Goal: Information Seeking & Learning: Learn about a topic

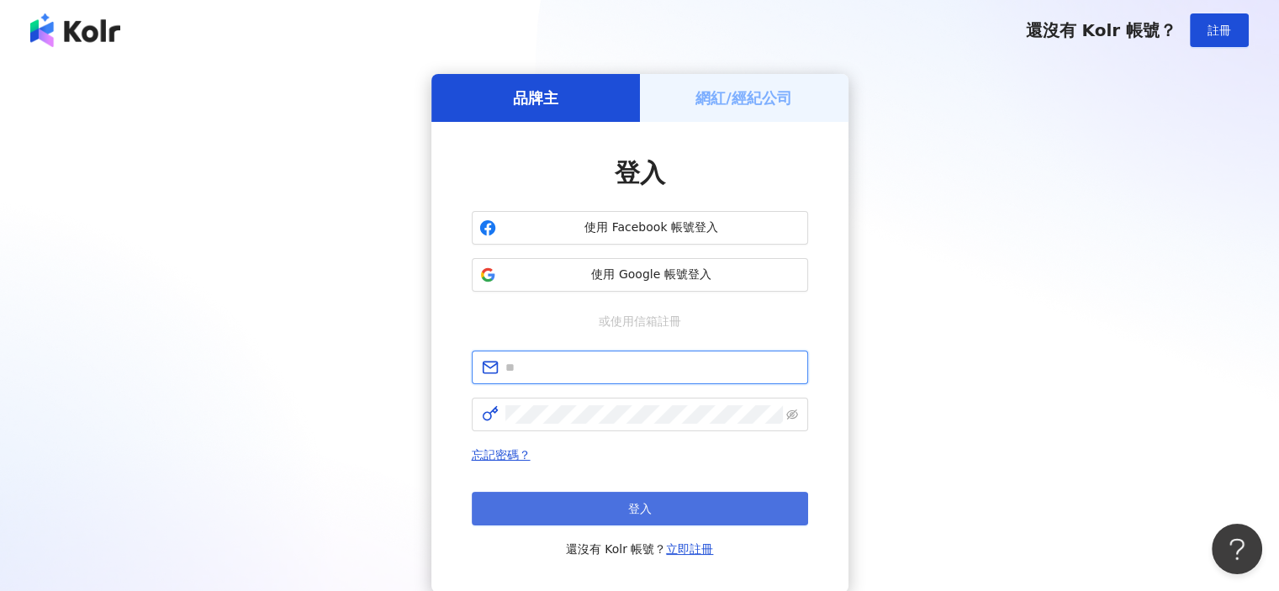
type input "**********"
click at [555, 508] on button "登入" at bounding box center [640, 509] width 336 height 34
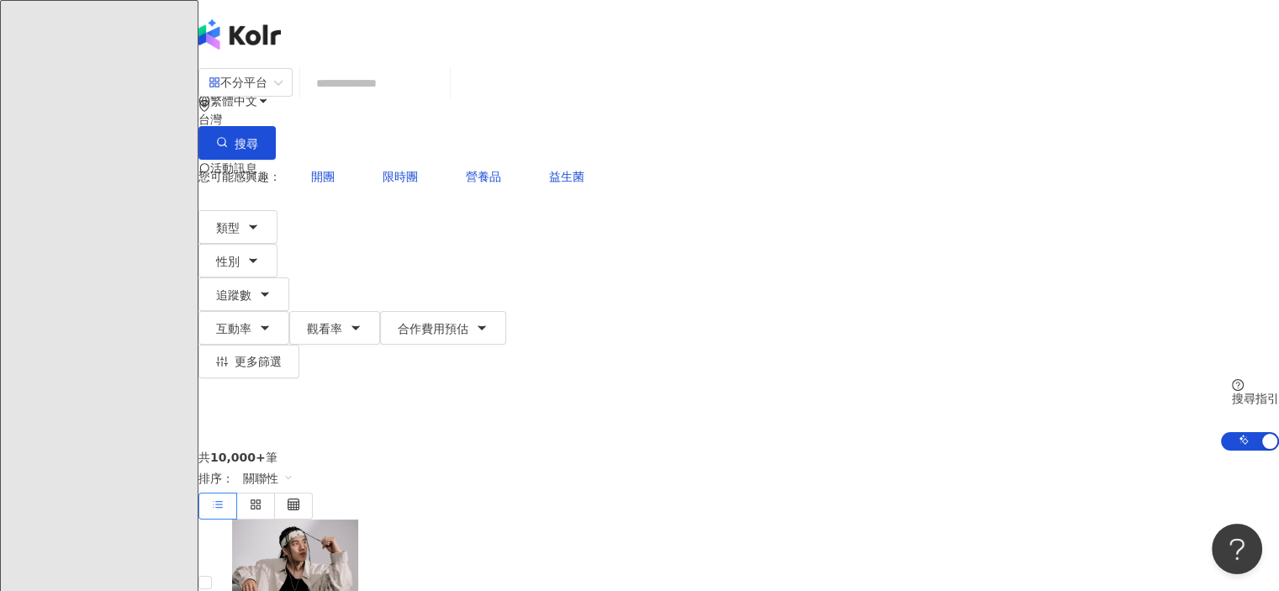
type input "*"
type input "**"
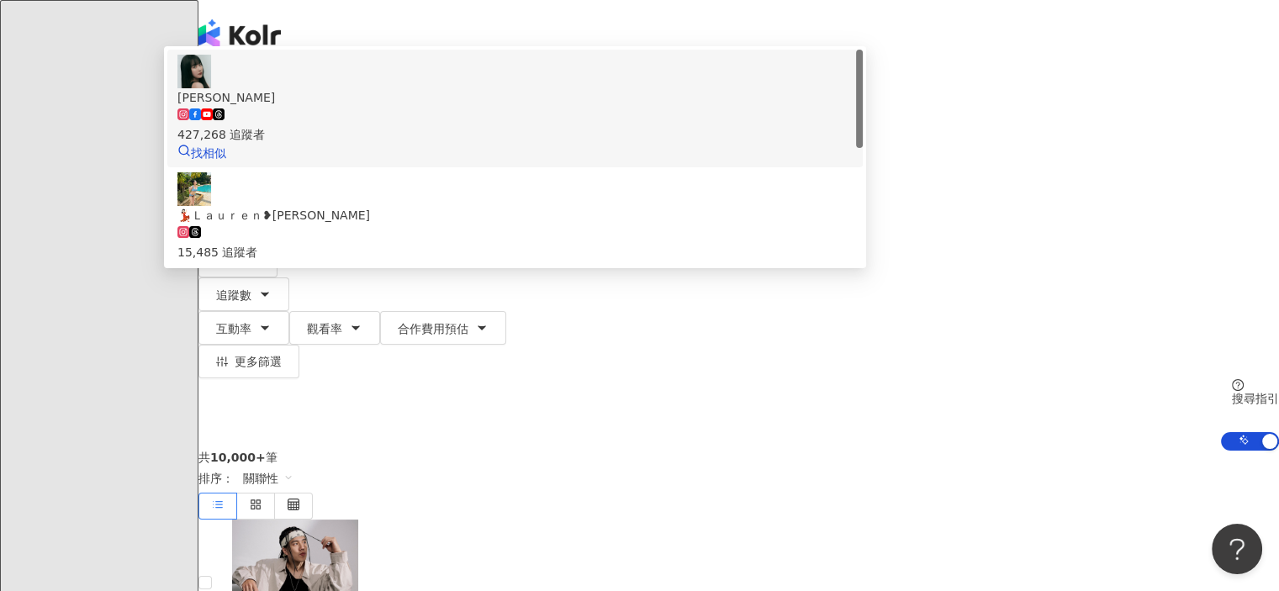
click at [624, 107] on span "蘿倫" at bounding box center [514, 97] width 675 height 19
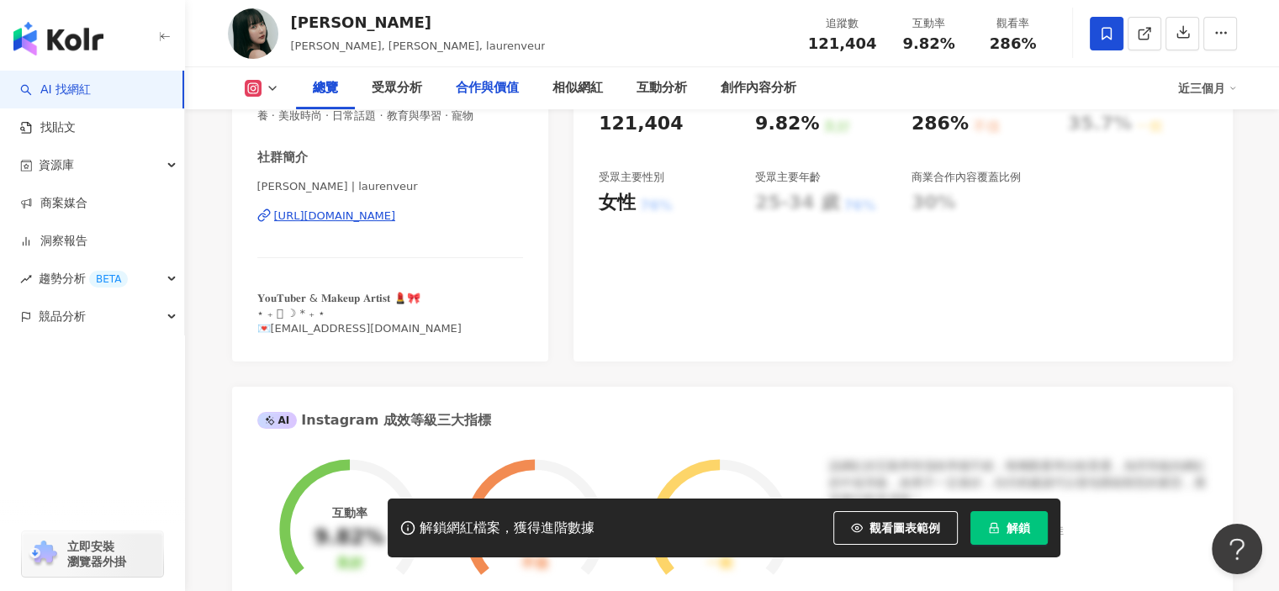
scroll to position [252, 0]
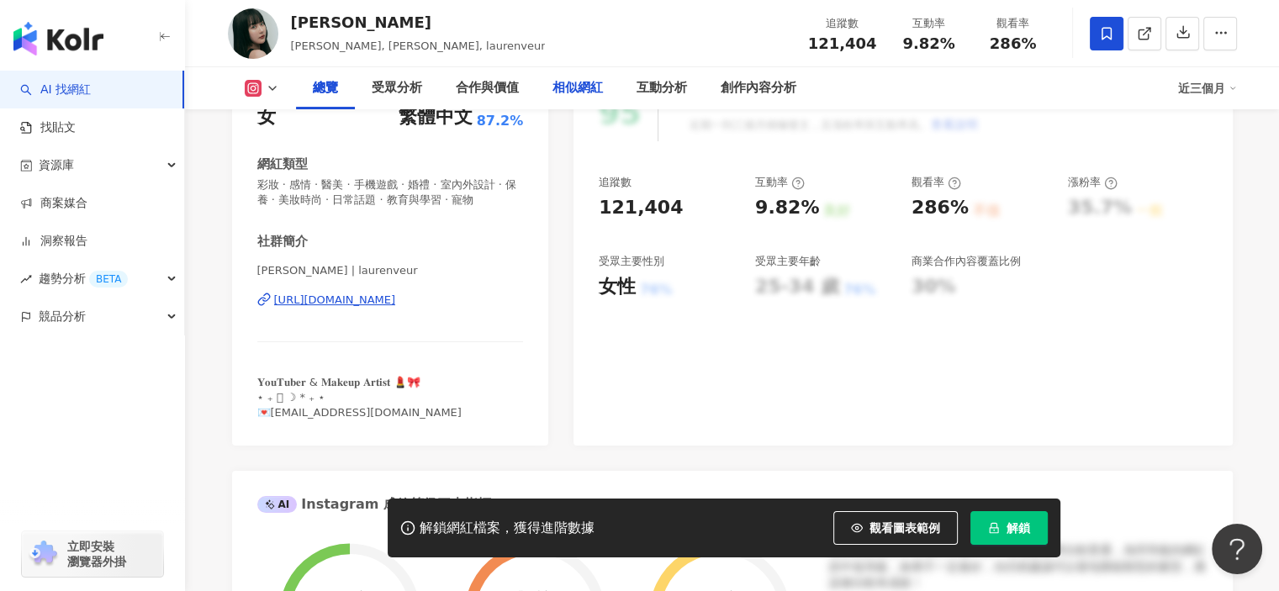
click at [567, 87] on div "相似網紅" at bounding box center [578, 88] width 50 height 20
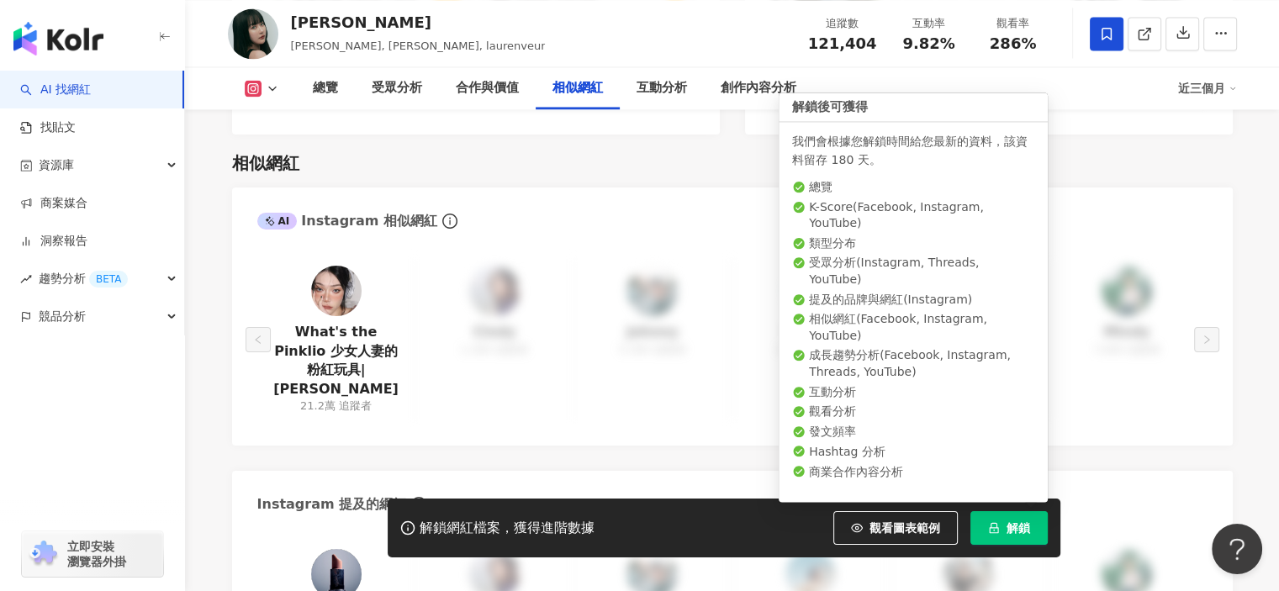
click at [1004, 524] on button "解鎖" at bounding box center [1009, 528] width 77 height 34
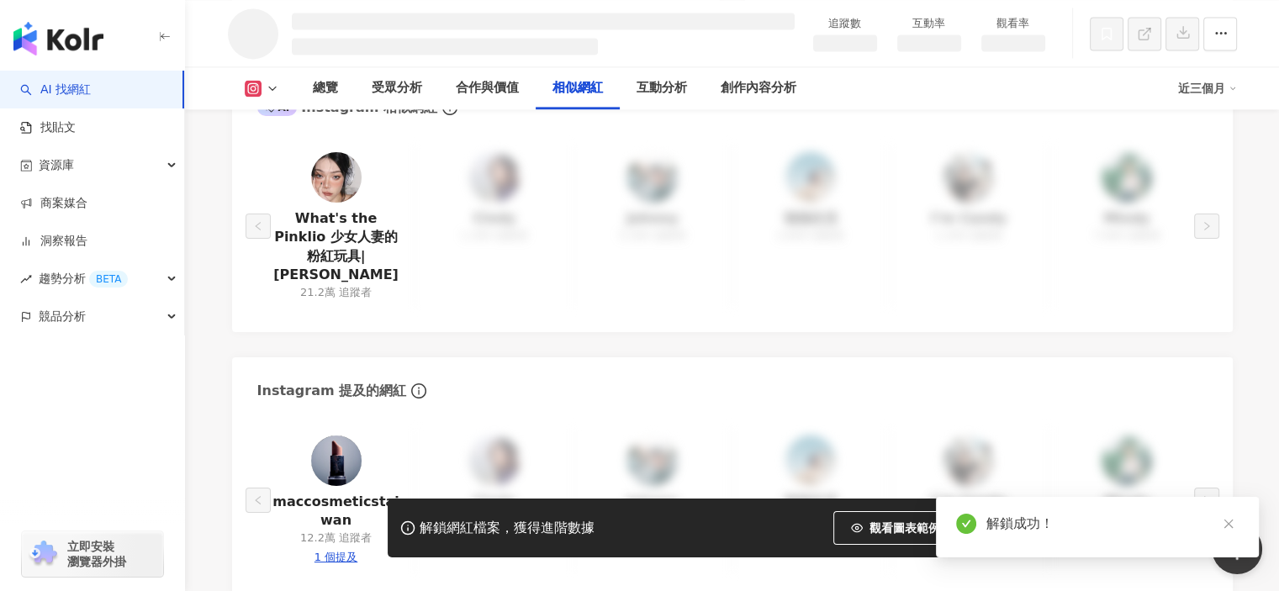
scroll to position [2376, 0]
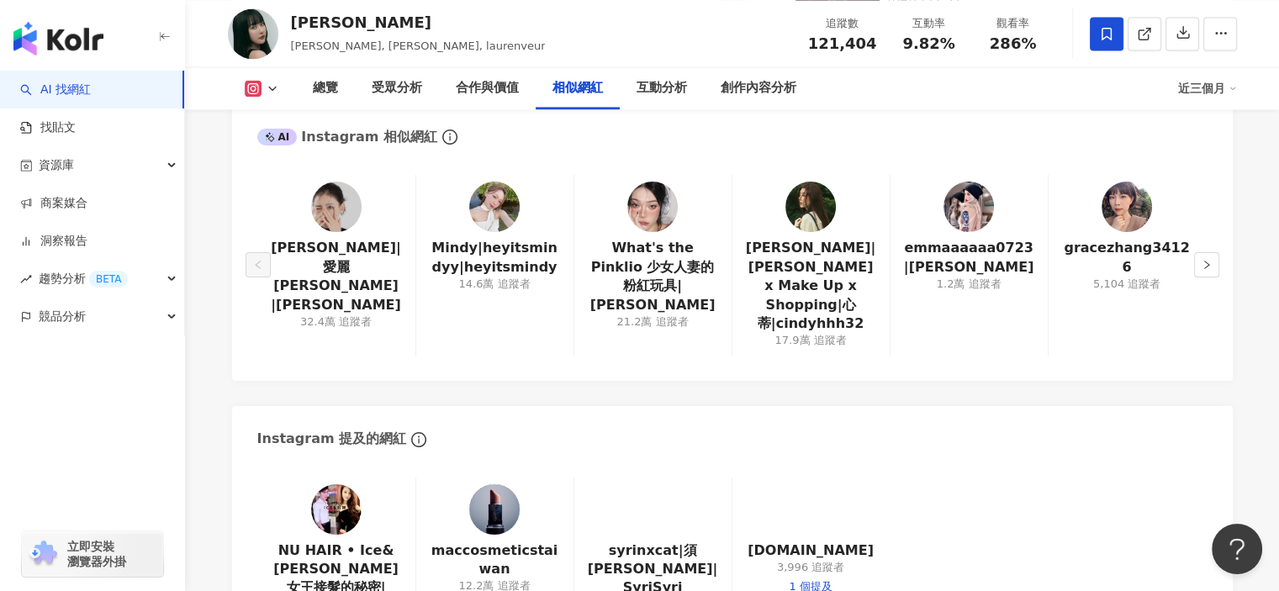
scroll to position [2756, 0]
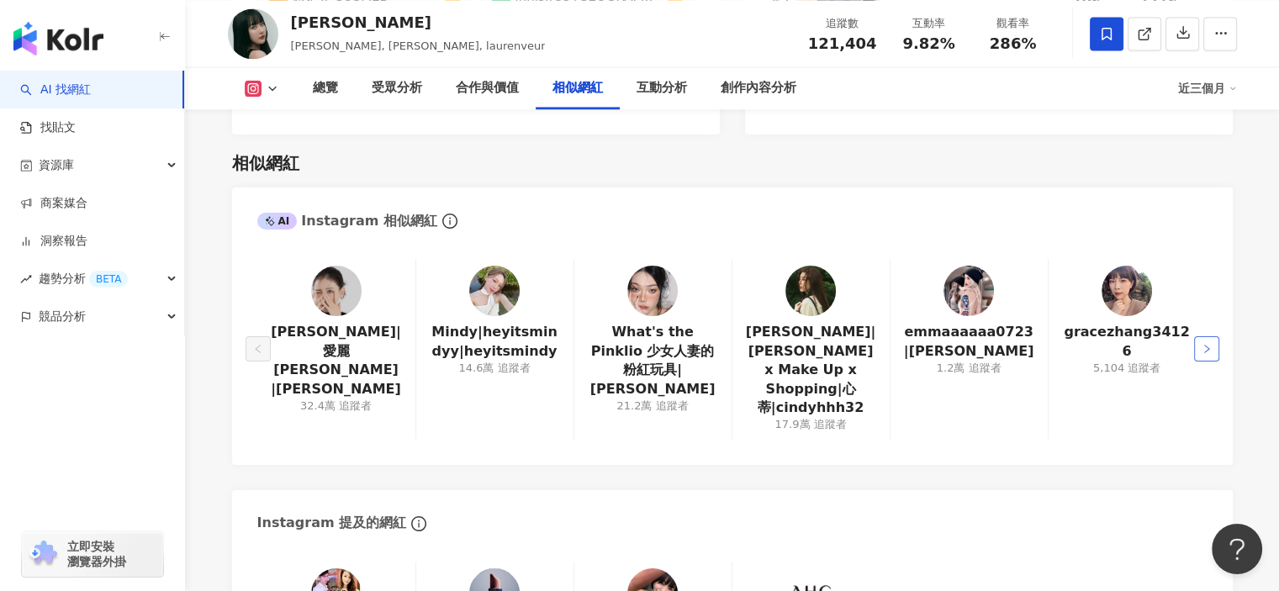
click at [1213, 336] on button "button" at bounding box center [1206, 348] width 25 height 25
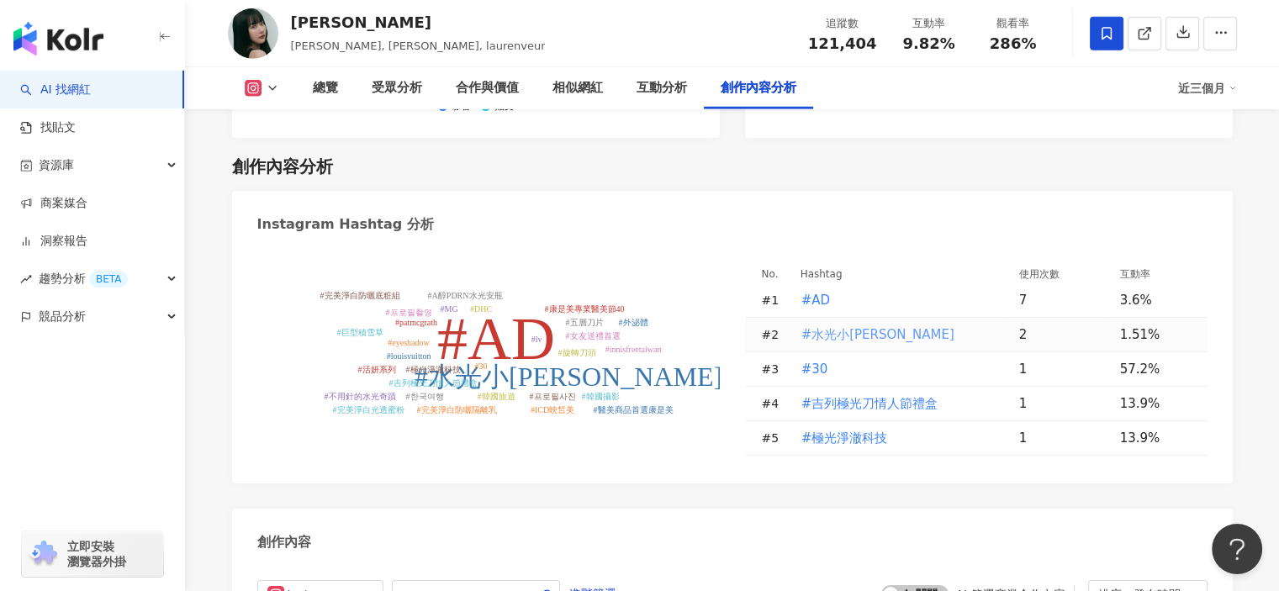
scroll to position [4774, 0]
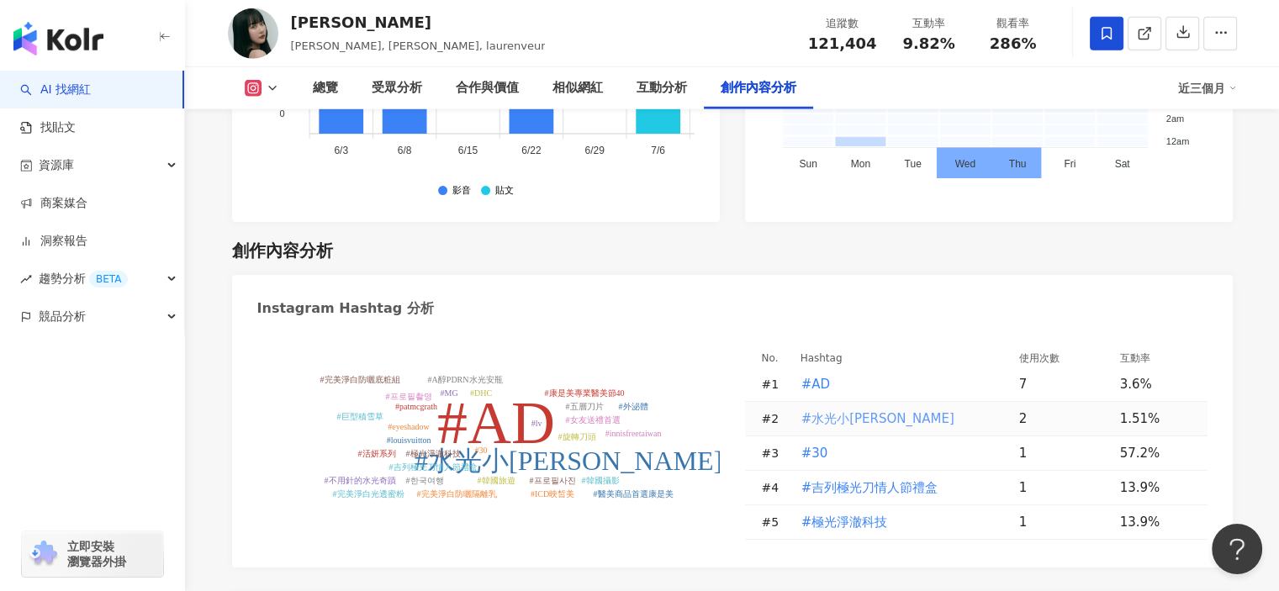
click at [858, 410] on span "#水光小藍瓶" at bounding box center [878, 419] width 153 height 19
type input "******"
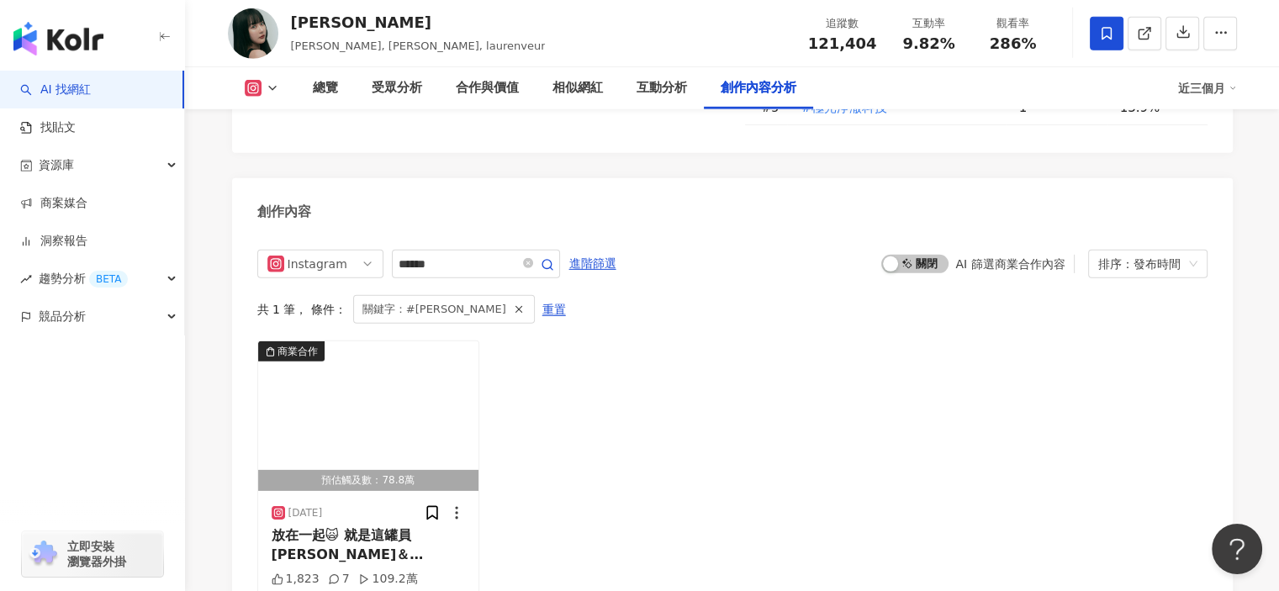
scroll to position [5188, 0]
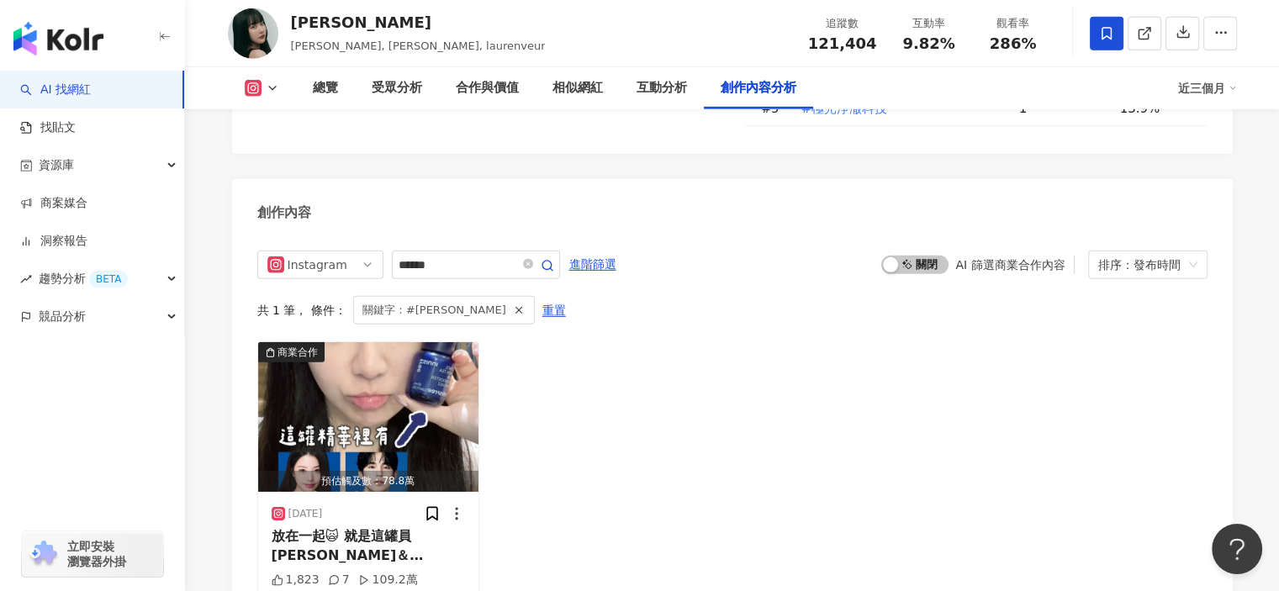
click at [91, 98] on link "AI 找網紅" at bounding box center [55, 90] width 71 height 17
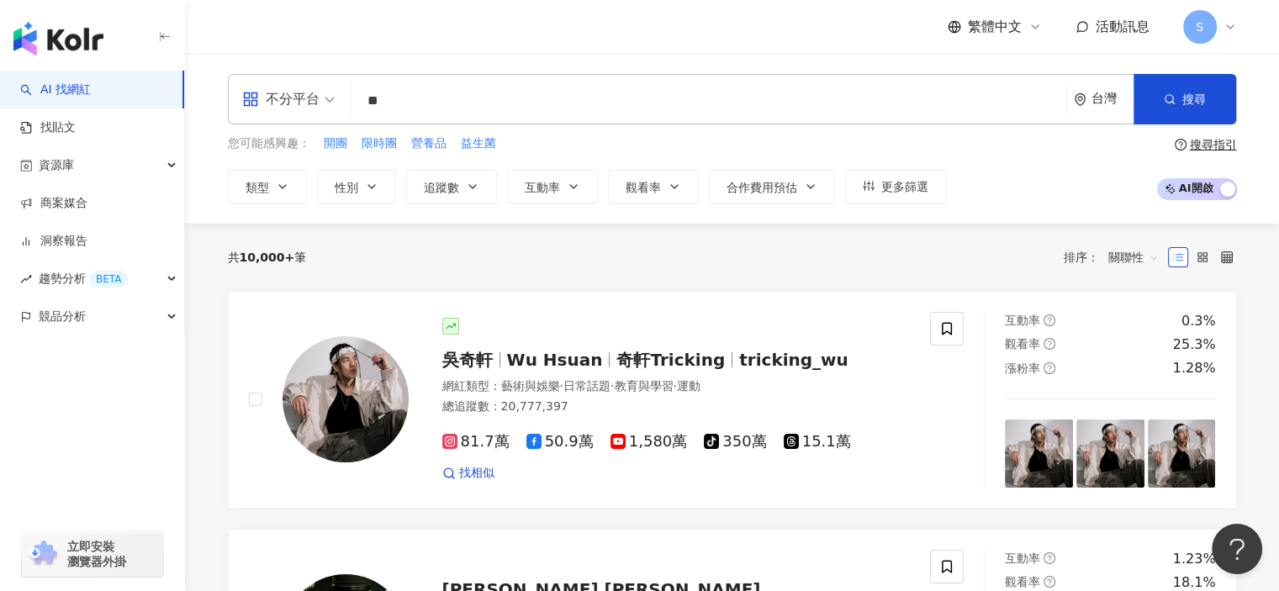
type input "*"
type input "*****"
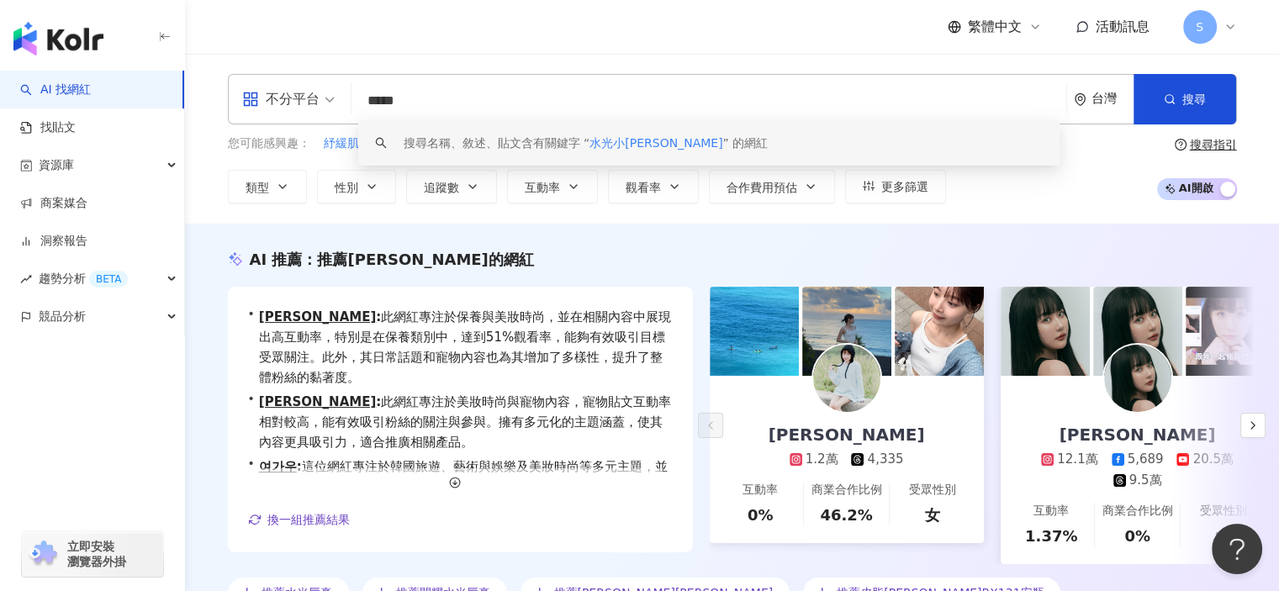
click at [592, 64] on div "不分平台 ***** 台灣 搜尋 keyword 搜尋名稱、敘述、貼文含有關鍵字 “ 水光小藍瓶 ” 的網紅 您可能感興趣： 紓緩肌膚 新科技保養 17胜肽 …" at bounding box center [732, 139] width 1094 height 170
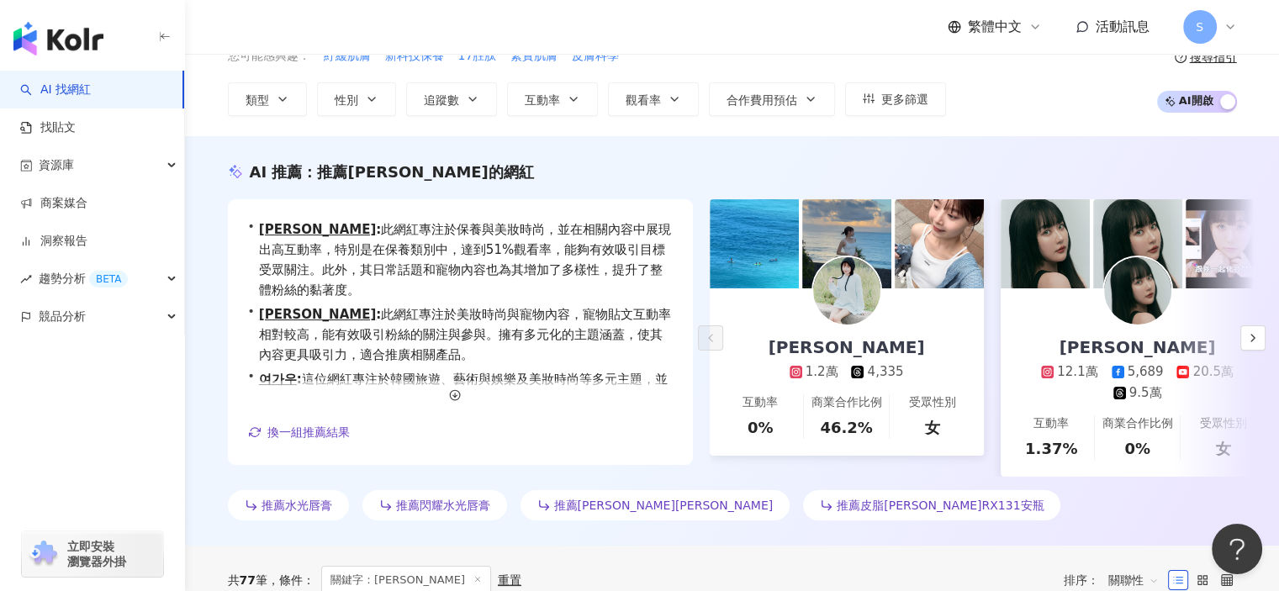
scroll to position [84, 0]
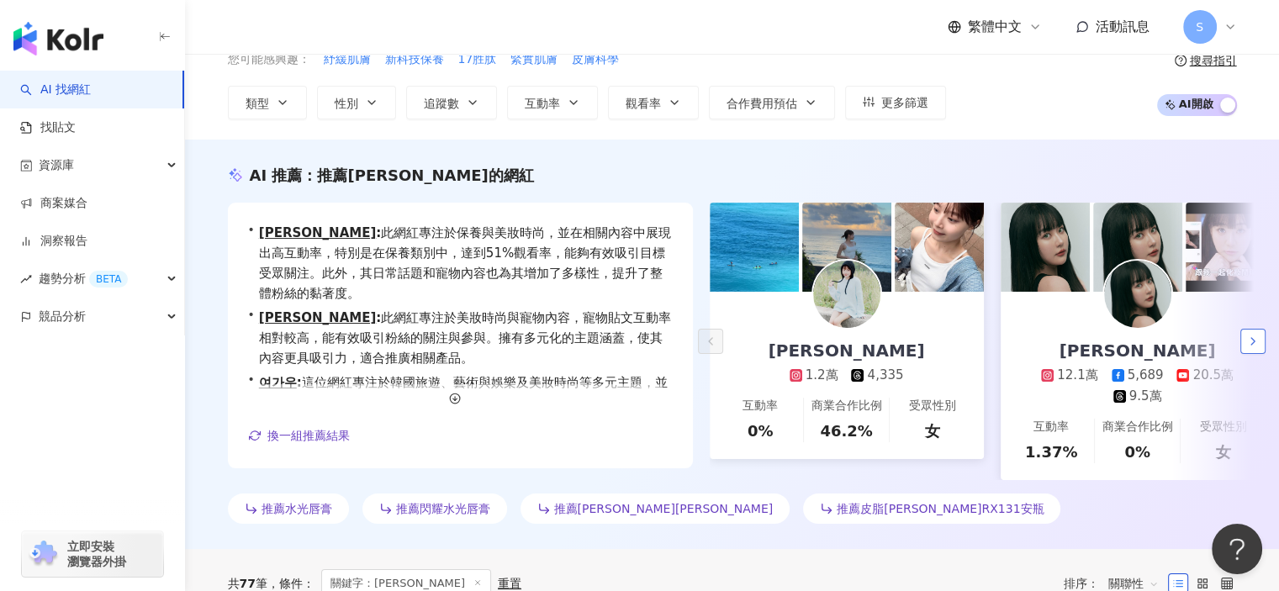
click at [1258, 348] on icon "button" at bounding box center [1253, 341] width 13 height 13
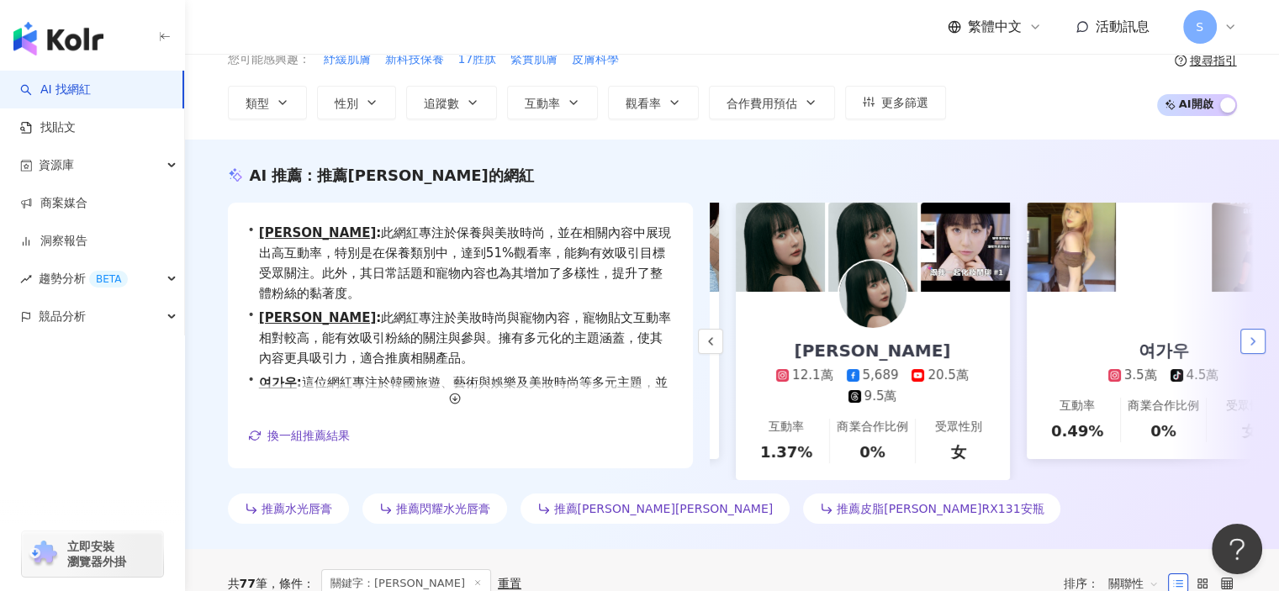
scroll to position [0, 291]
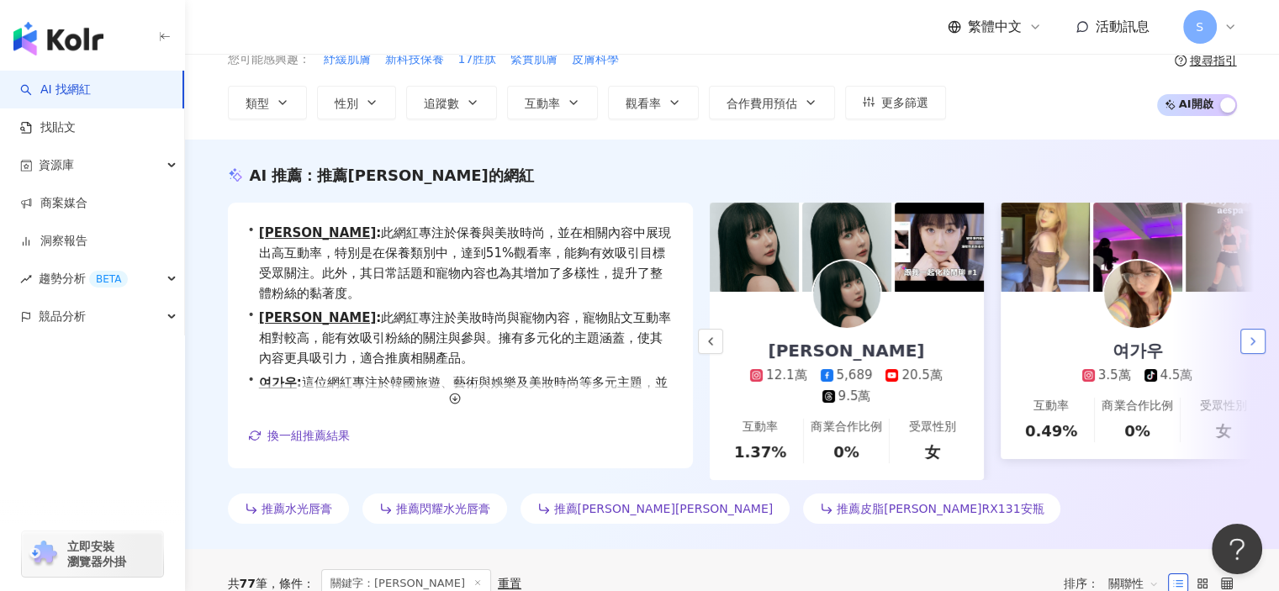
click at [1258, 348] on icon "button" at bounding box center [1253, 341] width 13 height 13
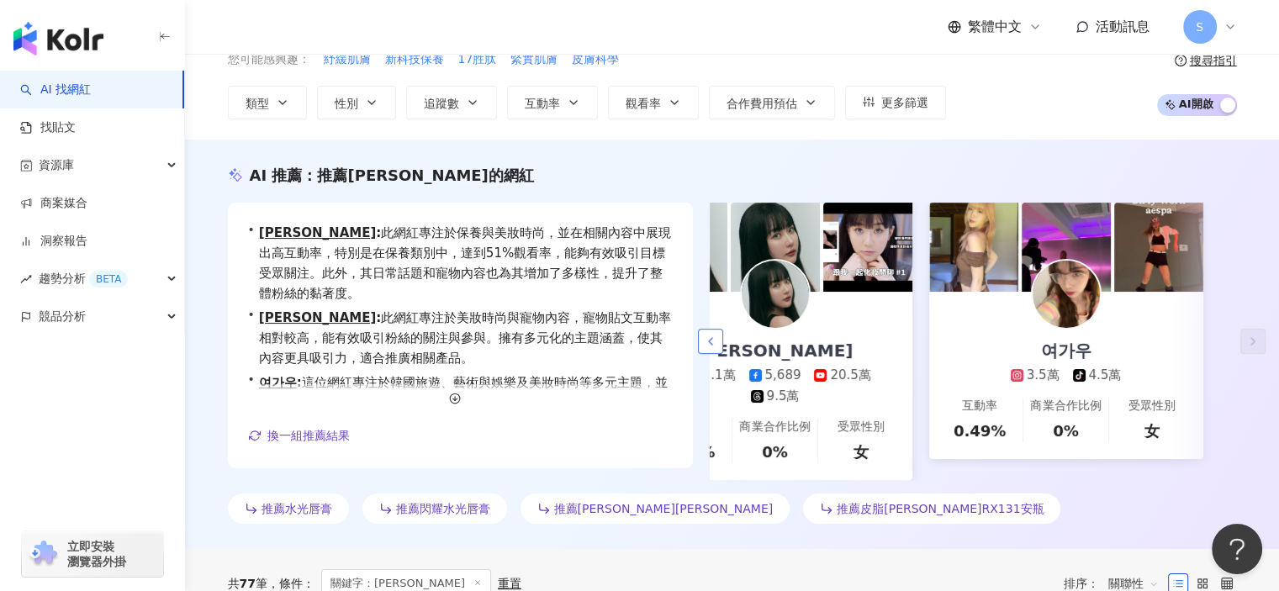
click at [709, 345] on polyline "button" at bounding box center [710, 341] width 3 height 7
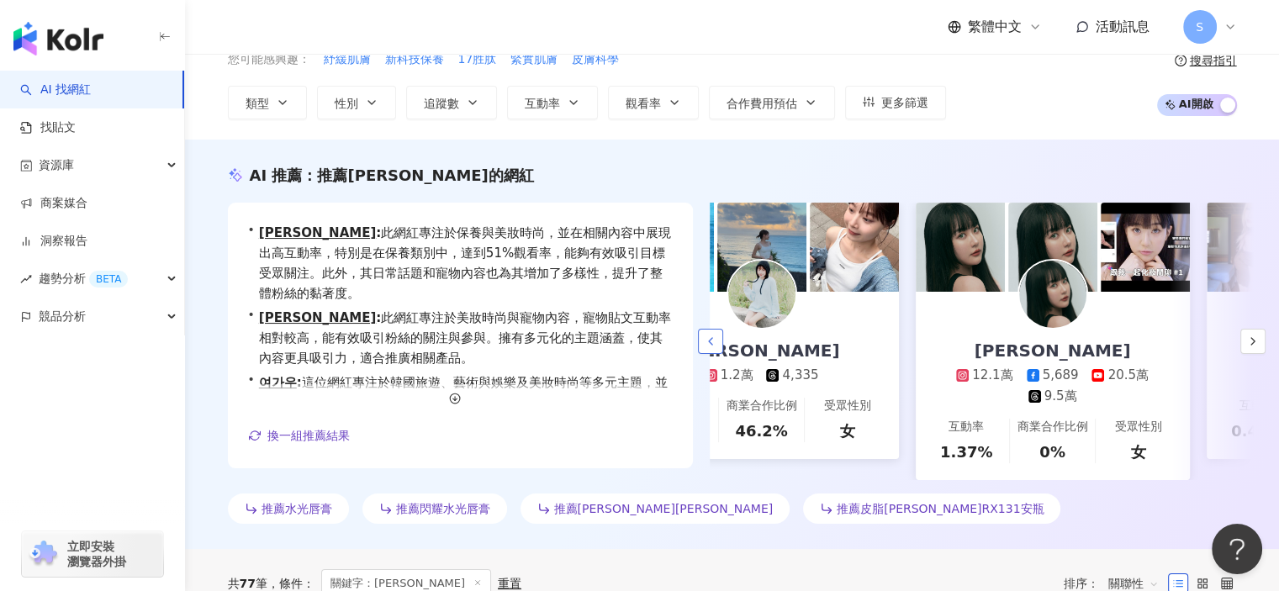
scroll to position [0, 71]
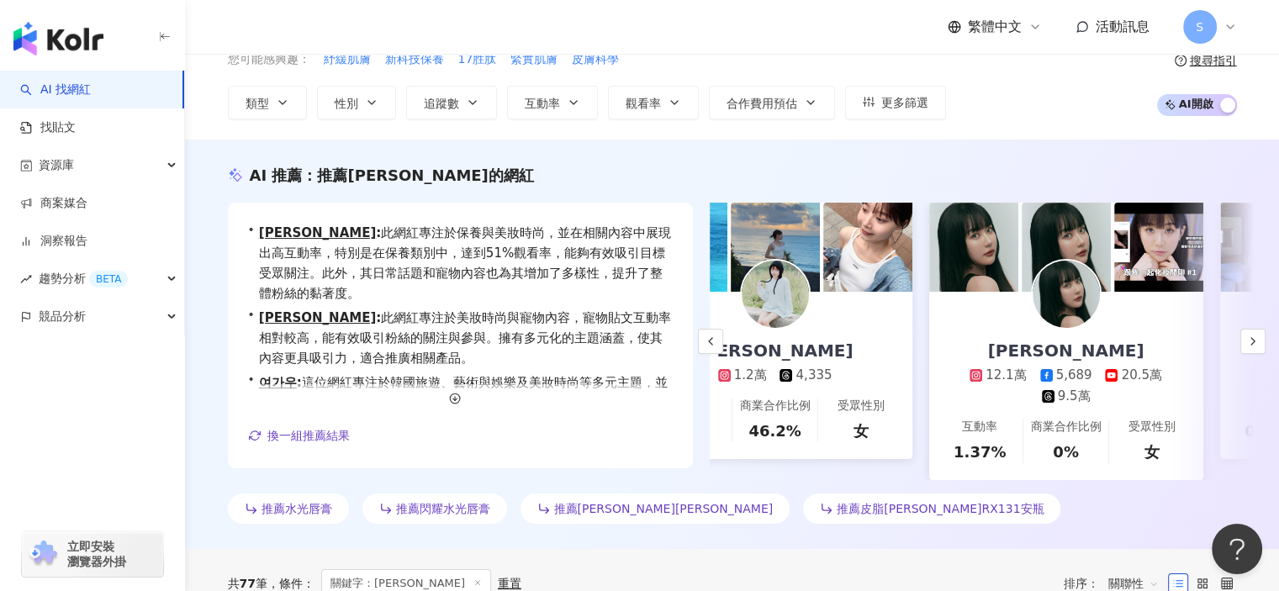
click at [775, 294] on img at bounding box center [775, 294] width 67 height 67
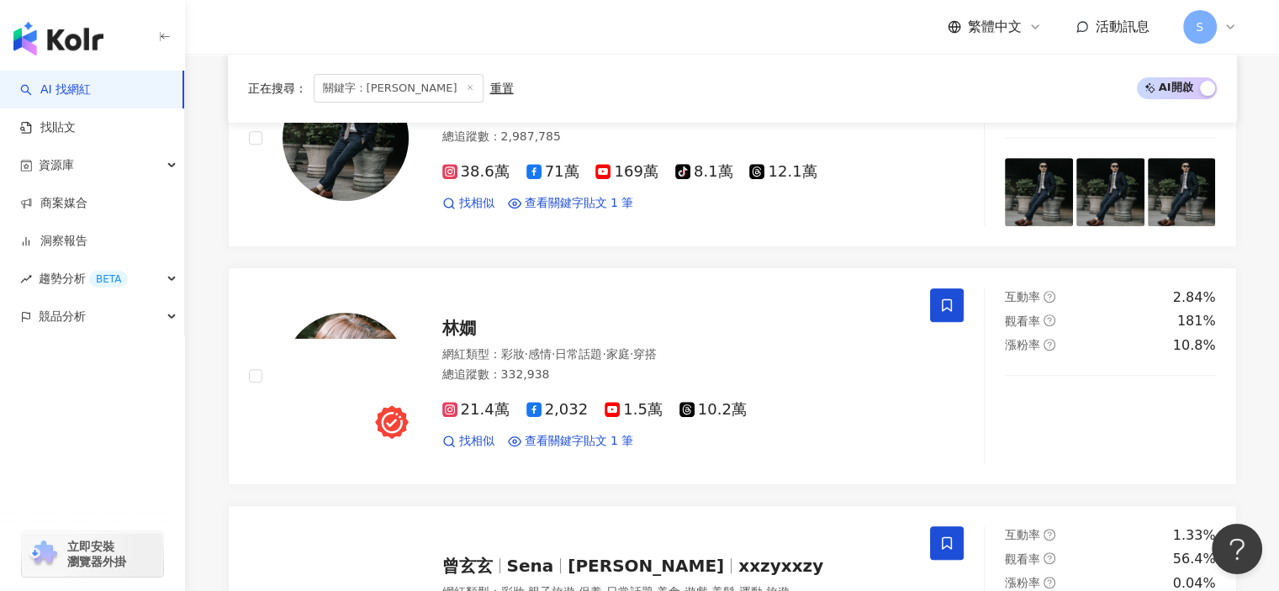
scroll to position [336, 0]
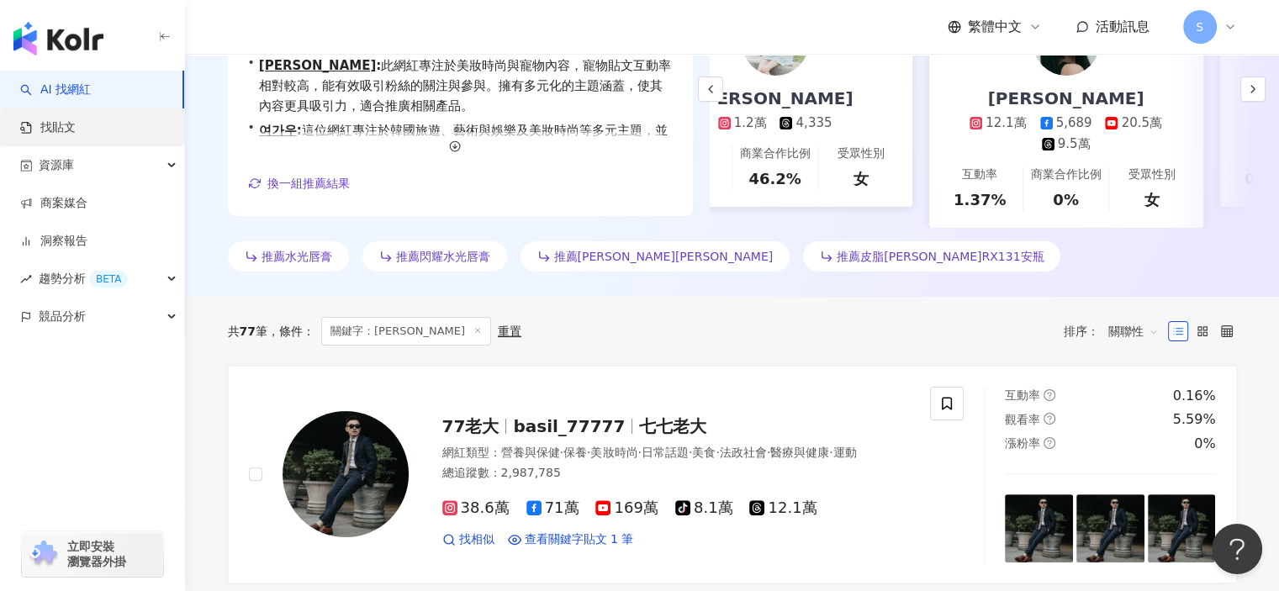
click at [76, 132] on link "找貼文" at bounding box center [48, 127] width 56 height 17
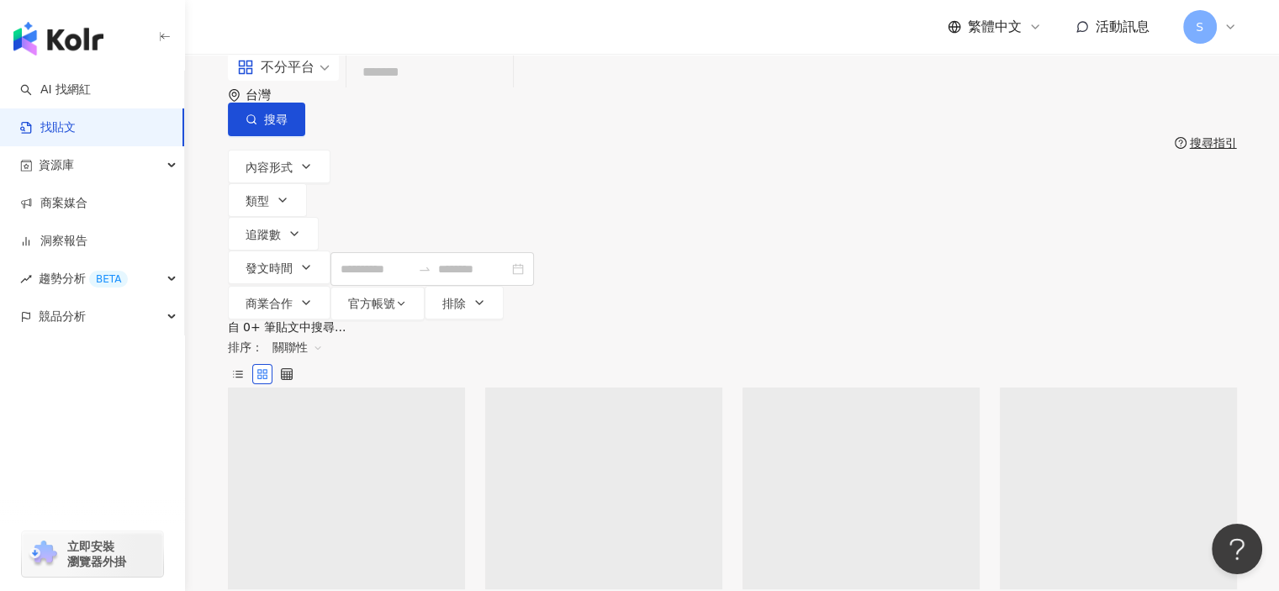
click at [506, 91] on input "search" at bounding box center [429, 73] width 153 height 36
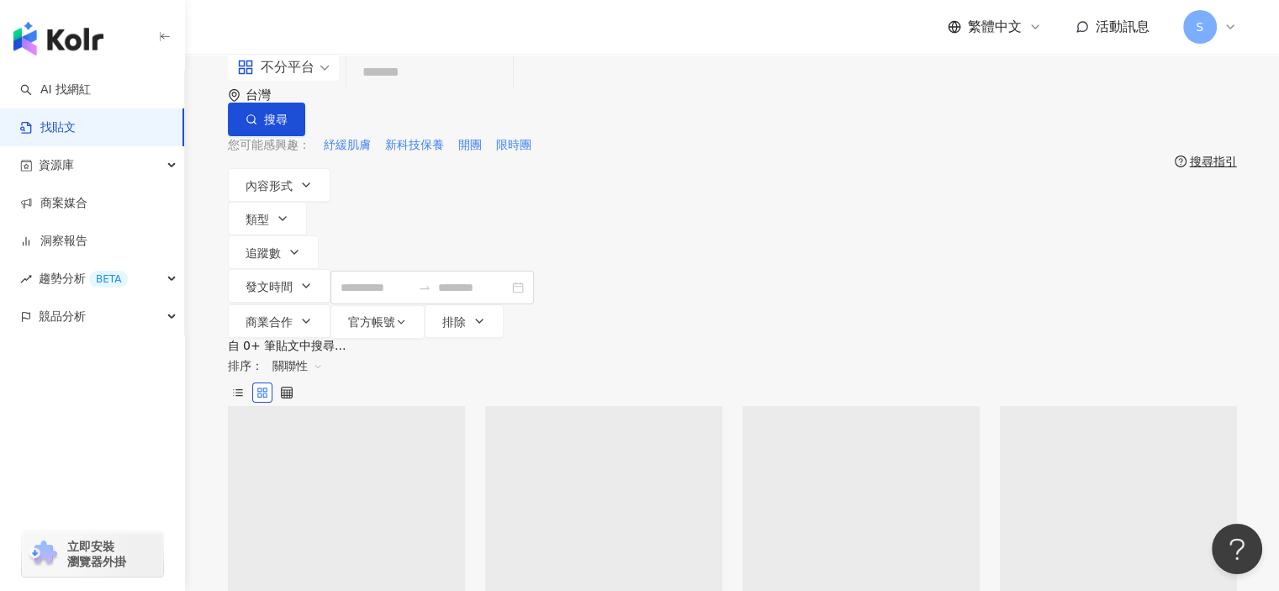
type input "*"
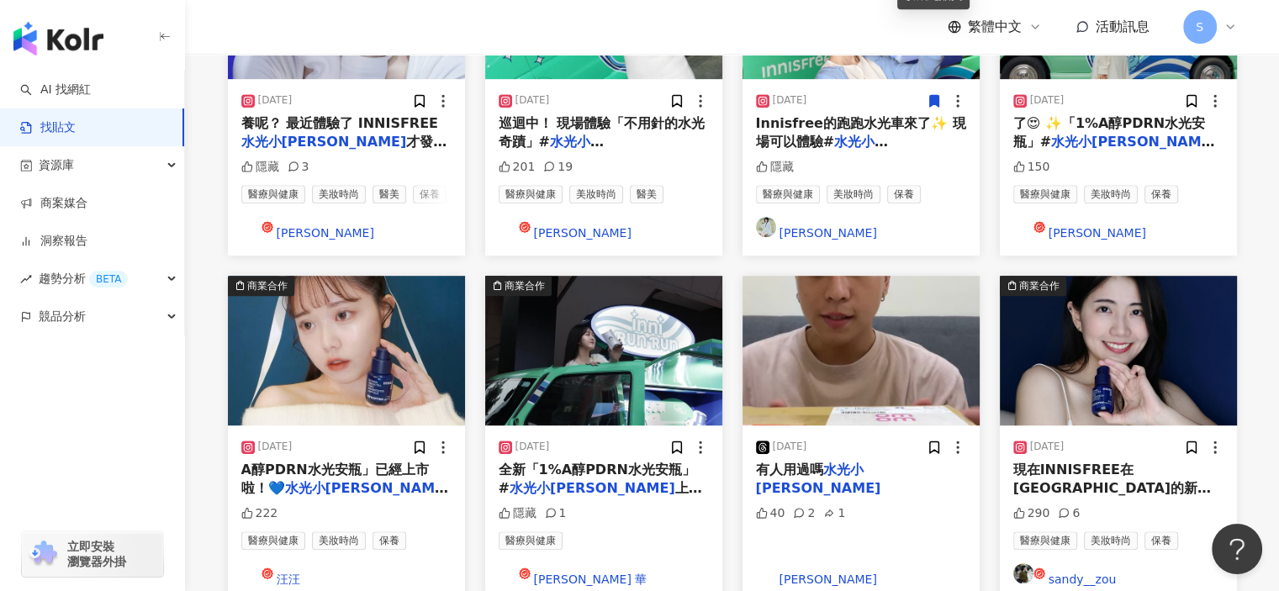
scroll to position [841, 0]
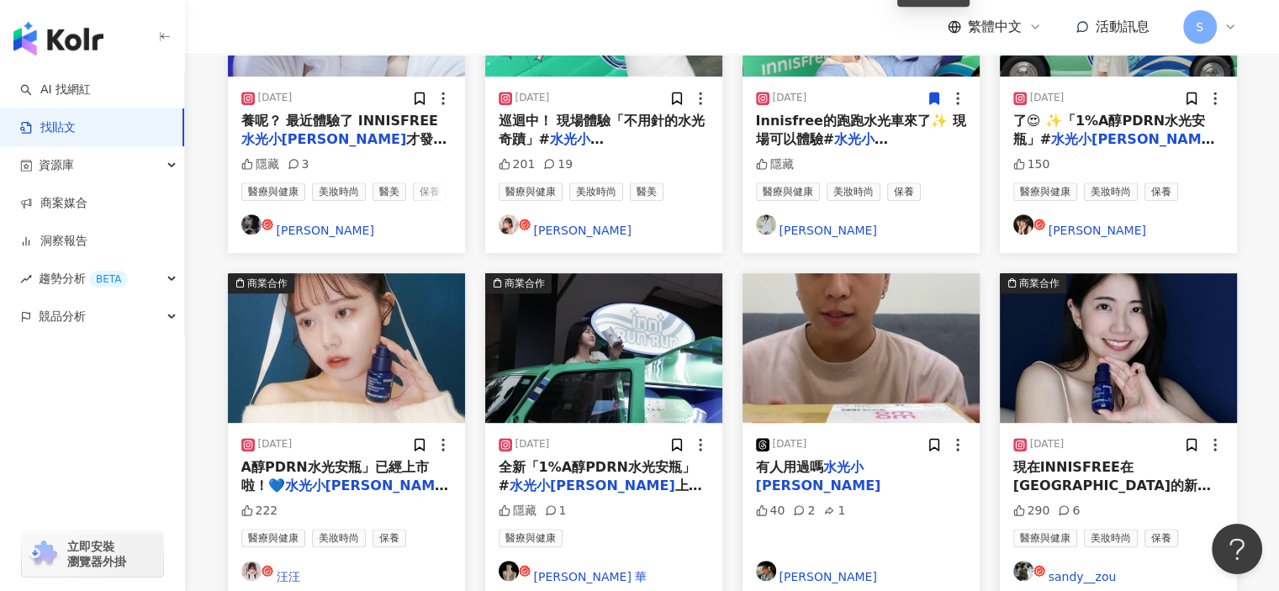
click at [415, 273] on img "button" at bounding box center [346, 348] width 237 height 150
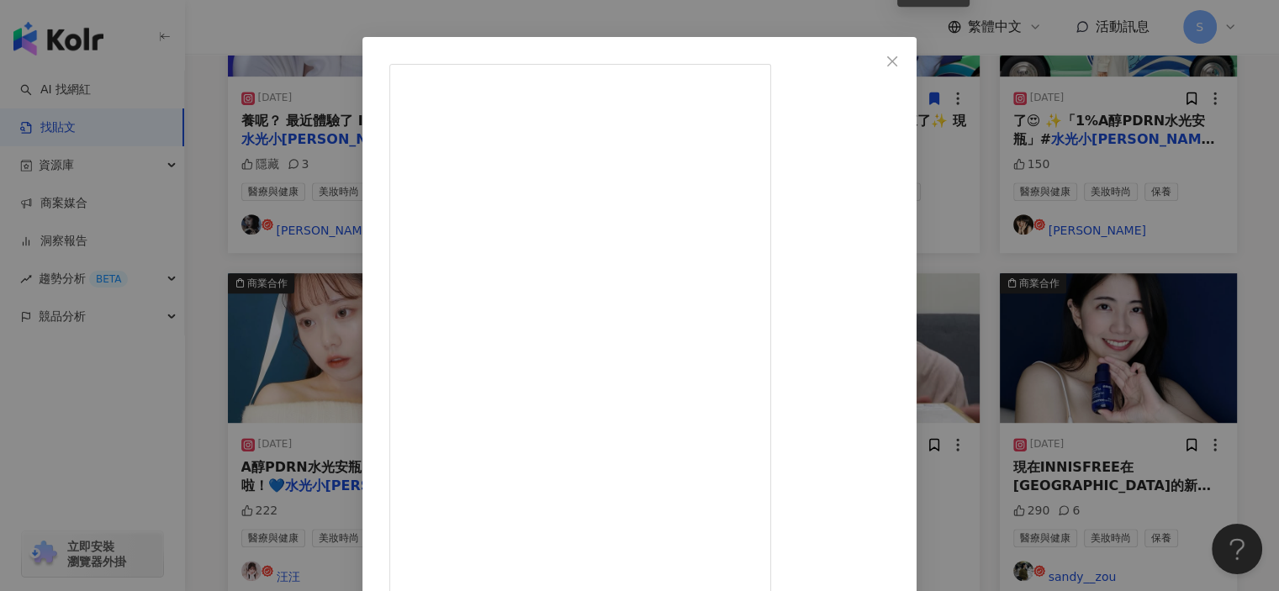
scroll to position [84, 0]
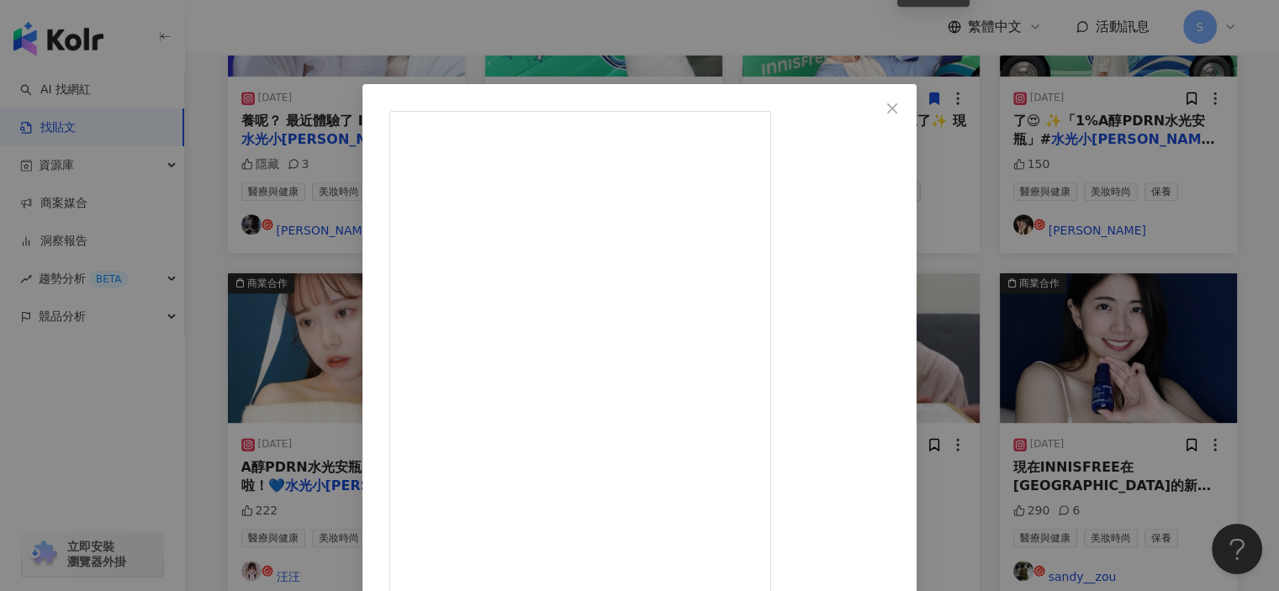
scroll to position [165, 0]
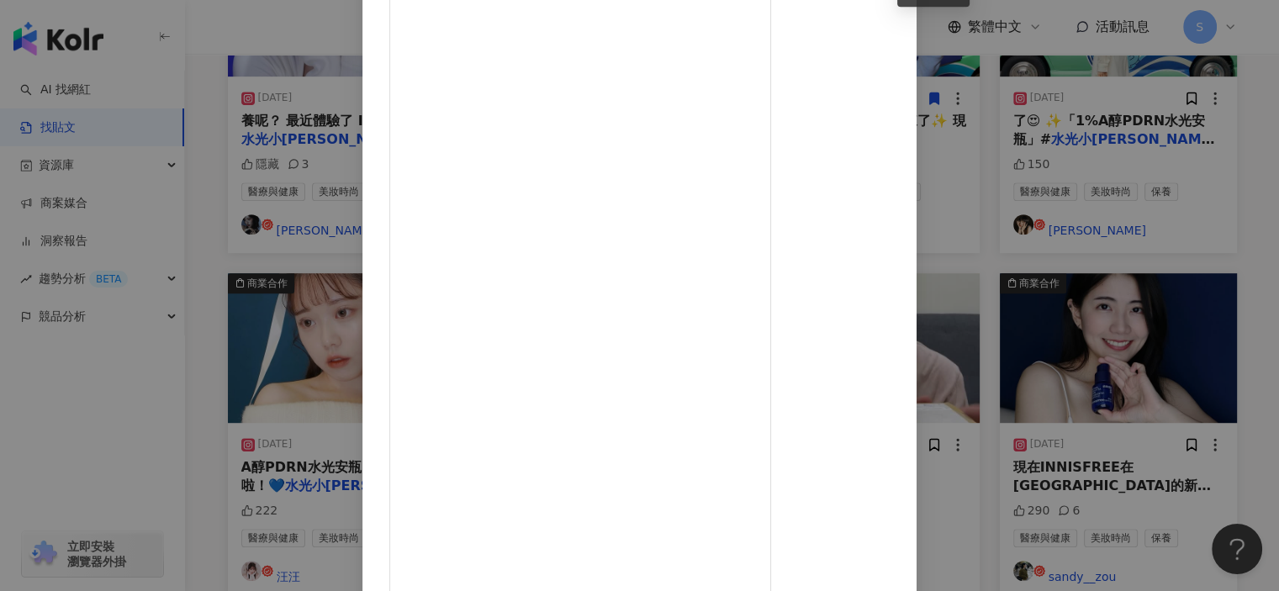
click at [1114, 141] on div "汪汪 2025/1/24 以前的我覺得醫美是又可怕又遙遠的 但 @innisfreetaiwan 居然有一款安瓶可以讓日常保養媲美醫美效果( ᵒ̴̶̷̤໐ᵒ̴…" at bounding box center [639, 295] width 1279 height 591
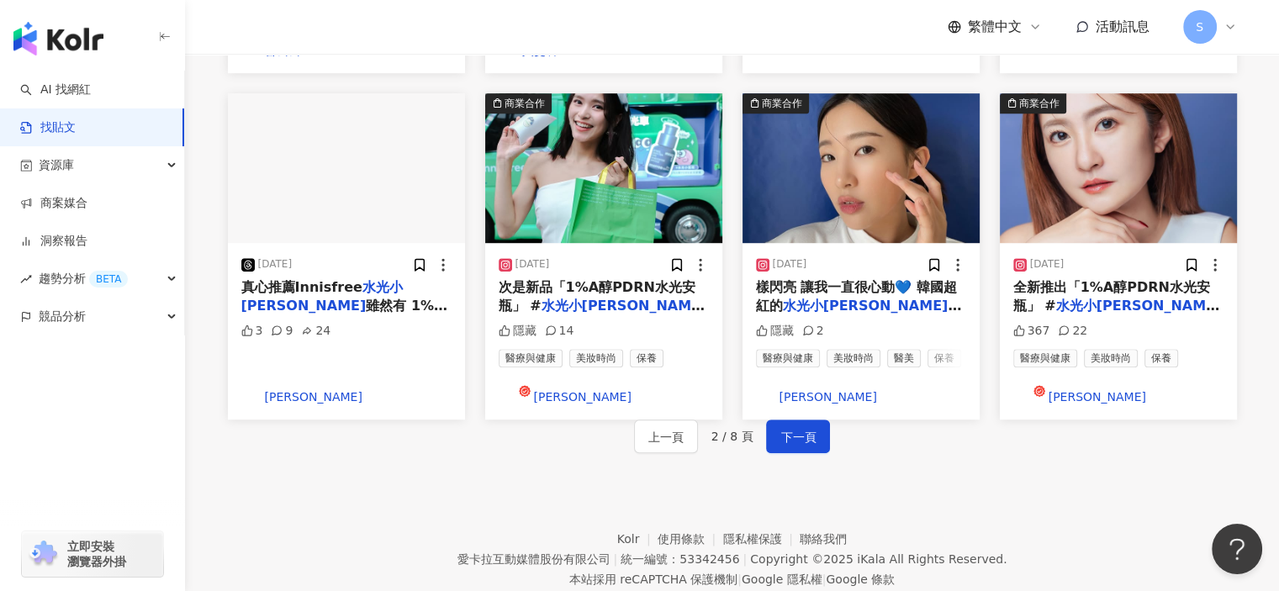
scroll to position [1024, 0]
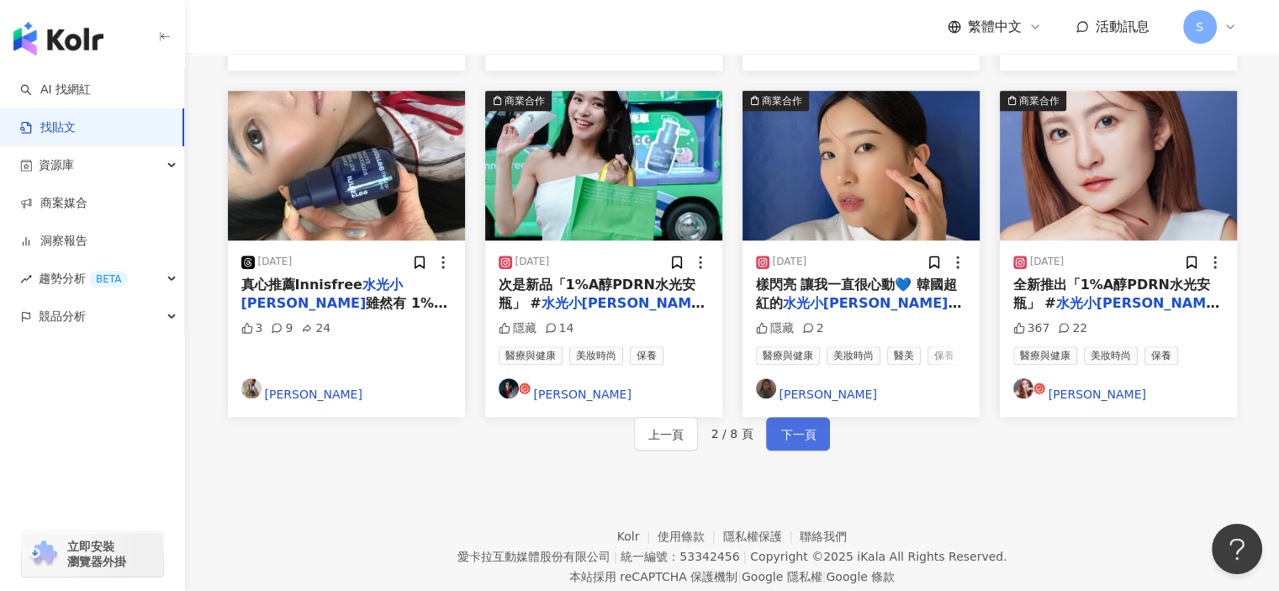
click at [809, 425] on span "下一頁" at bounding box center [798, 435] width 35 height 20
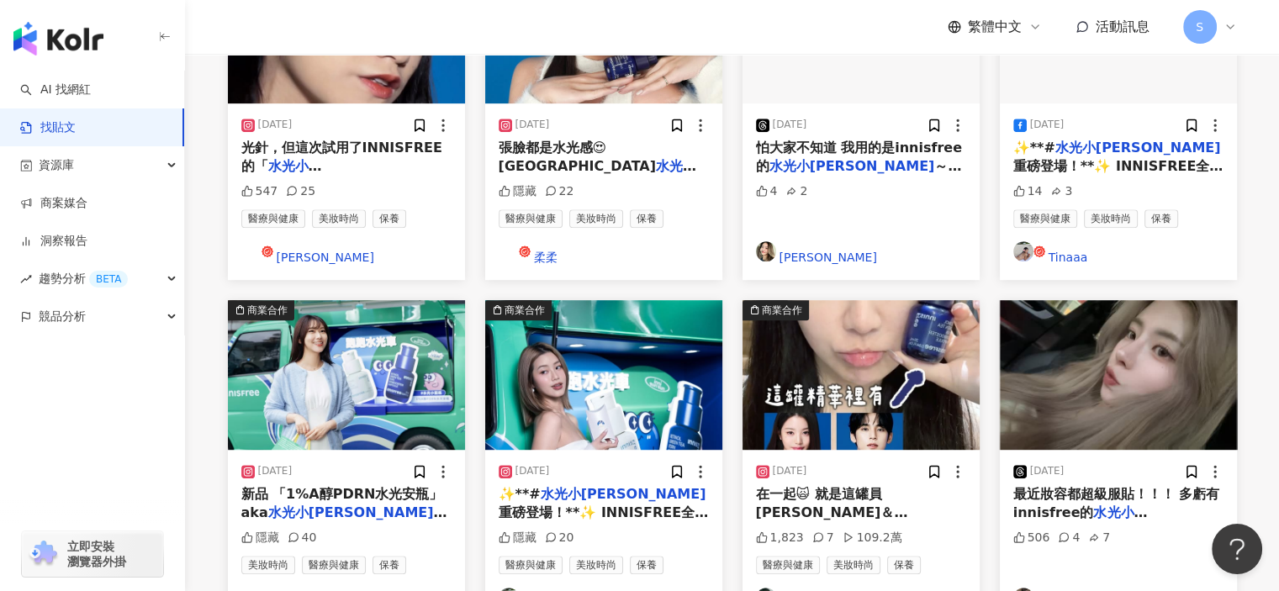
scroll to position [771, 0]
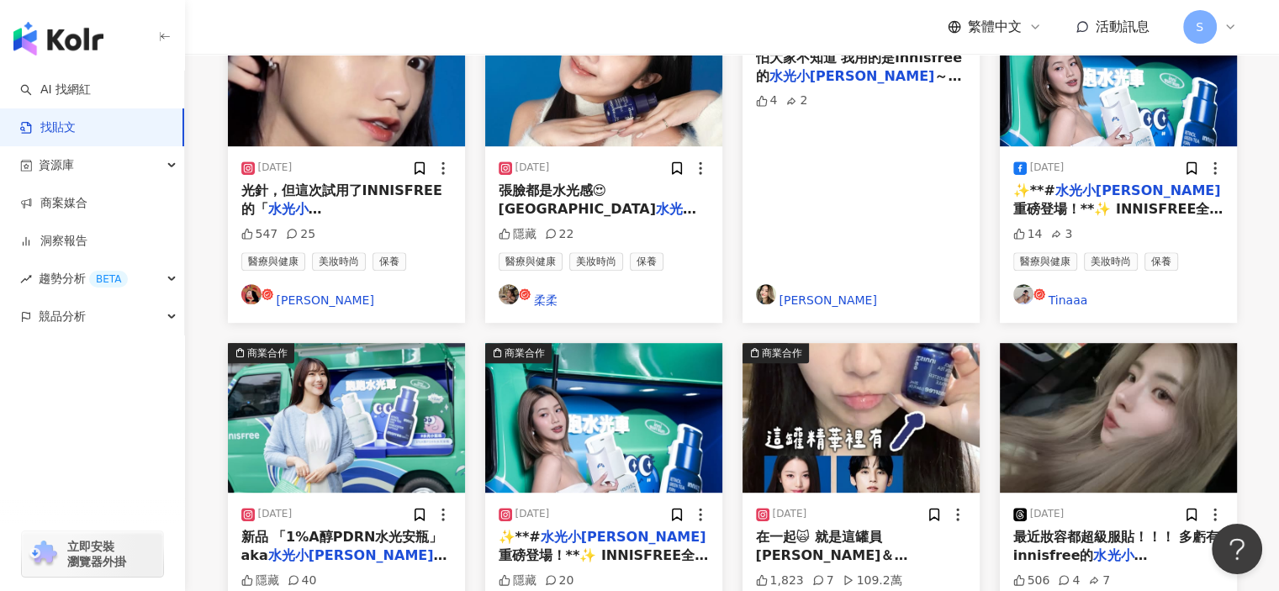
click at [1137, 493] on div "2025/7/13 最近妝容都超級服貼！！！ 多虧有innisfree的 水光小藍瓶 臉的光澤度大大幅度的提升🔝 506 4 7 若妍" at bounding box center [1118, 581] width 237 height 177
click at [1146, 343] on img "button" at bounding box center [1118, 418] width 237 height 150
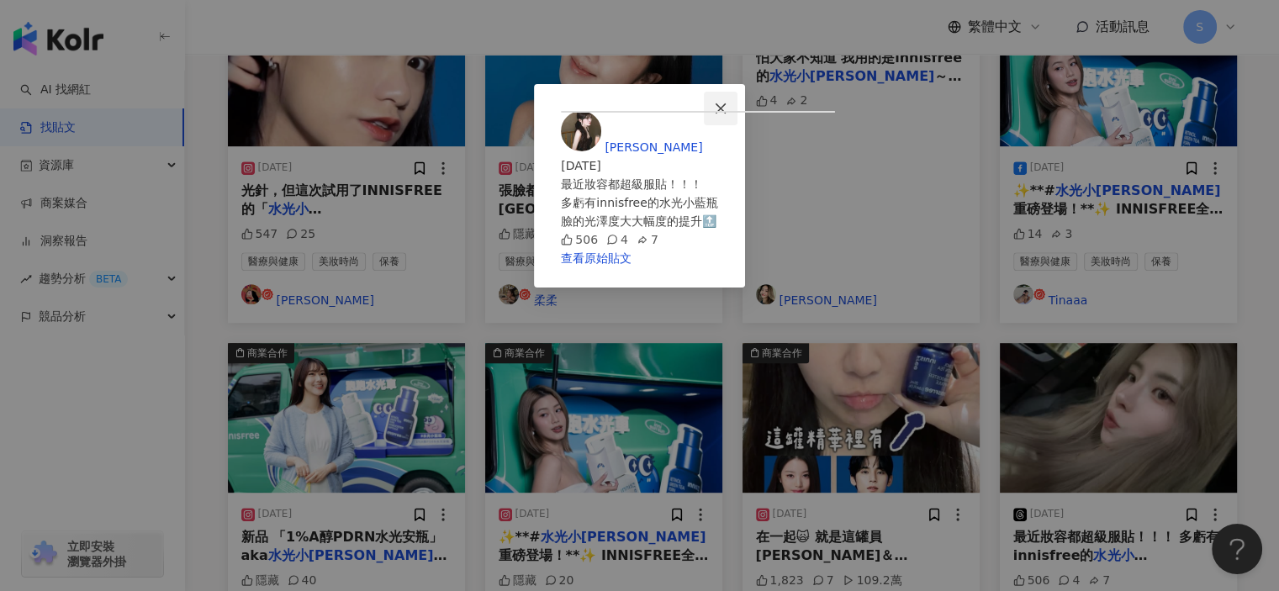
click at [738, 98] on button "Close" at bounding box center [721, 109] width 34 height 34
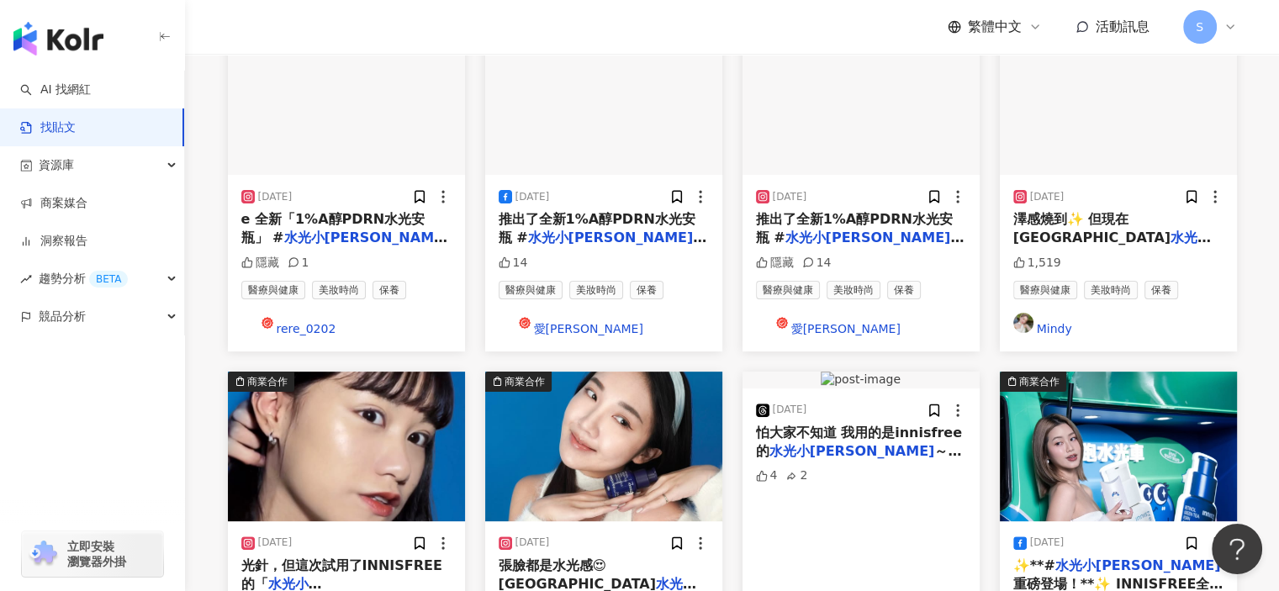
scroll to position [435, 0]
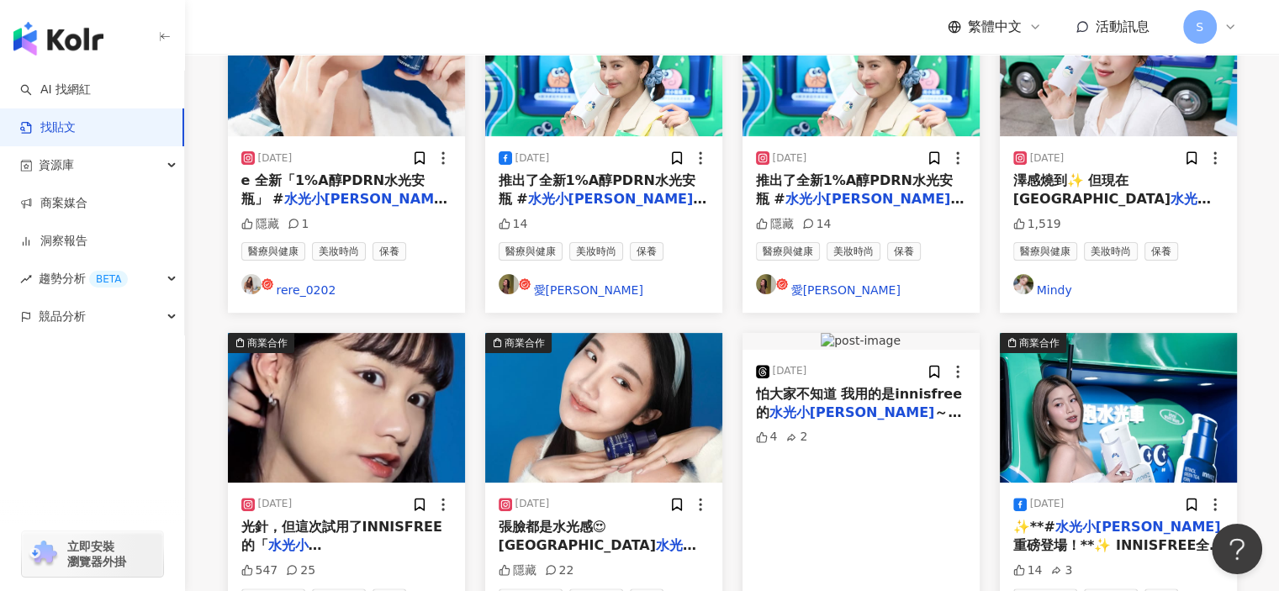
click at [901, 333] on img "button" at bounding box center [861, 341] width 80 height 17
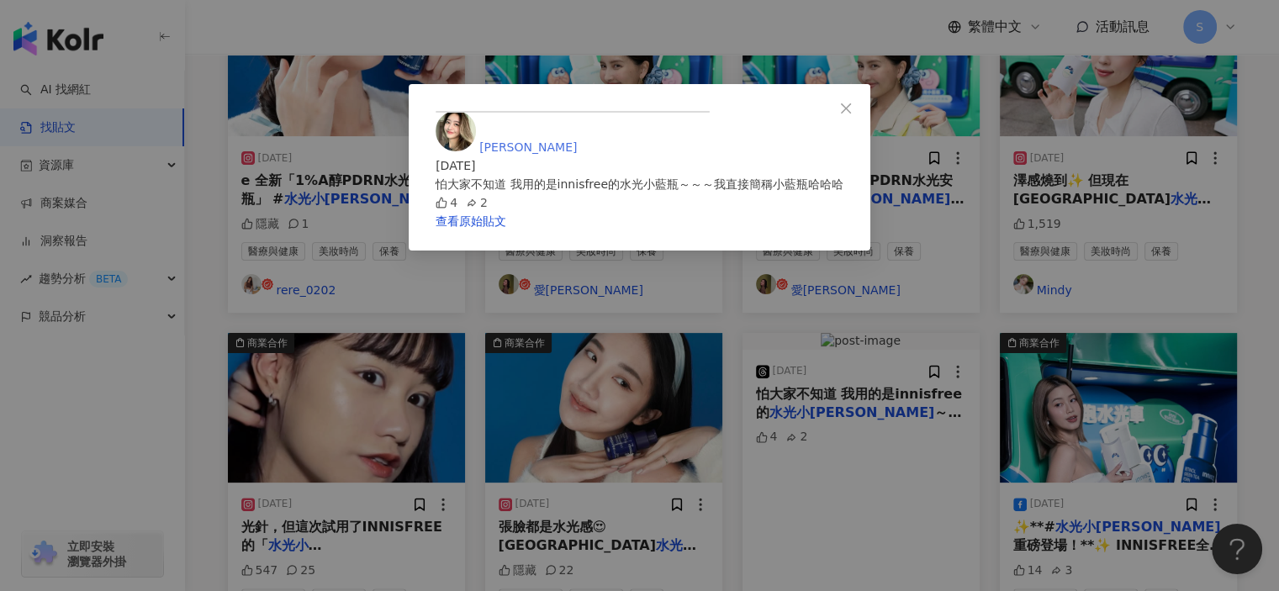
click at [577, 140] on span "陳孟妤 Davina" at bounding box center [528, 146] width 98 height 13
click at [506, 228] on link "查看原始貼文" at bounding box center [471, 220] width 71 height 13
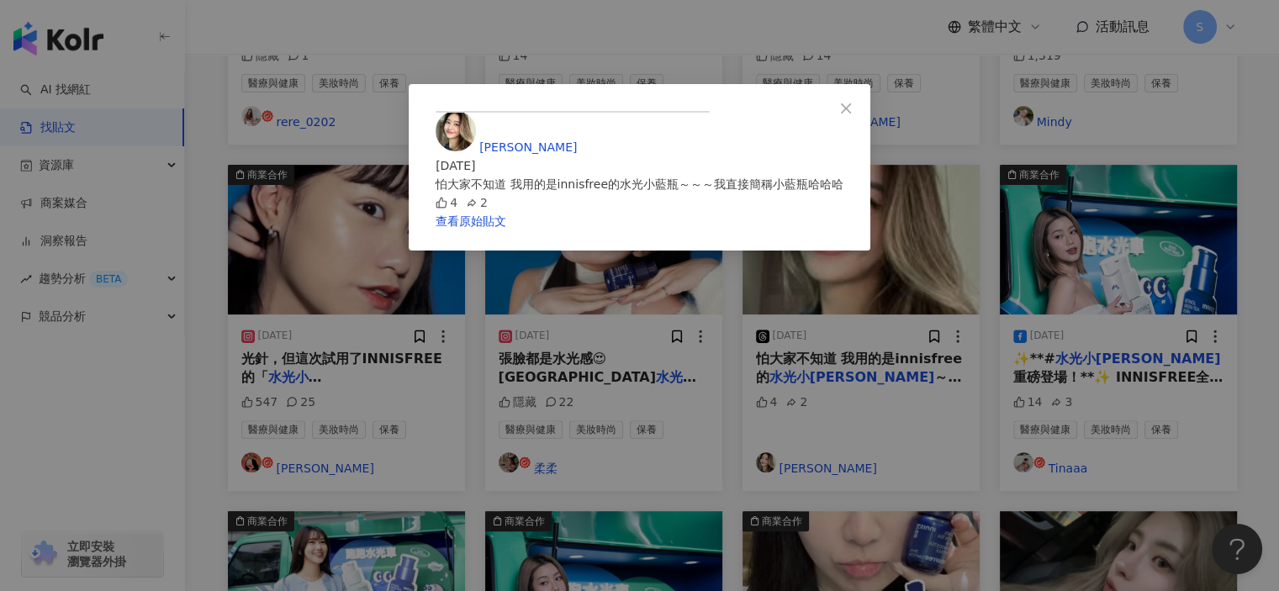
scroll to position [0, 0]
click at [1127, 116] on div "陳孟妤 Davina 2025/7/17 怕大家不知道 我用的是innisfree的水光小藍瓶～～～我直接簡稱小藍瓶哈哈哈 4 2 查看原始貼文" at bounding box center [639, 295] width 1279 height 591
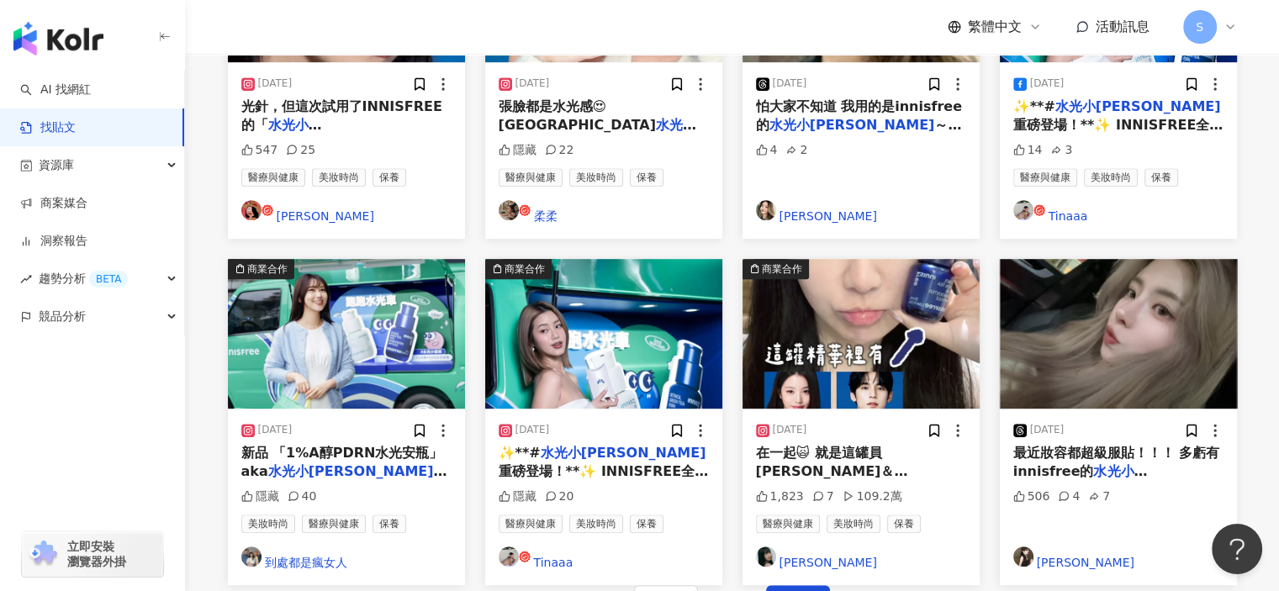
scroll to position [940, 0]
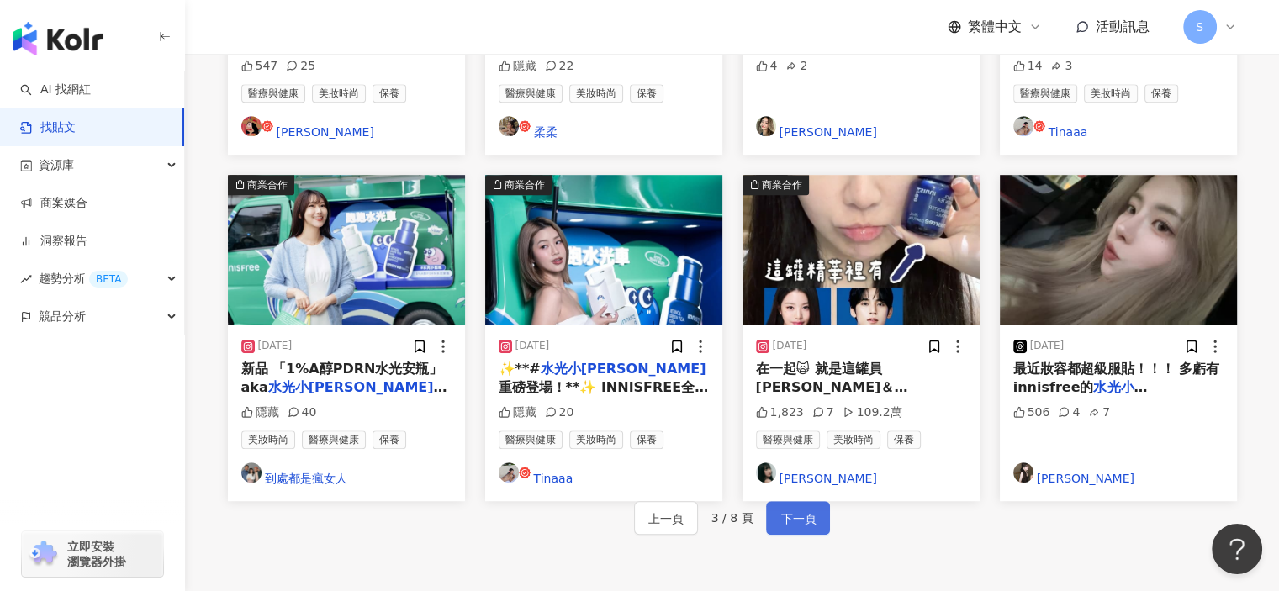
click at [792, 509] on span "下一頁" at bounding box center [798, 519] width 35 height 20
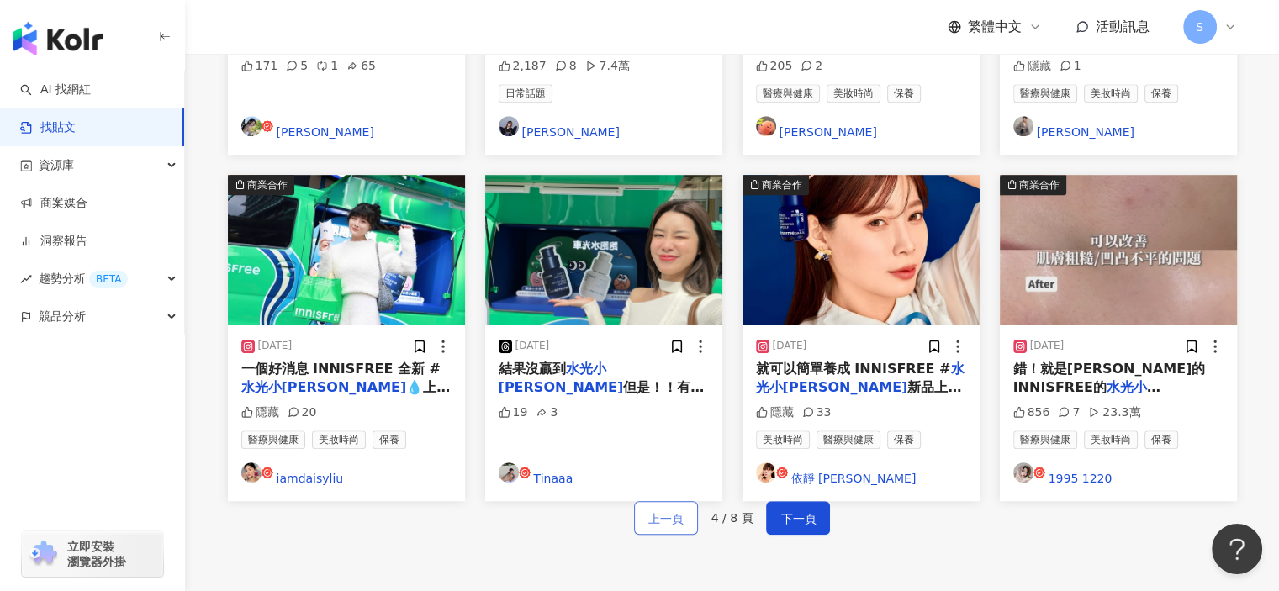
click at [680, 509] on span "上一頁" at bounding box center [666, 519] width 35 height 20
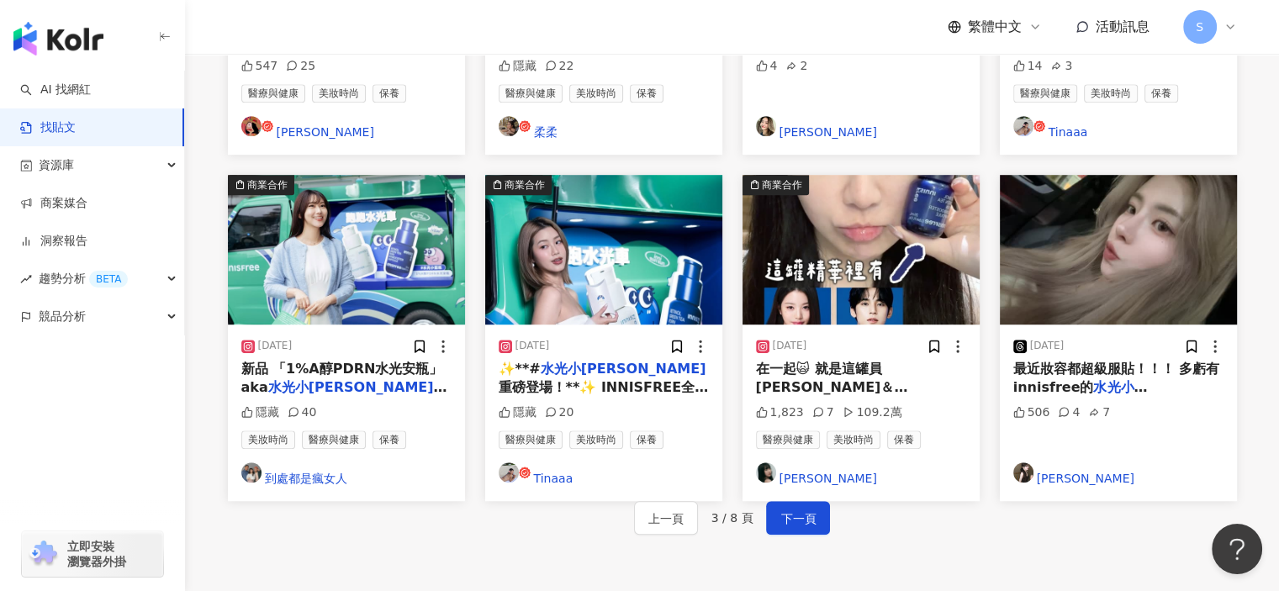
click at [542, 19] on div "繁體中文 活動訊息 S" at bounding box center [732, 27] width 1009 height 54
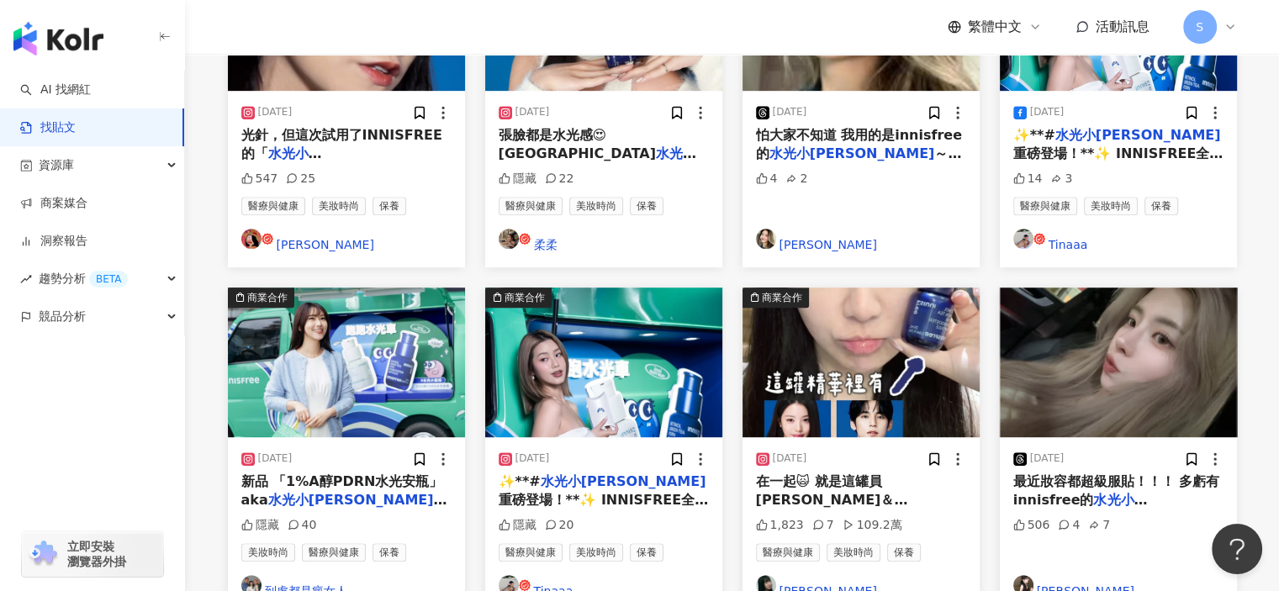
scroll to position [855, 0]
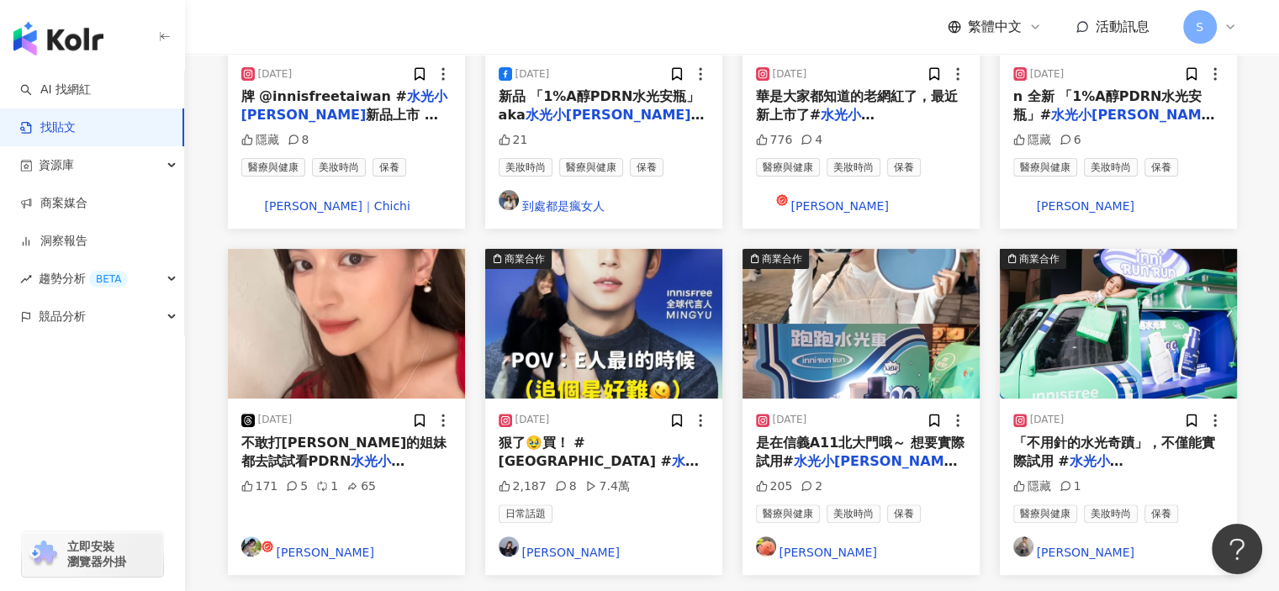
scroll to position [435, 0]
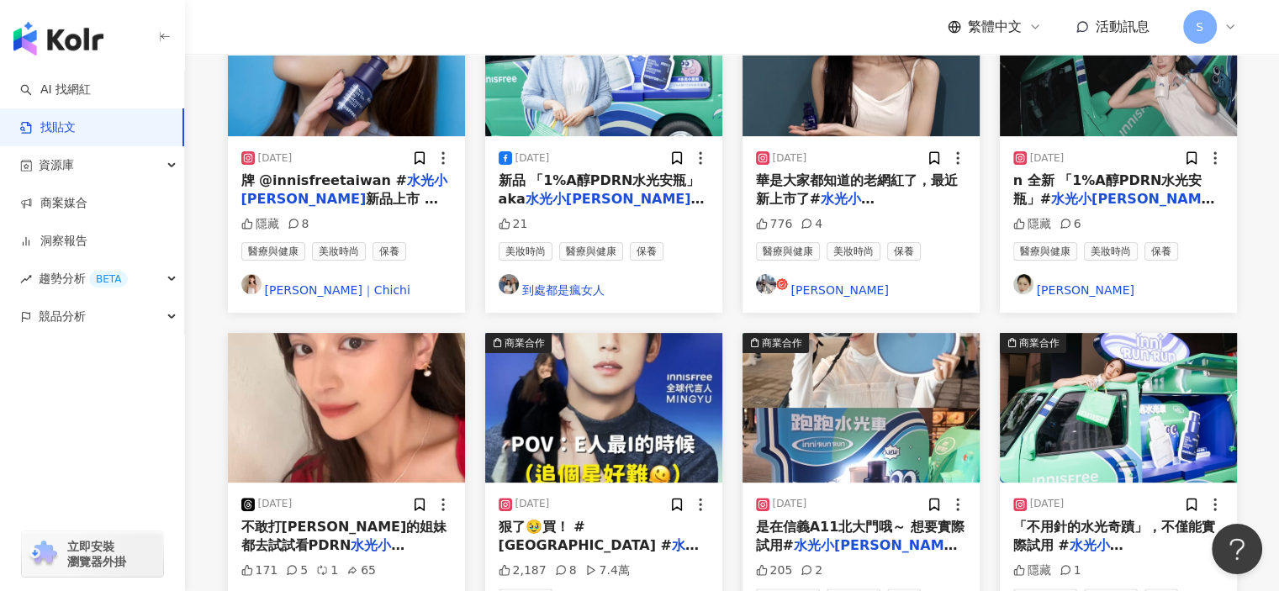
click at [903, 333] on img "button" at bounding box center [861, 408] width 237 height 150
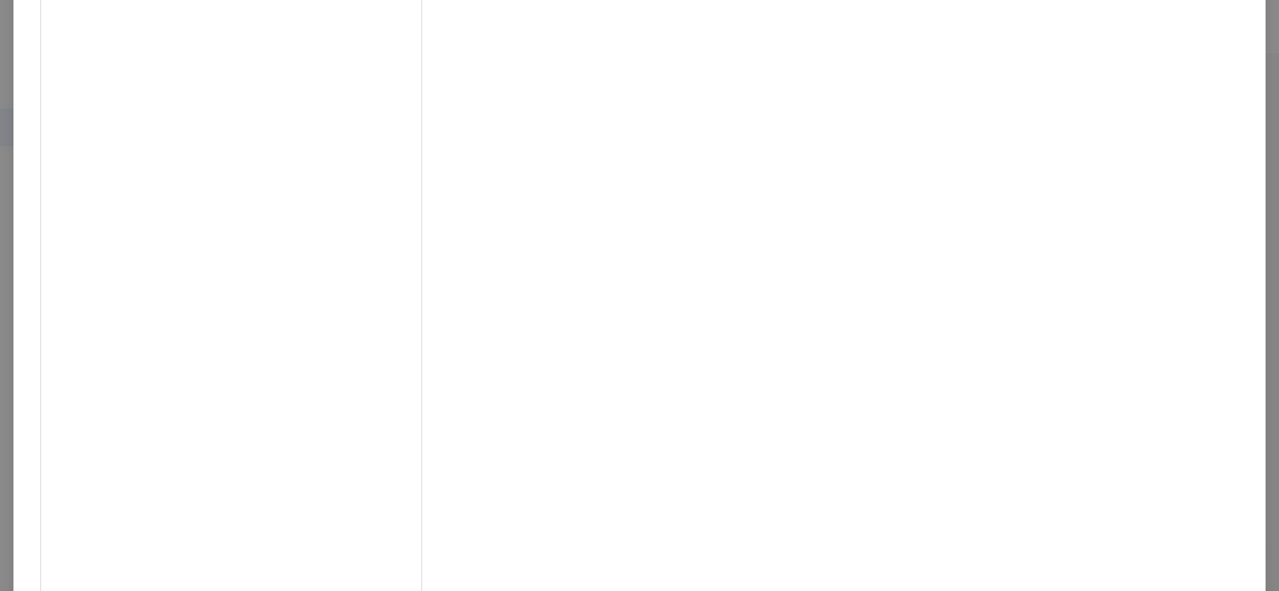
scroll to position [165, 0]
click at [1066, 52] on div "張羽沛 Sunny 2025/1/10 - 來到 @innisfreetaiwan 跑跑水光車～ 今天的主角就是在韓國超紅的小藍瓶(ϋ) 水光肌一直都是這幾年…" at bounding box center [639, 295] width 1279 height 591
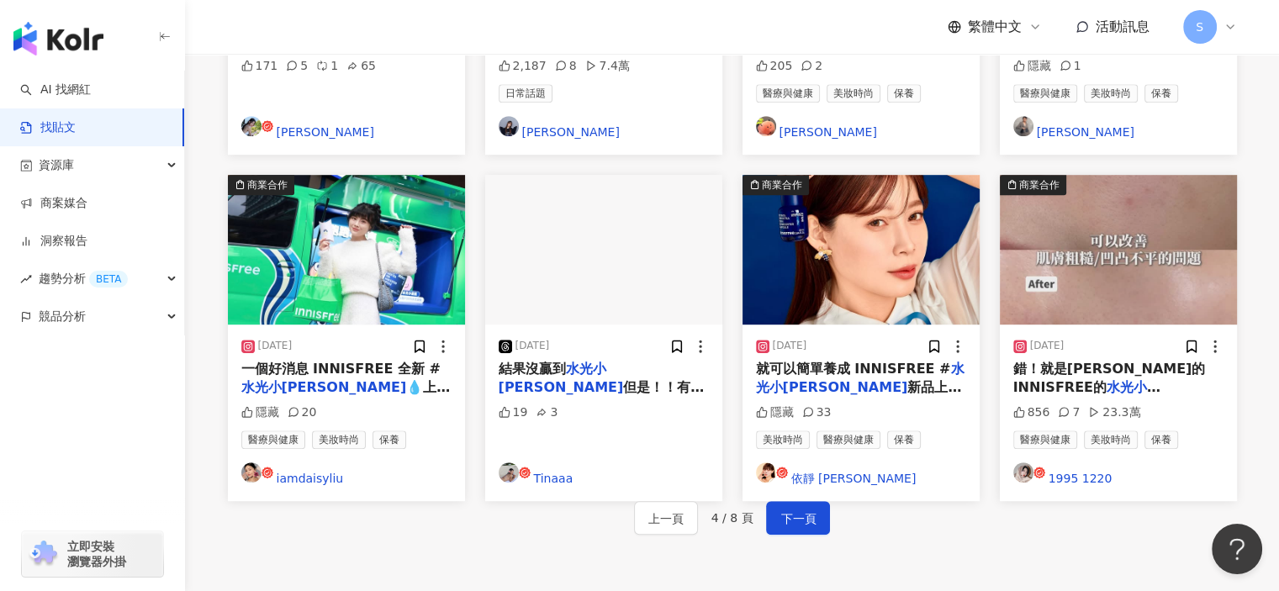
scroll to position [855, 0]
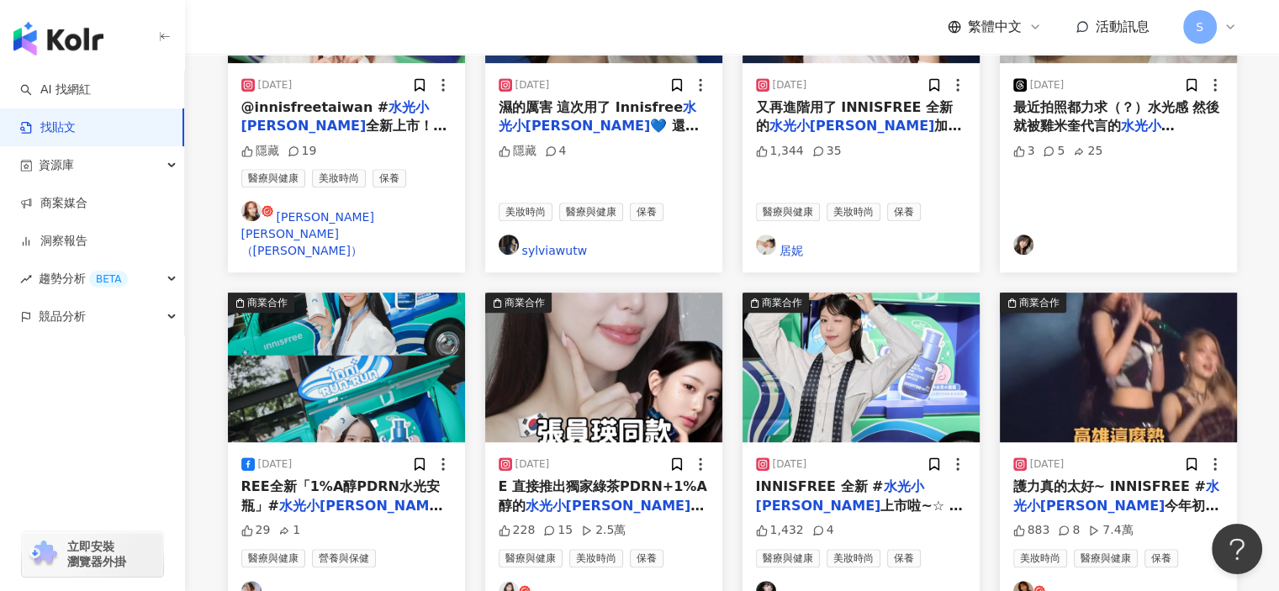
click at [607, 566] on div "商業合作 2025/1/15 就可以簡單養成 INNISFREE # 水光小藍瓶 新品上市 用擦的水光保養品✨ 10 美妝時尚 醫療與健康 保養 依靜 Mik…" at bounding box center [732, 109] width 1009 height 1087
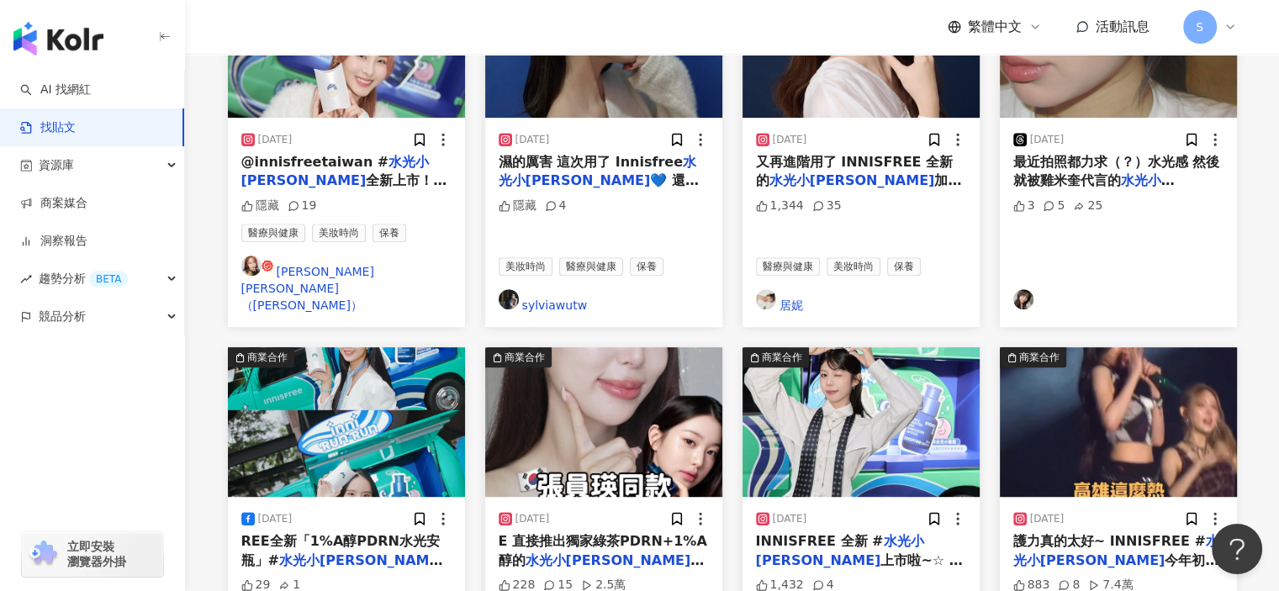
scroll to position [771, 0]
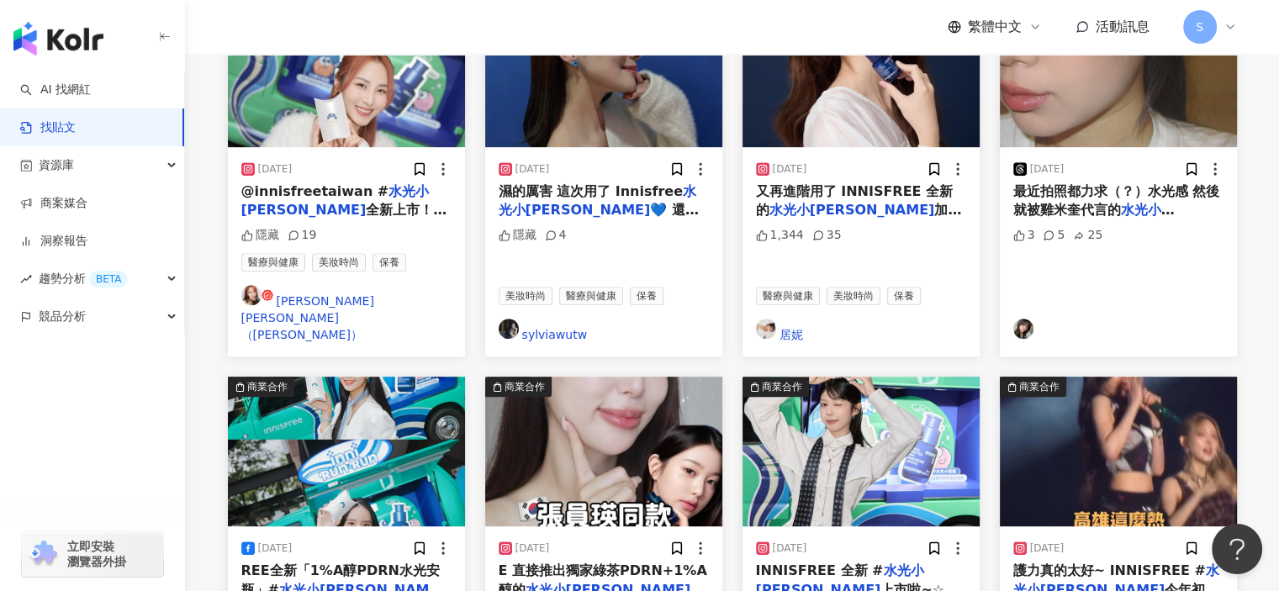
click at [892, 377] on img "button" at bounding box center [861, 452] width 237 height 150
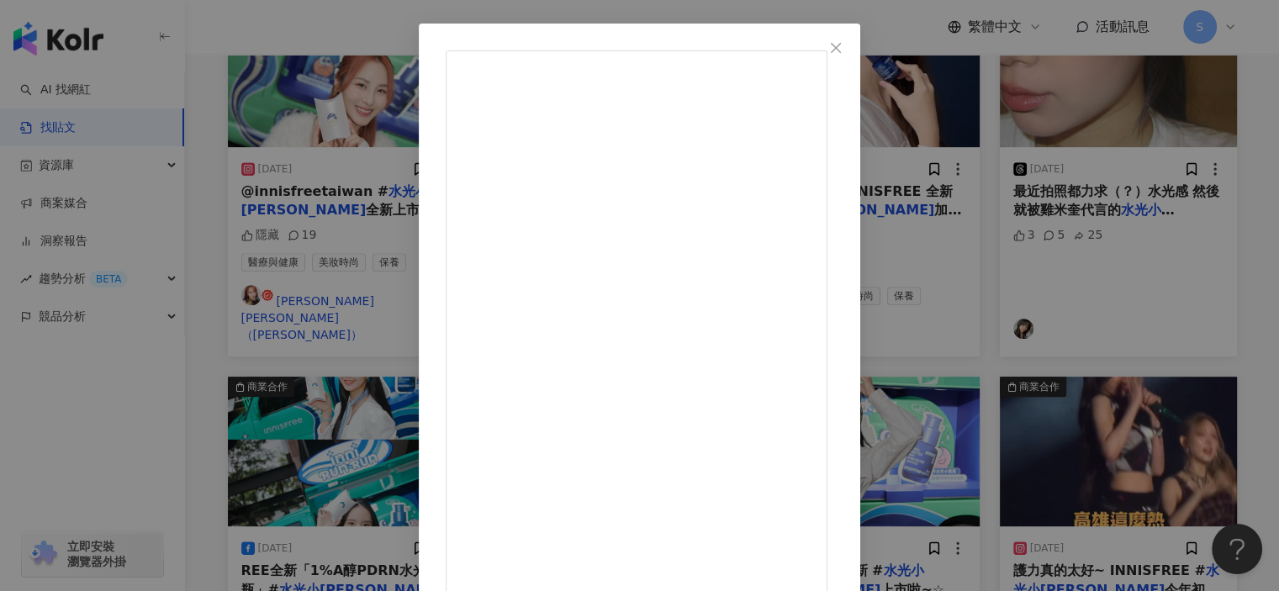
scroll to position [165, 0]
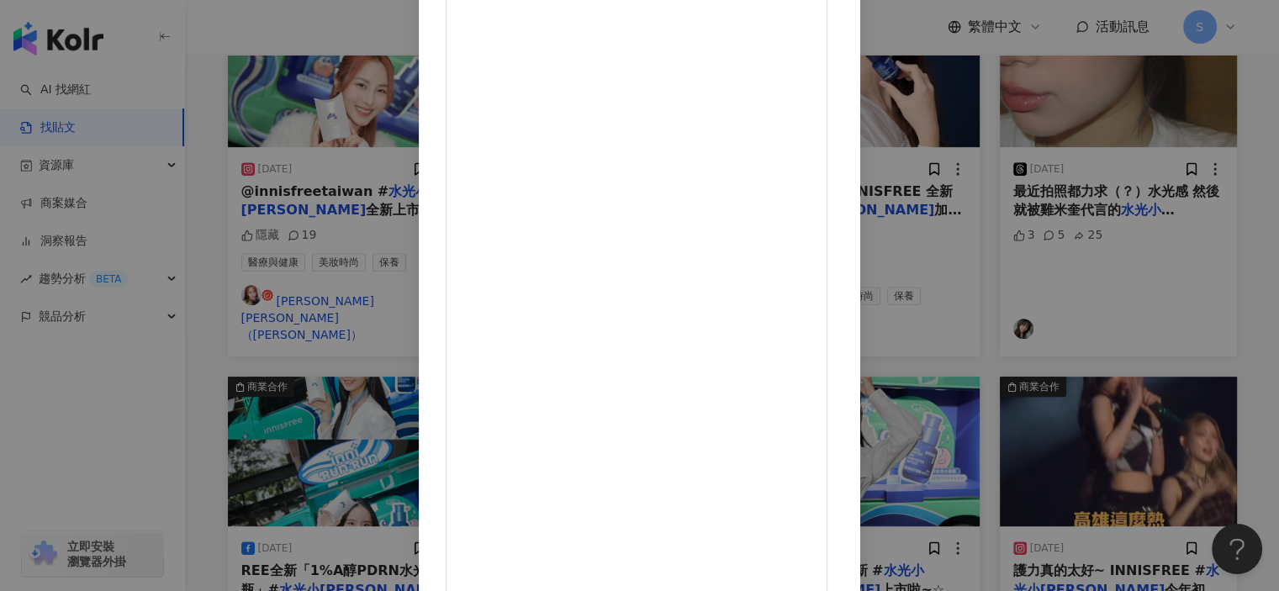
click at [1103, 145] on div "龍 2025/1/11 INNISFREE 全新 #水光小藍瓶 上市啦~☆ 不用打針也能擁有水光肌!!! 全台第一款有添加高濃度A醇和綠茶PDRN成分的醫美級…" at bounding box center [639, 295] width 1279 height 591
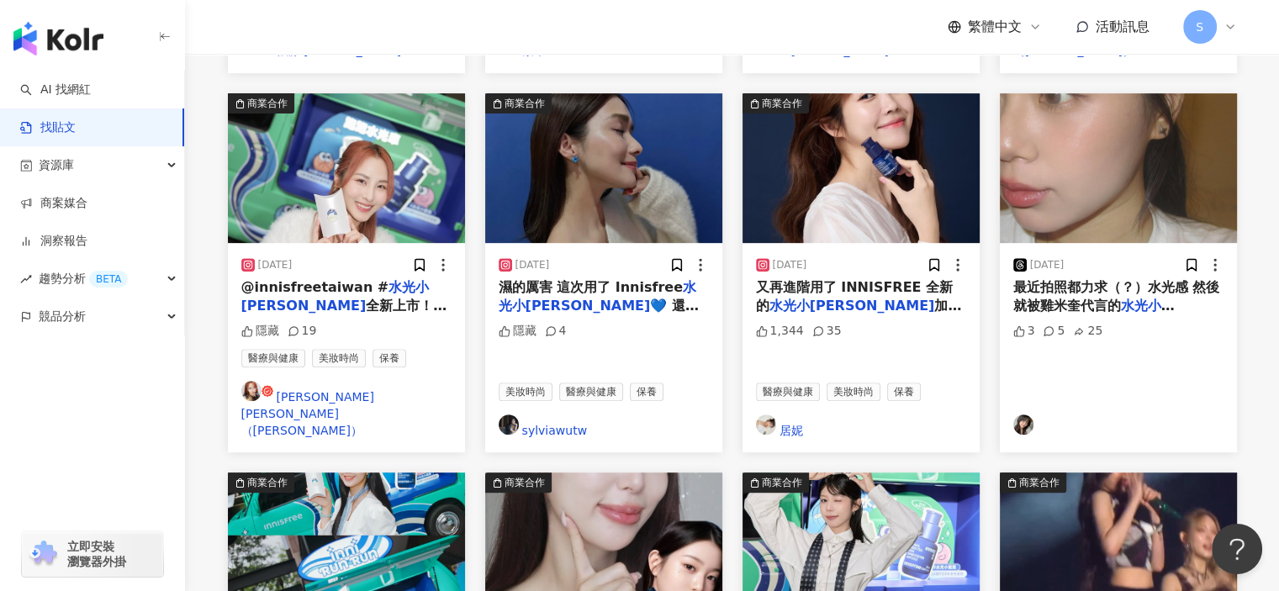
scroll to position [771, 0]
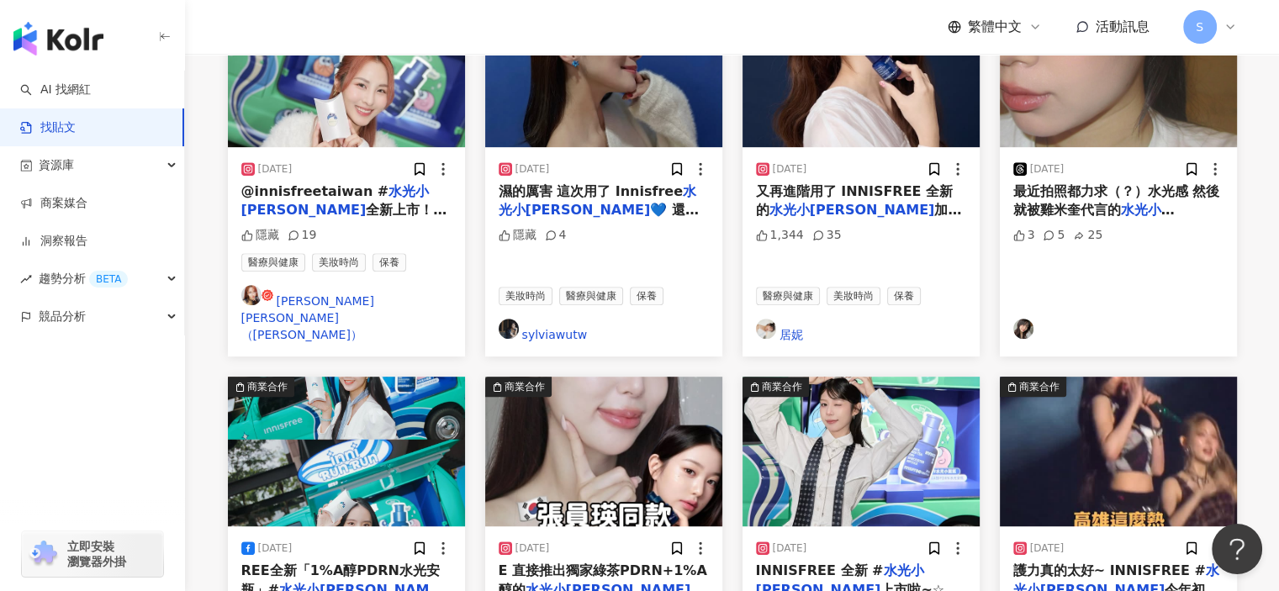
click at [380, 377] on img "button" at bounding box center [346, 452] width 237 height 150
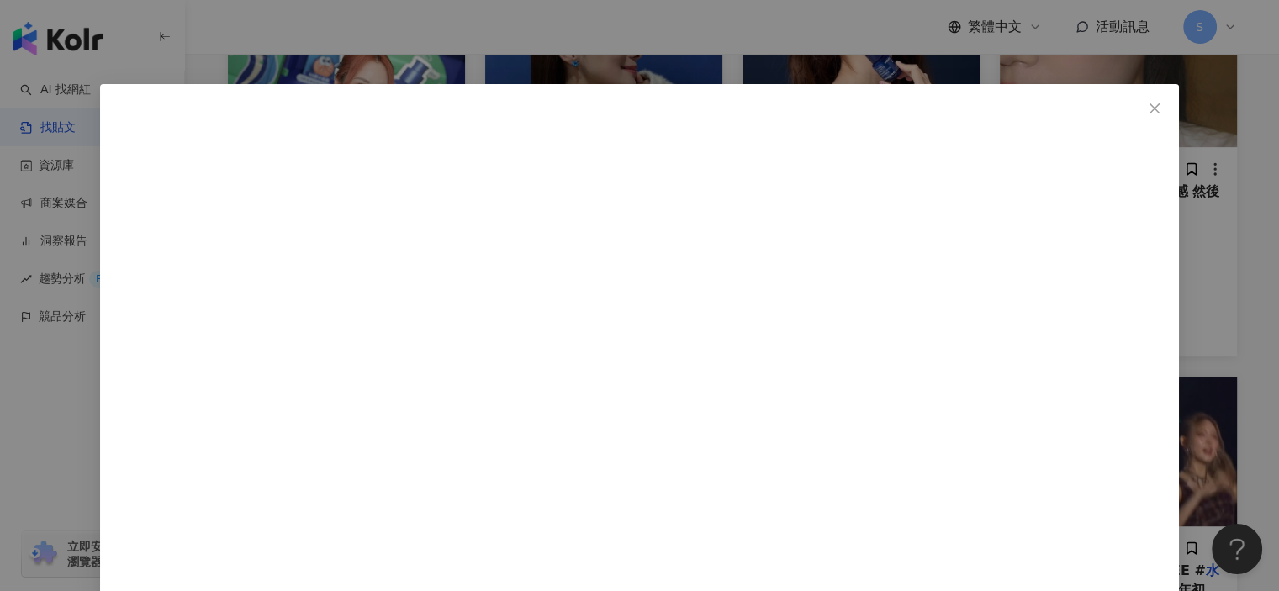
click at [1067, 164] on div "紫米 2025/1/12 今年冬天真的好乾，雖然下了很多保濕噴霧毛毛雨🌧️？（我幾乎每天走在路上都被噴💦）但看來是不夠力😌我額頭跟下巴總是在脫皮⋯ 還好INN…" at bounding box center [639, 295] width 1279 height 591
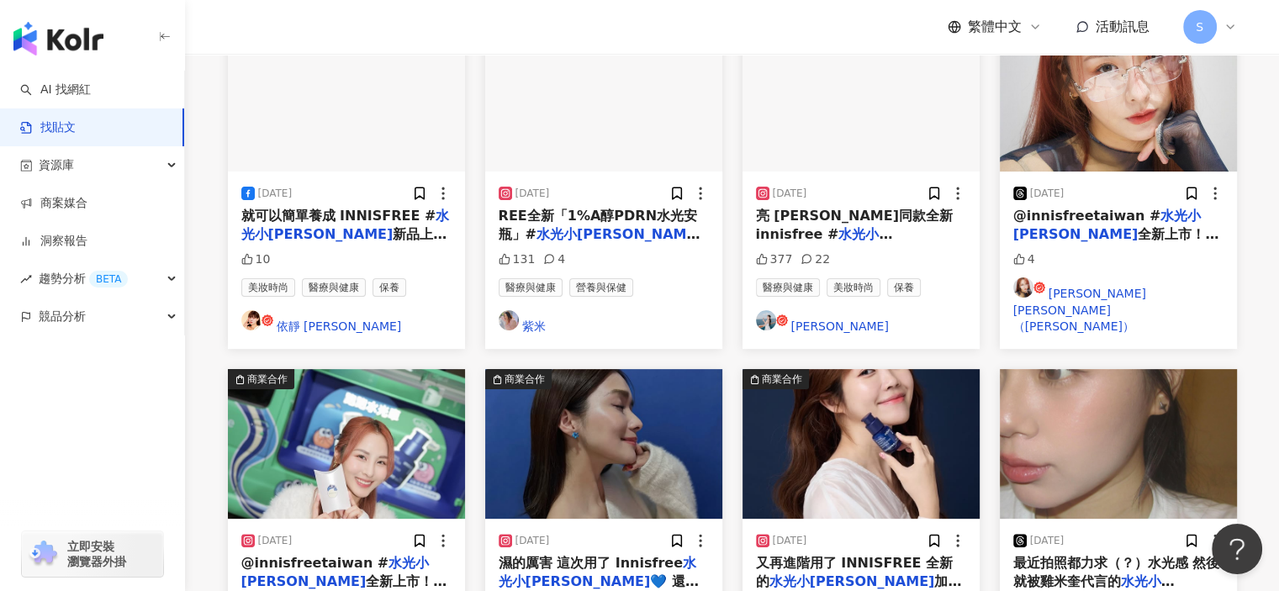
scroll to position [435, 0]
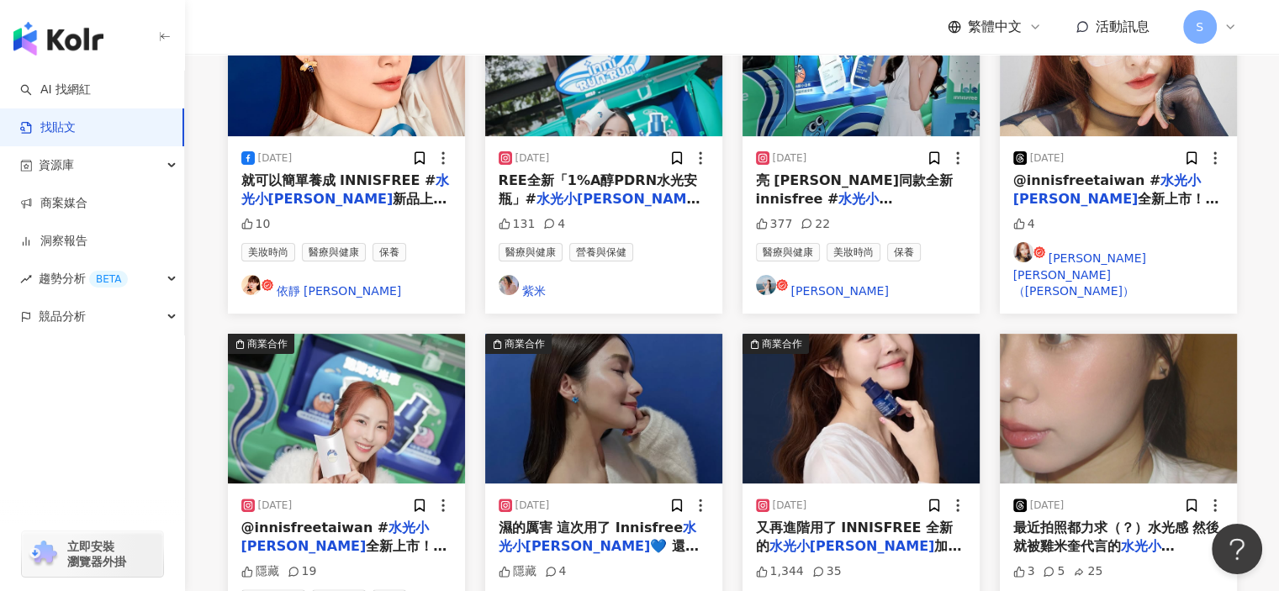
click at [1078, 334] on img "button" at bounding box center [1118, 409] width 237 height 150
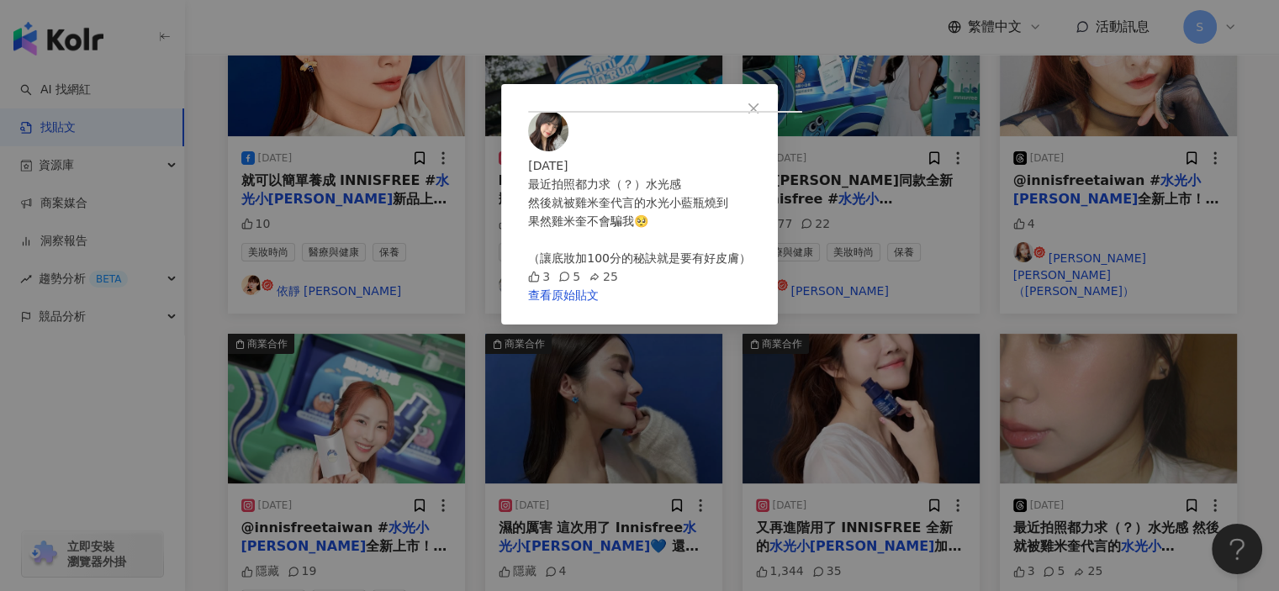
click at [760, 107] on icon "close" at bounding box center [753, 108] width 13 height 13
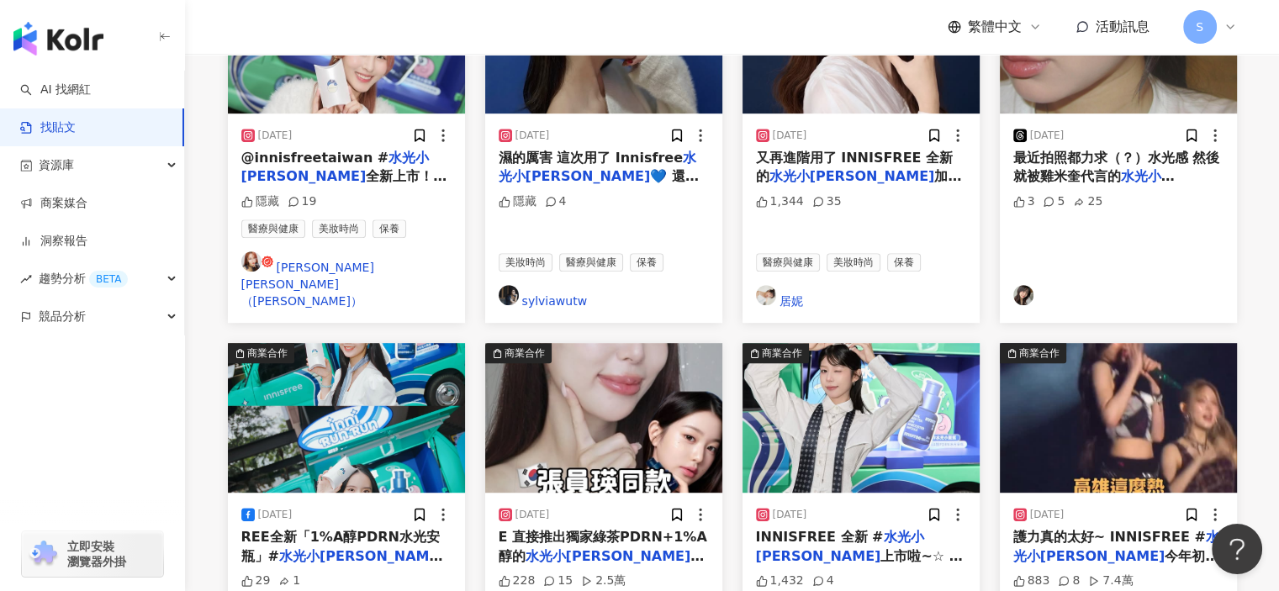
scroll to position [1024, 0]
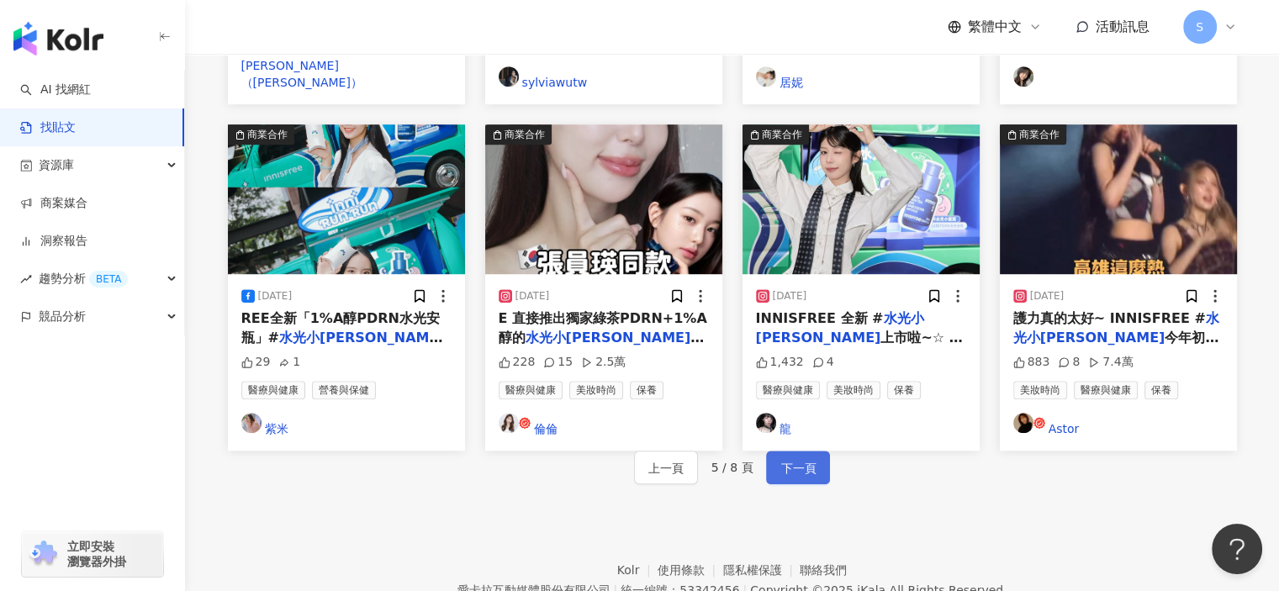
click at [794, 458] on span "下一頁" at bounding box center [798, 468] width 35 height 20
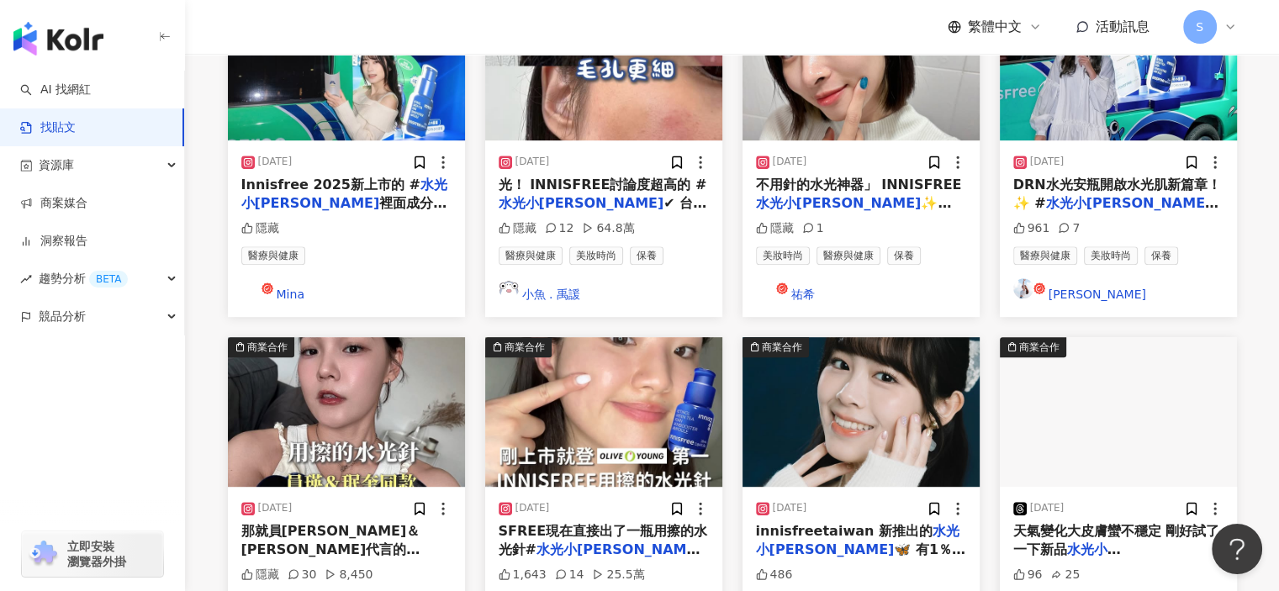
scroll to position [771, 0]
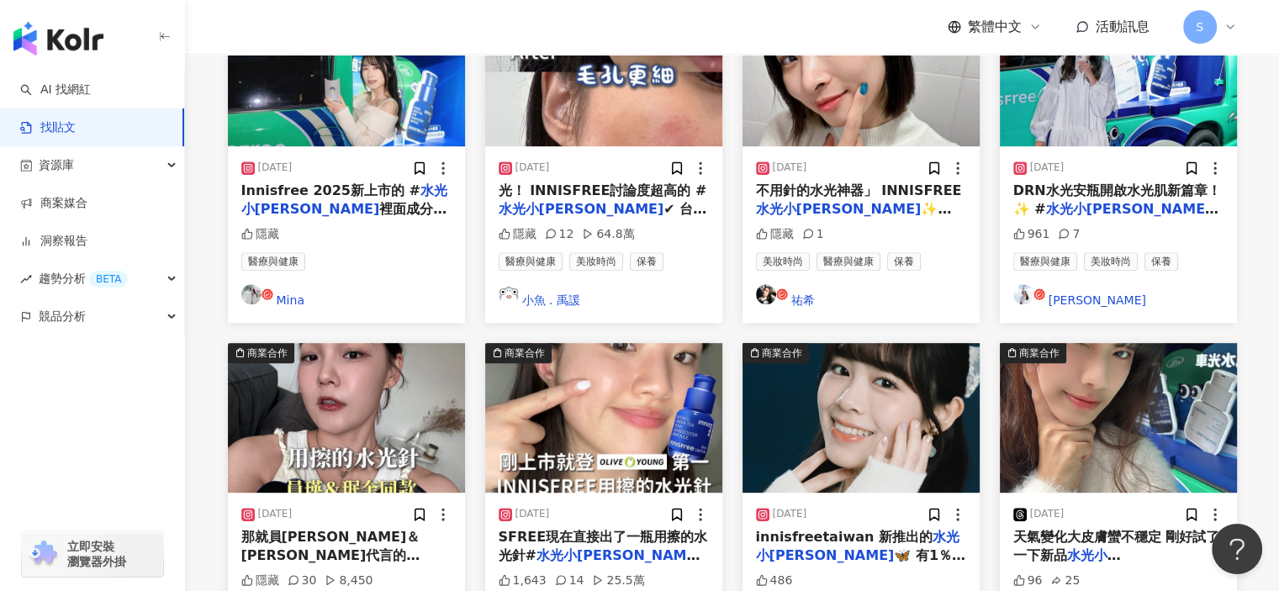
click at [634, 343] on img "button" at bounding box center [603, 418] width 237 height 150
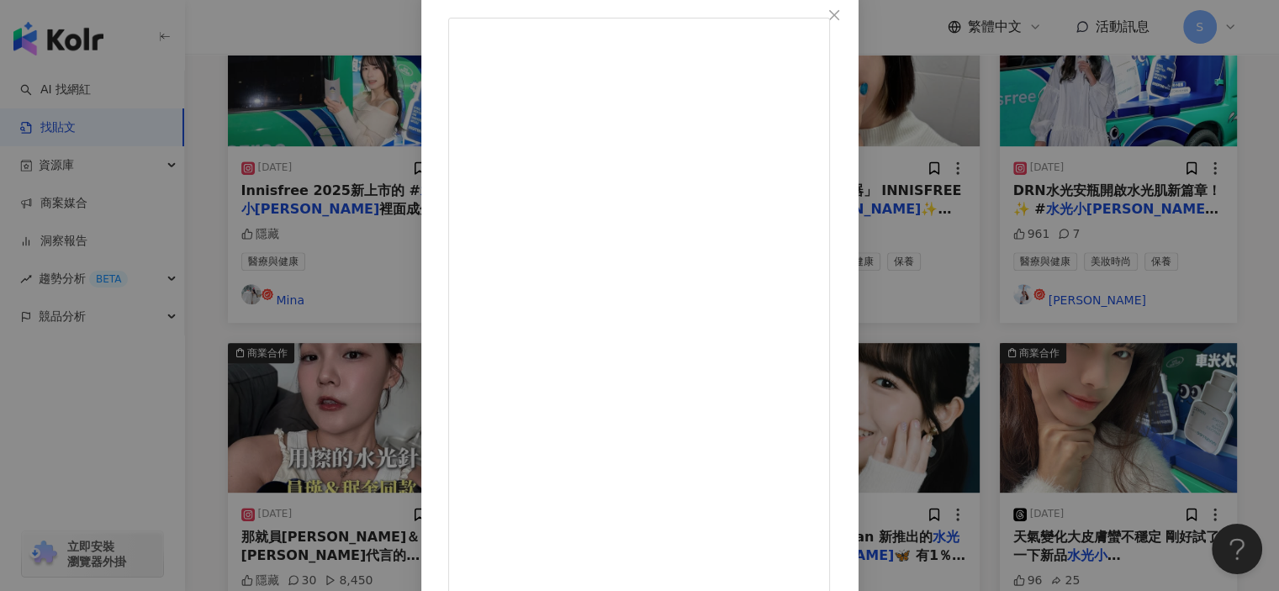
scroll to position [165, 0]
click at [1154, 135] on div "LORYLOG 2025/2/20 1,643 14 25.5萬 查看原始貼文" at bounding box center [639, 295] width 1279 height 591
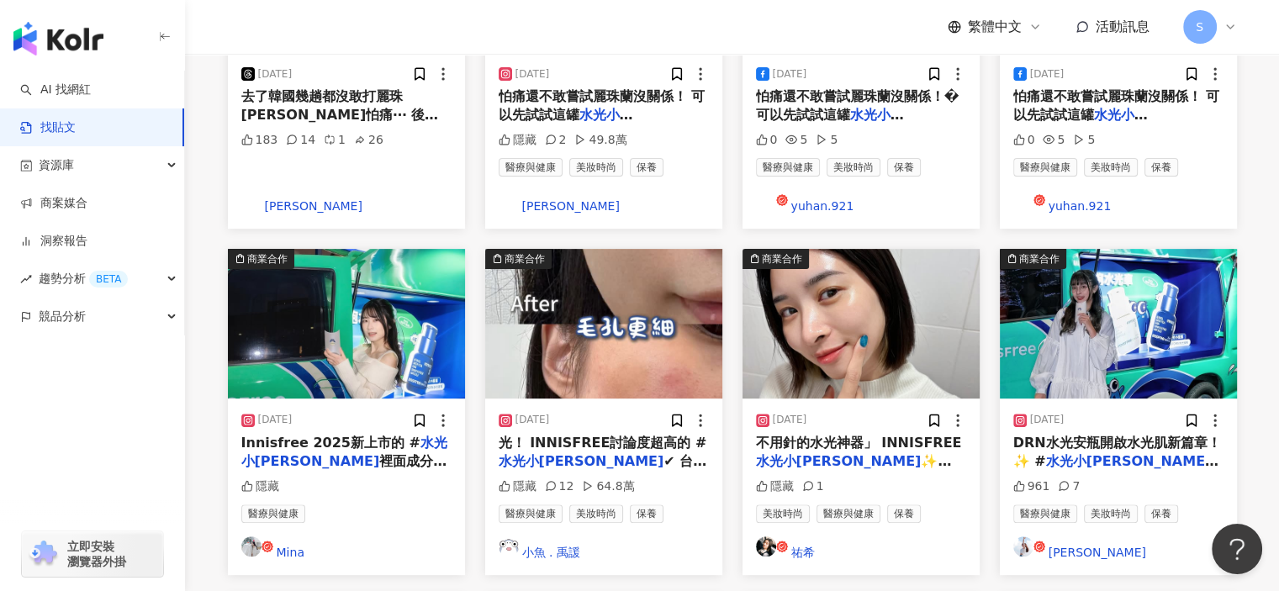
scroll to position [435, 0]
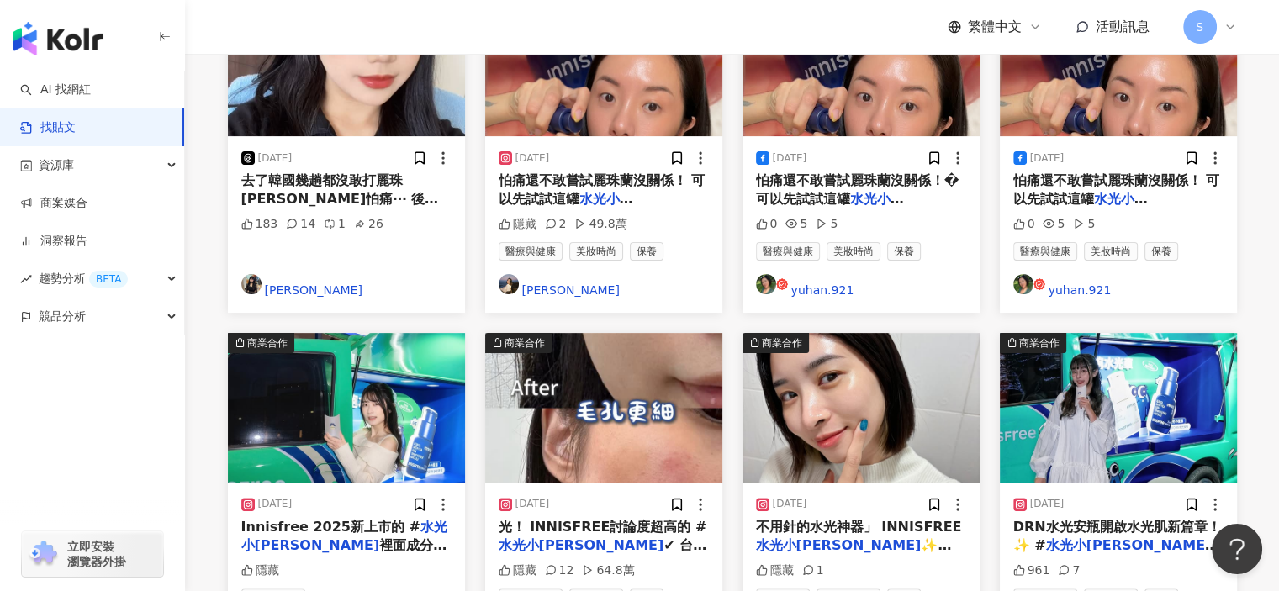
click at [613, 333] on img "button" at bounding box center [603, 408] width 237 height 150
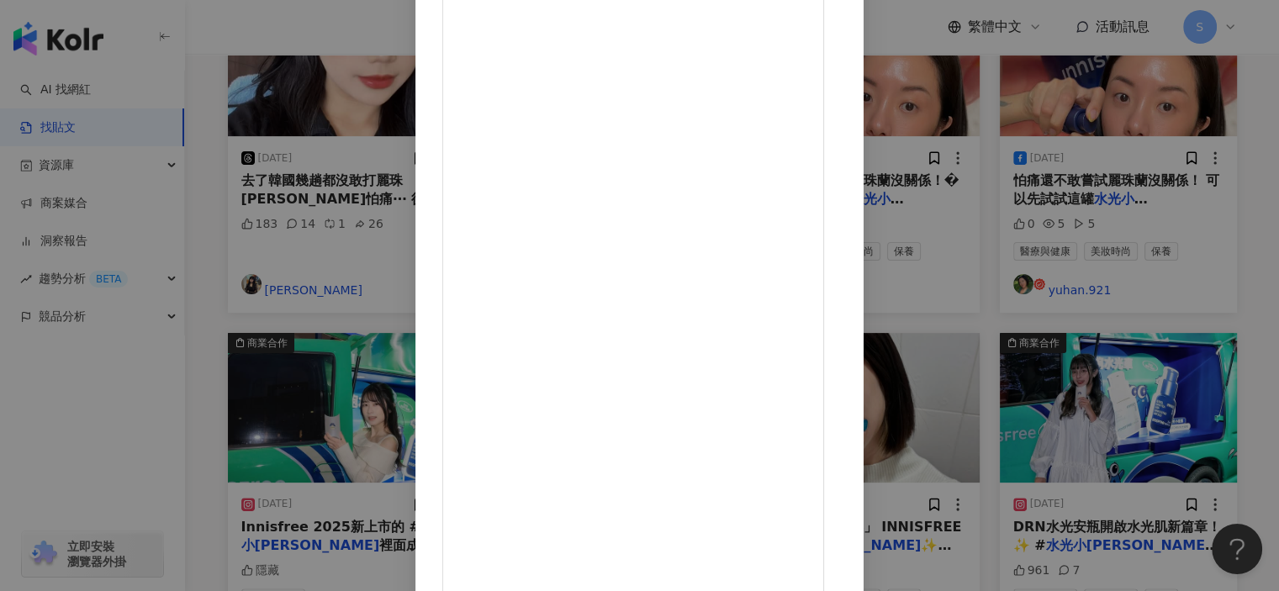
scroll to position [145, 0]
click at [1078, 78] on div "小魚 . 禹諼 2025/7/10 我真的沒有想過不用針，也能有水光肌！？ 最近我真的被這瓶燒到💙 📍韓國醫美都在用的熱門成分「PDRN」 也可以擦在臉上保養…" at bounding box center [639, 295] width 1279 height 591
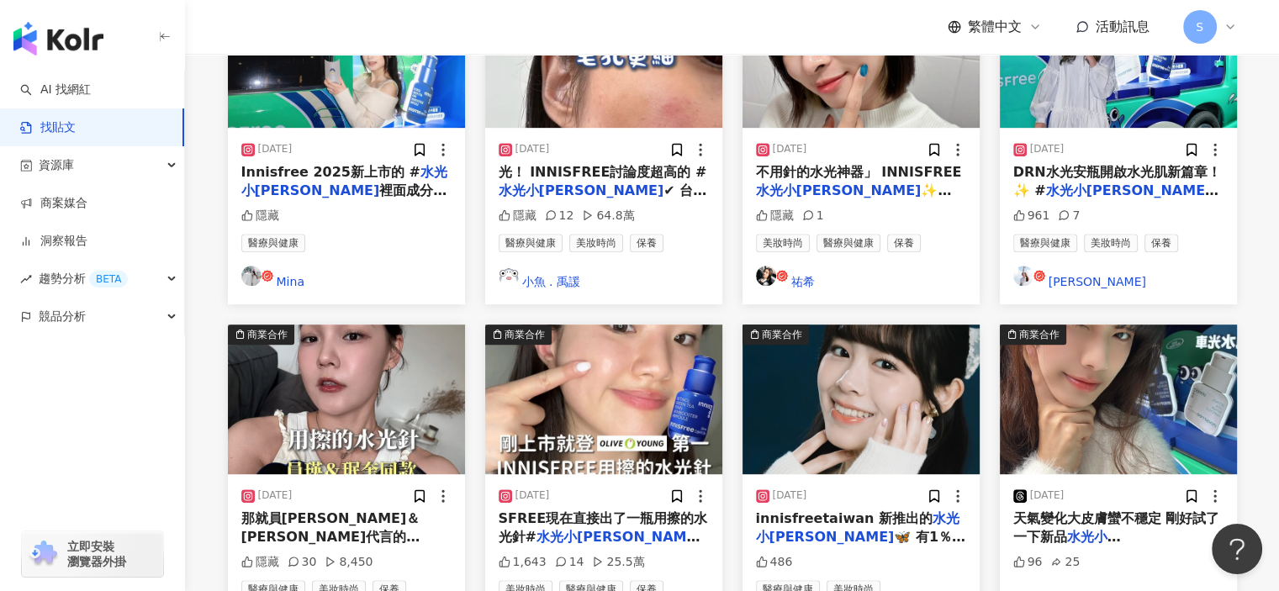
scroll to position [888, 0]
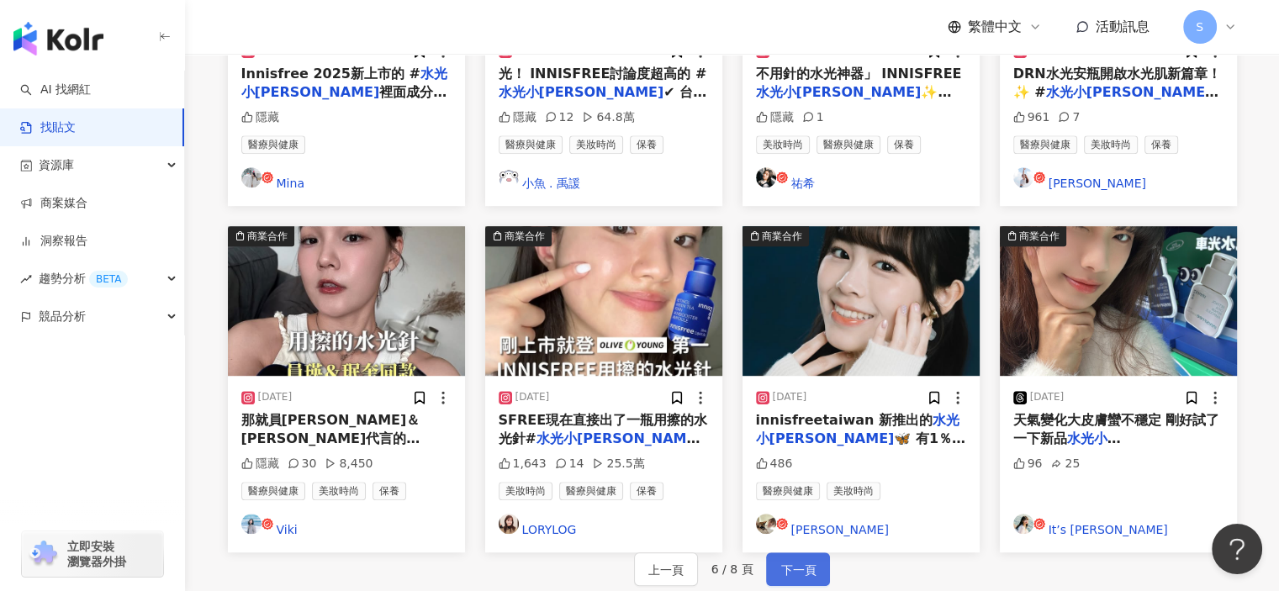
click at [804, 560] on span "下一頁" at bounding box center [798, 570] width 35 height 20
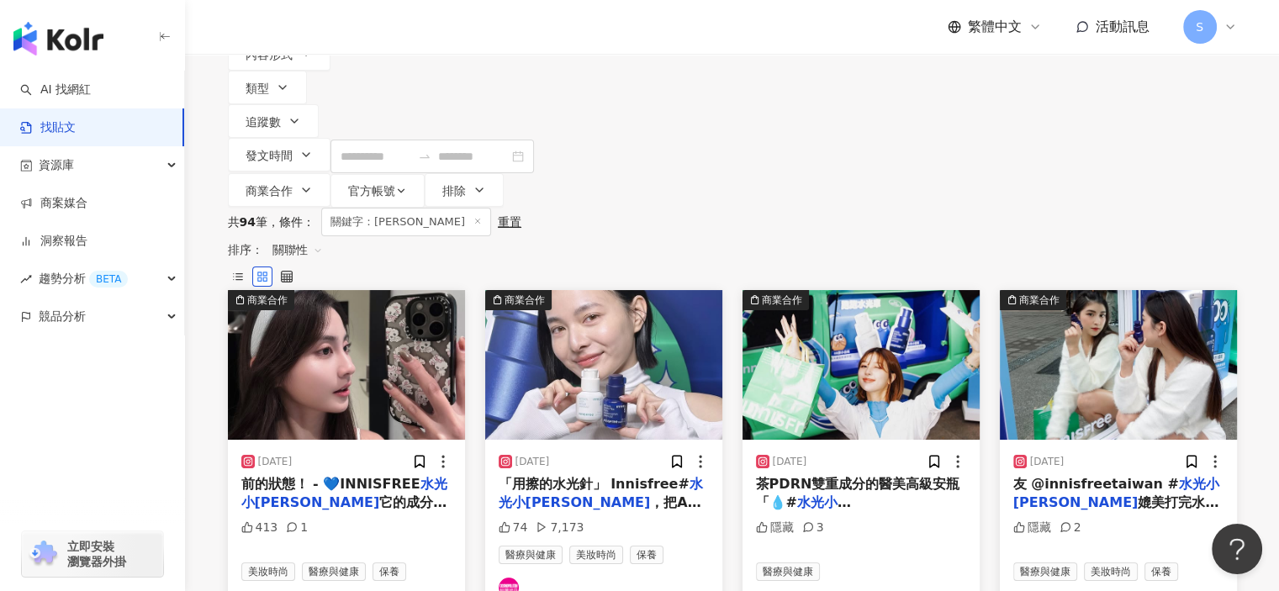
scroll to position [47, 0]
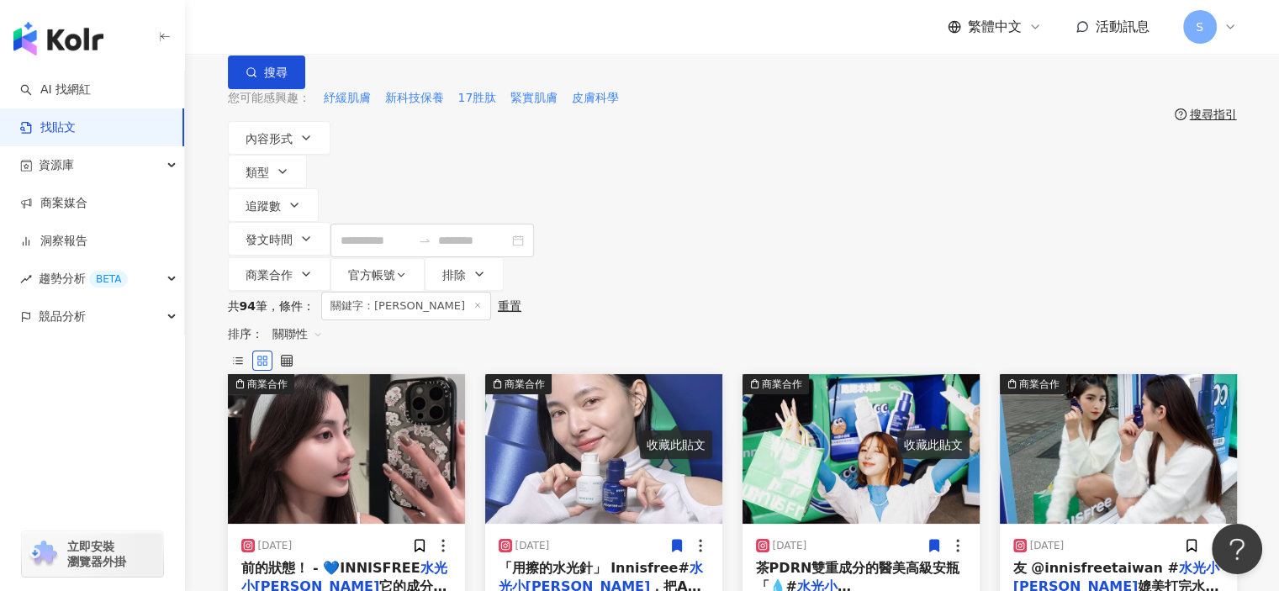
click at [395, 374] on img "button" at bounding box center [346, 449] width 237 height 150
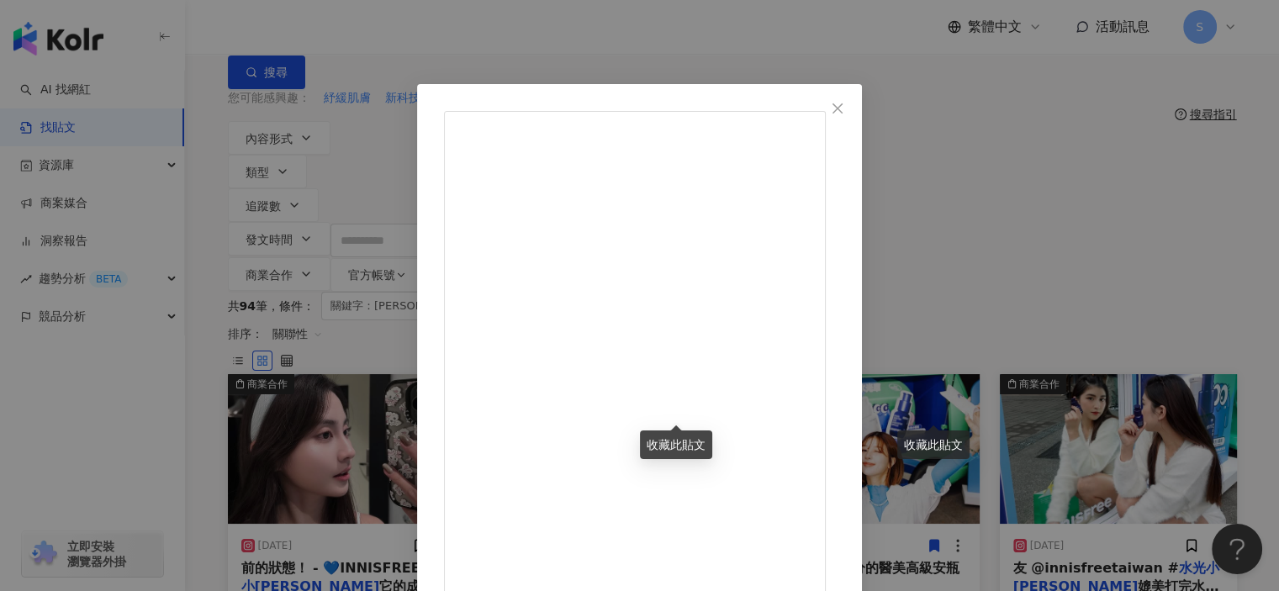
click at [1169, 280] on div "Jenny 2025/1/19 前陣子比較常熬夜 額頭長了很多痘痘😵‍💫 用了它之後額頭終於慢慢恢復之前的狀態！ - 💙INNISFREE 水光小藍瓶 它的成…" at bounding box center [639, 295] width 1279 height 591
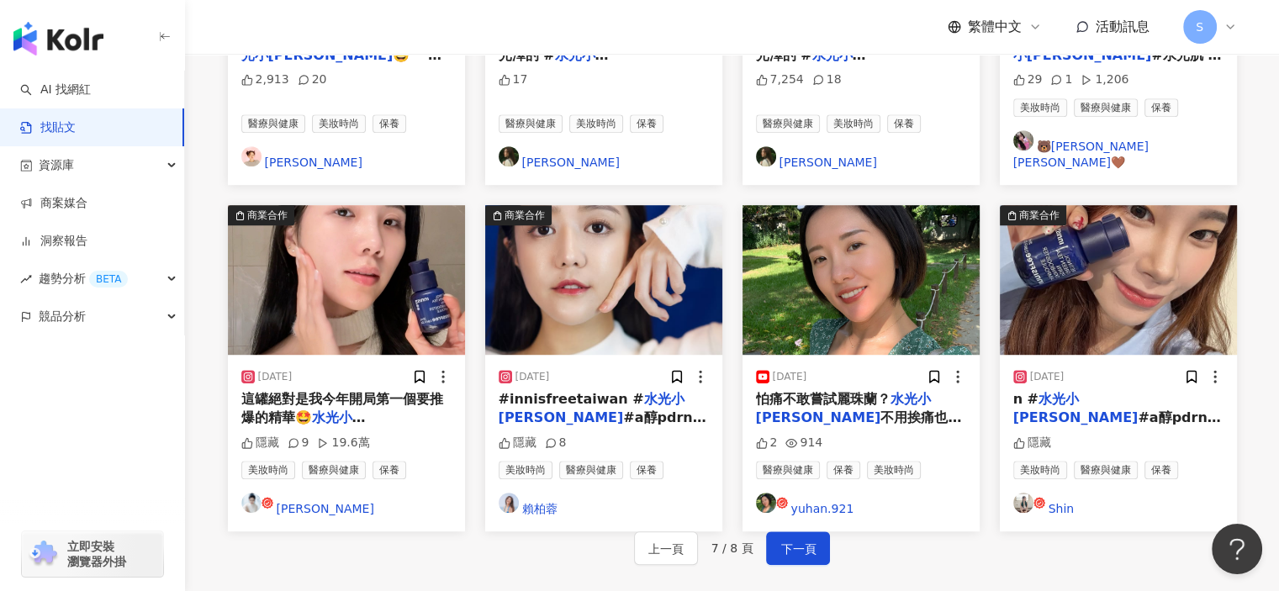
scroll to position [991, 0]
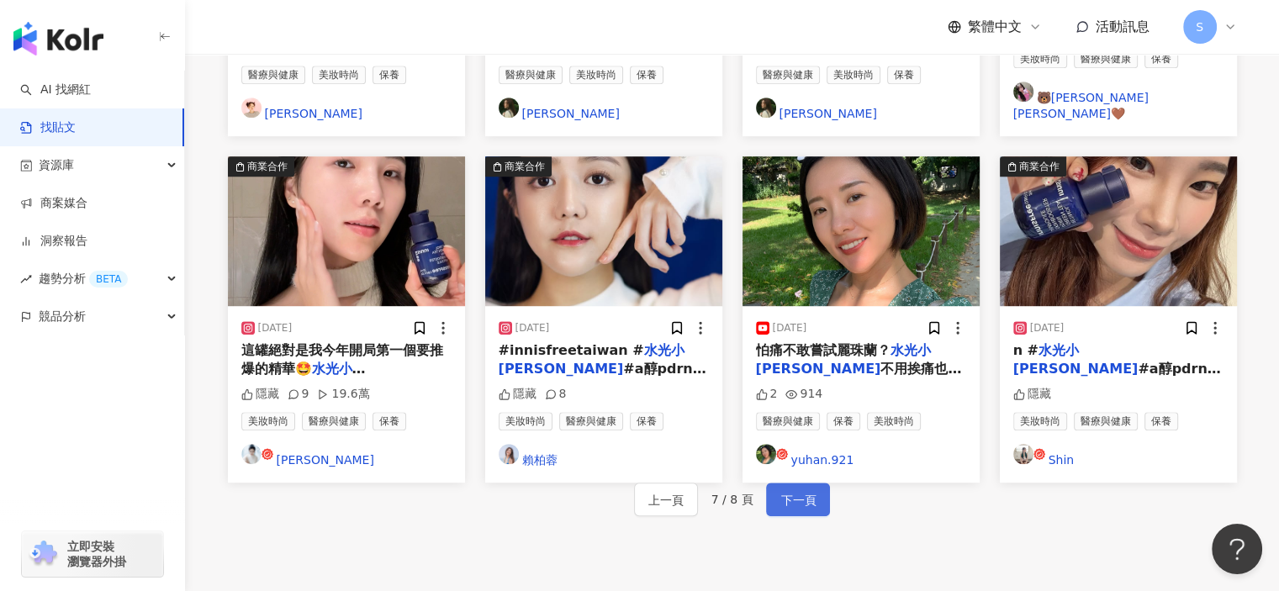
click at [800, 483] on button "下一頁" at bounding box center [798, 500] width 64 height 34
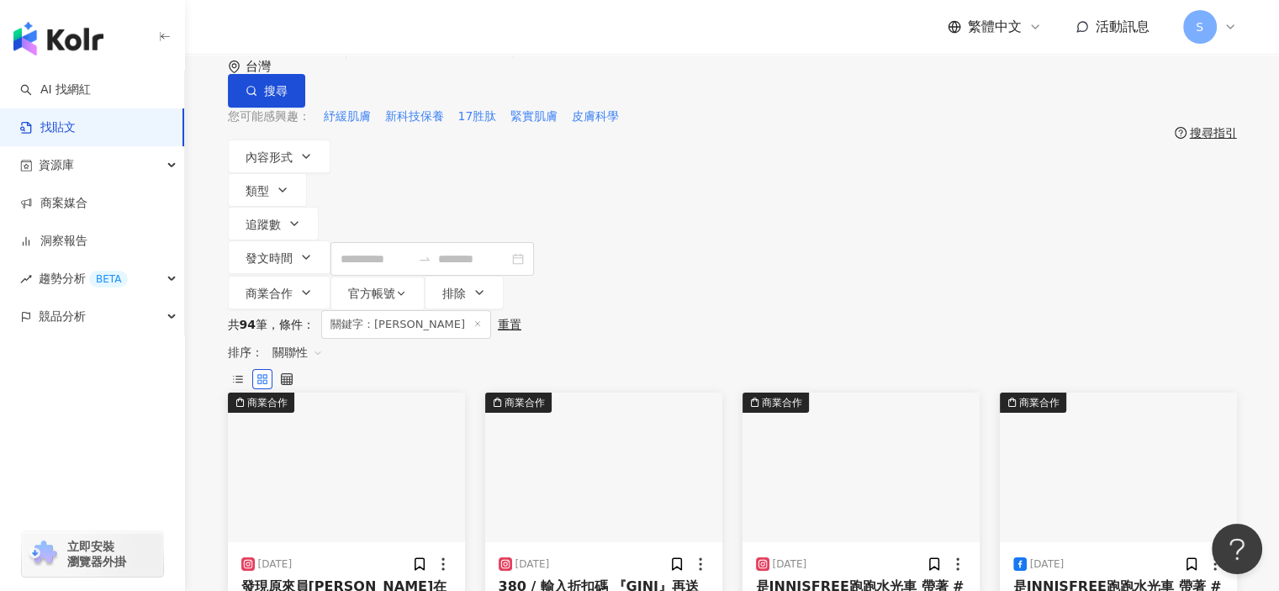
scroll to position [0, 0]
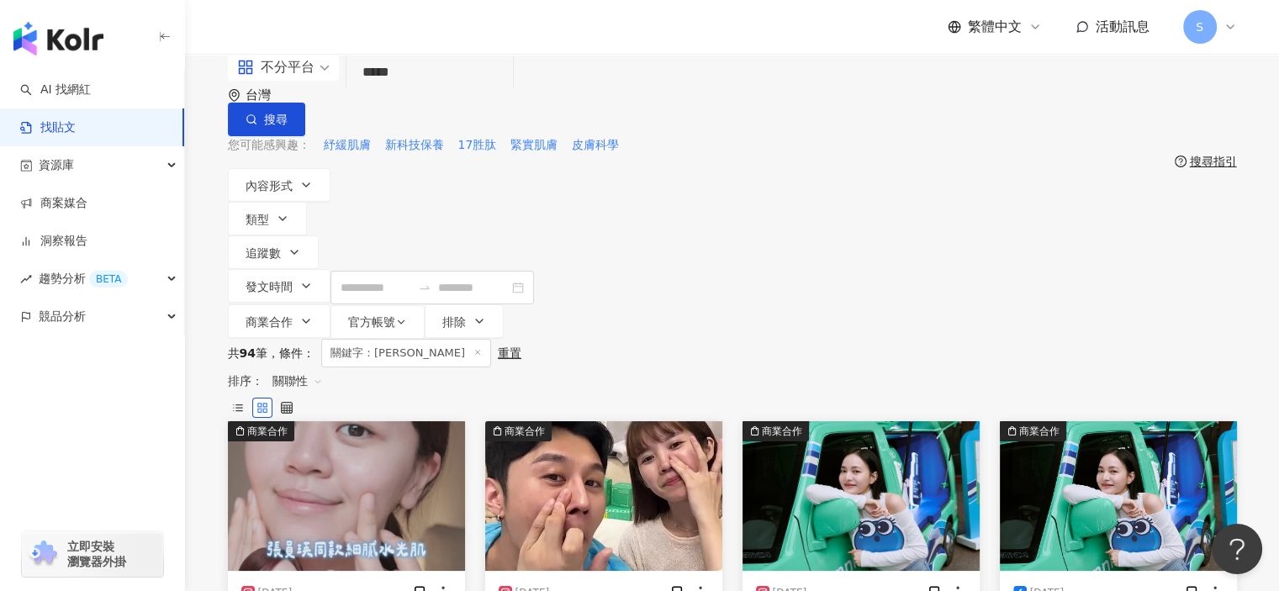
drag, startPoint x: 511, startPoint y: 86, endPoint x: 285, endPoint y: 121, distance: 229.0
click at [404, 91] on input "*****" at bounding box center [429, 73] width 153 height 36
click at [285, 81] on span at bounding box center [283, 67] width 93 height 27
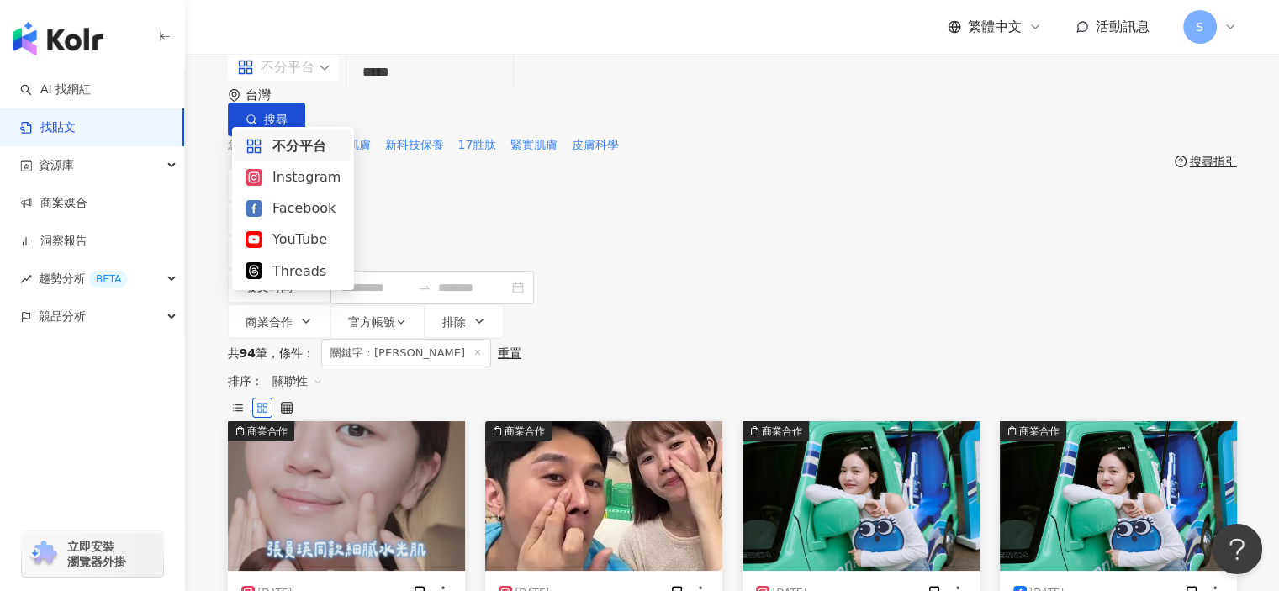
click at [389, 91] on input "*****" at bounding box center [429, 73] width 153 height 36
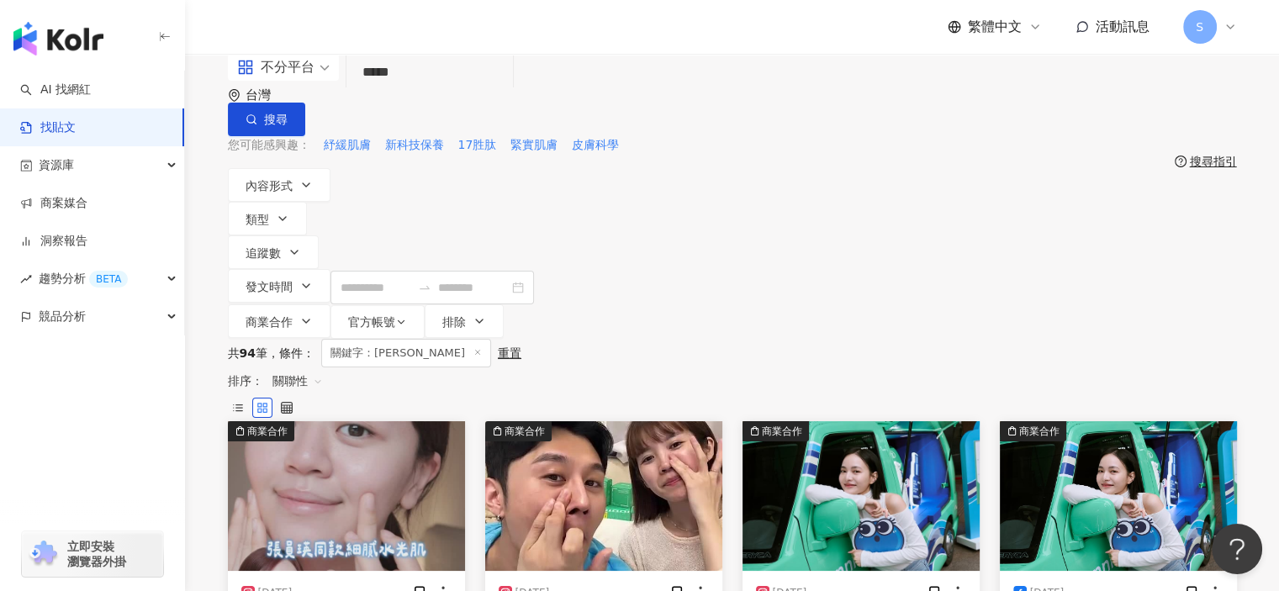
click at [389, 91] on input "*****" at bounding box center [429, 73] width 153 height 36
type input "*"
type input "*******"
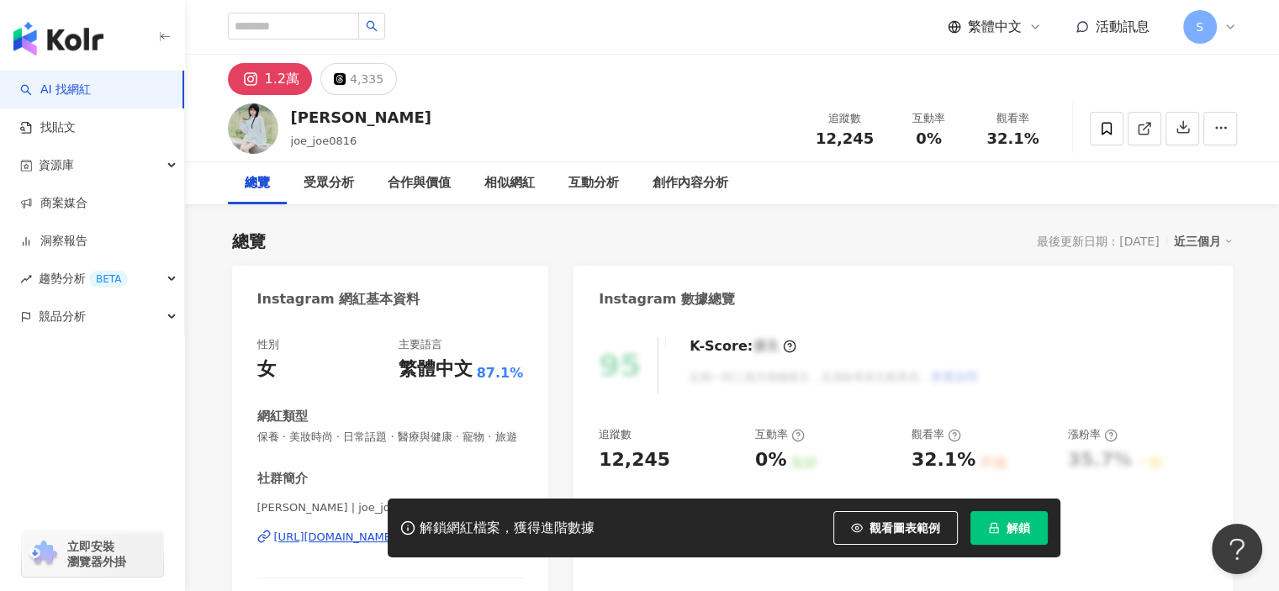
click at [417, 383] on div "性別 女 主要語言 繁體中文 87.1% 網紅類型 保養 · 美妝時尚 · 日常話題 · 醫療與健康 · 寵物 · 旅遊 社群簡介 張 喬 | joe_joe…" at bounding box center [390, 505] width 267 height 336
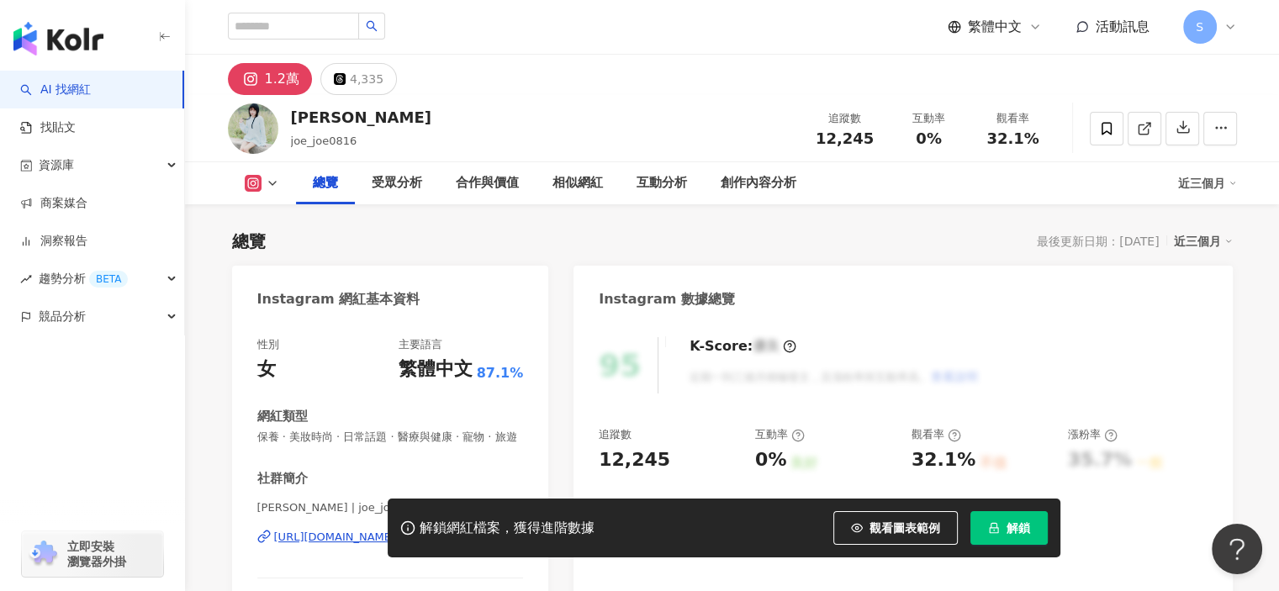
scroll to position [168, 0]
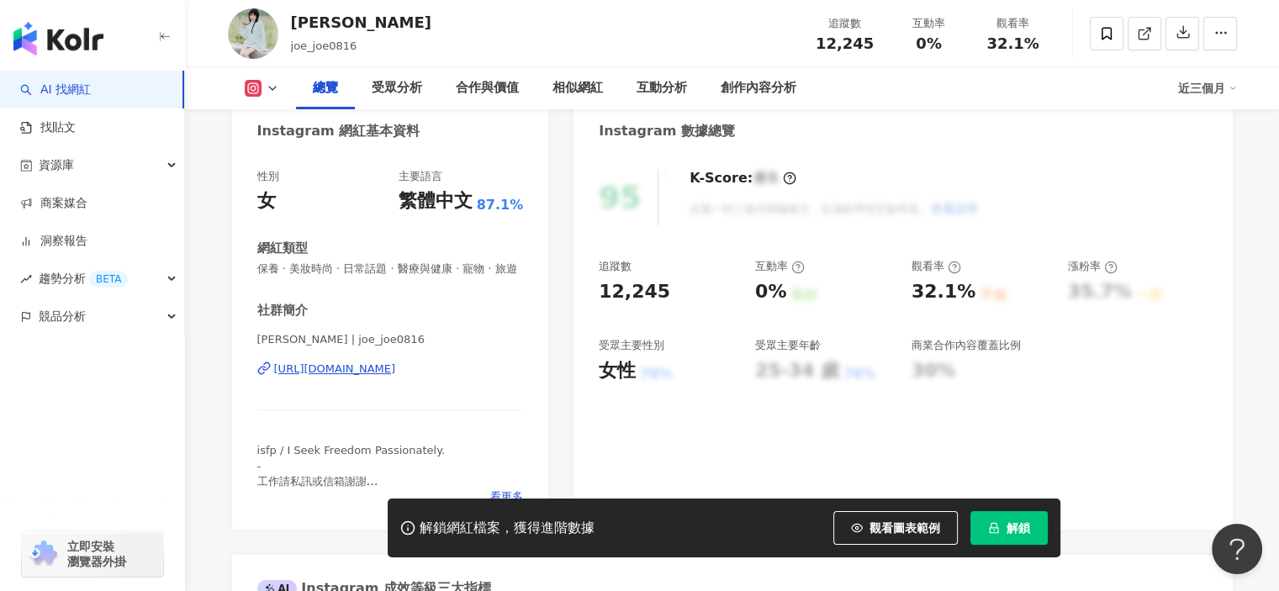
click at [396, 377] on div "https://www.instagram.com/joe_joe0816/" at bounding box center [335, 369] width 122 height 15
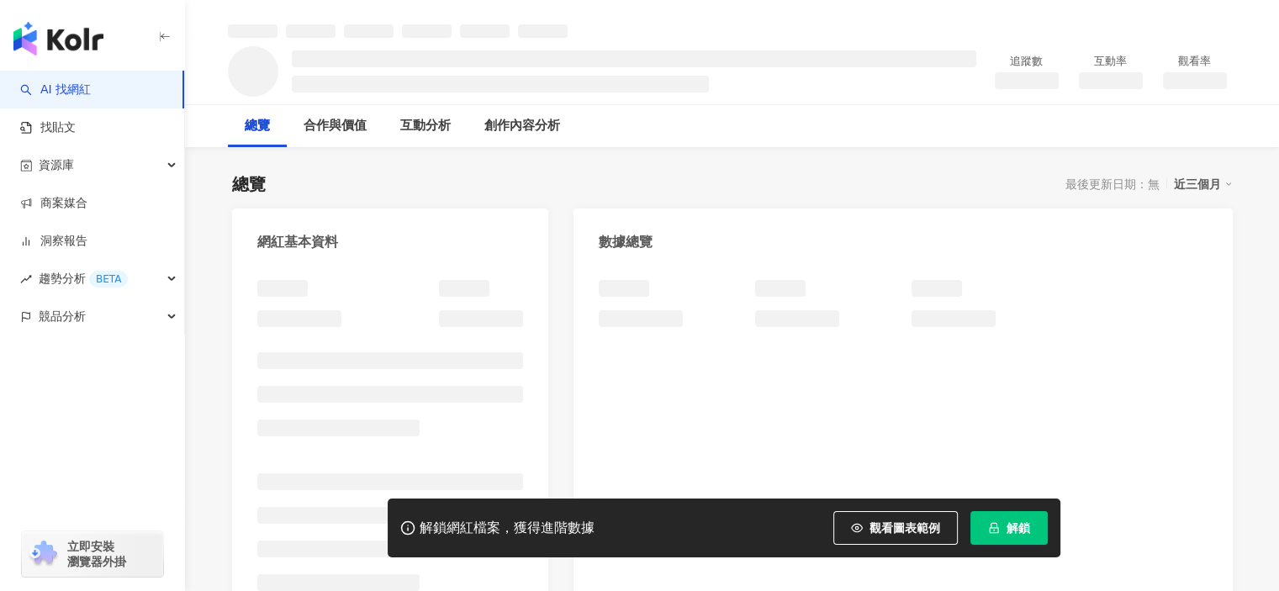
scroll to position [84, 0]
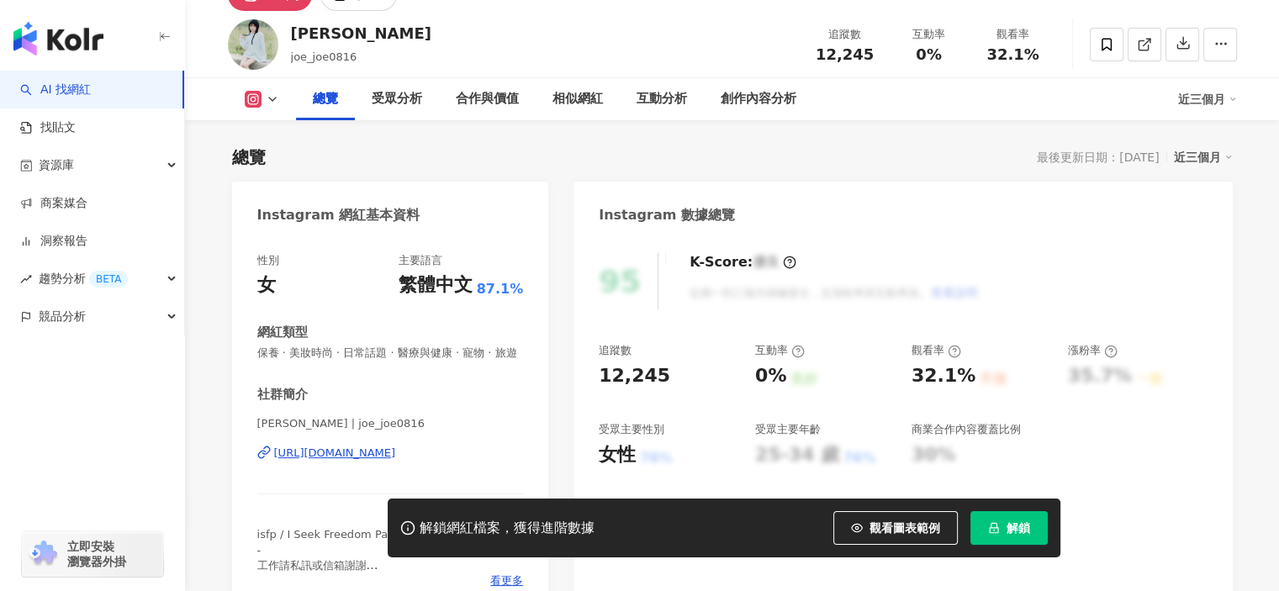
click at [396, 446] on div "https://www.instagram.com/joe_joe0816/" at bounding box center [335, 453] width 122 height 15
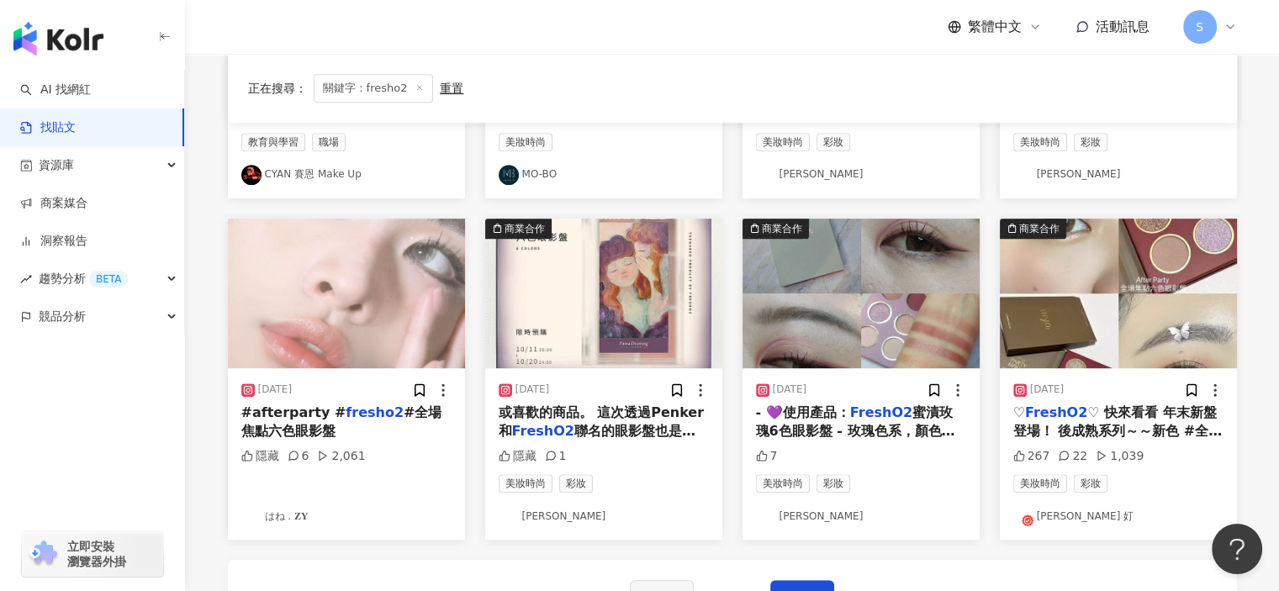
scroll to position [841, 0]
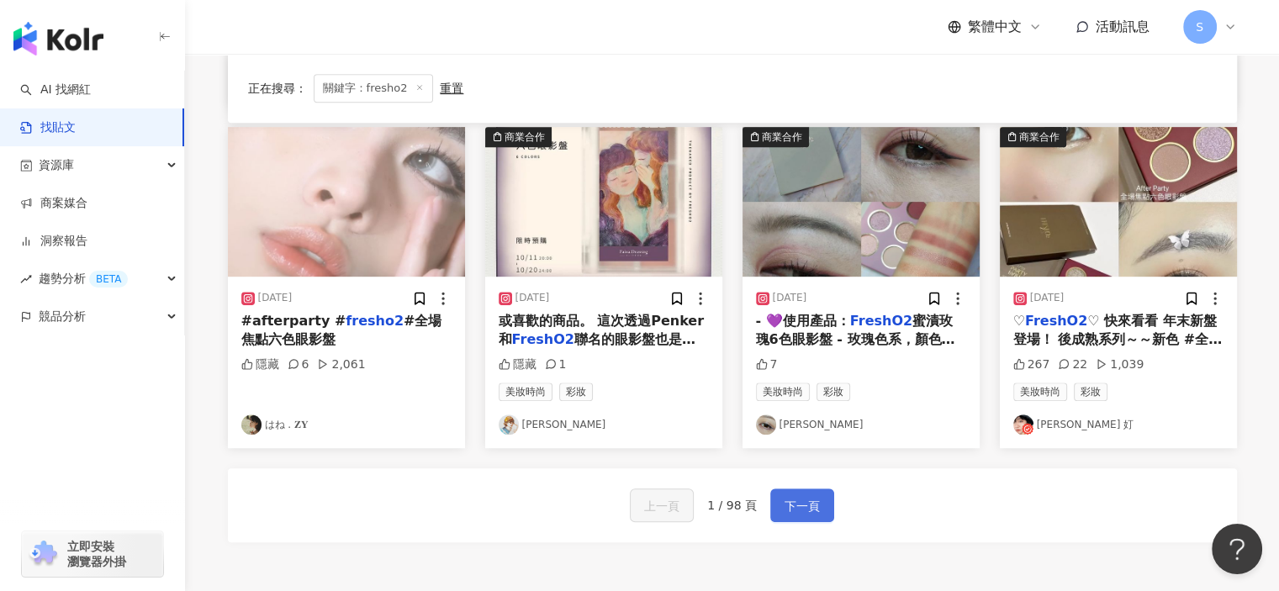
click at [797, 506] on span "下一頁" at bounding box center [802, 506] width 35 height 20
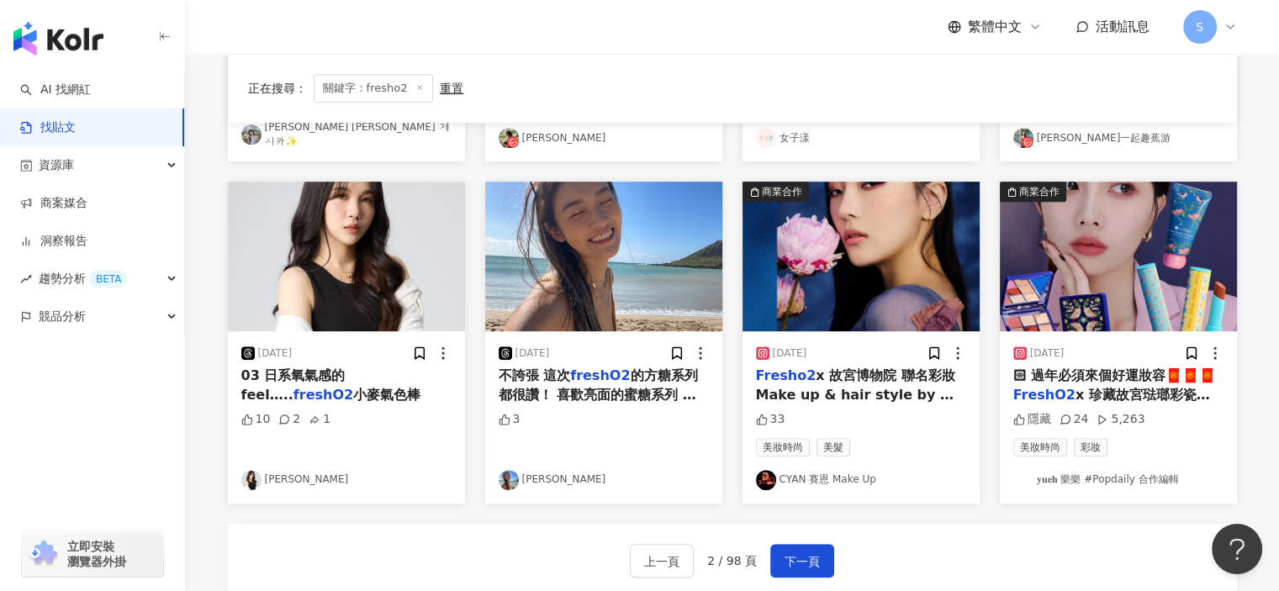
scroll to position [757, 0]
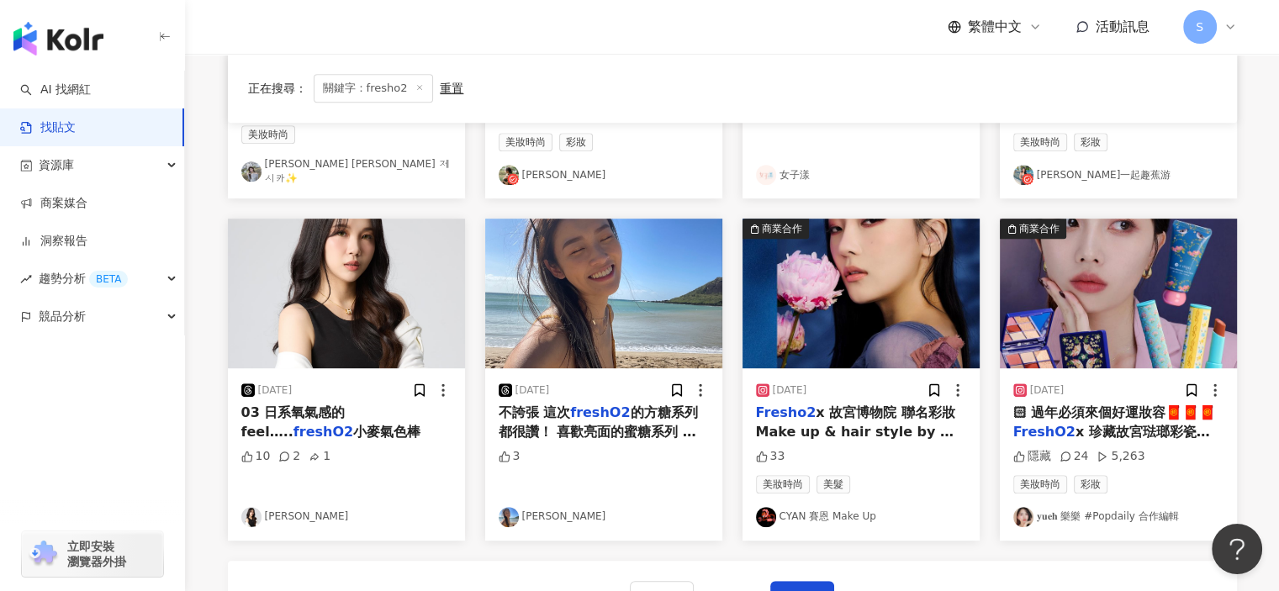
click at [648, 340] on img "button" at bounding box center [603, 294] width 237 height 150
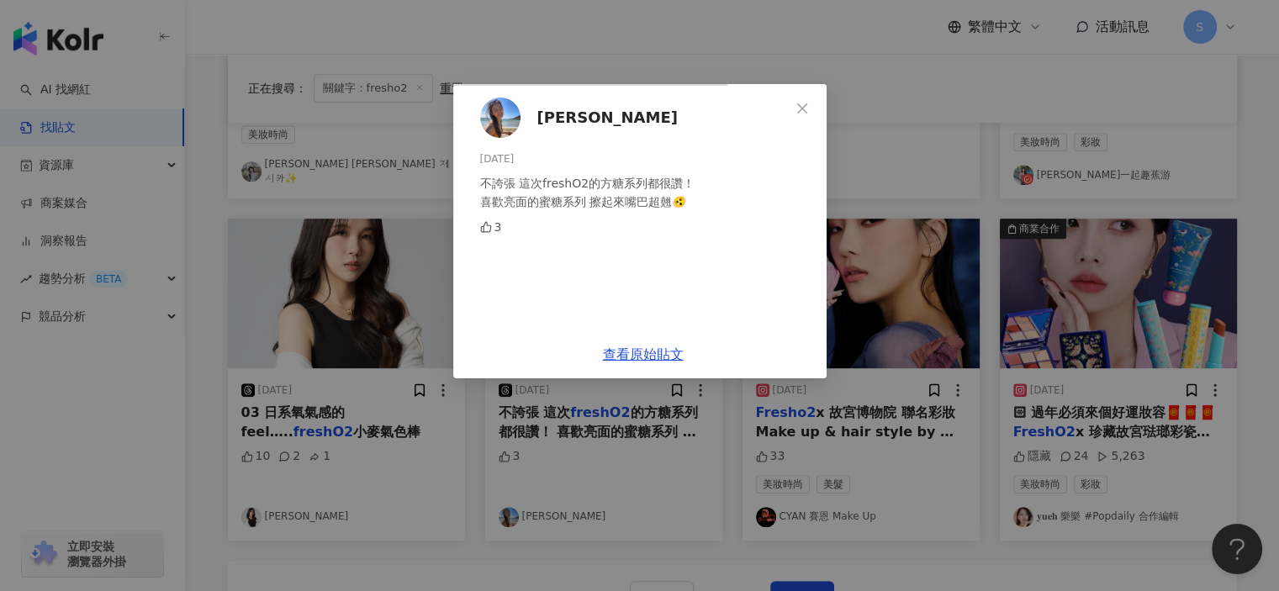
click at [1071, 247] on div "黃育憬 2024/12/18 不誇張 這次freshO2的方糖系列都很讚！ 喜歡亮面的蜜糖系列 擦起來嘴巴超翹🫨 3 查看原始貼文" at bounding box center [639, 295] width 1279 height 591
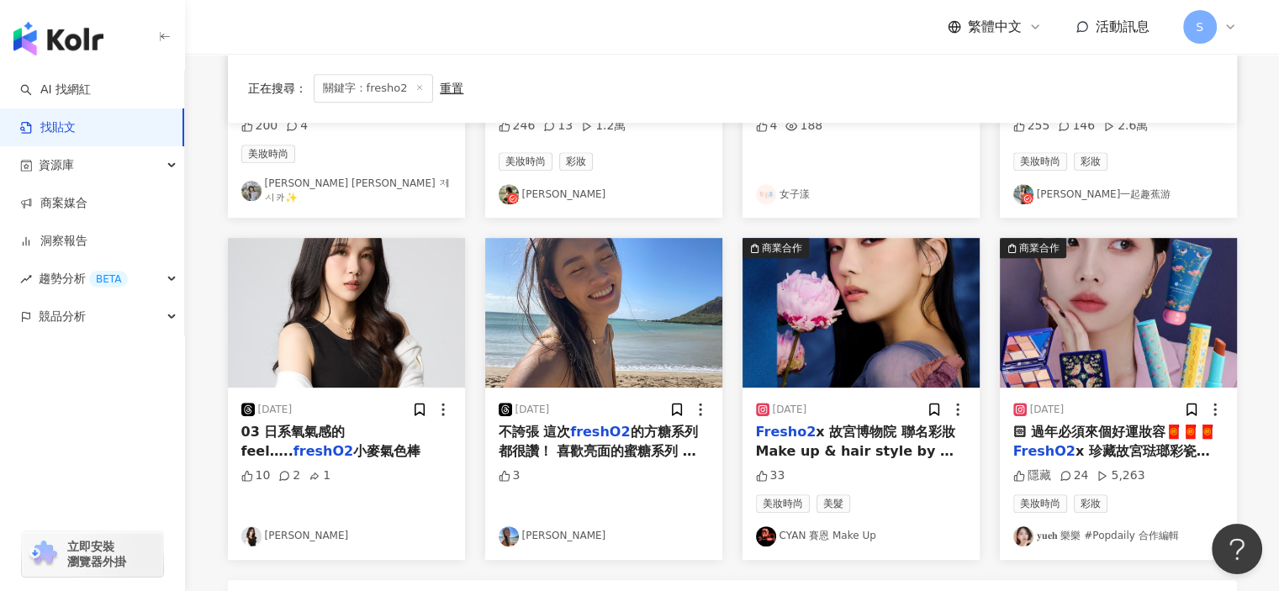
scroll to position [815, 0]
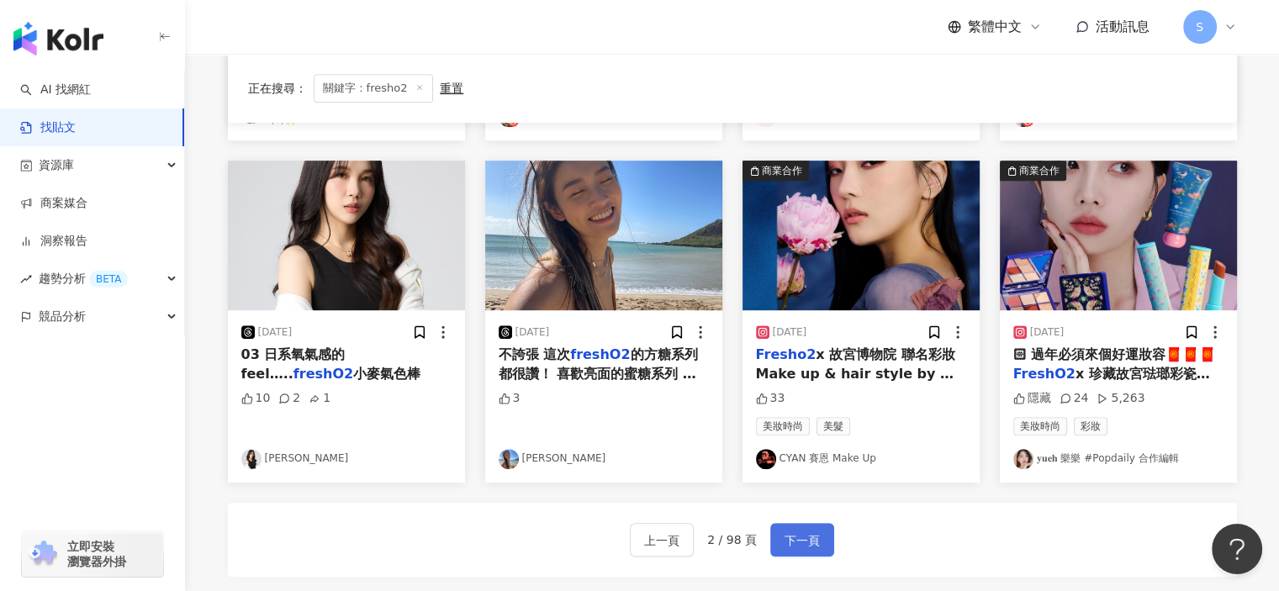
click at [808, 532] on span "下一頁" at bounding box center [802, 541] width 35 height 20
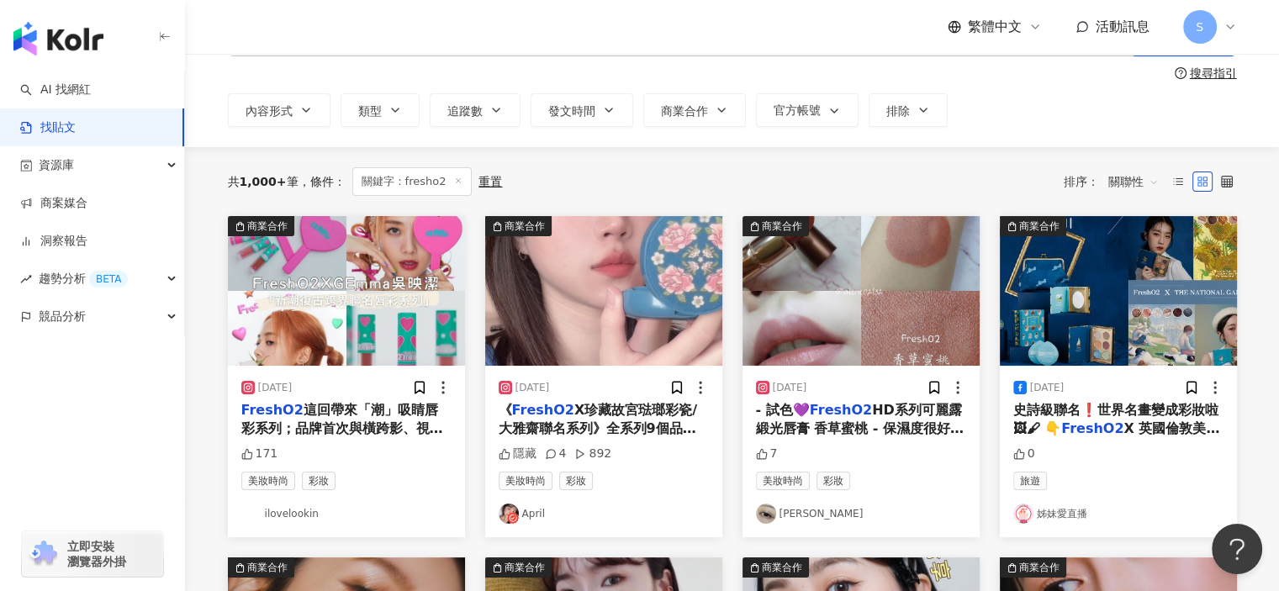
scroll to position [0, 0]
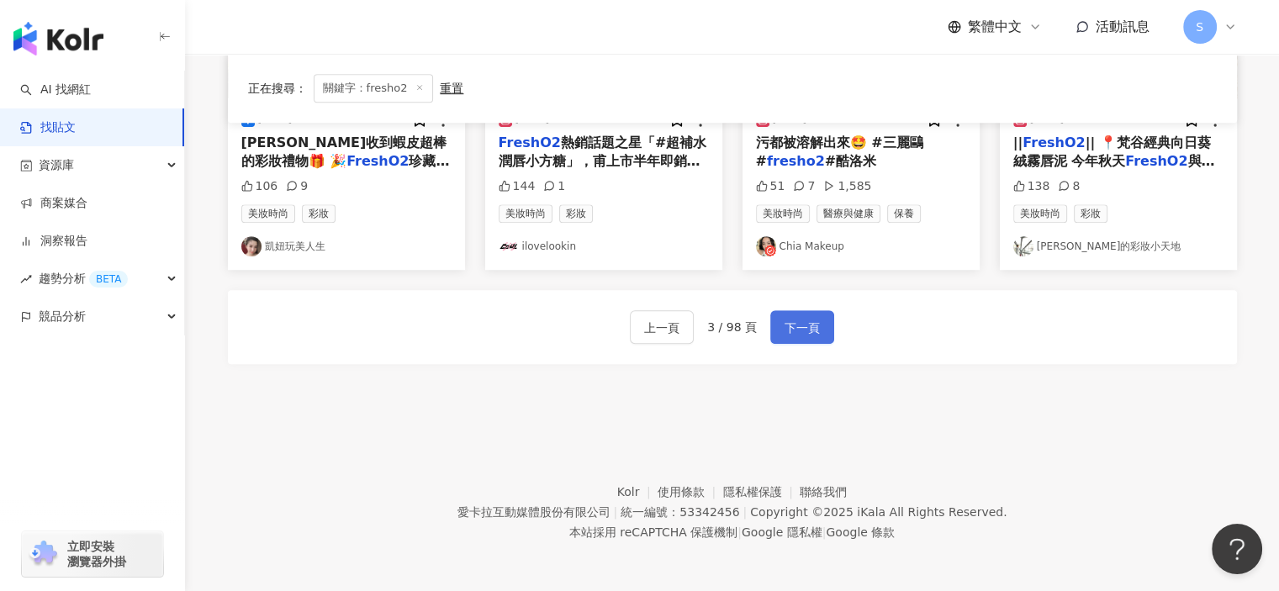
click at [801, 334] on span "下一頁" at bounding box center [802, 328] width 35 height 20
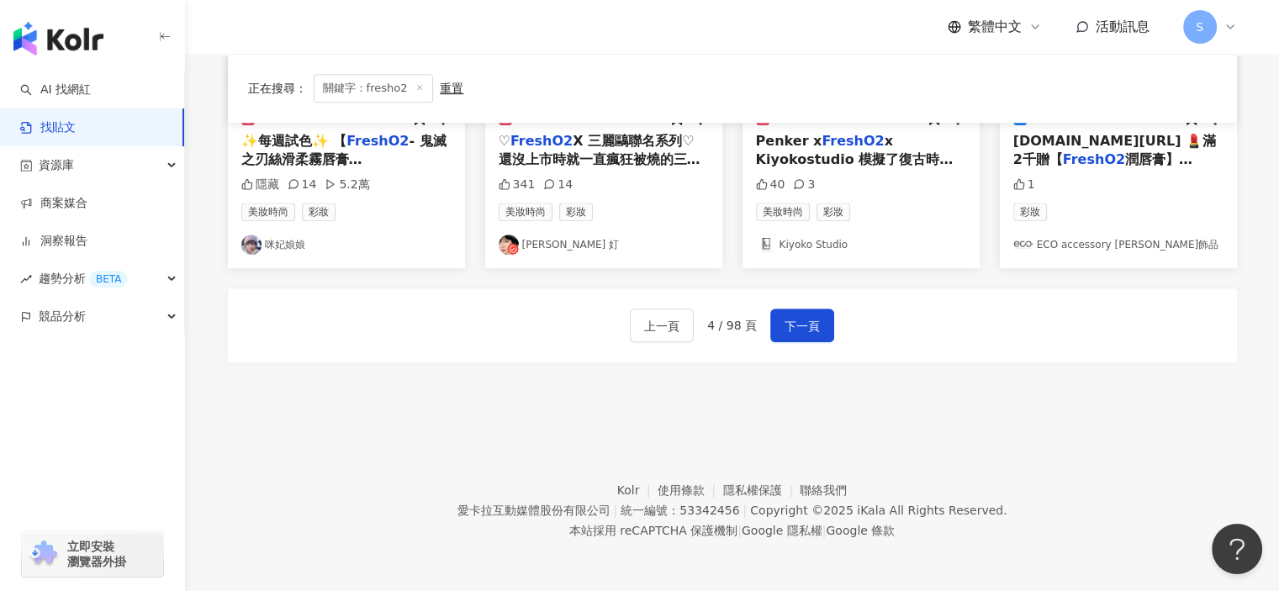
scroll to position [1019, 0]
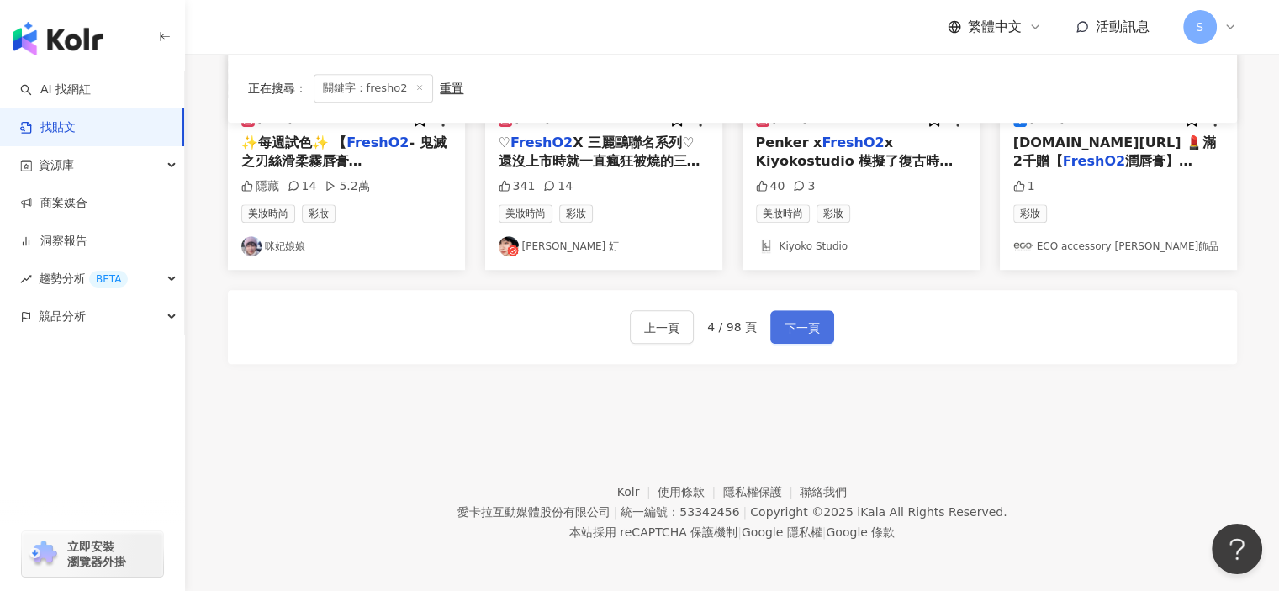
click at [802, 327] on span "下一頁" at bounding box center [802, 328] width 35 height 20
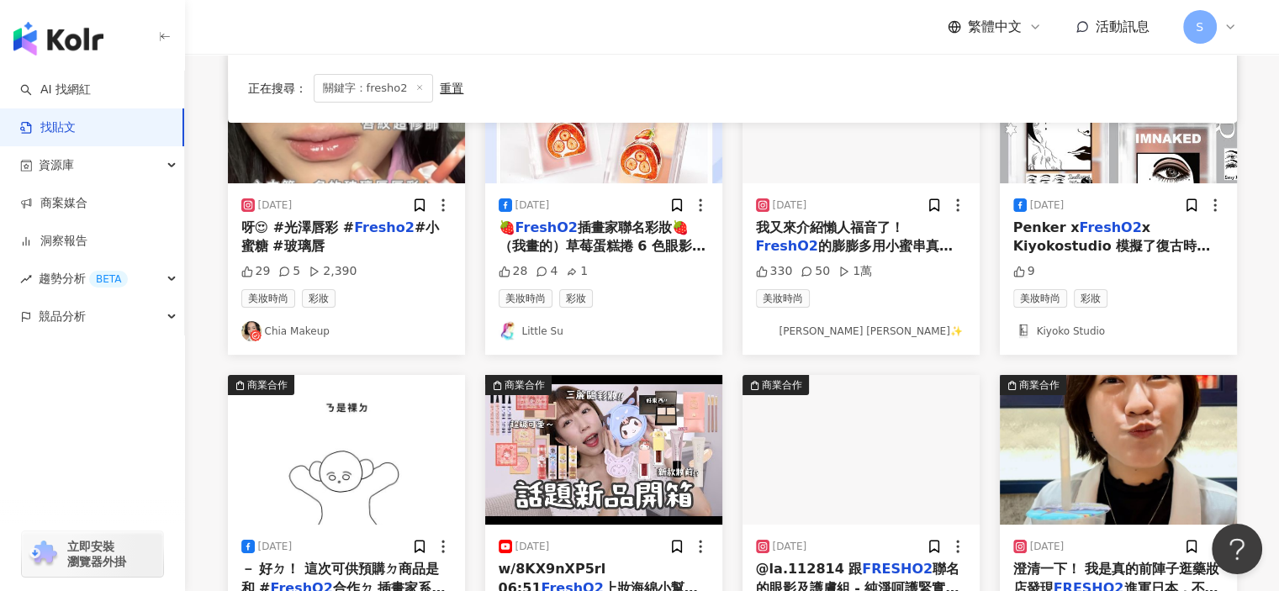
scroll to position [94, 0]
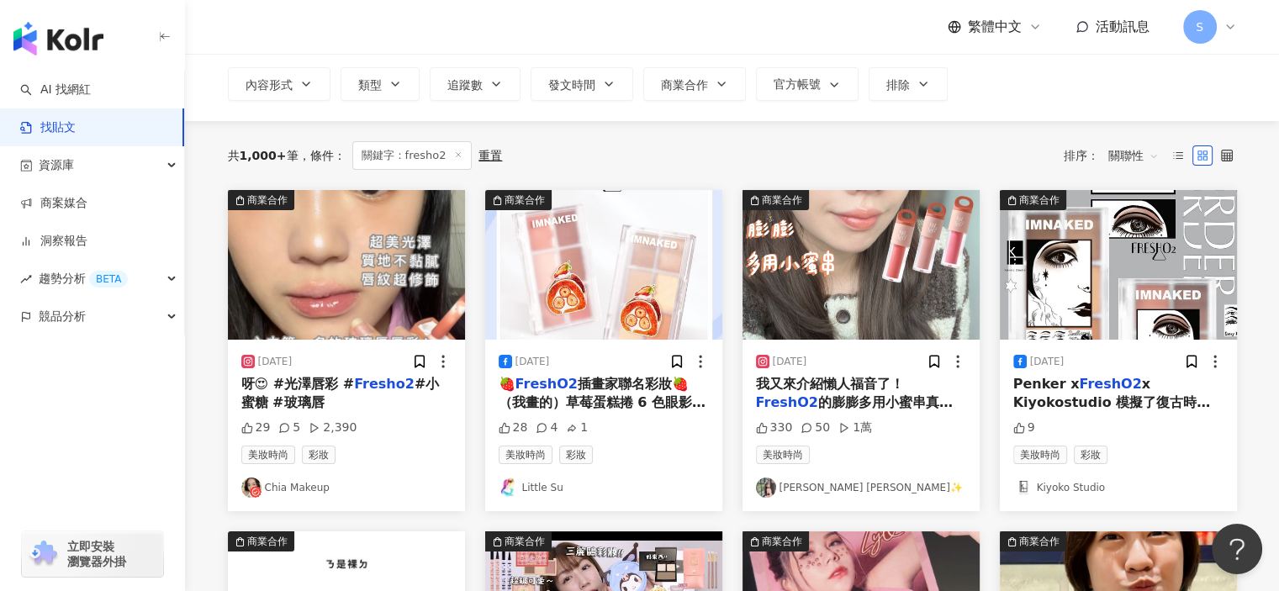
click at [399, 289] on img "button" at bounding box center [346, 265] width 237 height 150
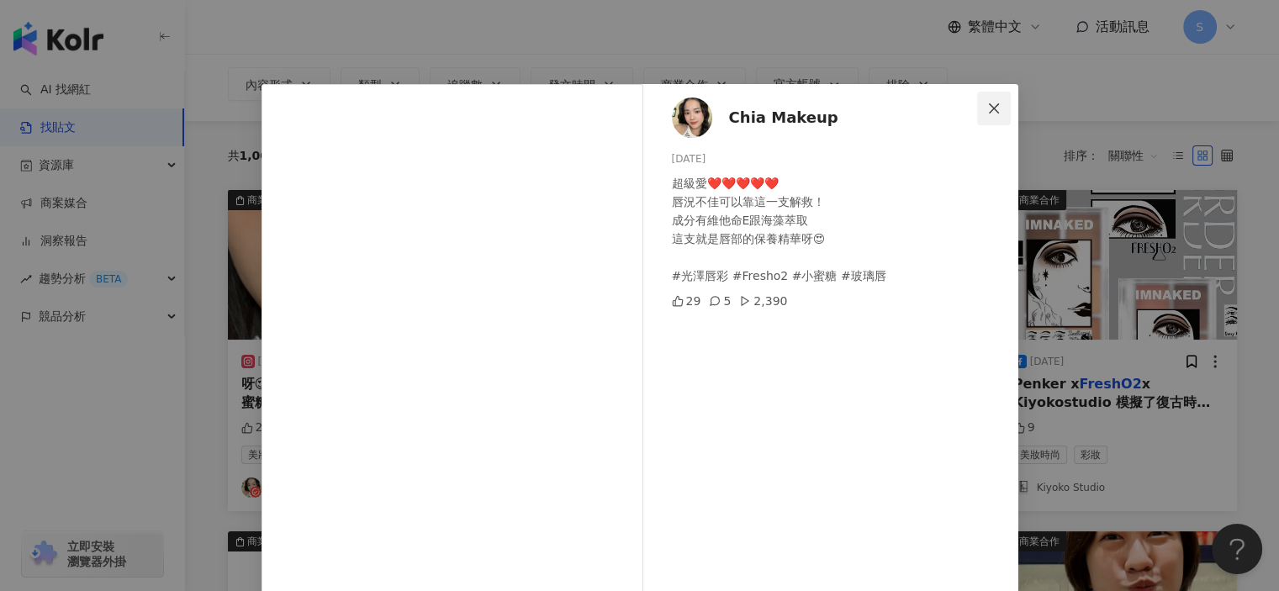
click at [988, 113] on icon "close" at bounding box center [994, 108] width 13 height 13
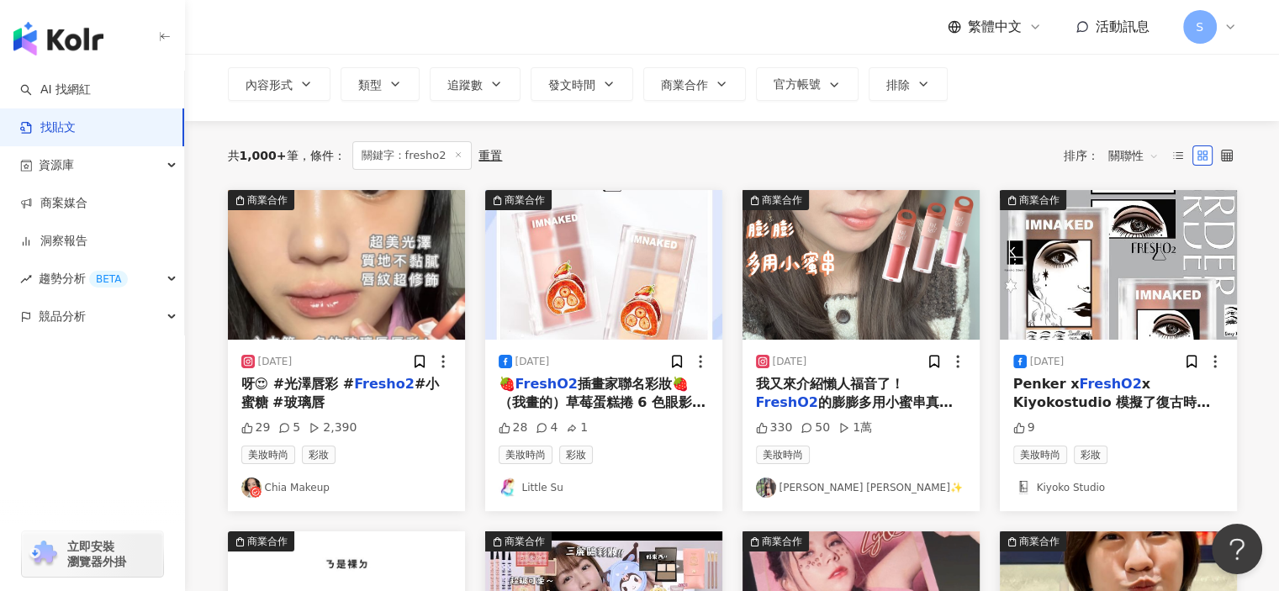
click at [947, 272] on img "button" at bounding box center [861, 265] width 237 height 150
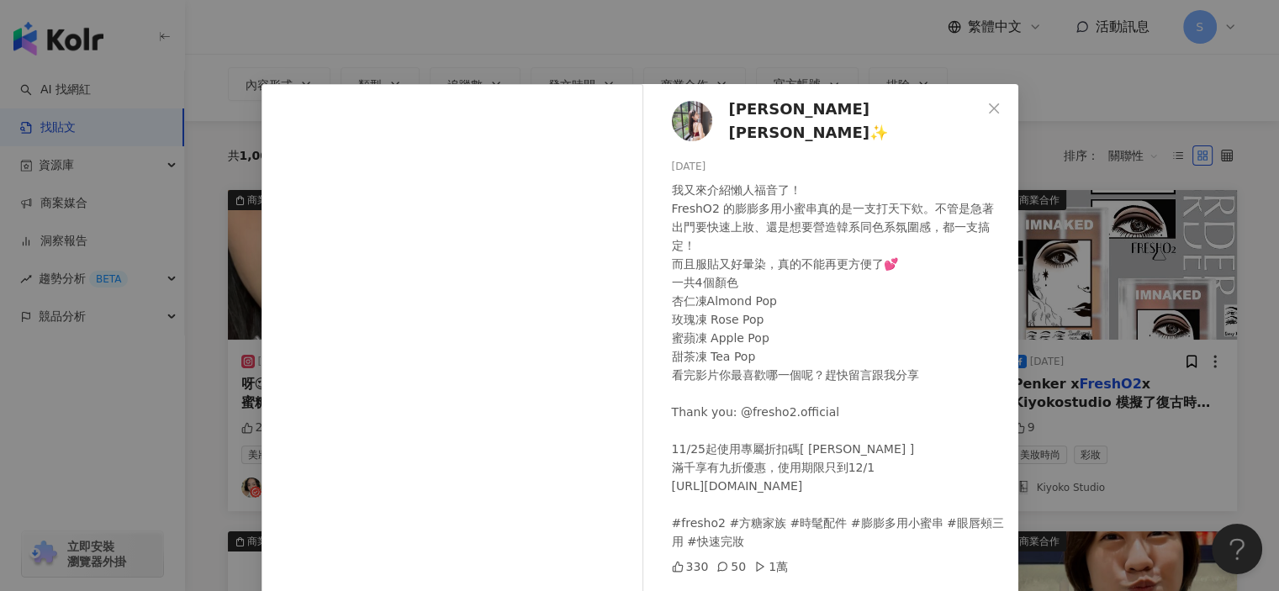
click at [1139, 207] on div "𝑀𝑎𝑟𝑖𝑎 𝐿𝑖𝑛✨ 2024/11/25 我又來介紹懶人福音了！ FreshO2 的膨膨多用小蜜串真的是一支打天下欸。不管是急著出門要快速上妝、還是想要營造…" at bounding box center [639, 295] width 1279 height 591
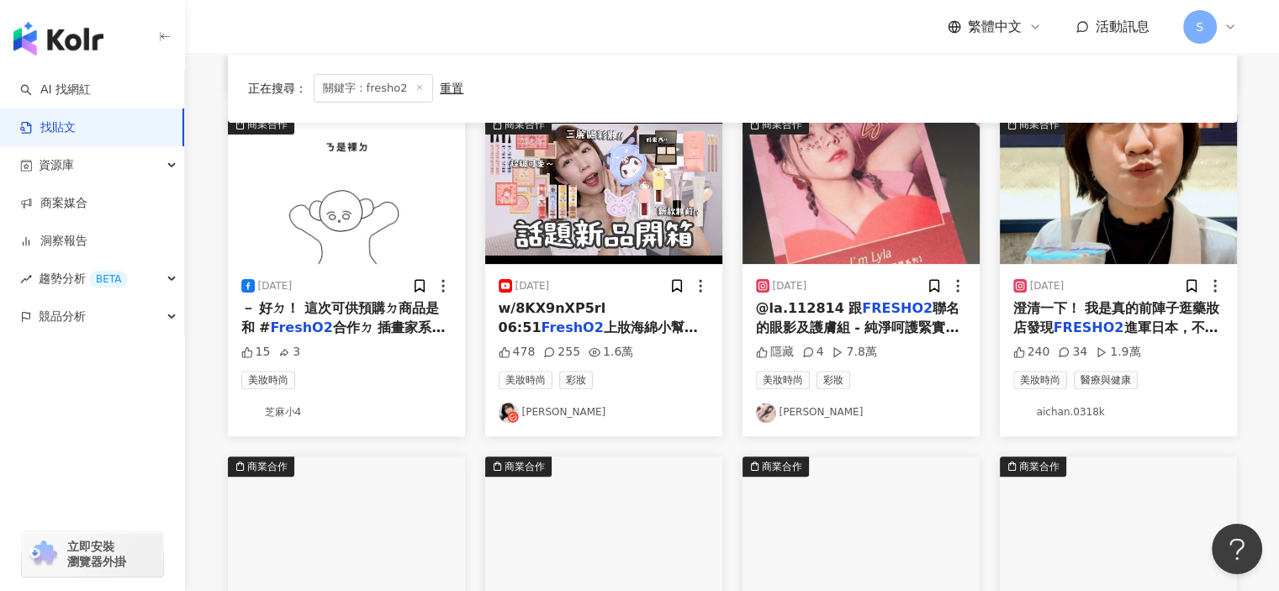
scroll to position [961, 0]
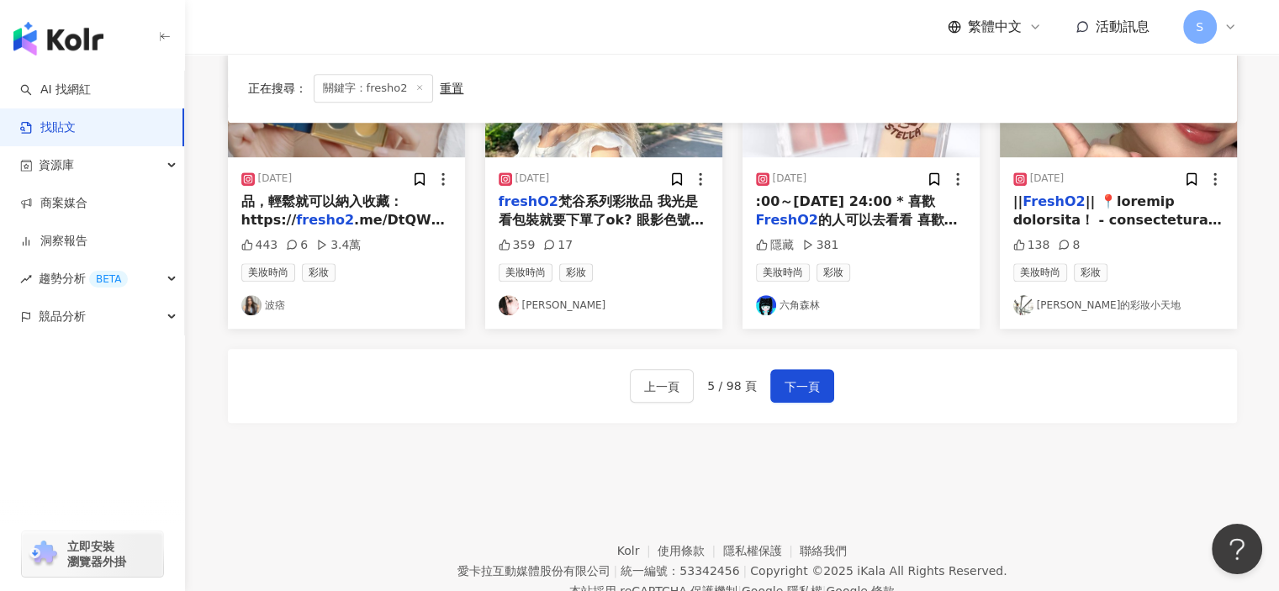
click at [811, 369] on div "上一頁 5 / 98 頁 下一頁" at bounding box center [732, 386] width 204 height 34
click at [808, 381] on span "下一頁" at bounding box center [802, 387] width 35 height 20
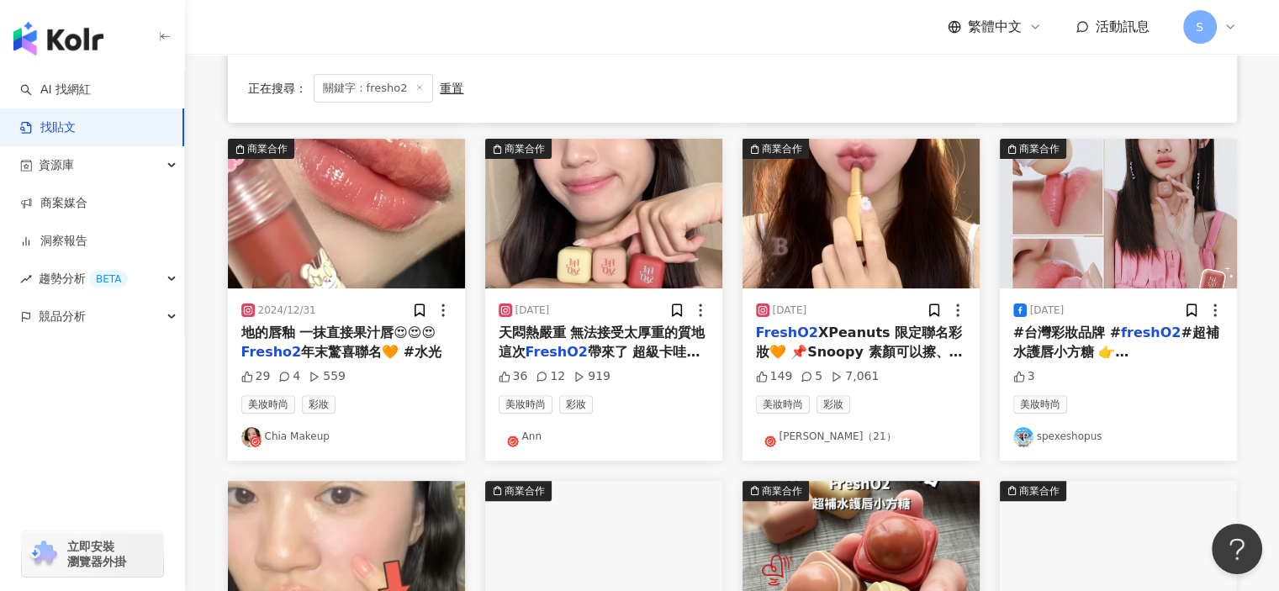
scroll to position [456, 0]
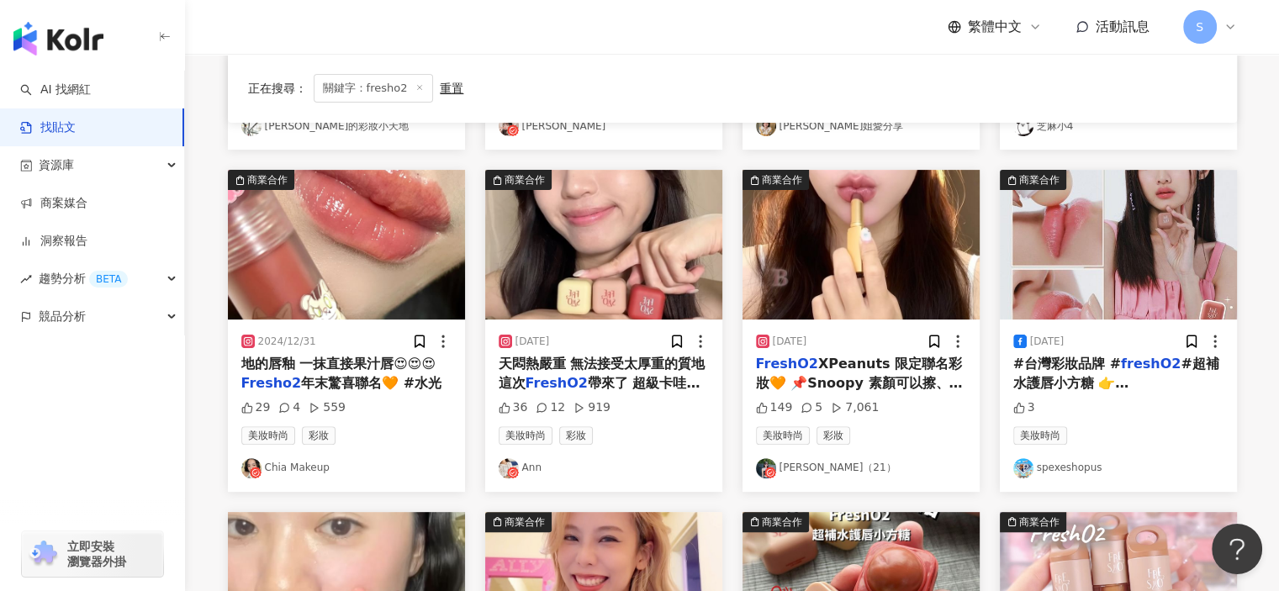
click at [873, 288] on img "button" at bounding box center [861, 245] width 237 height 150
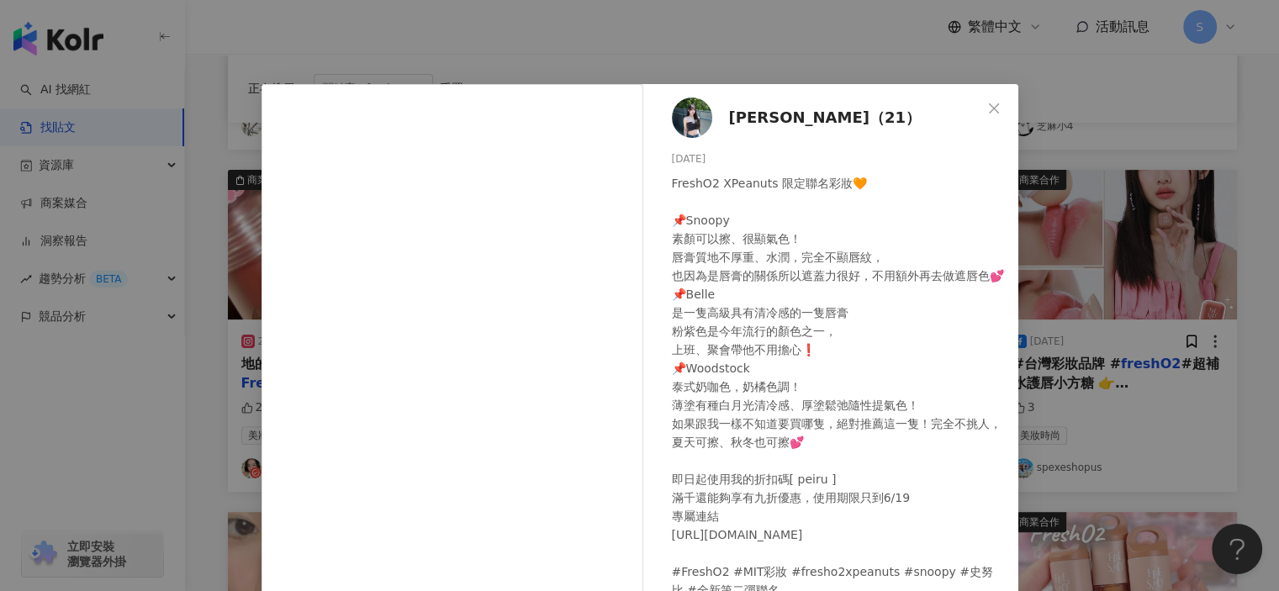
click at [946, 61] on div "張沛（21） 2024/6/12 FreshO2 XPeanuts 限定聯名彩妝🧡 📌Snoopy 素顏可以擦、很顯氣色！ 唇膏質地不厚重、水潤，完全不顯唇紋…" at bounding box center [639, 295] width 1279 height 591
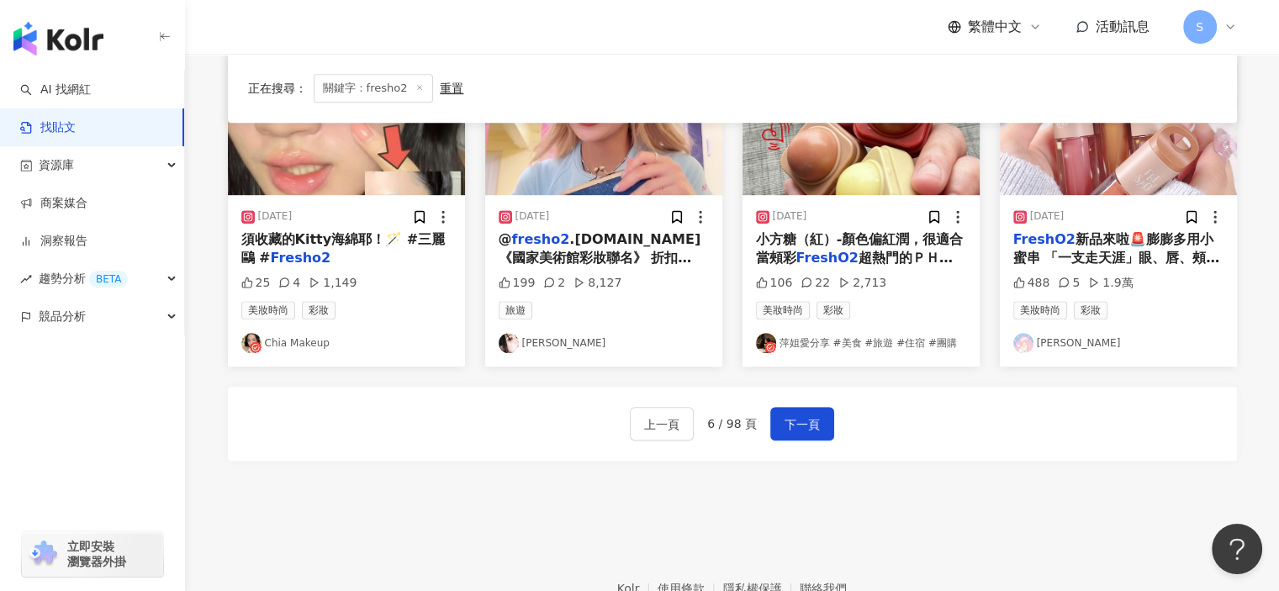
scroll to position [1019, 0]
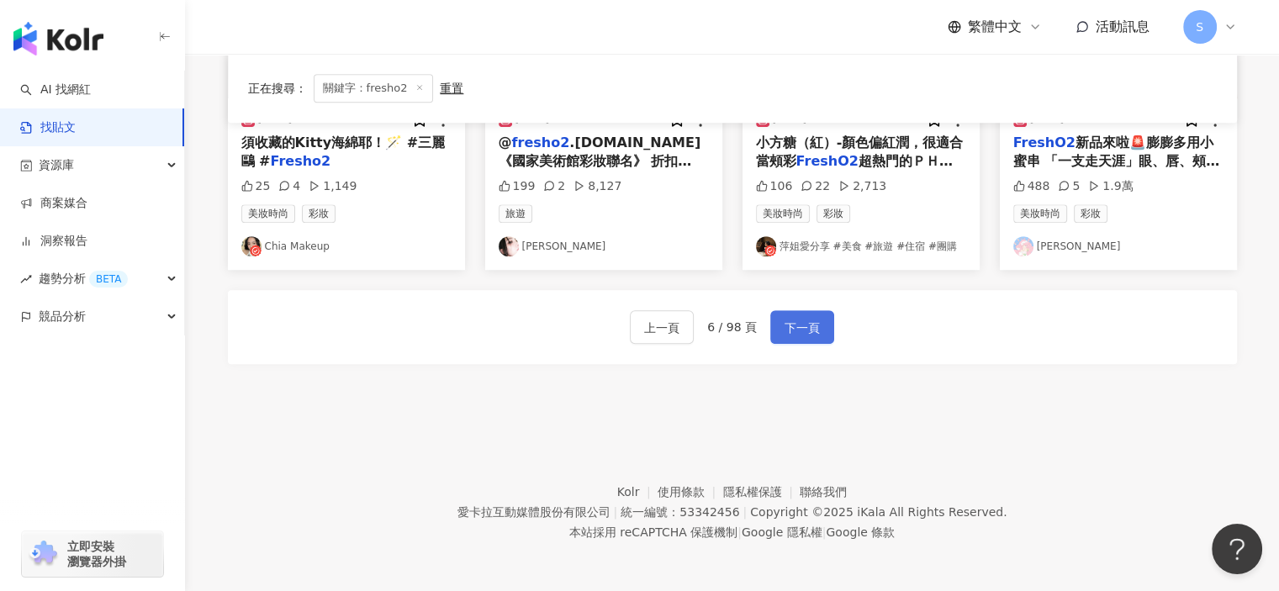
click at [781, 311] on button "下一頁" at bounding box center [803, 327] width 64 height 34
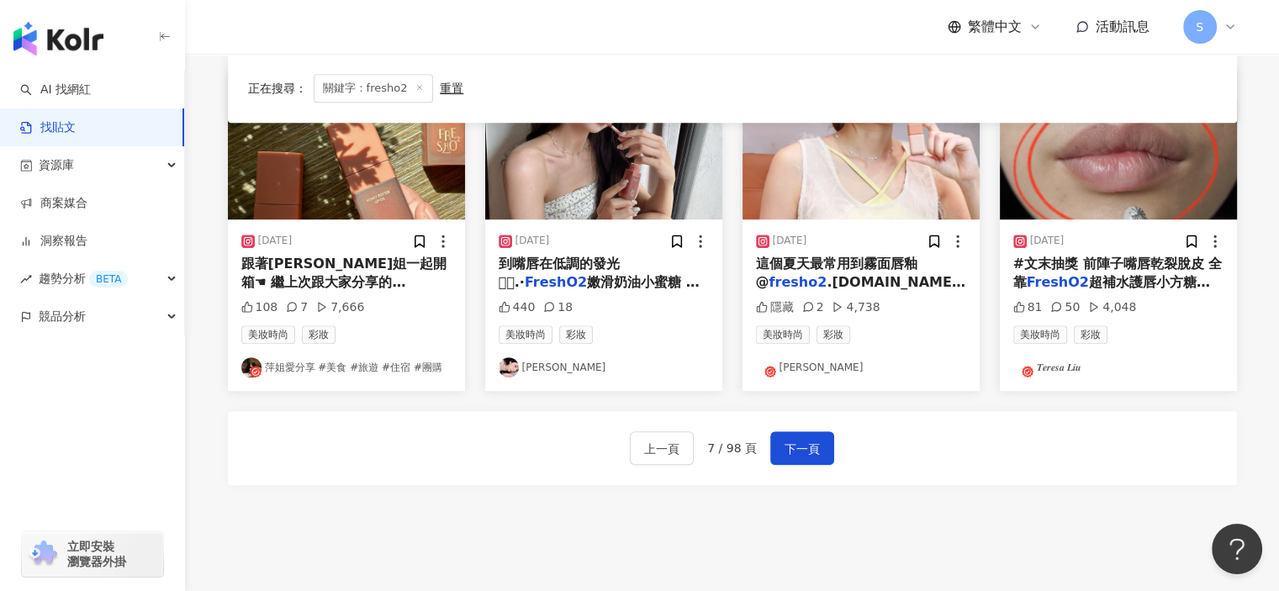
scroll to position [935, 0]
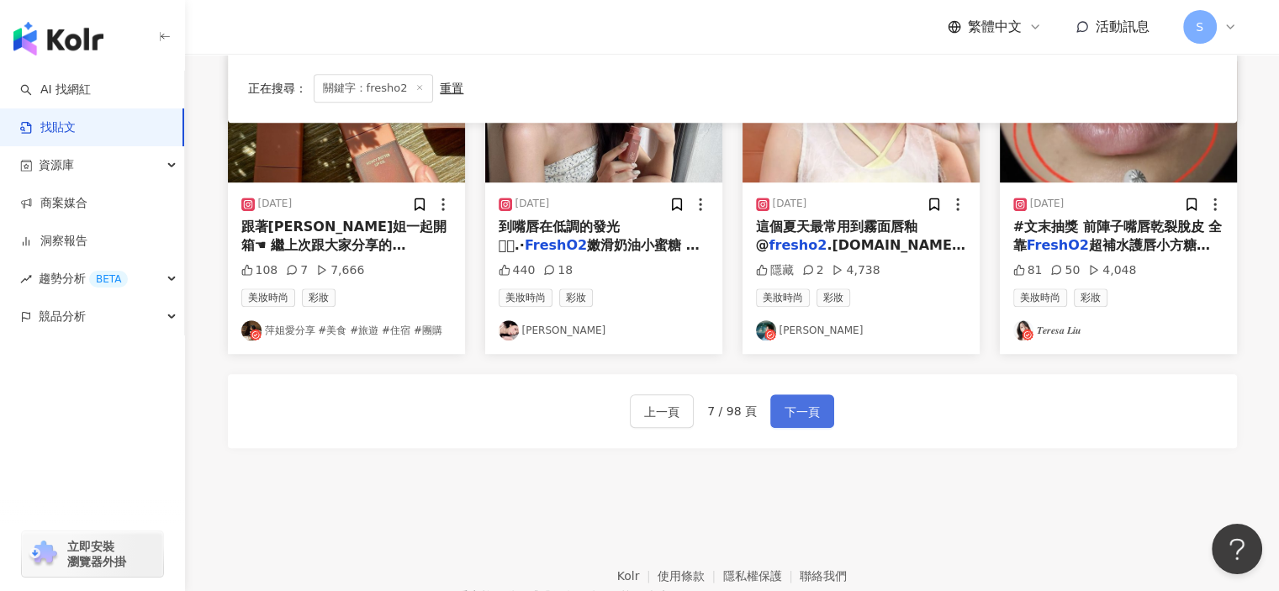
click at [794, 419] on span "下一頁" at bounding box center [802, 412] width 35 height 20
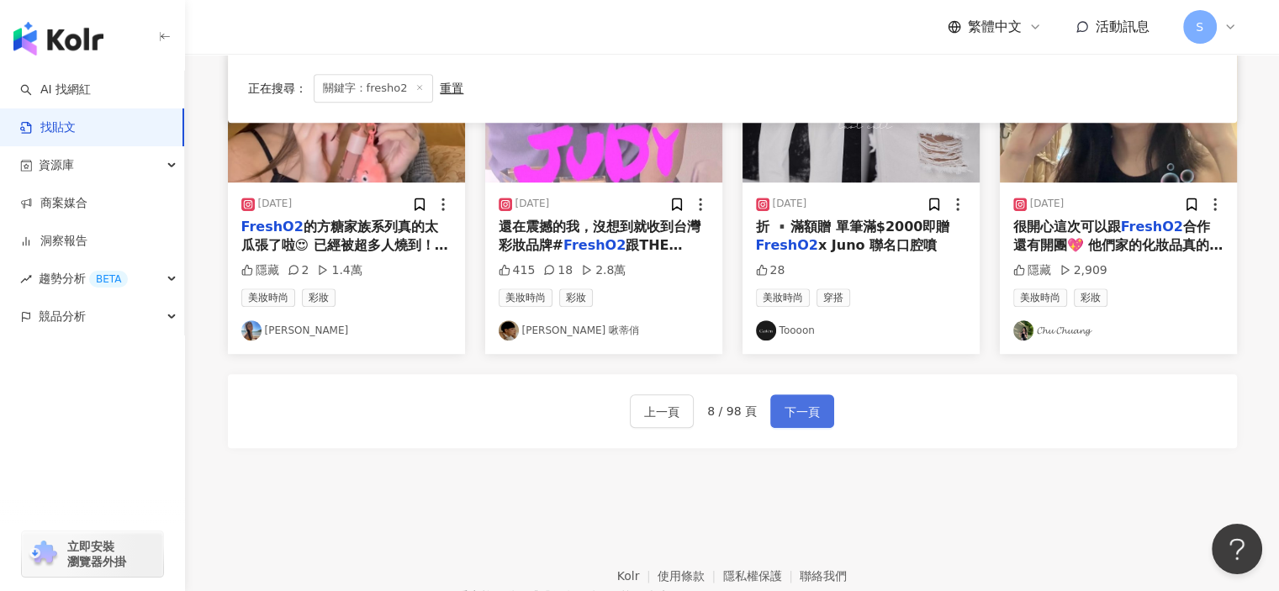
click at [808, 415] on span "下一頁" at bounding box center [802, 412] width 35 height 20
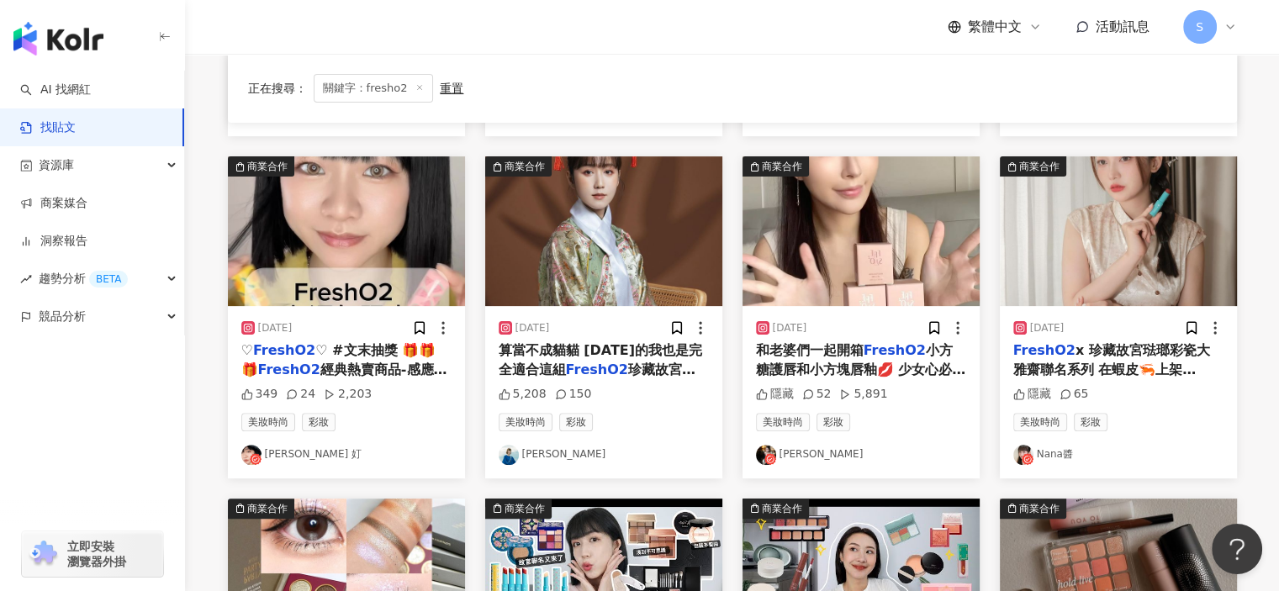
scroll to position [431, 0]
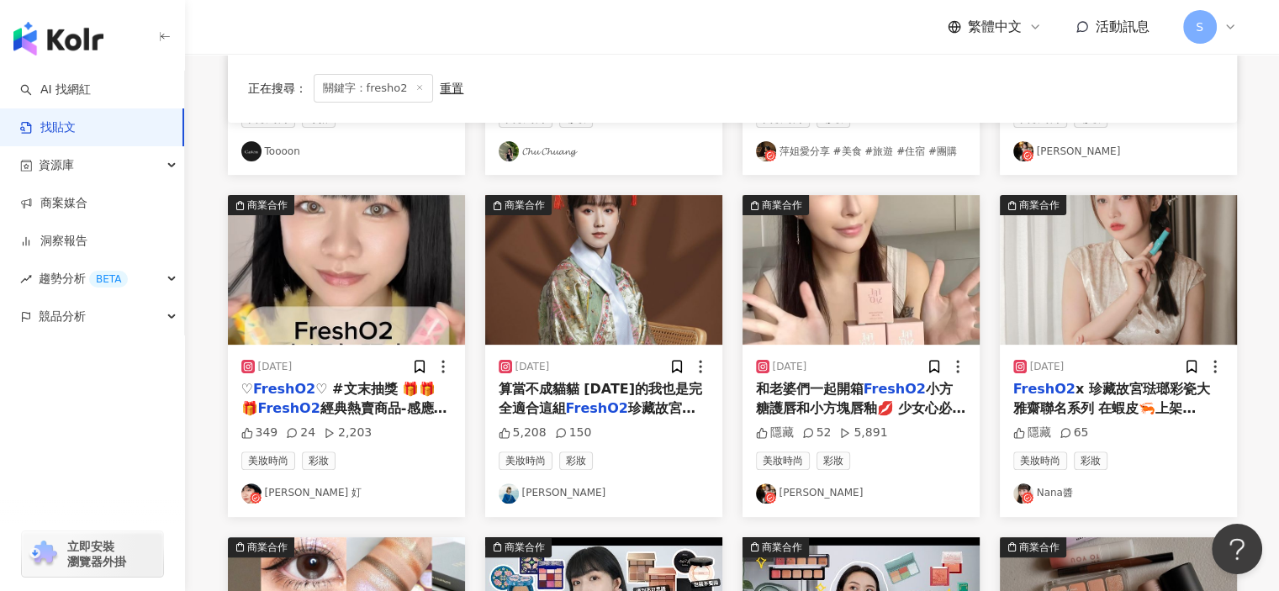
click at [892, 325] on img "button" at bounding box center [861, 270] width 237 height 150
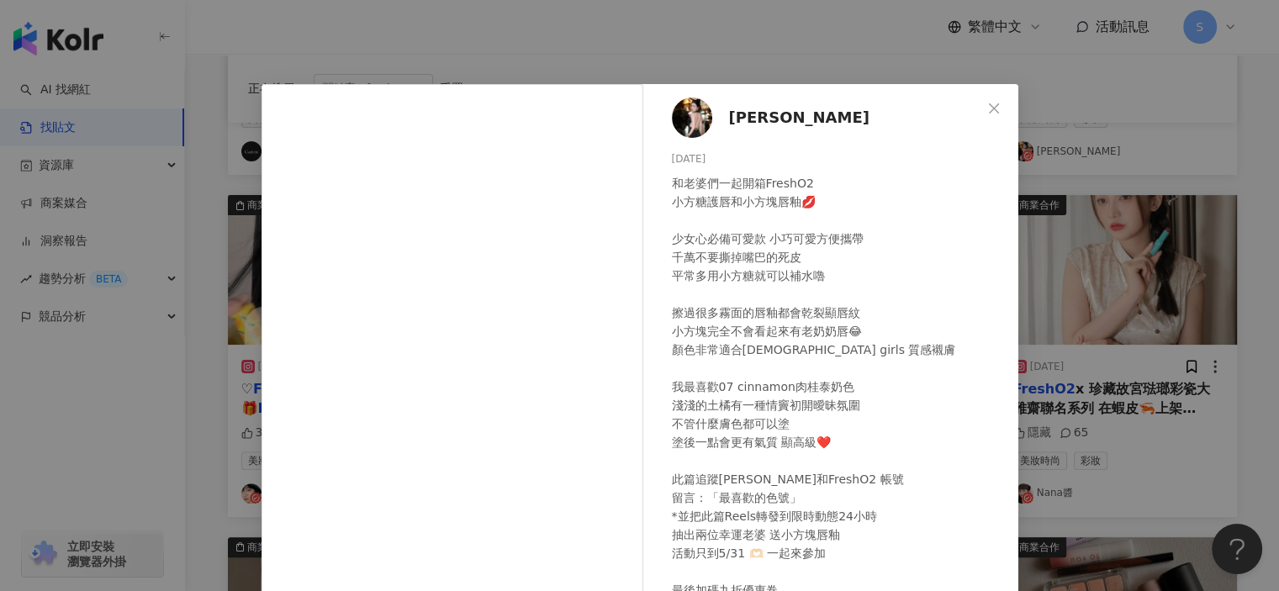
click at [1114, 204] on div "Nancy 2024/5/20 和老婆們一起開箱FreshO2 小方糖護唇和小方塊唇釉💋 少女心必備可愛款 小巧可愛方便攜帶 千萬不要撕掉嘴巴的死皮 平常多用…" at bounding box center [639, 295] width 1279 height 591
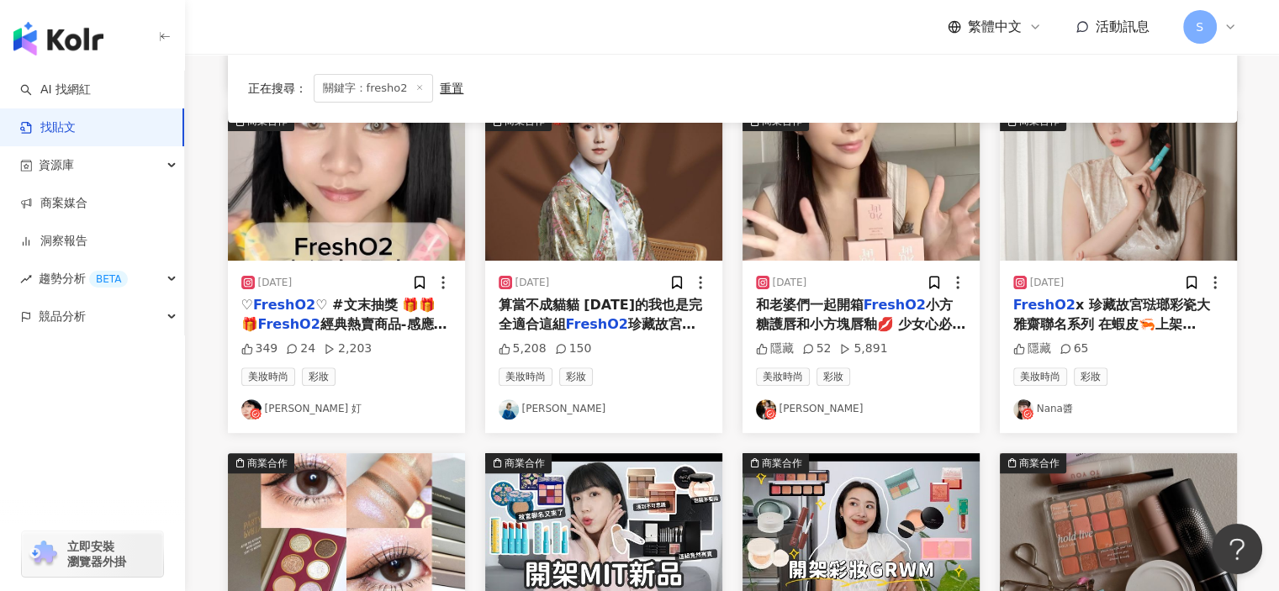
scroll to position [1019, 0]
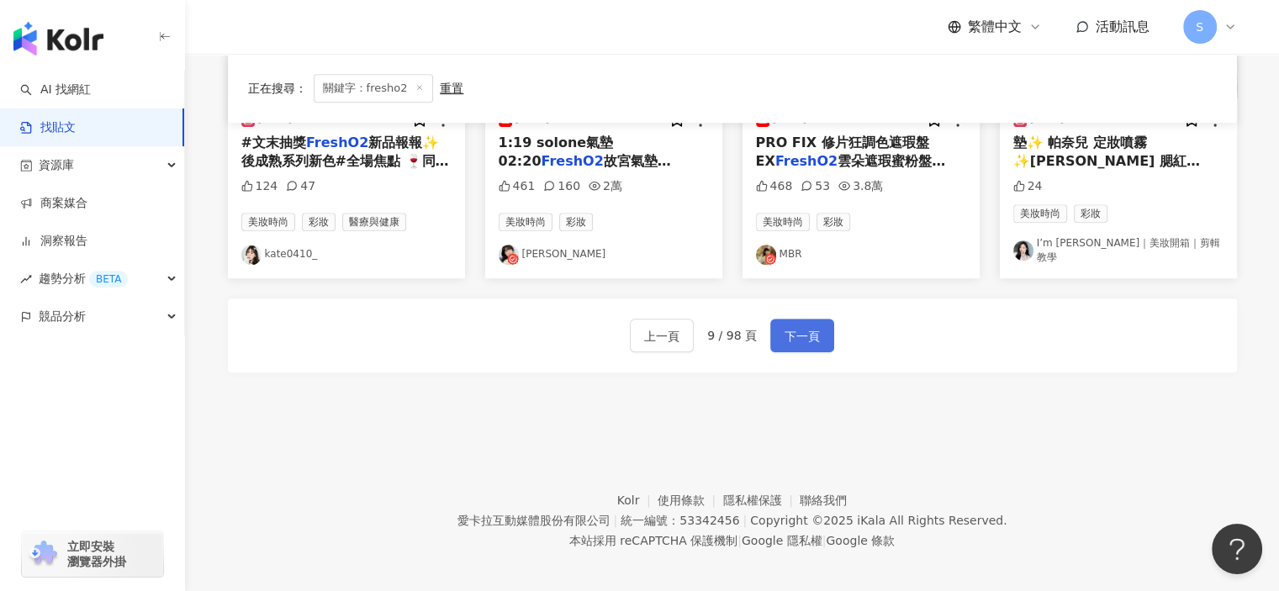
click at [775, 319] on button "下一頁" at bounding box center [803, 336] width 64 height 34
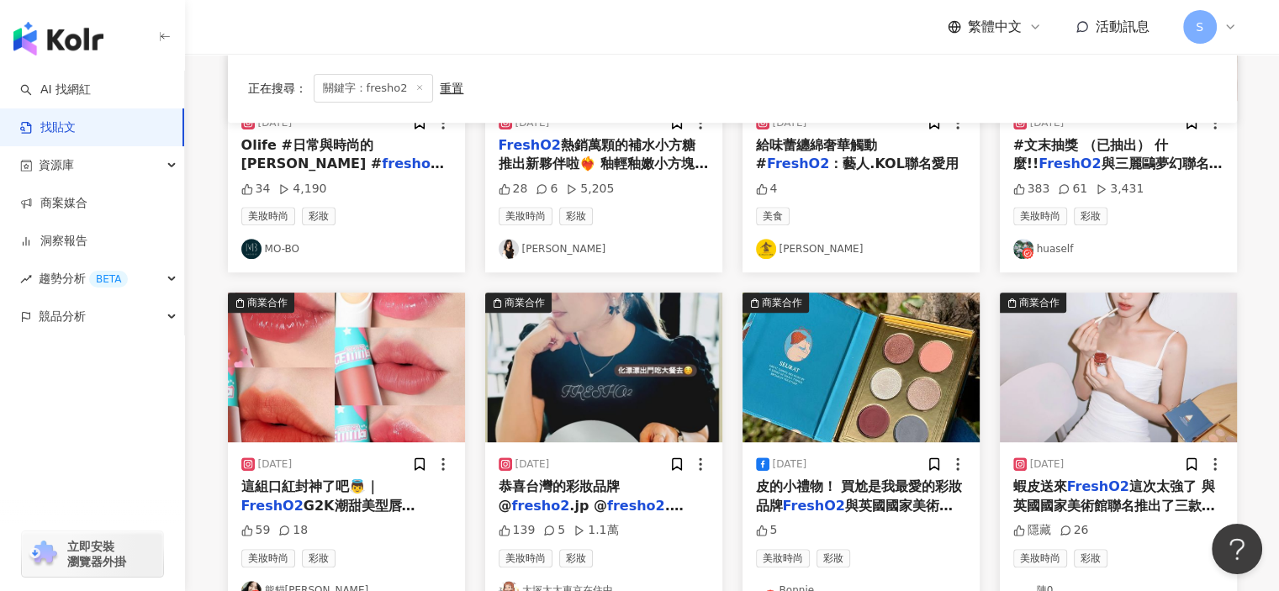
scroll to position [431, 0]
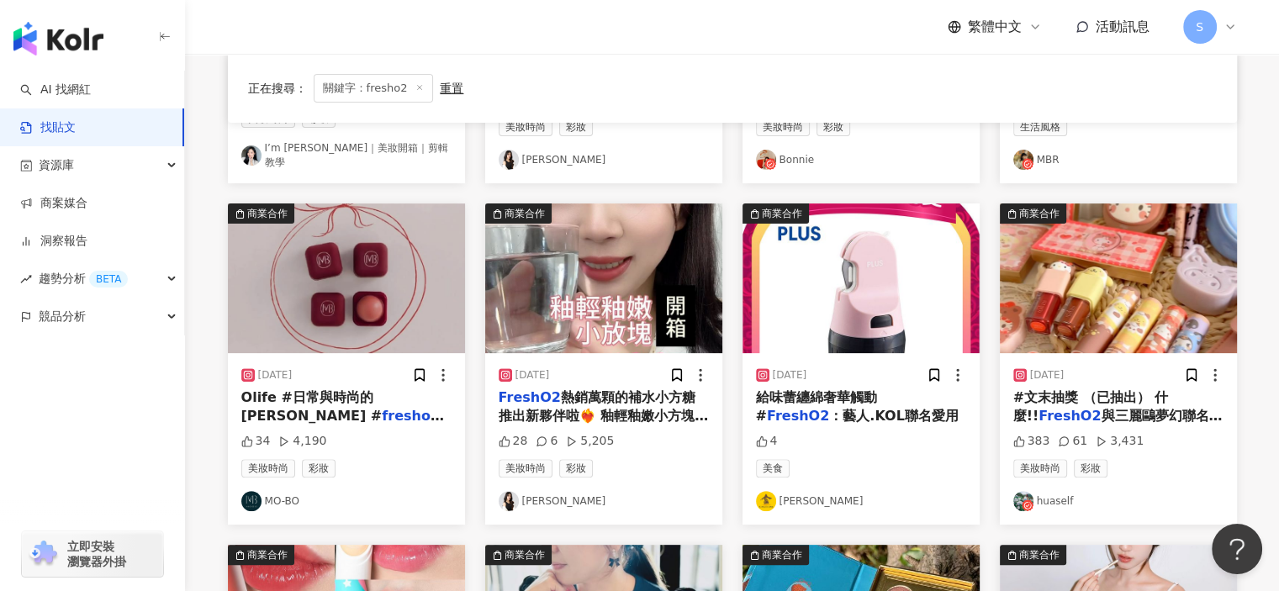
click at [635, 318] on img "button" at bounding box center [603, 279] width 237 height 150
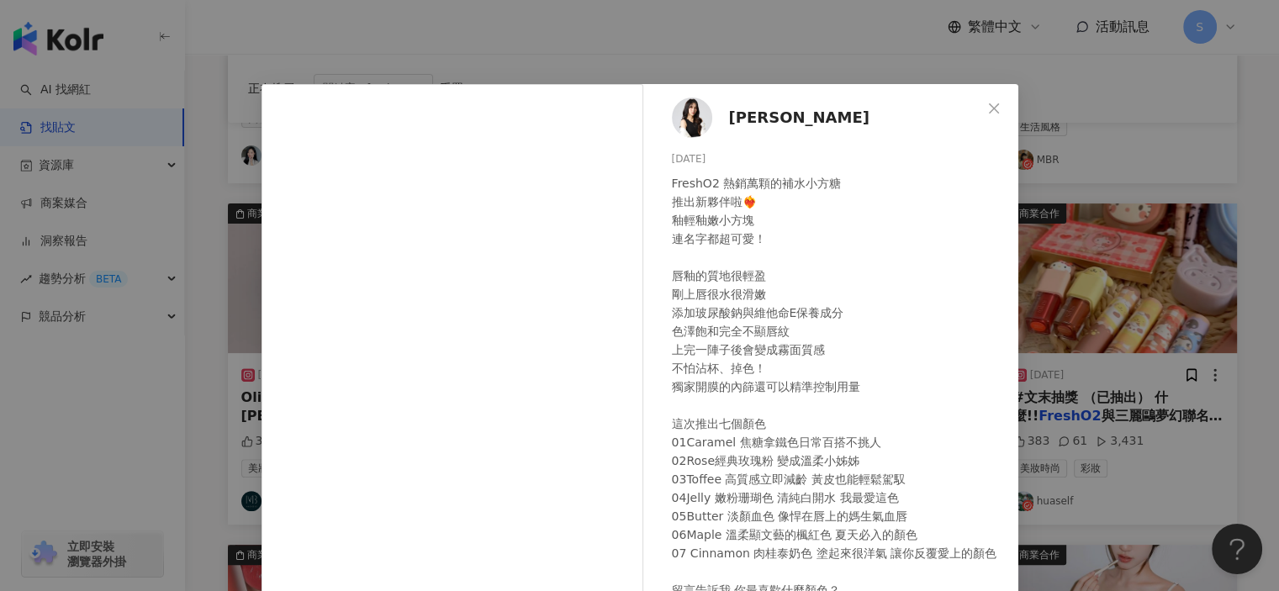
click at [1101, 161] on div "金琦 2024/6/8 FreshO2 熱銷萬顆的補水小方糖 推出新夥伴啦❤️‍🔥 釉輕釉嫩小方塊 連名字都超可愛！ 唇釉的質地很輕盈 剛上唇很水很滑嫩 添加…" at bounding box center [639, 295] width 1279 height 591
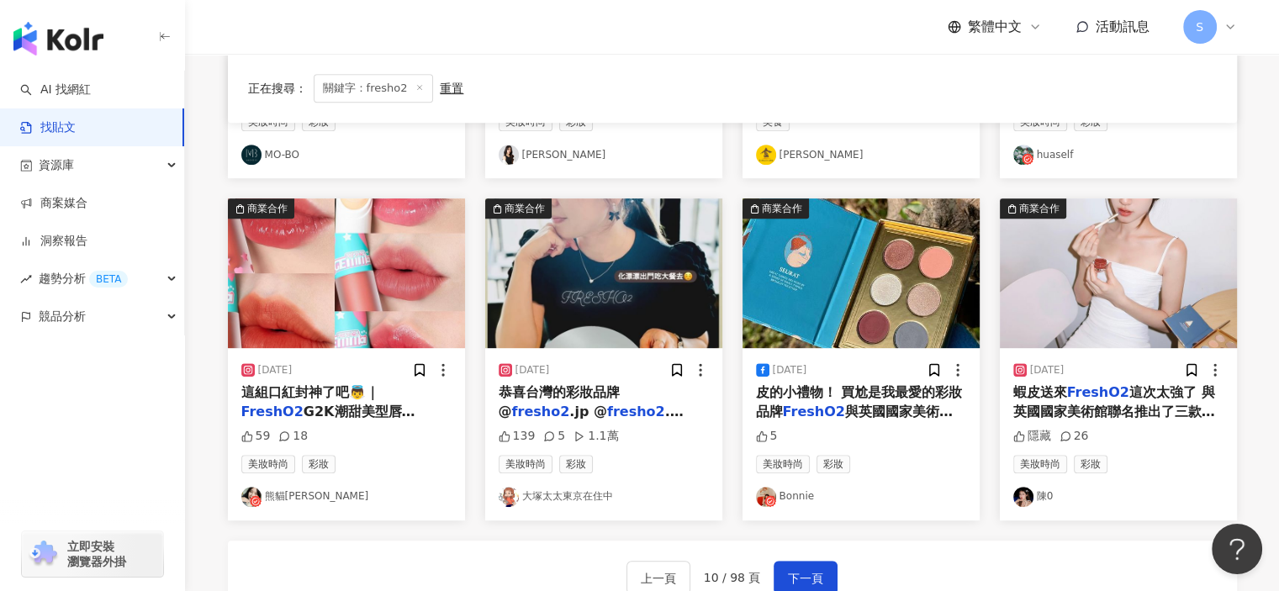
scroll to position [935, 0]
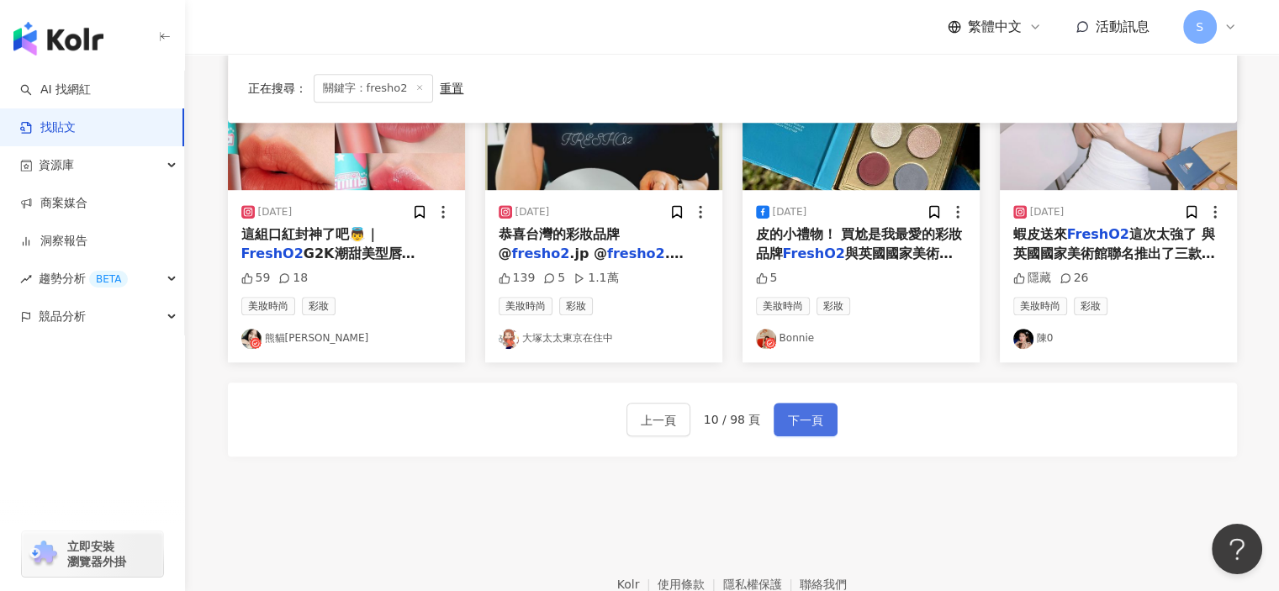
click at [789, 411] on span "下一頁" at bounding box center [805, 420] width 35 height 20
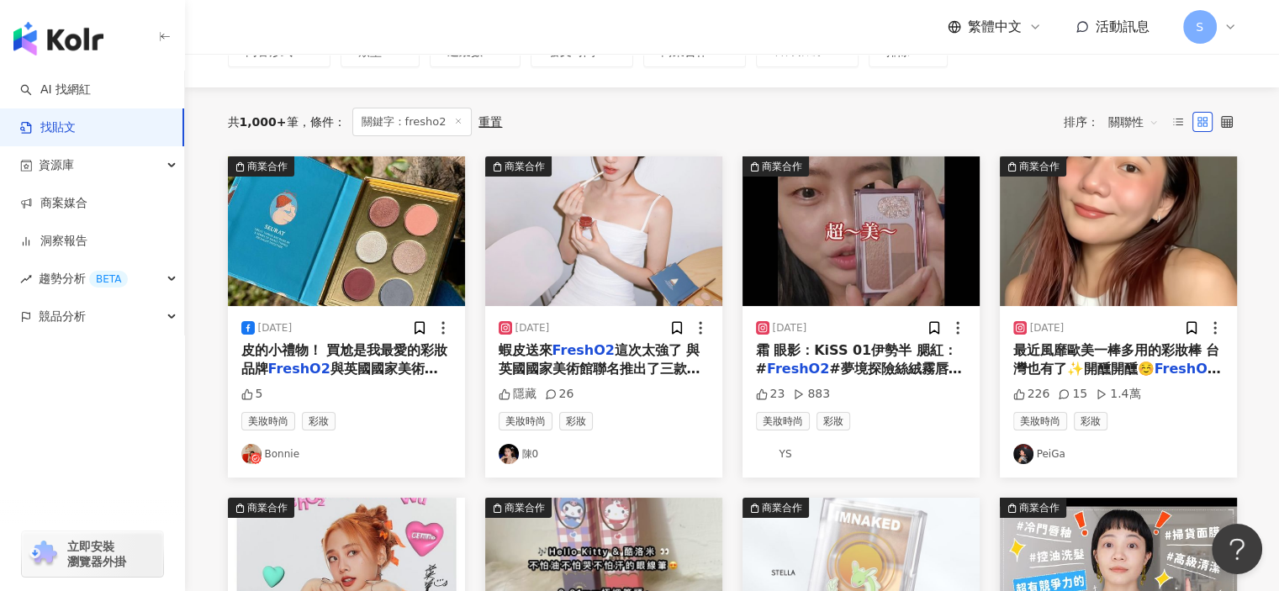
scroll to position [94, 0]
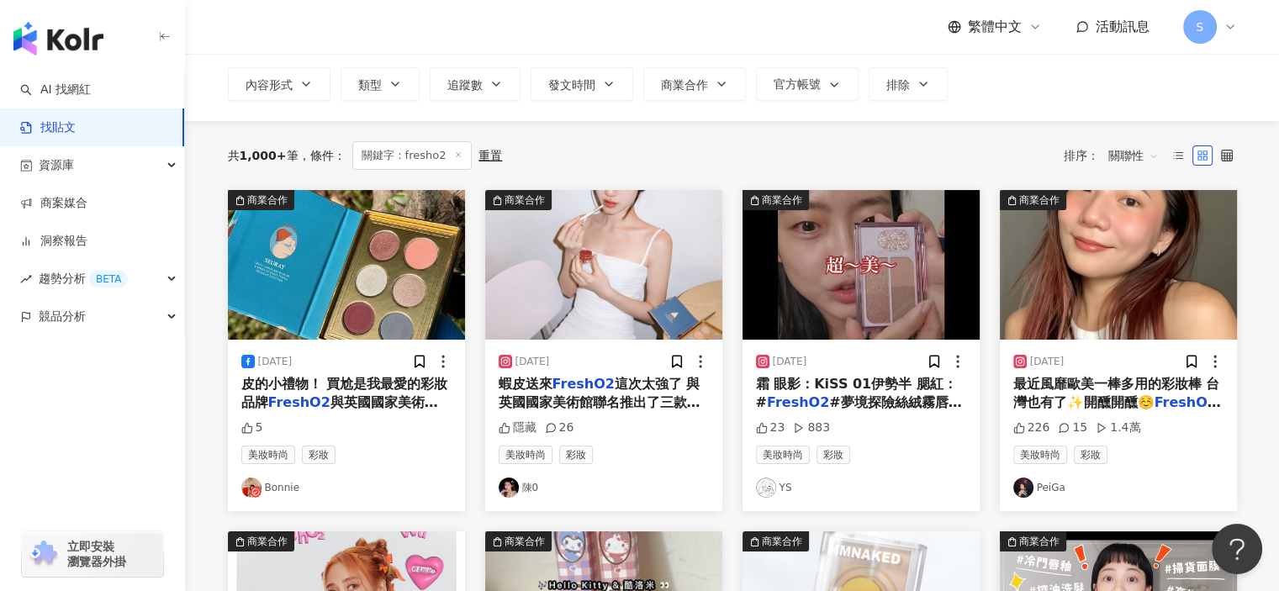
click at [654, 294] on img "button" at bounding box center [603, 265] width 237 height 150
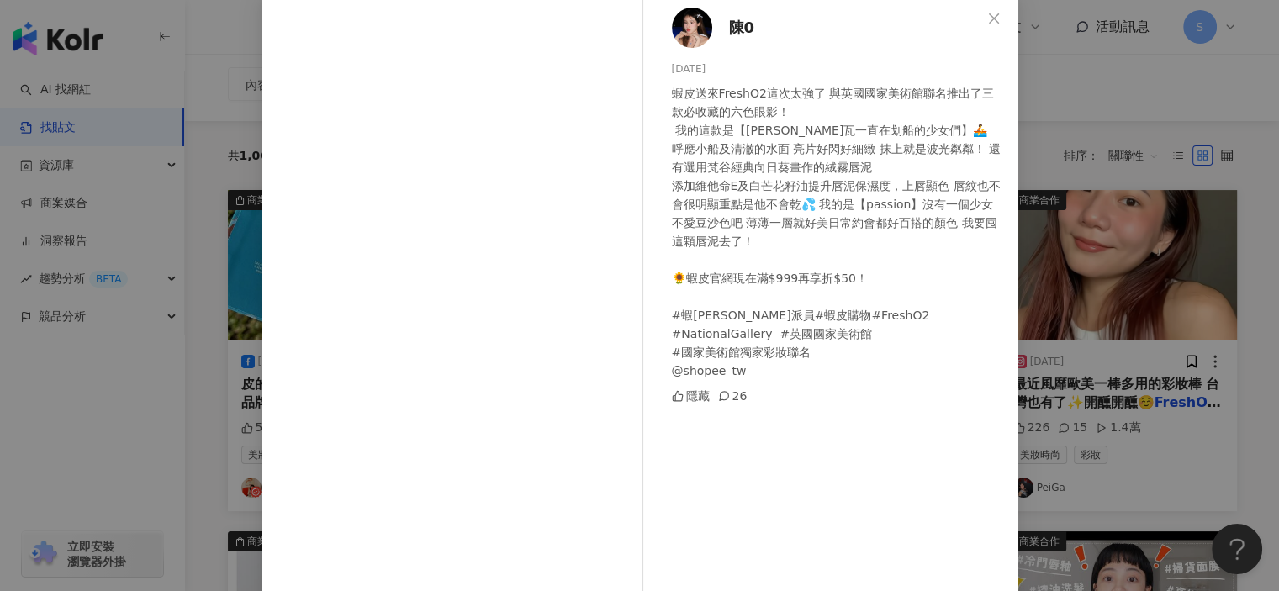
scroll to position [145, 0]
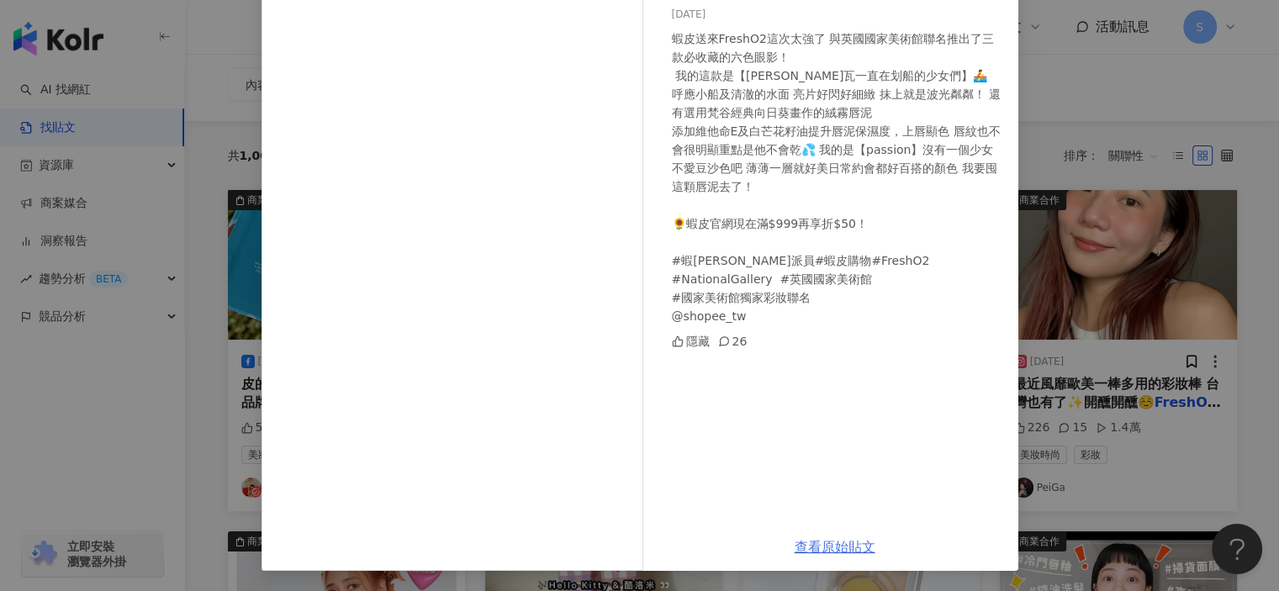
click at [838, 545] on link "查看原始貼文" at bounding box center [835, 547] width 81 height 16
click at [1178, 164] on div "陳0 2023/11/1 蝦皮送來FreshO2這次太強了 與英國國家美術館聯名推出了三款必收藏的六色眼影！ 我的這款是【雷諾瓦一直在划船的少女們】🚣 呼應小…" at bounding box center [639, 295] width 1279 height 591
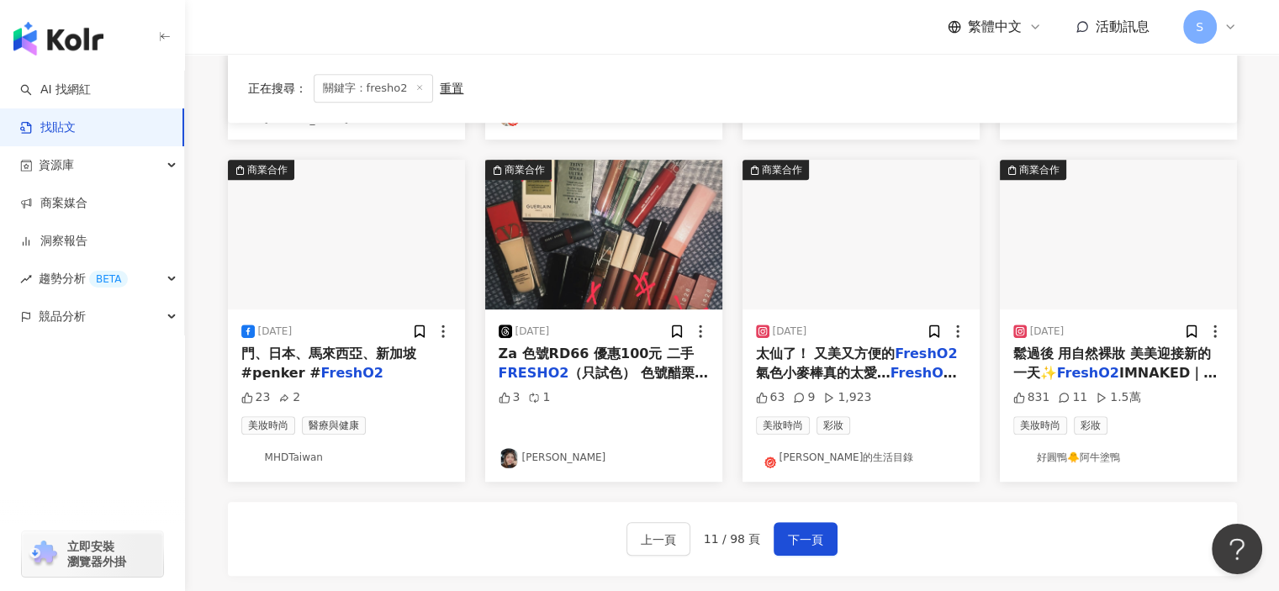
scroll to position [1019, 0]
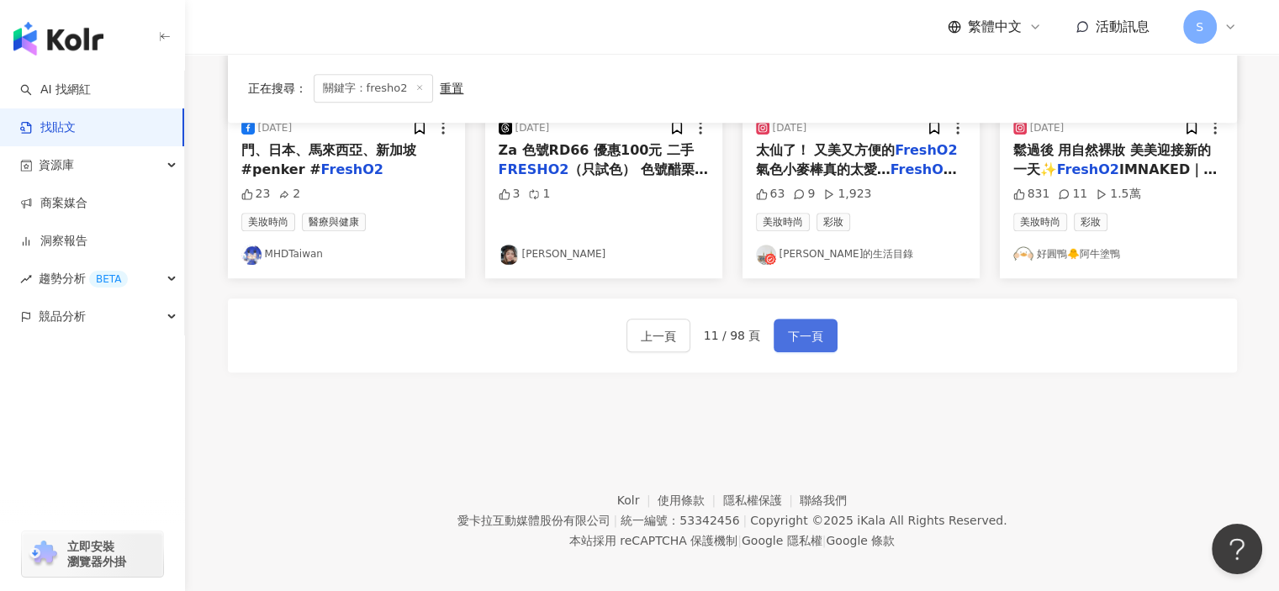
click at [791, 329] on span "下一頁" at bounding box center [805, 336] width 35 height 20
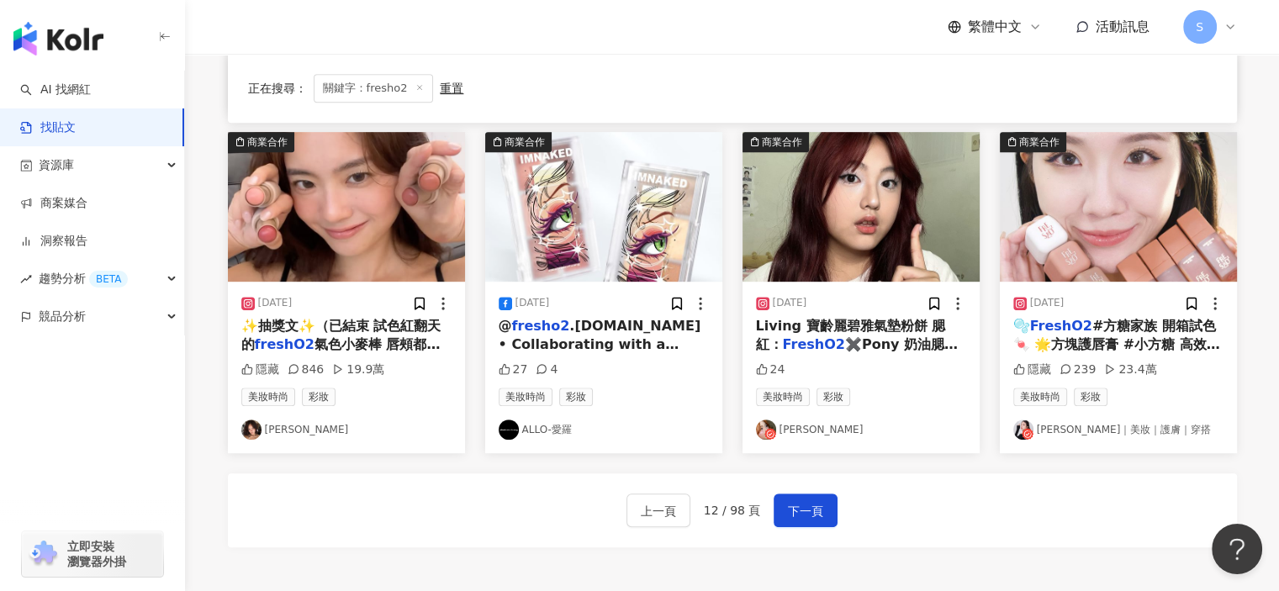
scroll to position [914, 0]
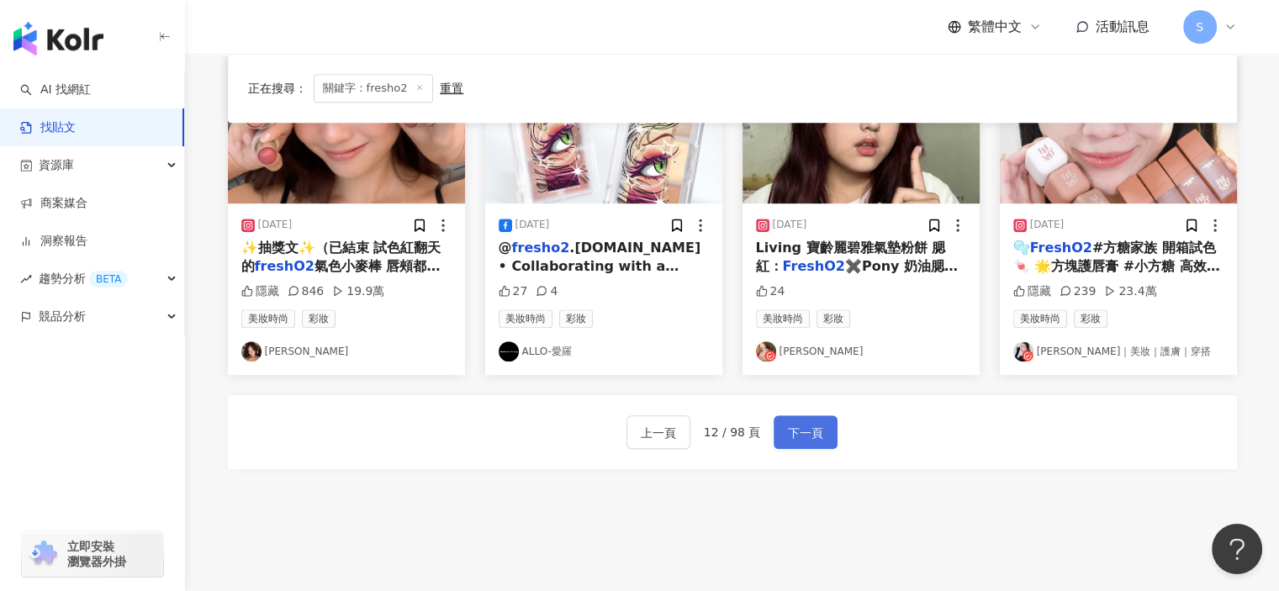
click at [801, 429] on span "下一頁" at bounding box center [805, 433] width 35 height 20
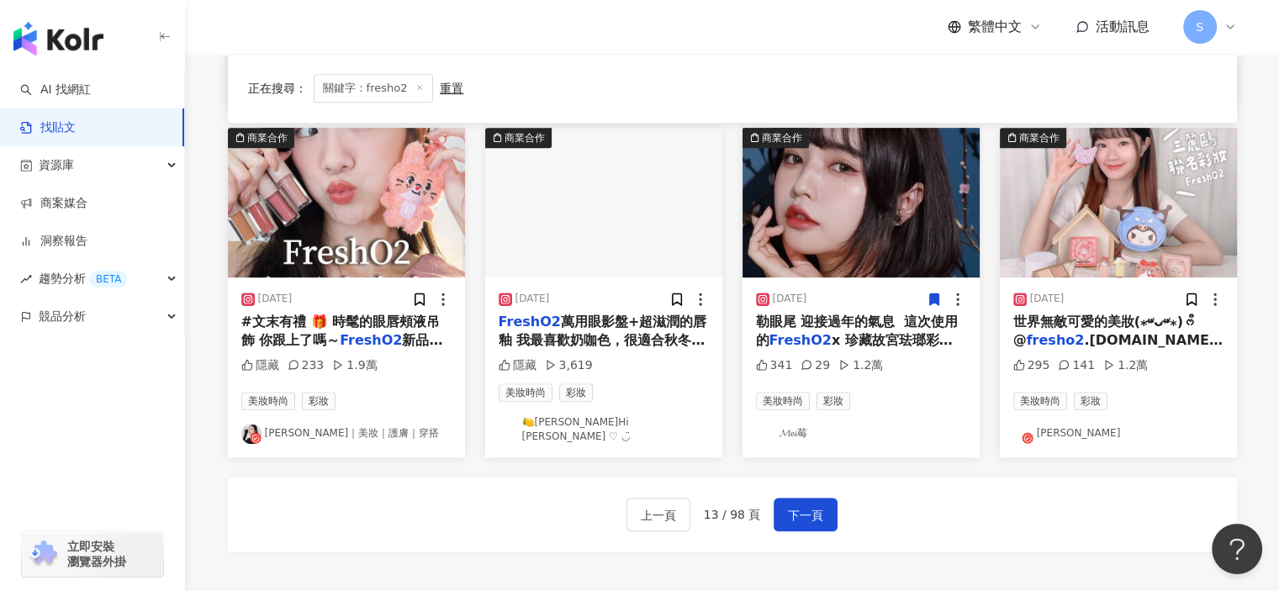
scroll to position [998, 0]
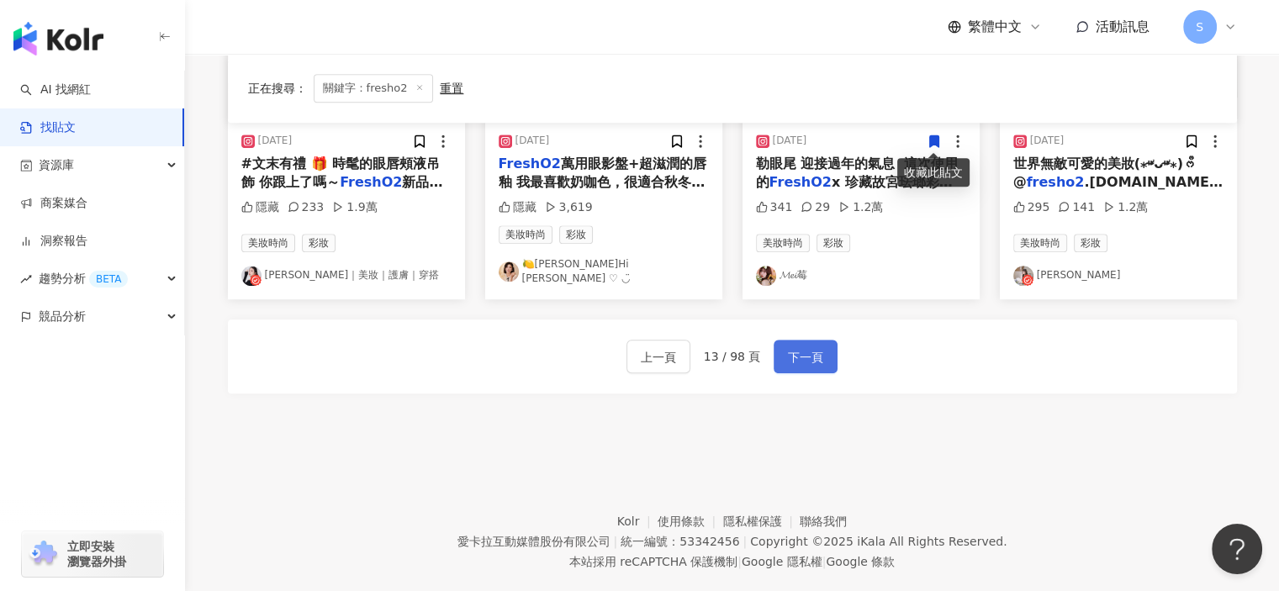
click at [812, 349] on span "下一頁" at bounding box center [805, 357] width 35 height 20
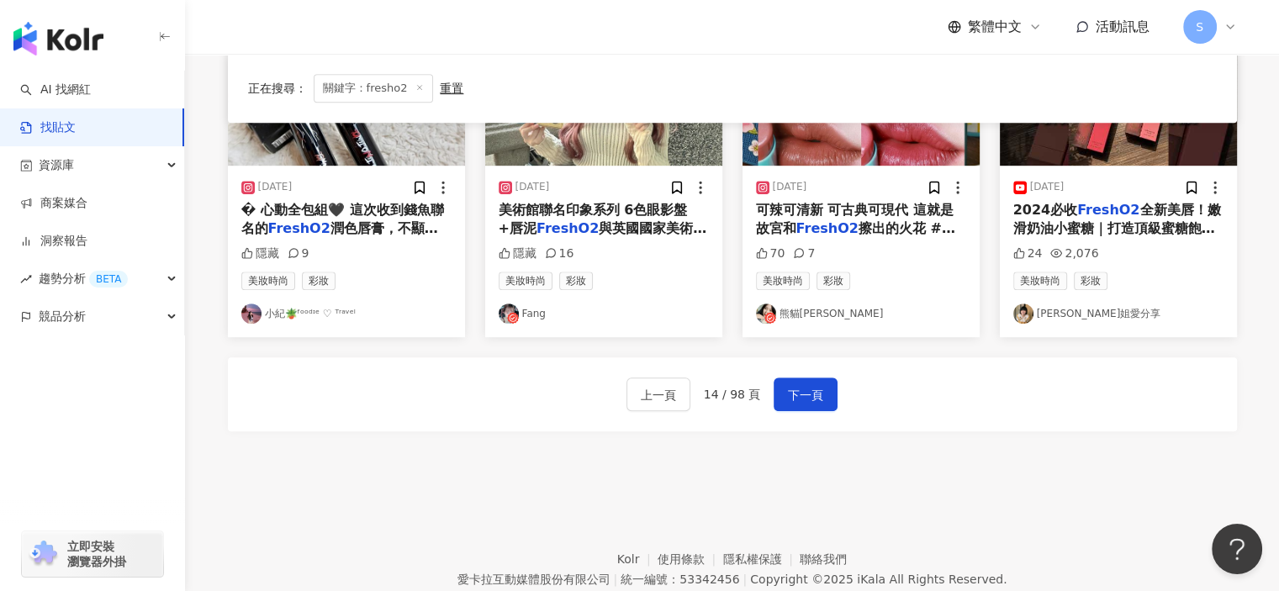
scroll to position [955, 0]
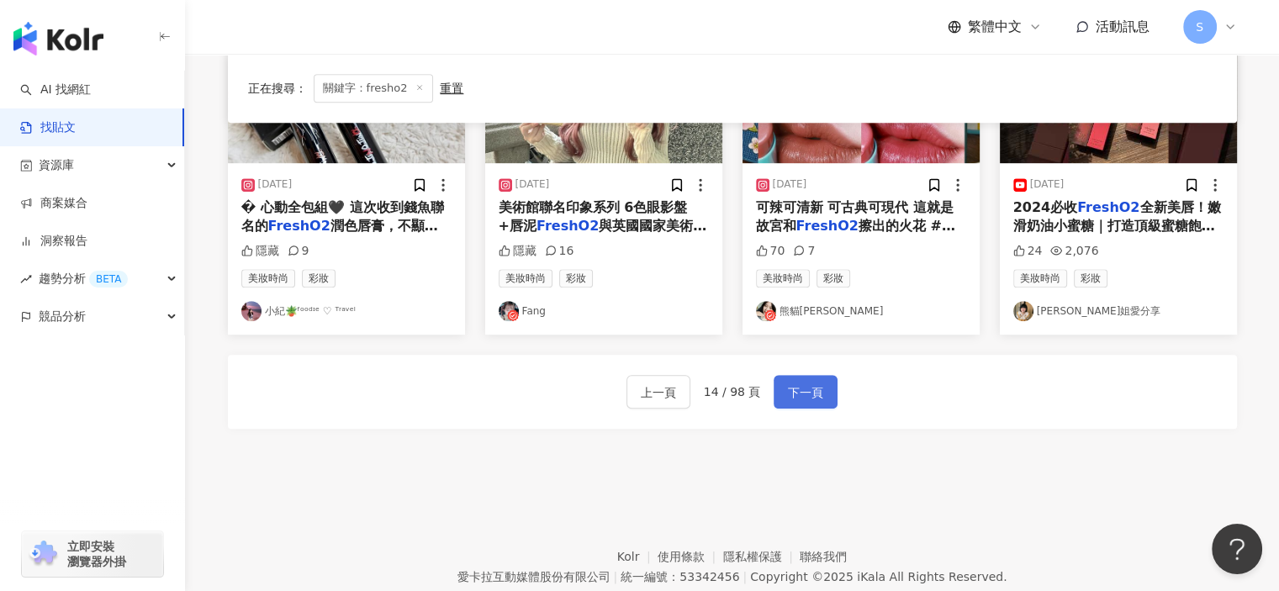
click at [788, 387] on span "下一頁" at bounding box center [805, 393] width 35 height 20
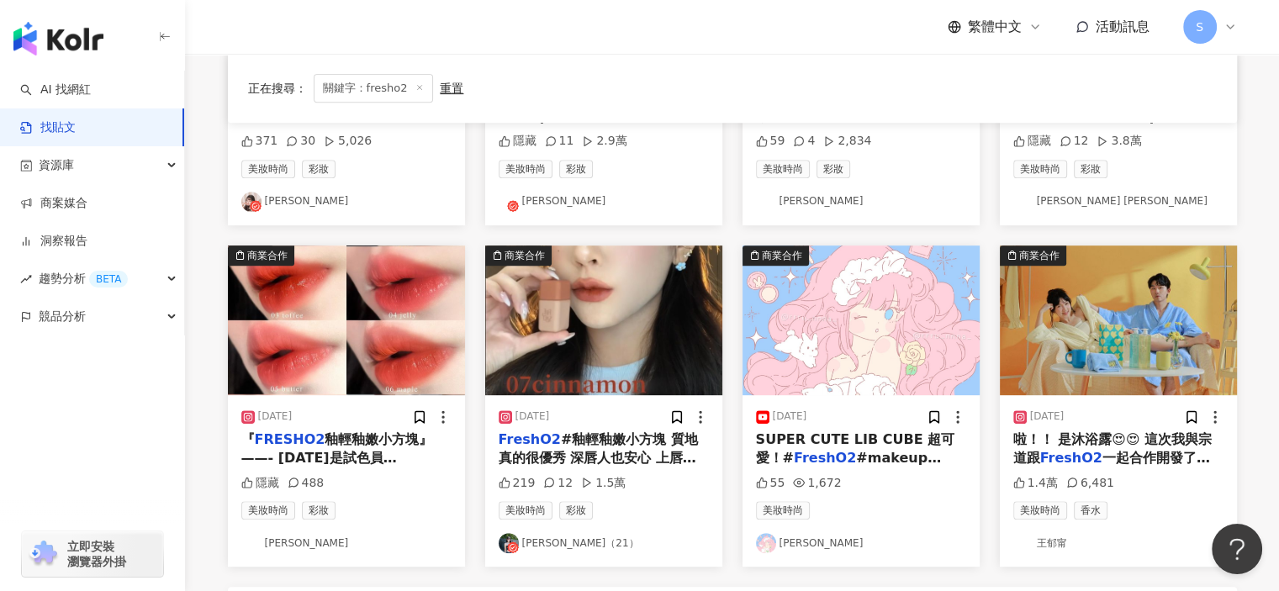
scroll to position [925, 0]
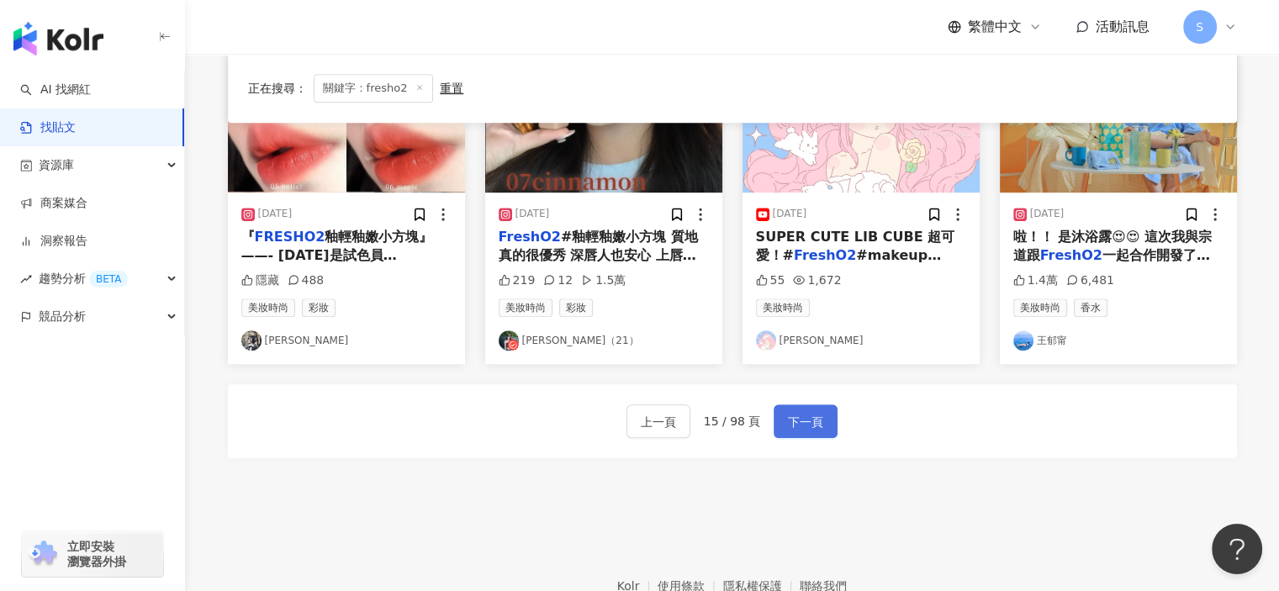
click at [812, 412] on span "下一頁" at bounding box center [805, 422] width 35 height 20
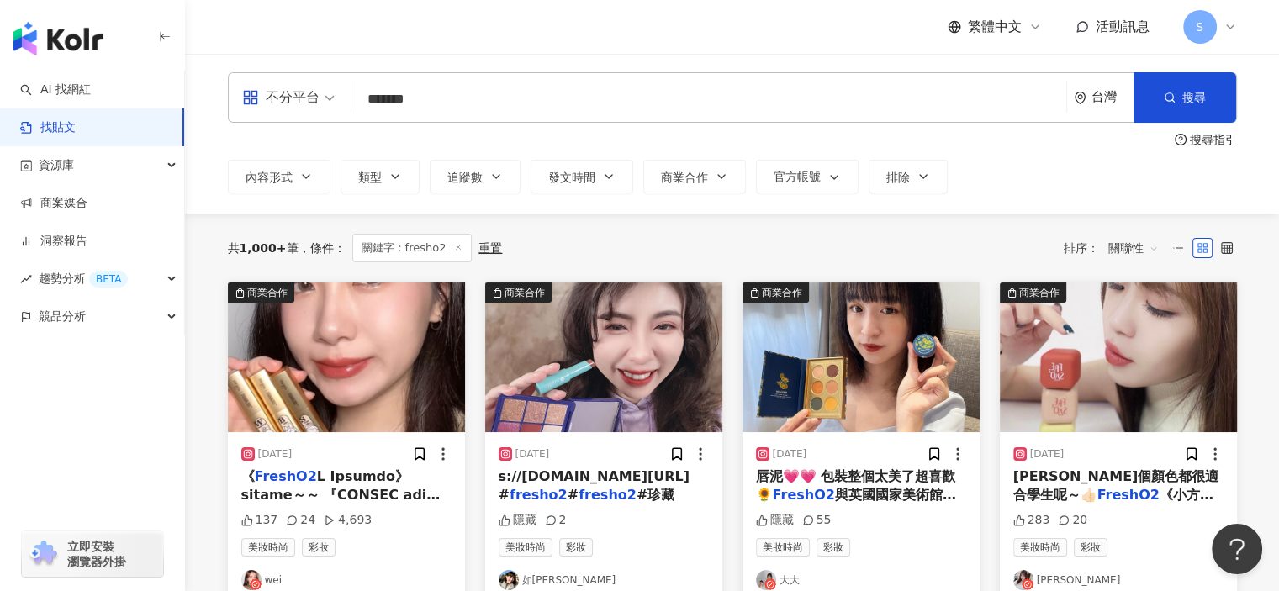
scroll to position [0, 0]
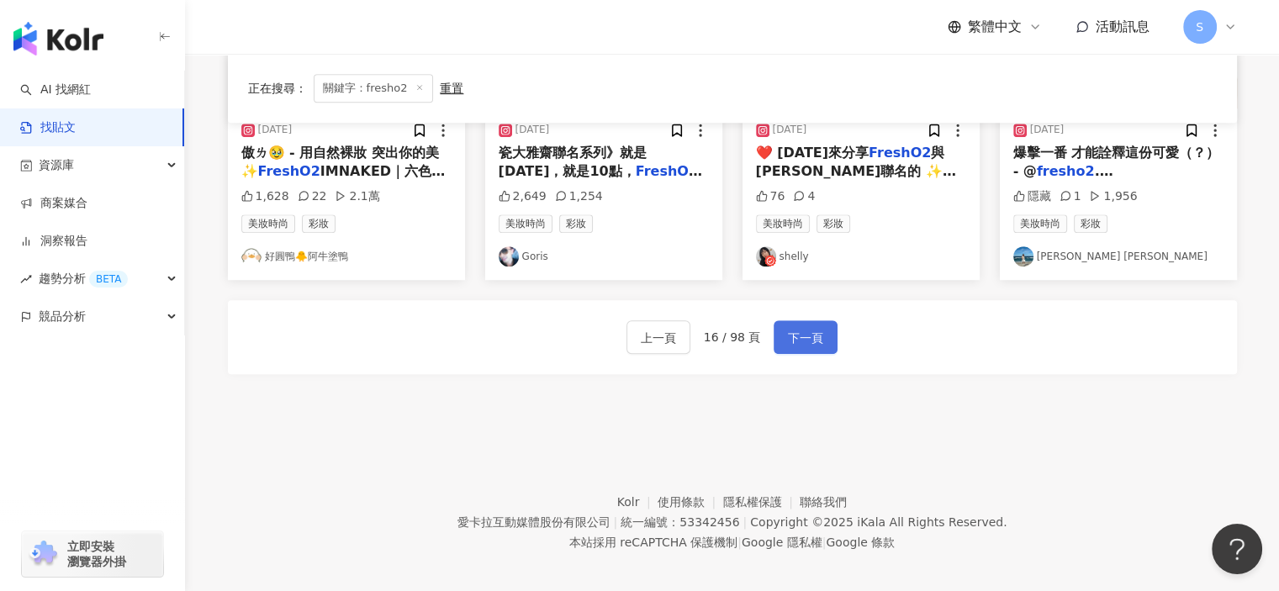
click at [806, 331] on span "下一頁" at bounding box center [805, 338] width 35 height 20
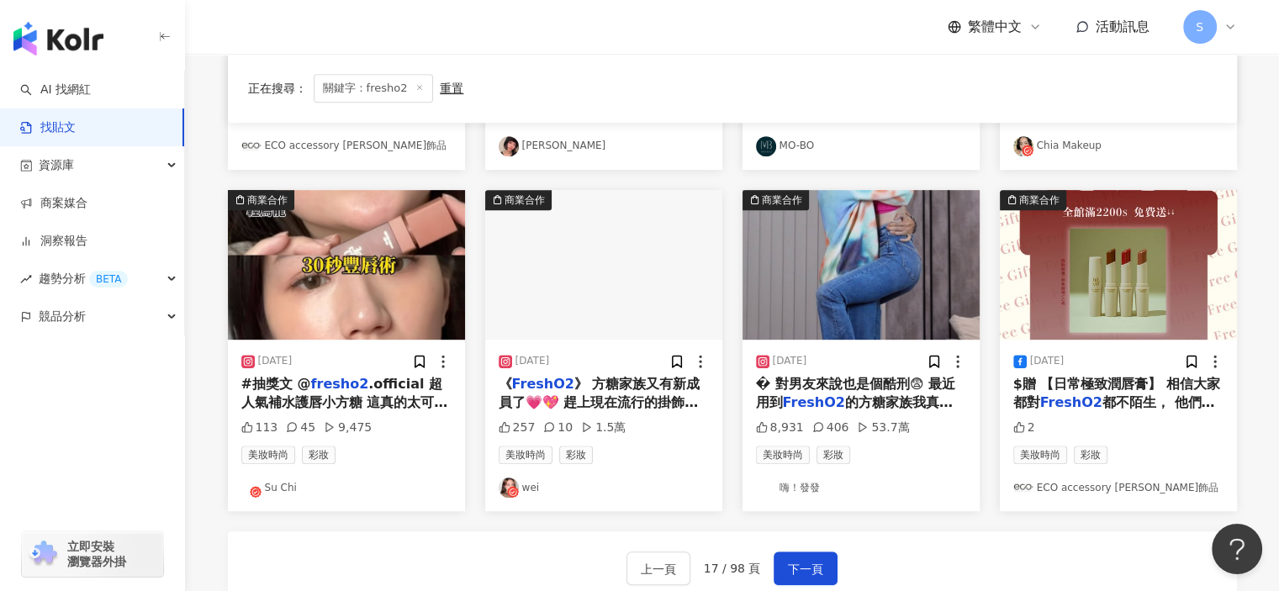
scroll to position [757, 0]
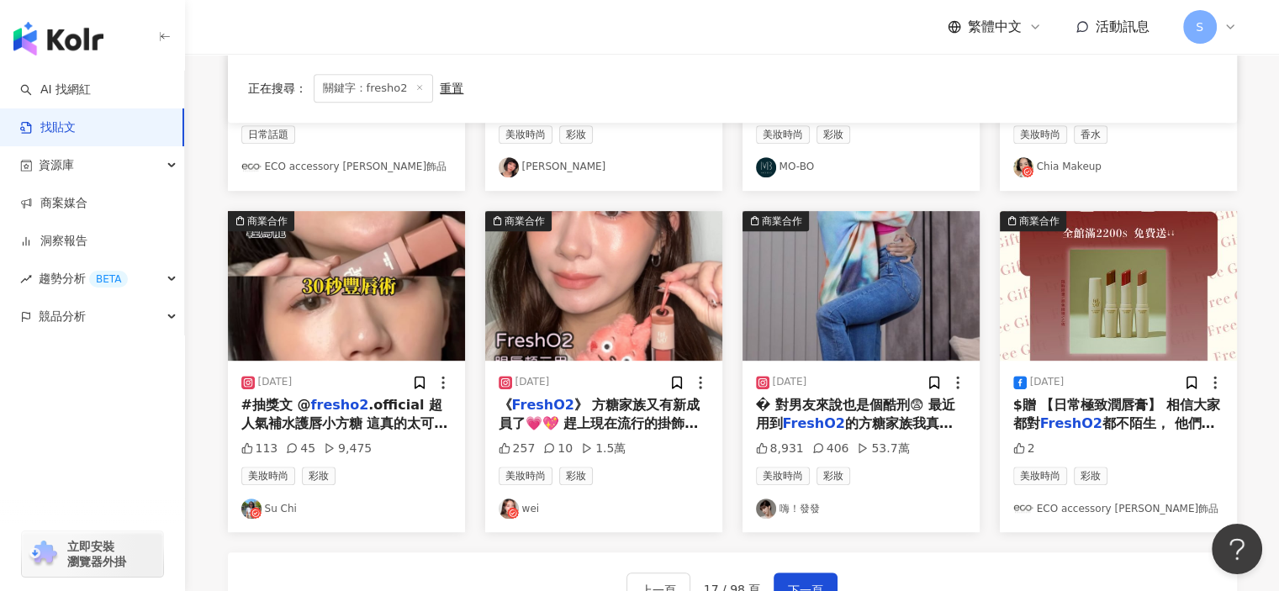
click at [380, 311] on img "button" at bounding box center [346, 286] width 237 height 150
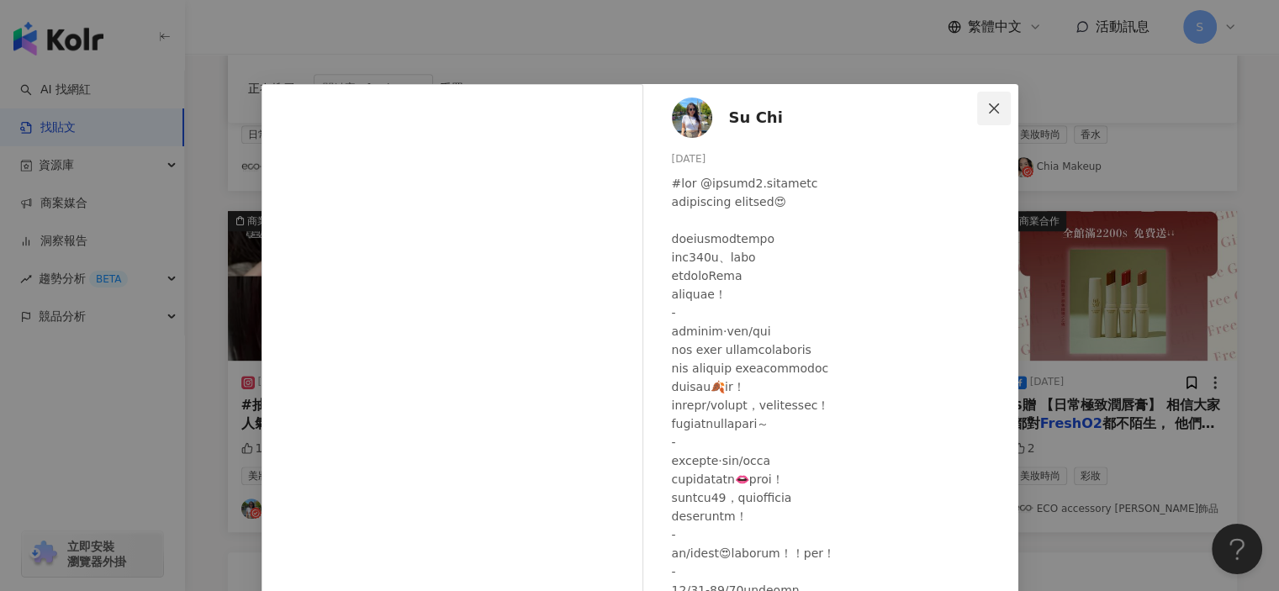
click at [999, 103] on span "Close" at bounding box center [994, 108] width 34 height 13
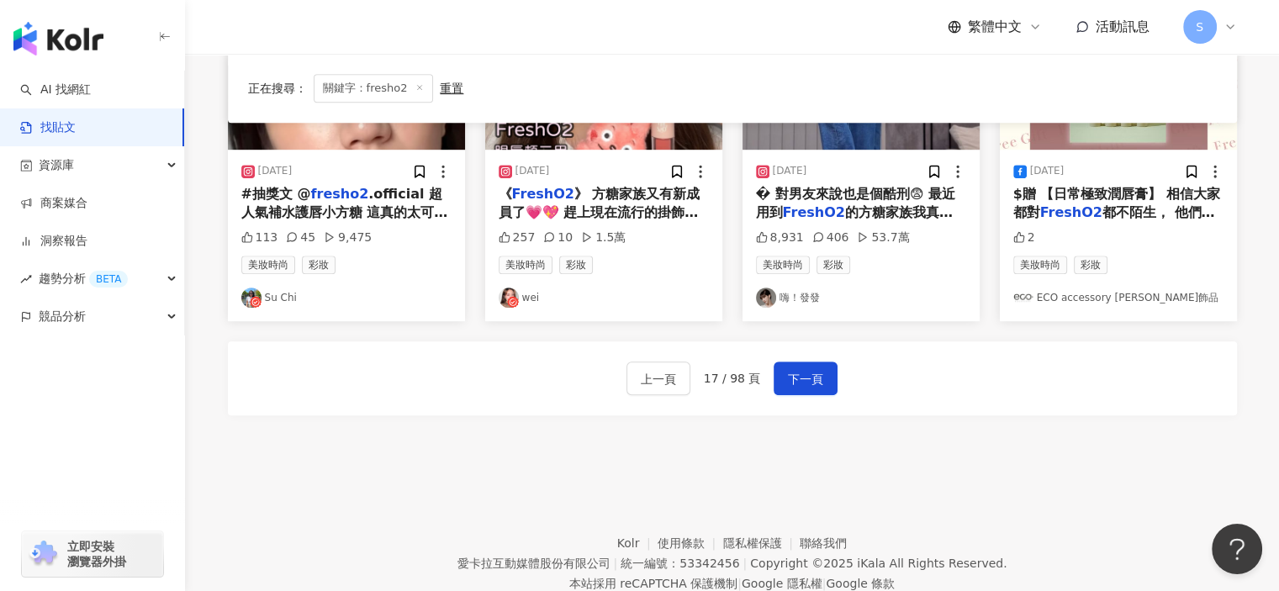
scroll to position [1009, 0]
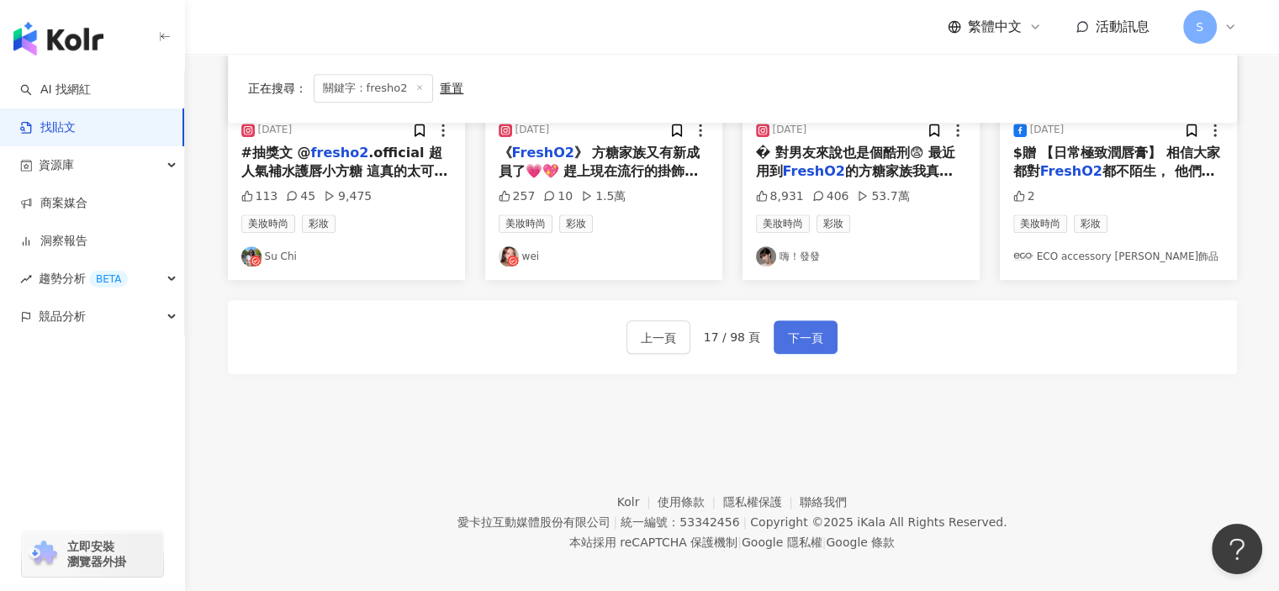
click at [788, 328] on span "下一頁" at bounding box center [805, 338] width 35 height 20
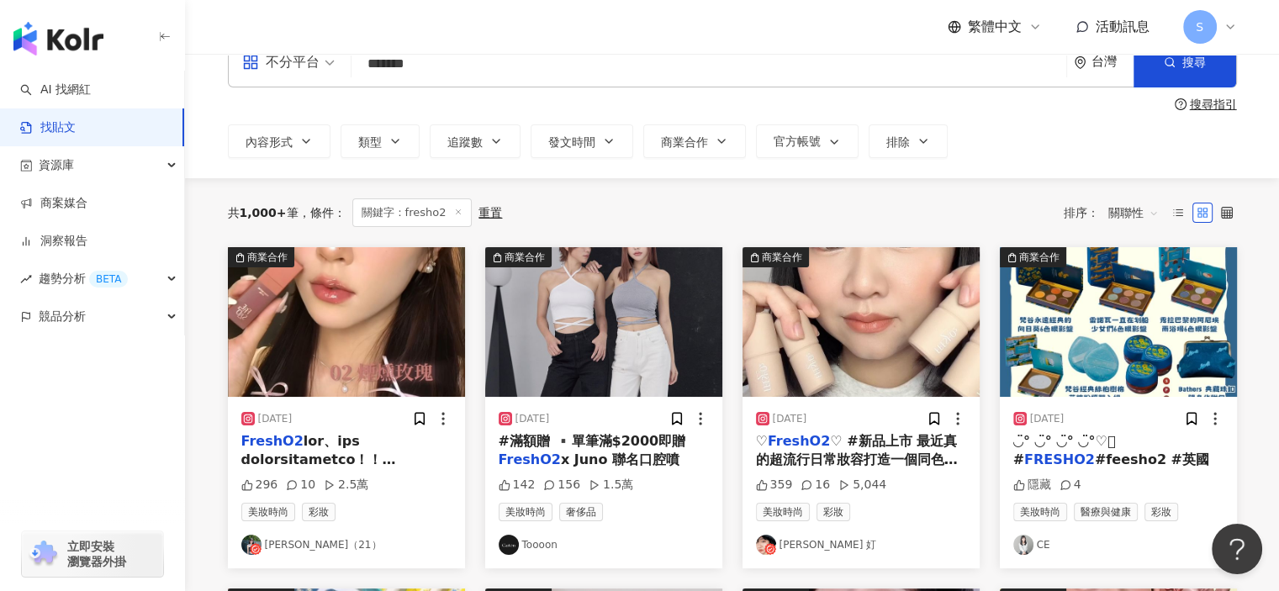
scroll to position [0, 0]
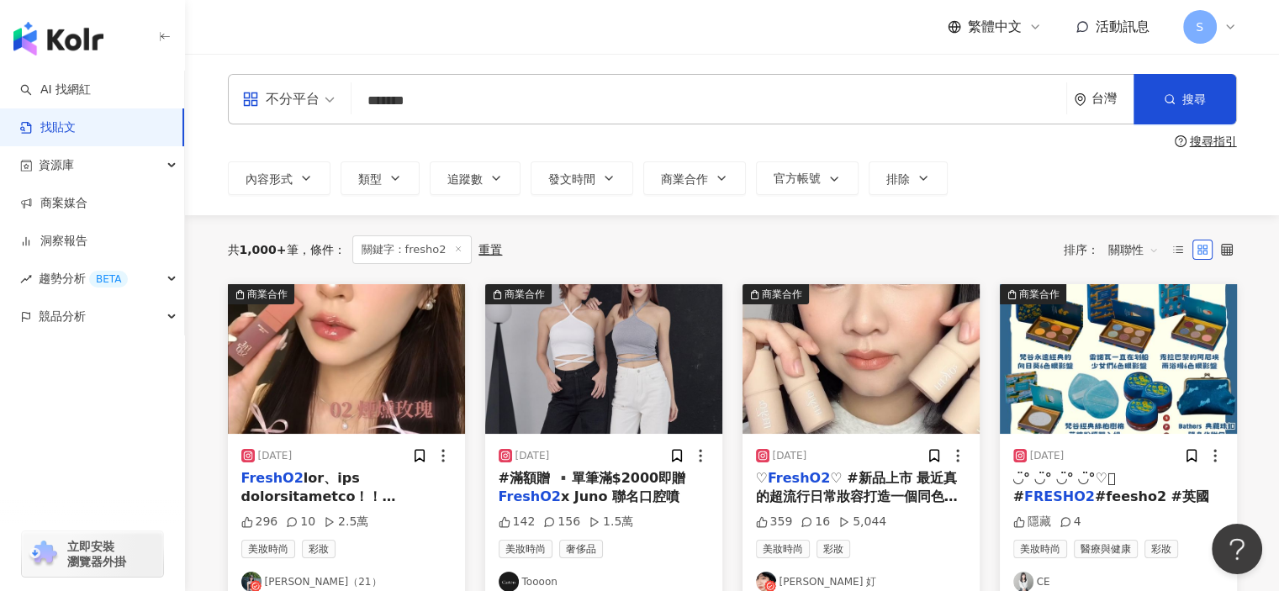
drag, startPoint x: 451, startPoint y: 103, endPoint x: 353, endPoint y: 106, distance: 97.6
click at [353, 106] on div "不分平台 fresho2 ******* 台灣 搜尋" at bounding box center [732, 99] width 1009 height 50
click at [417, 100] on input "*******" at bounding box center [709, 100] width 702 height 36
drag, startPoint x: 426, startPoint y: 99, endPoint x: 367, endPoint y: 97, distance: 59.8
click at [367, 97] on input "*******" at bounding box center [709, 100] width 702 height 36
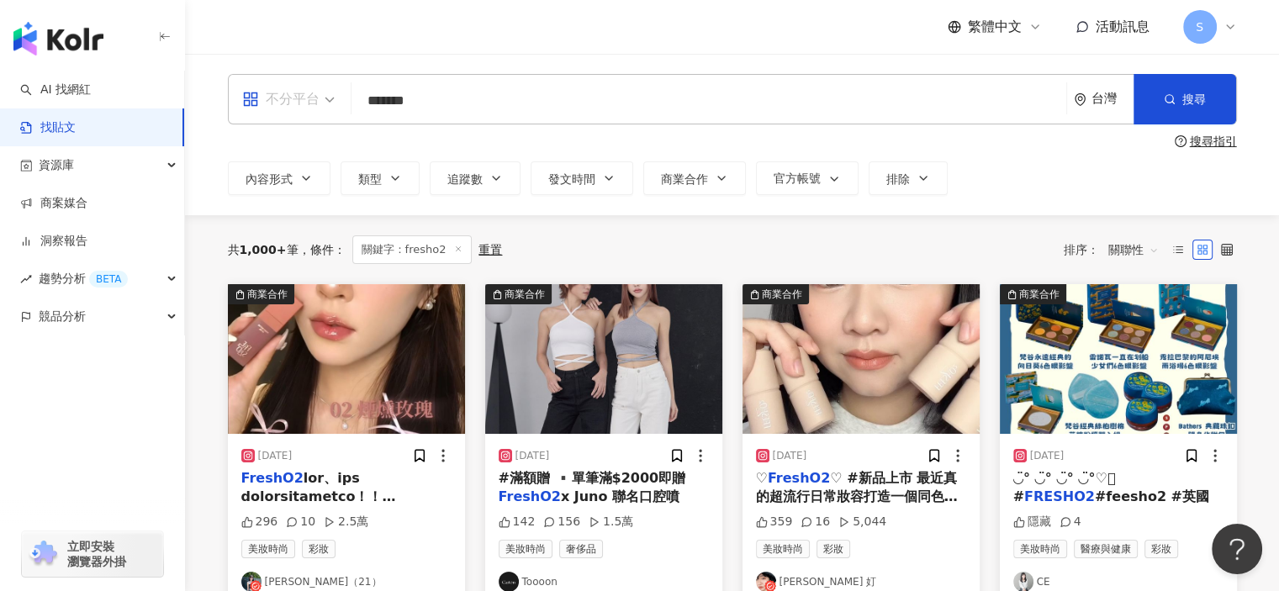
click at [330, 102] on span "不分平台" at bounding box center [288, 99] width 93 height 27
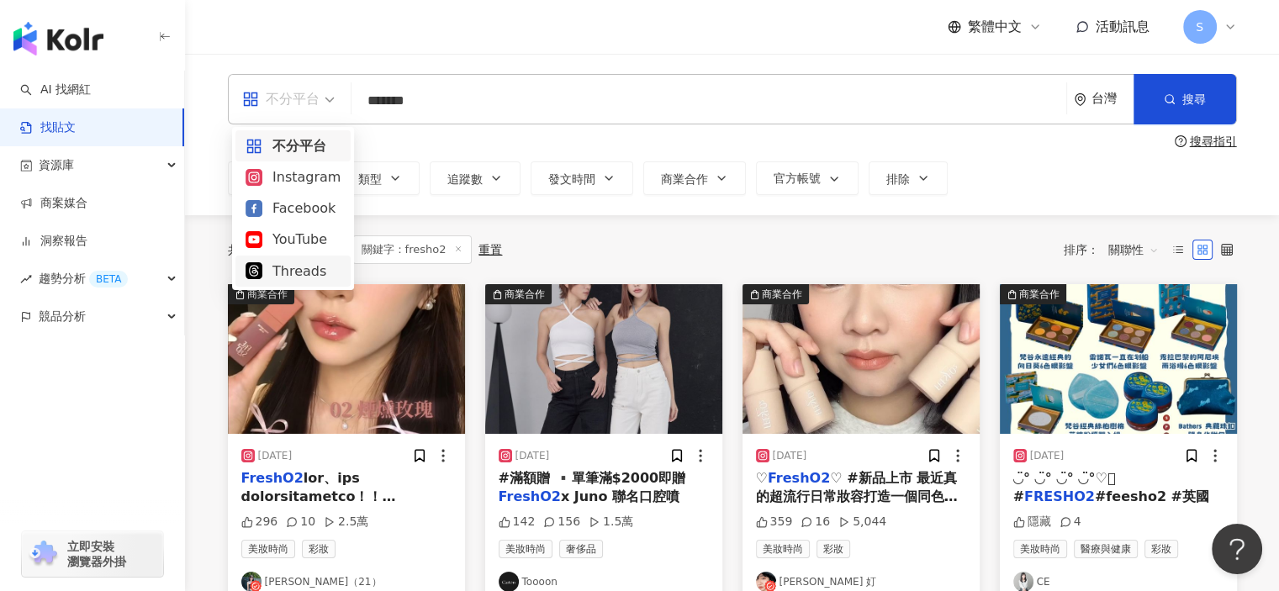
click at [313, 271] on div "Threads" at bounding box center [293, 271] width 95 height 21
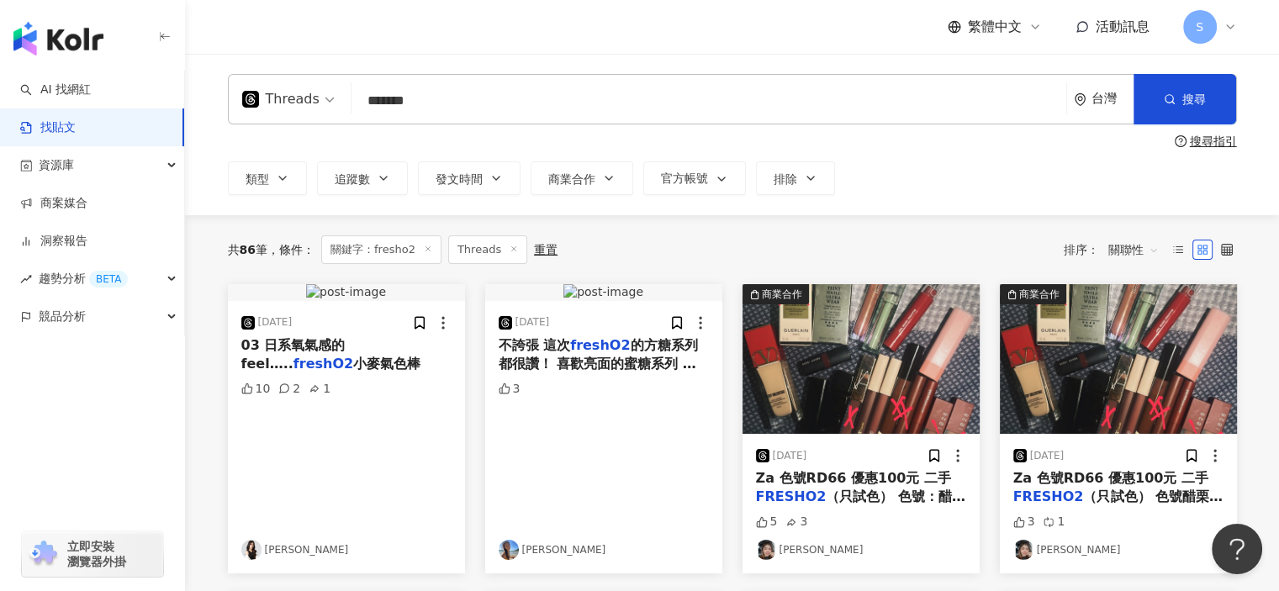
drag, startPoint x: 440, startPoint y: 100, endPoint x: 354, endPoint y: 100, distance: 85.8
click at [358, 100] on input "*******" at bounding box center [709, 100] width 702 height 36
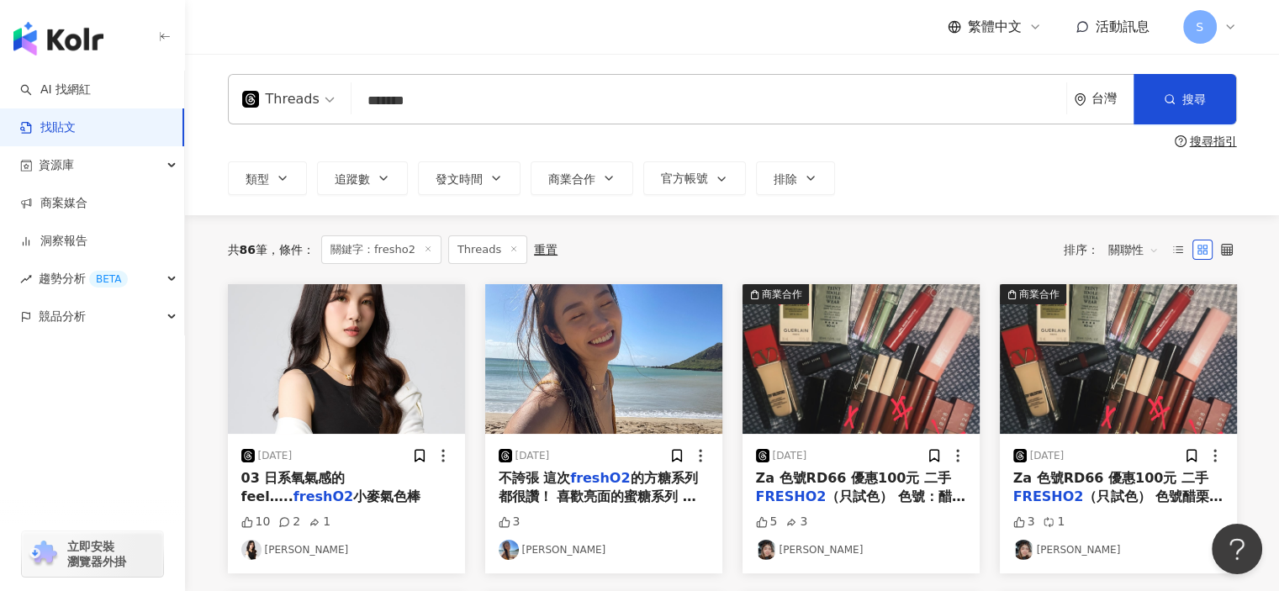
type input "*"
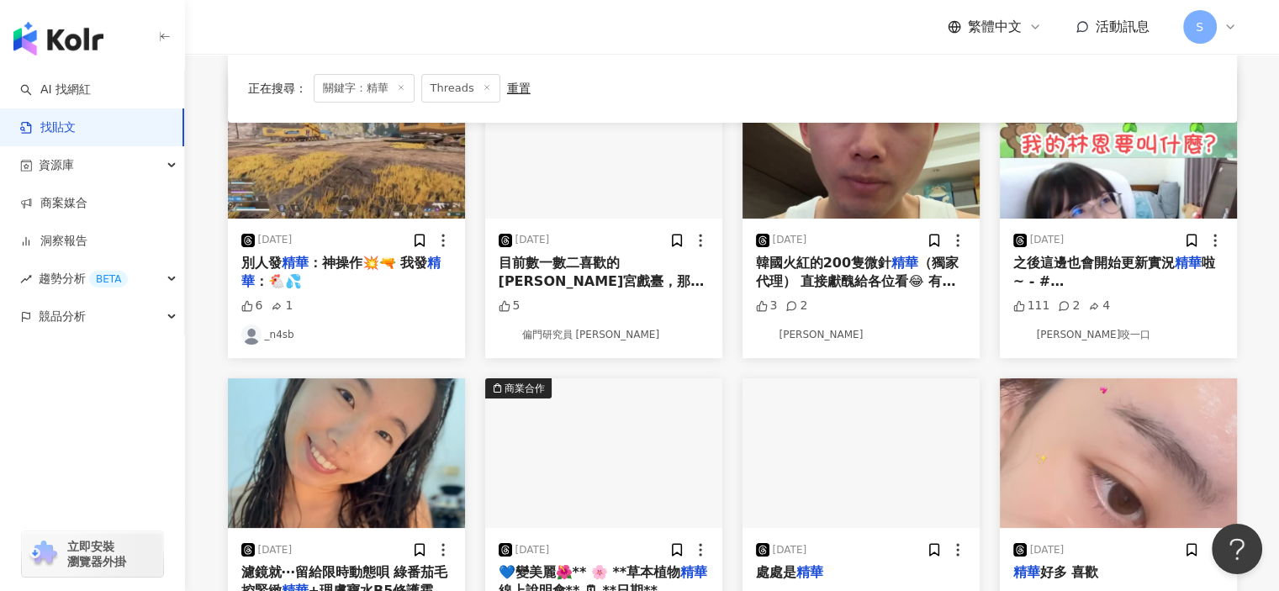
scroll to position [84, 0]
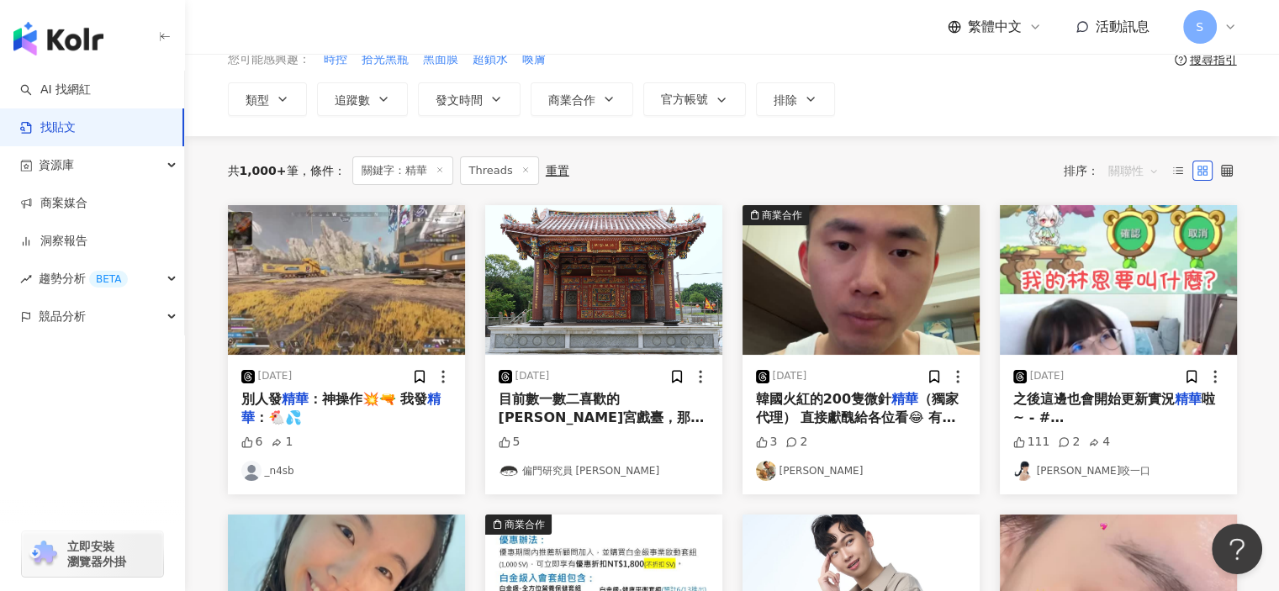
click at [1120, 164] on span "關聯性" at bounding box center [1134, 170] width 50 height 27
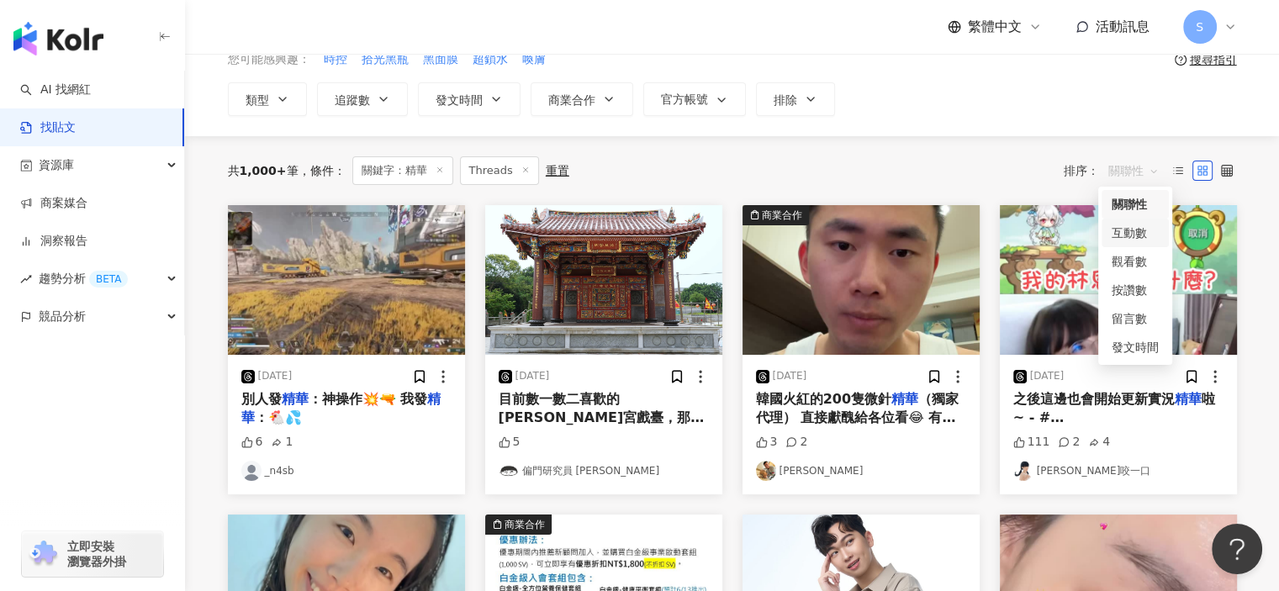
click at [1133, 229] on div "互動數" at bounding box center [1135, 233] width 47 height 19
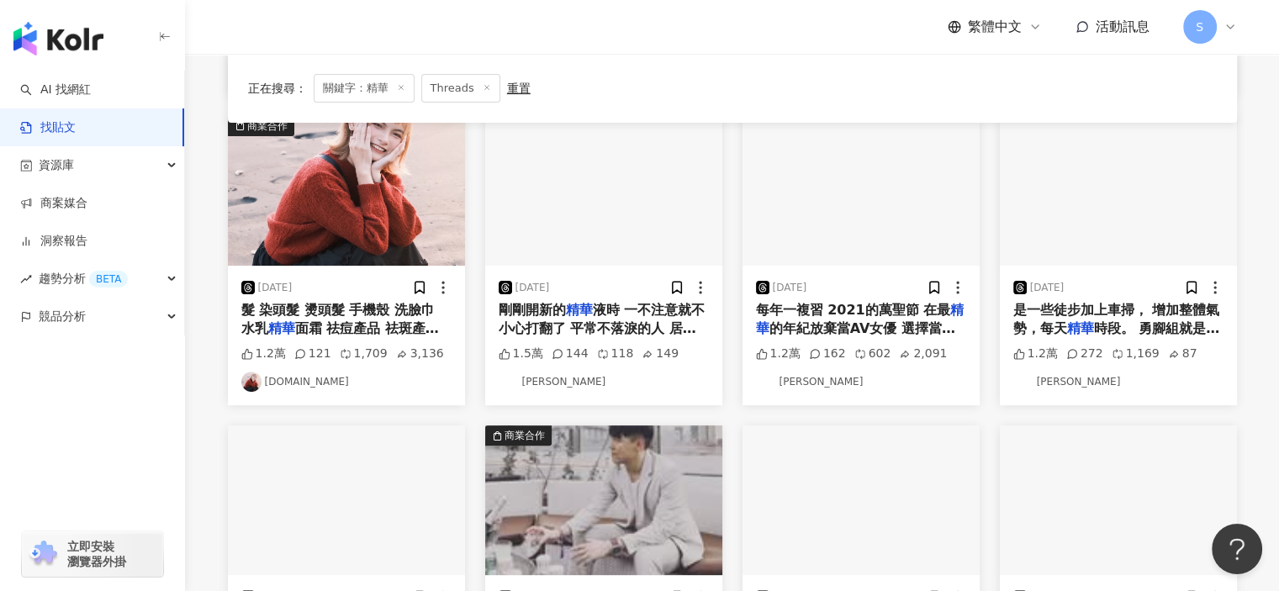
scroll to position [673, 0]
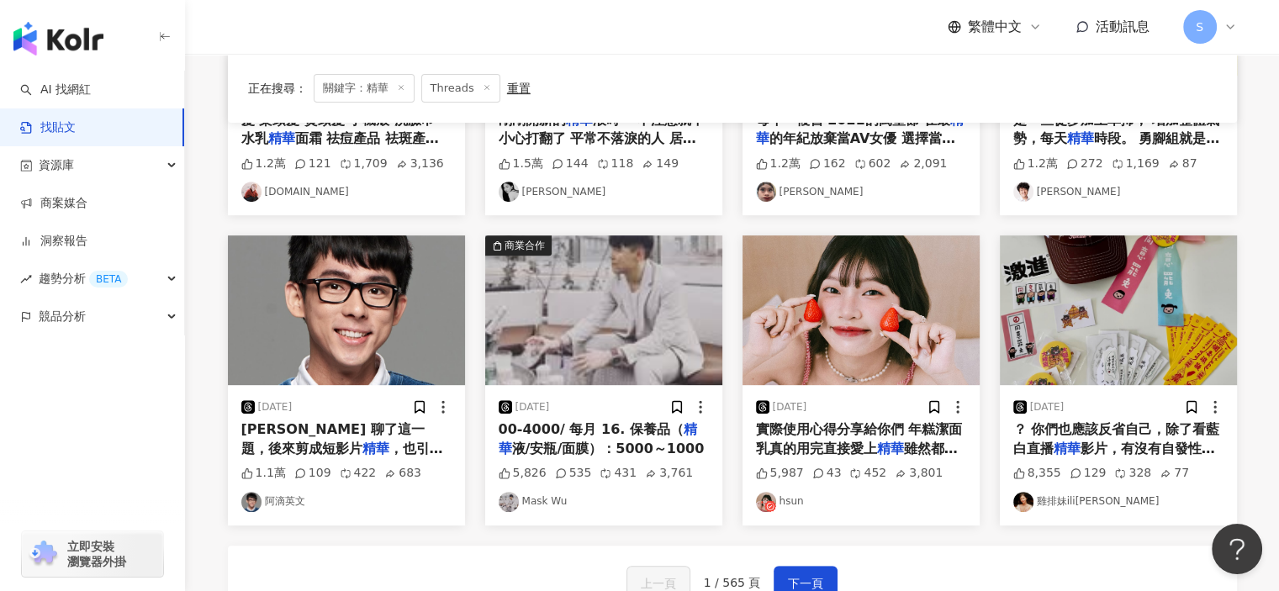
click at [867, 409] on div "2025/3/4" at bounding box center [861, 407] width 210 height 17
click at [868, 429] on span "實際使用心得分享給你們 年糕潔面乳真的用完直接愛上" at bounding box center [859, 438] width 207 height 34
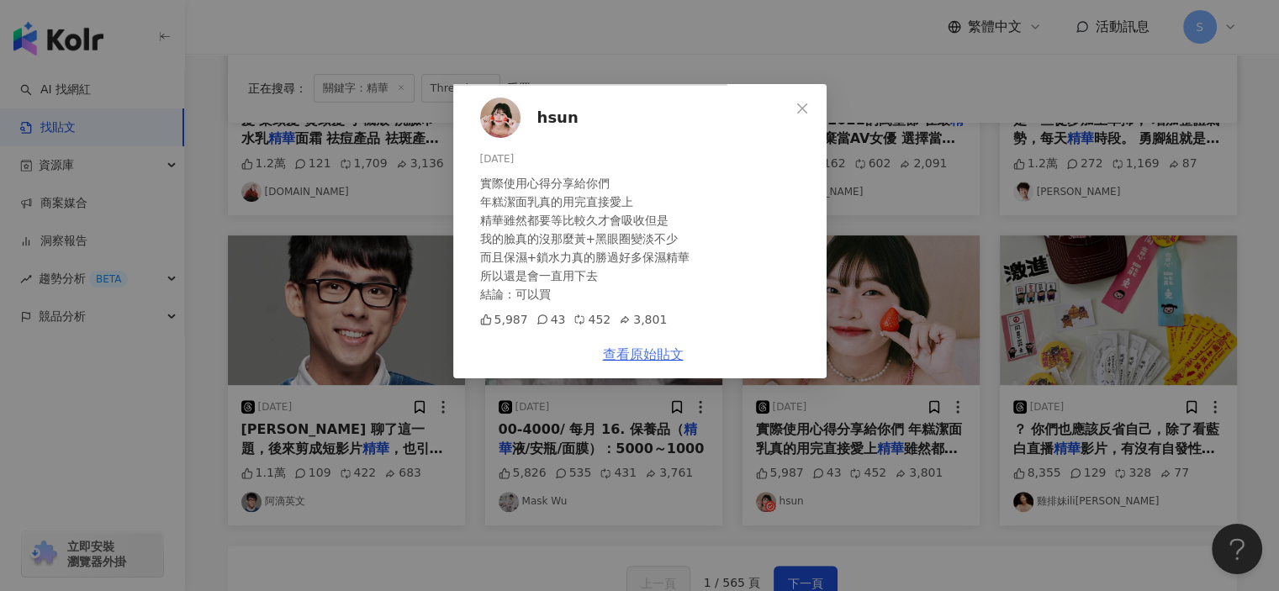
click at [684, 363] on link "查看原始貼文" at bounding box center [643, 355] width 81 height 16
click at [1162, 236] on div "hsun 2025/3/4 實際使用心得分享給你們 年糕潔面乳真的用完直接愛上 精華雖然都要等比較久才會吸收但是 我的臉真的沒那麼黃+黑眼圈變淡不少 而且保濕…" at bounding box center [639, 295] width 1279 height 591
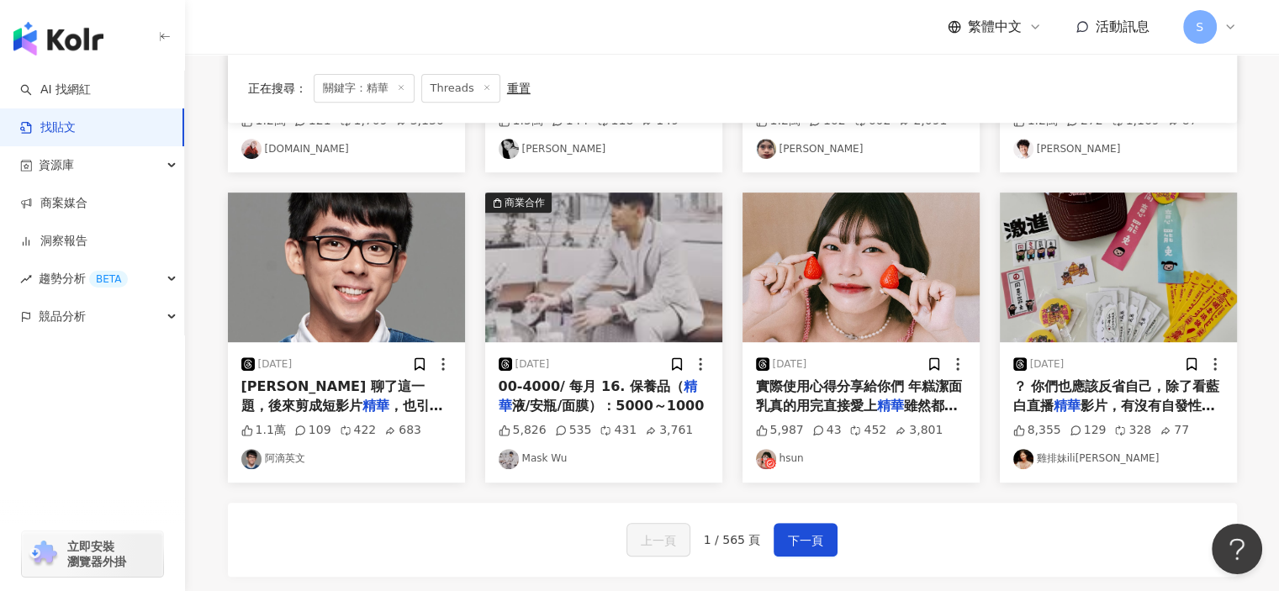
scroll to position [757, 0]
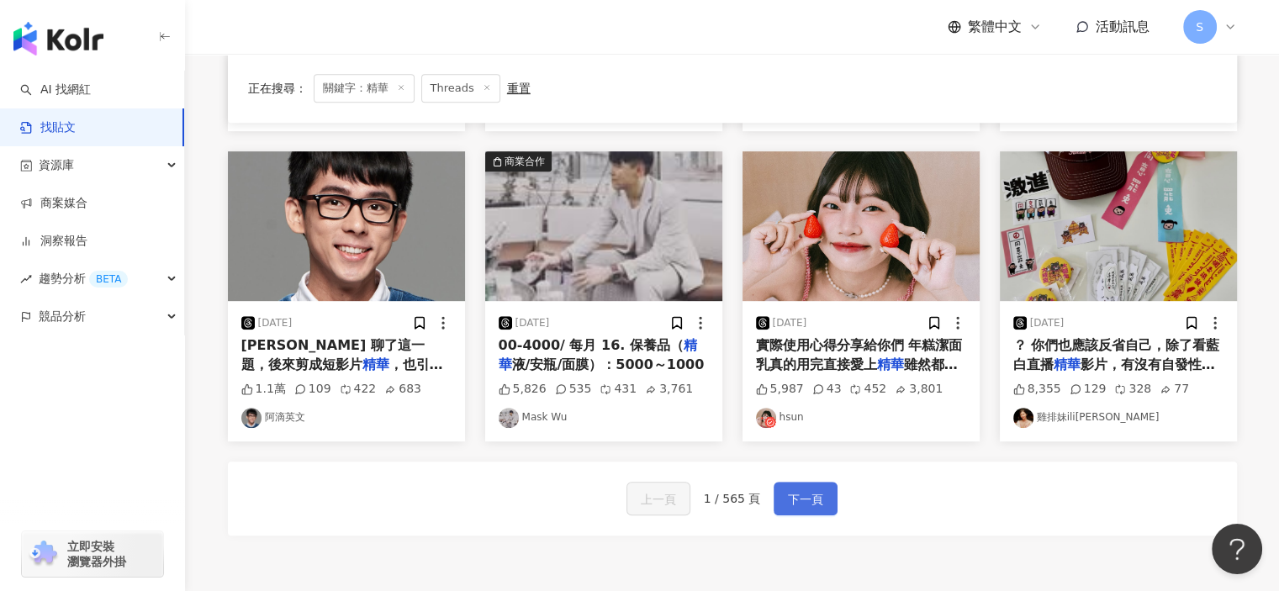
click at [822, 506] on button "下一頁" at bounding box center [806, 499] width 64 height 34
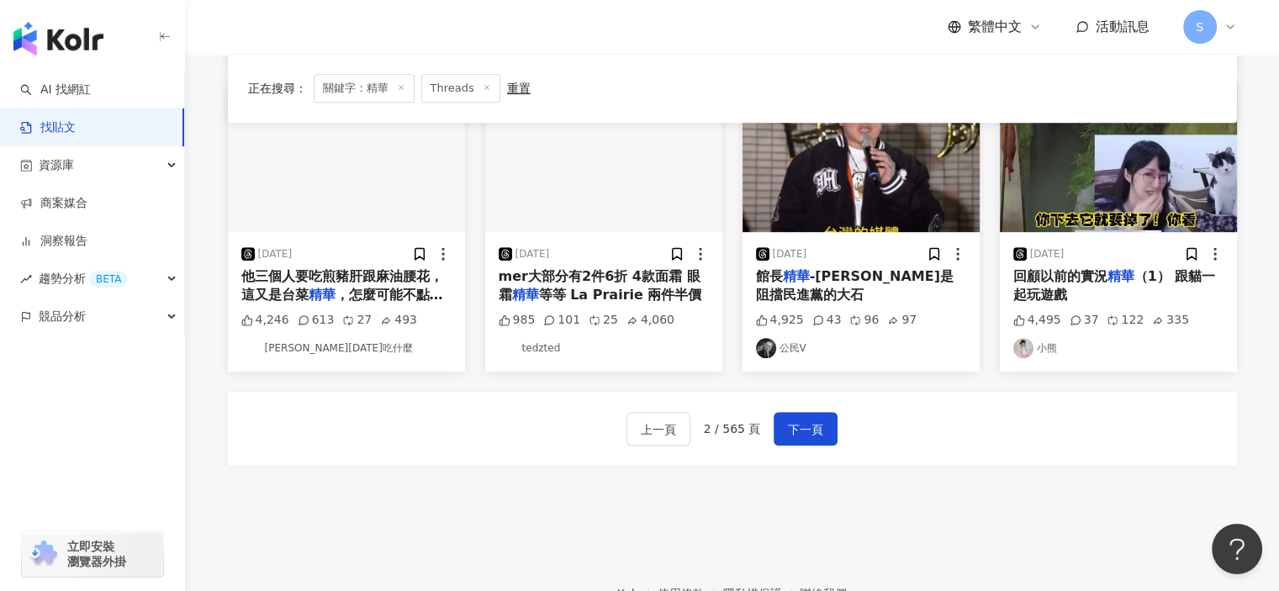
scroll to position [841, 0]
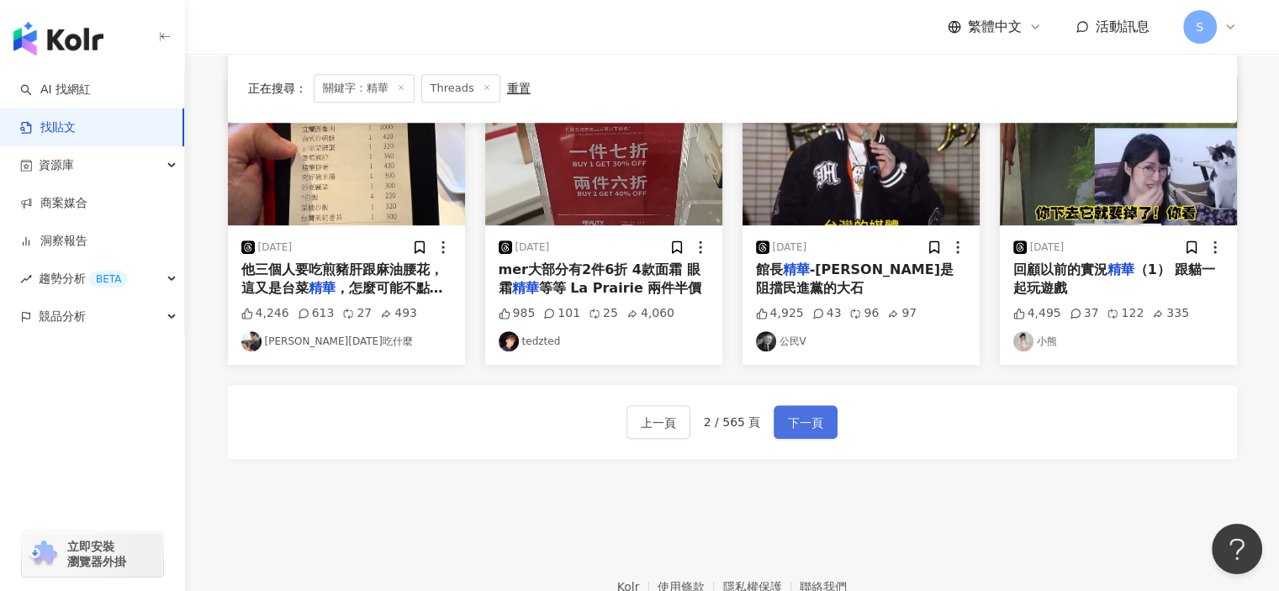
click at [818, 422] on span "下一頁" at bounding box center [805, 423] width 35 height 20
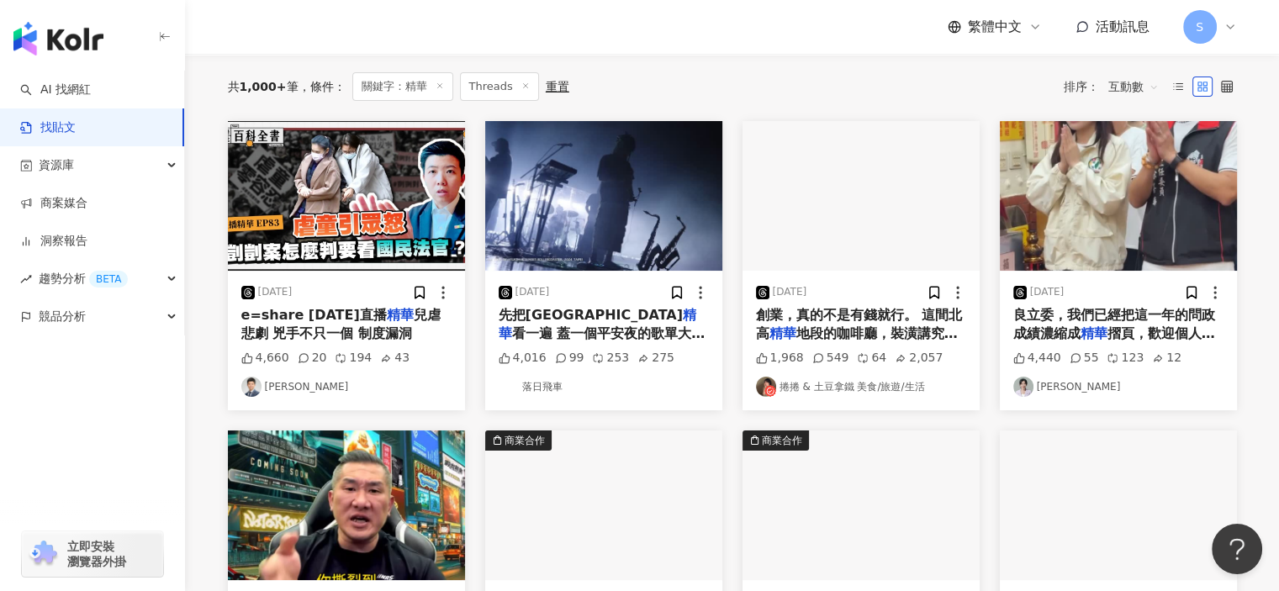
scroll to position [0, 0]
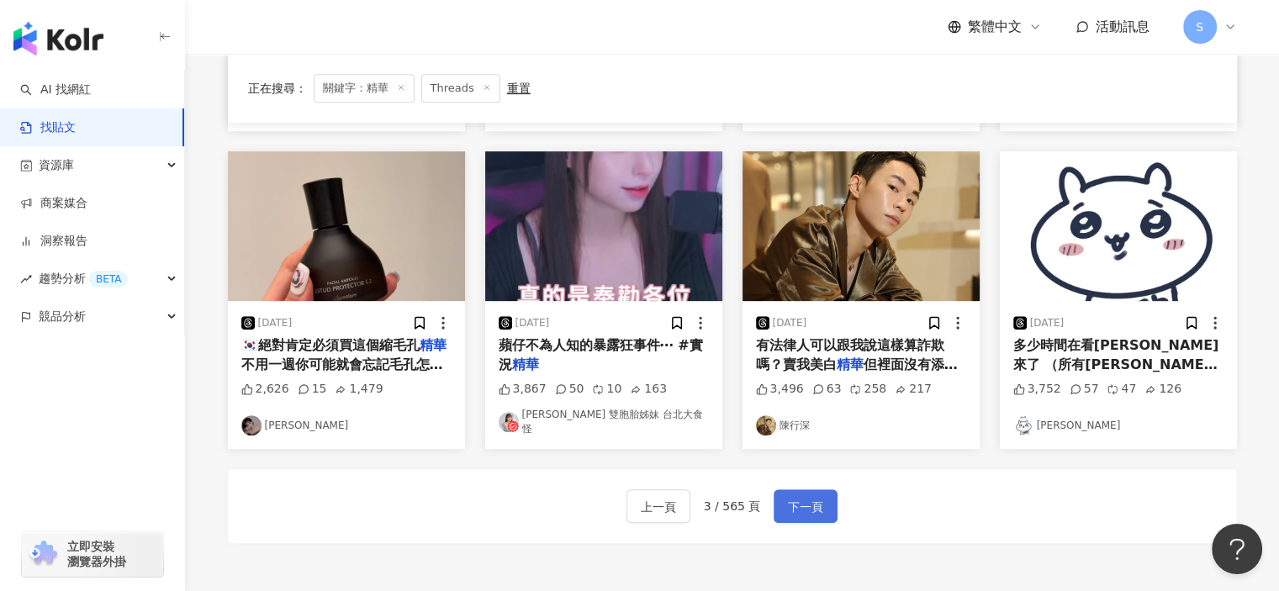
click at [810, 497] on span "下一頁" at bounding box center [805, 507] width 35 height 20
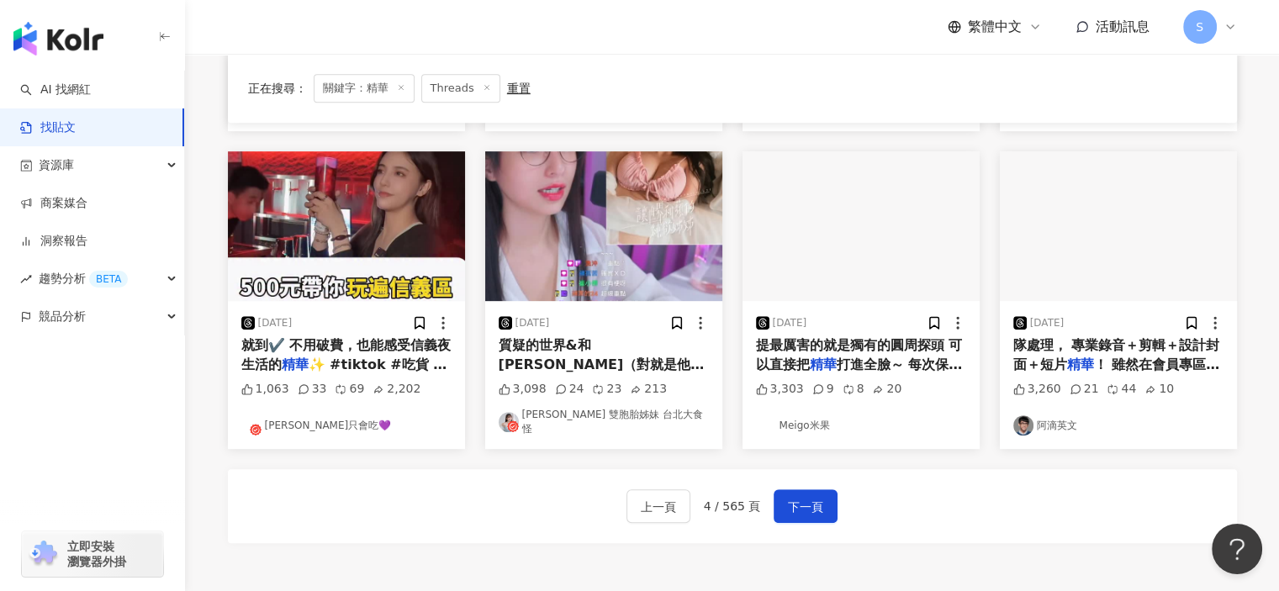
scroll to position [421, 0]
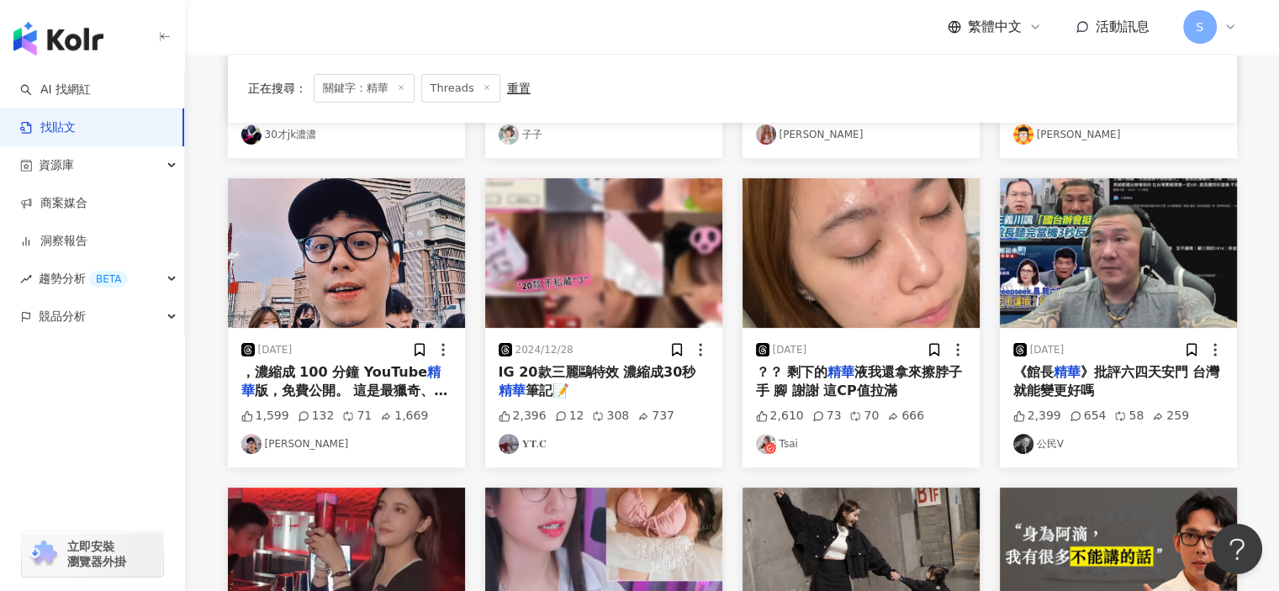
click at [898, 315] on img "button" at bounding box center [861, 253] width 237 height 150
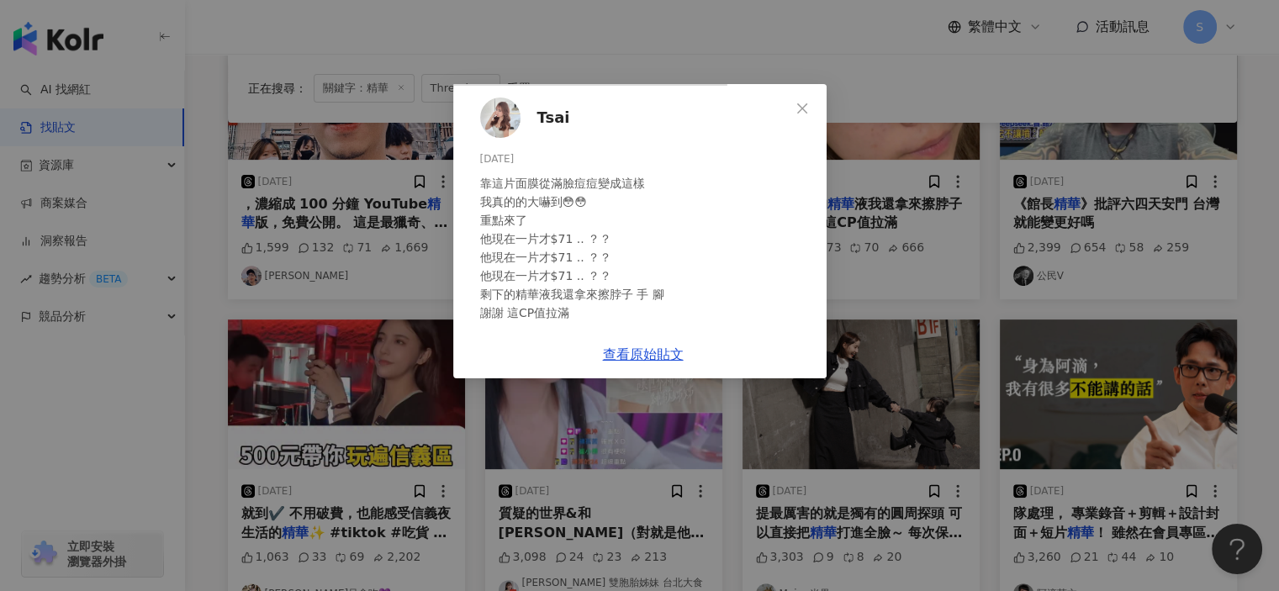
scroll to position [0, 0]
click at [808, 104] on icon "close" at bounding box center [802, 108] width 10 height 10
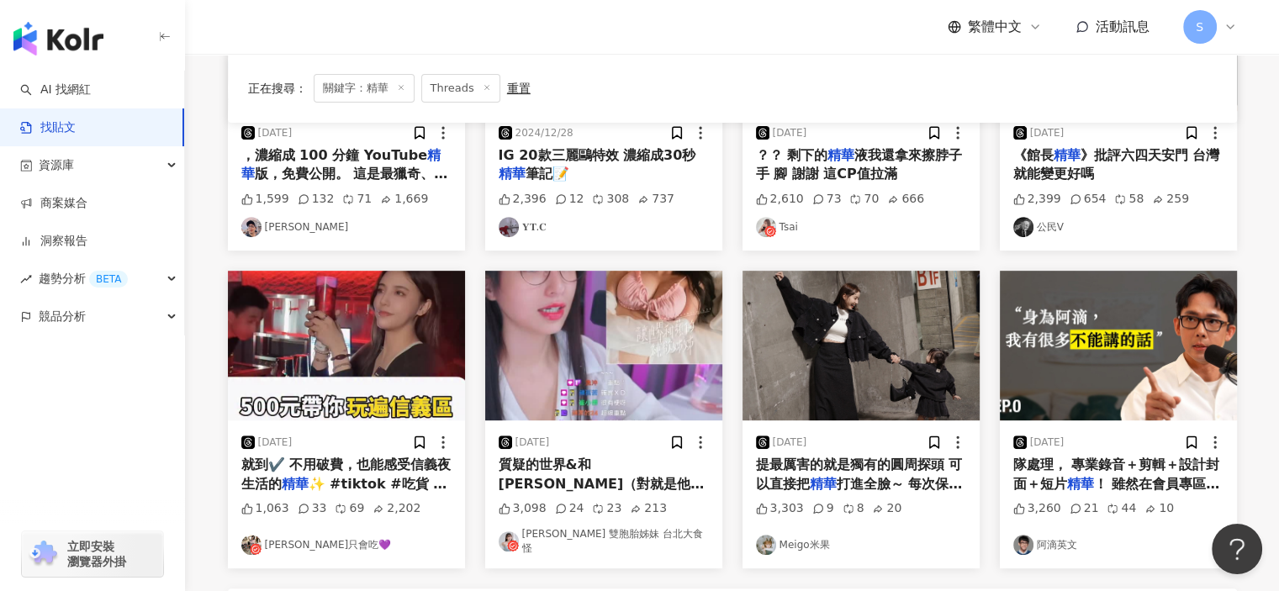
scroll to position [841, 0]
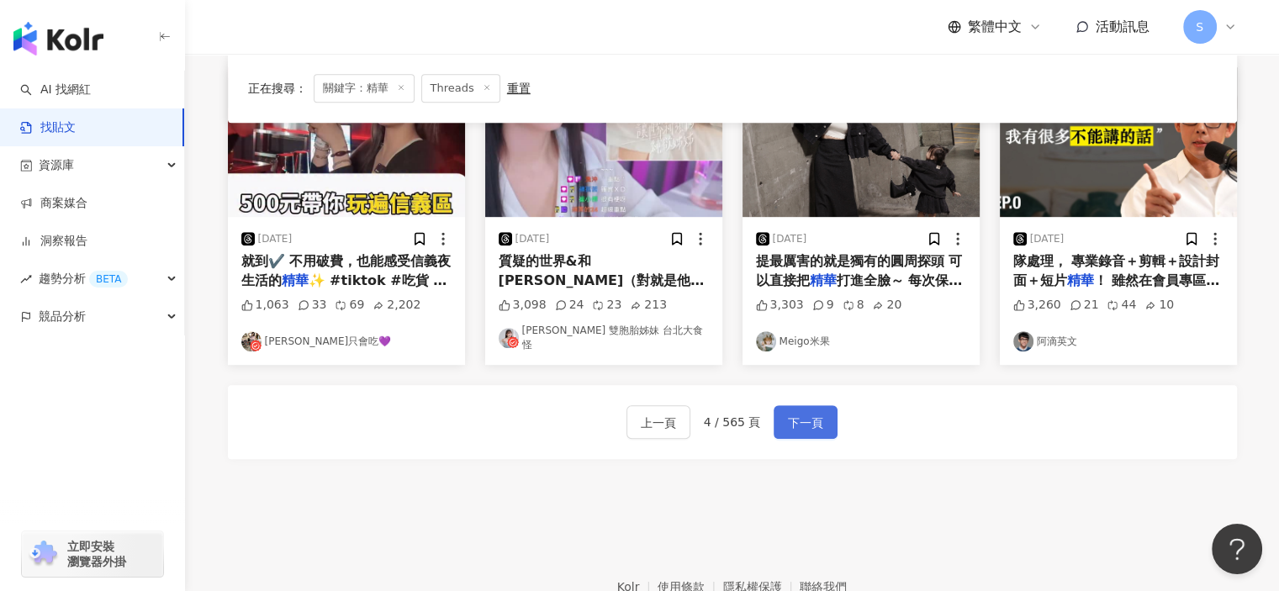
click at [800, 413] on span "下一頁" at bounding box center [805, 423] width 35 height 20
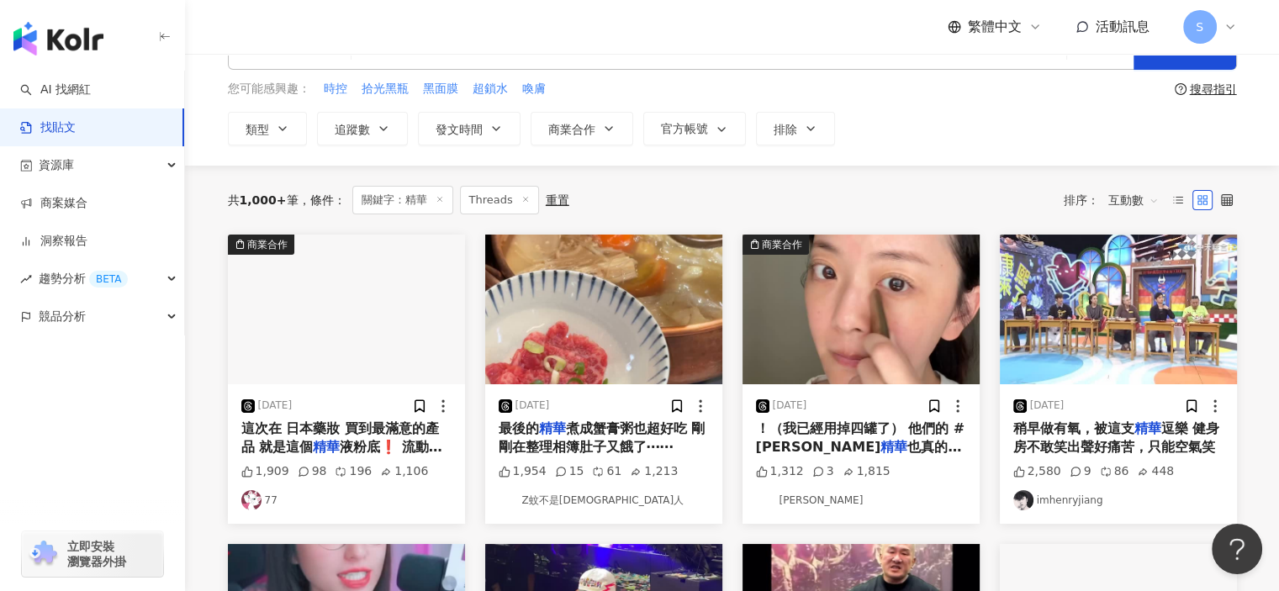
scroll to position [84, 0]
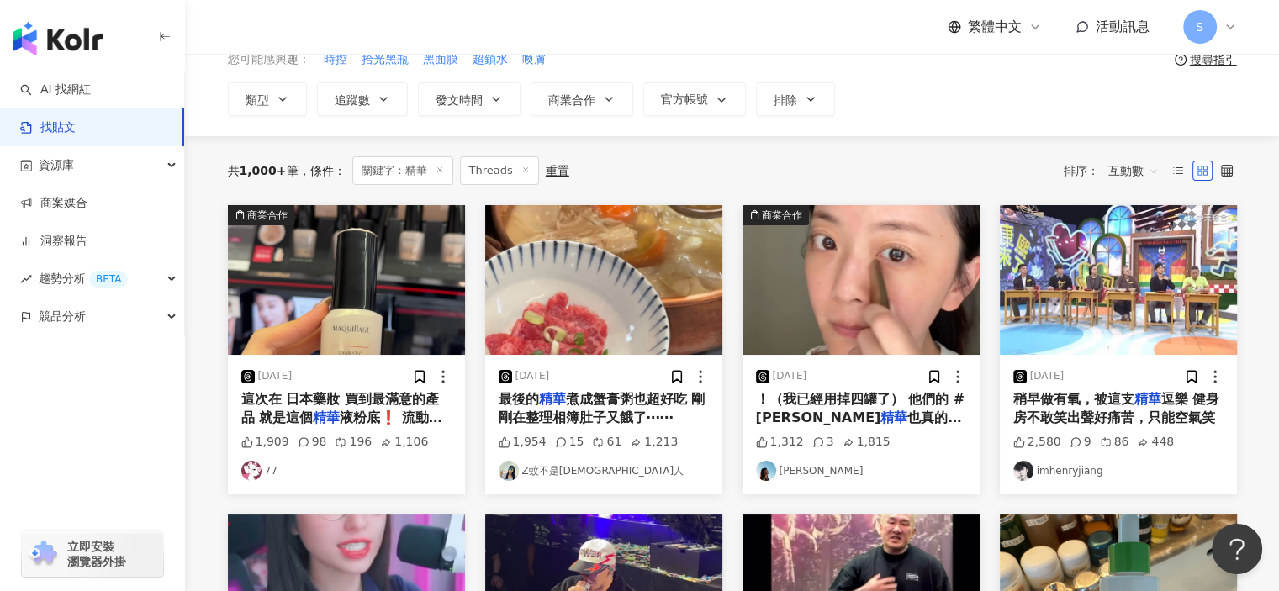
click at [922, 434] on div "1,312 3 1,815" at bounding box center [861, 442] width 210 height 17
click at [878, 339] on img "button" at bounding box center [861, 280] width 237 height 150
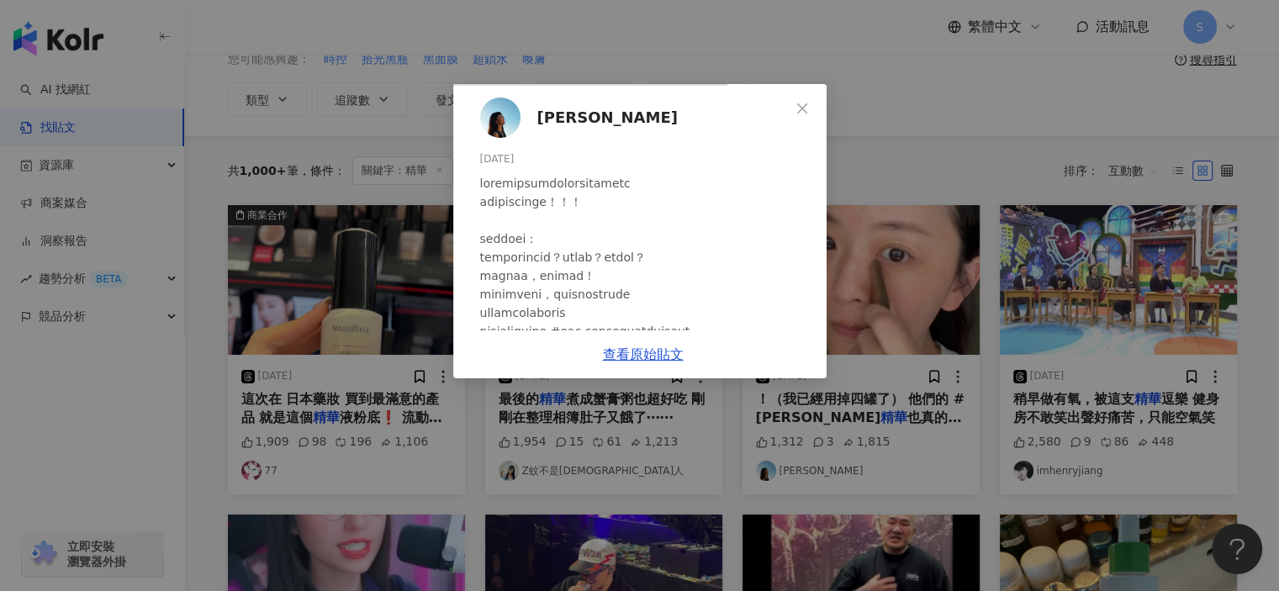
scroll to position [0, 0]
click at [678, 122] on span "Sophia" at bounding box center [608, 118] width 140 height 24
click at [684, 363] on link "查看原始貼文" at bounding box center [643, 355] width 81 height 16
click at [1077, 56] on div "Sophia 2025/7/6 1,312 3 1,815 查看原始貼文" at bounding box center [639, 295] width 1279 height 591
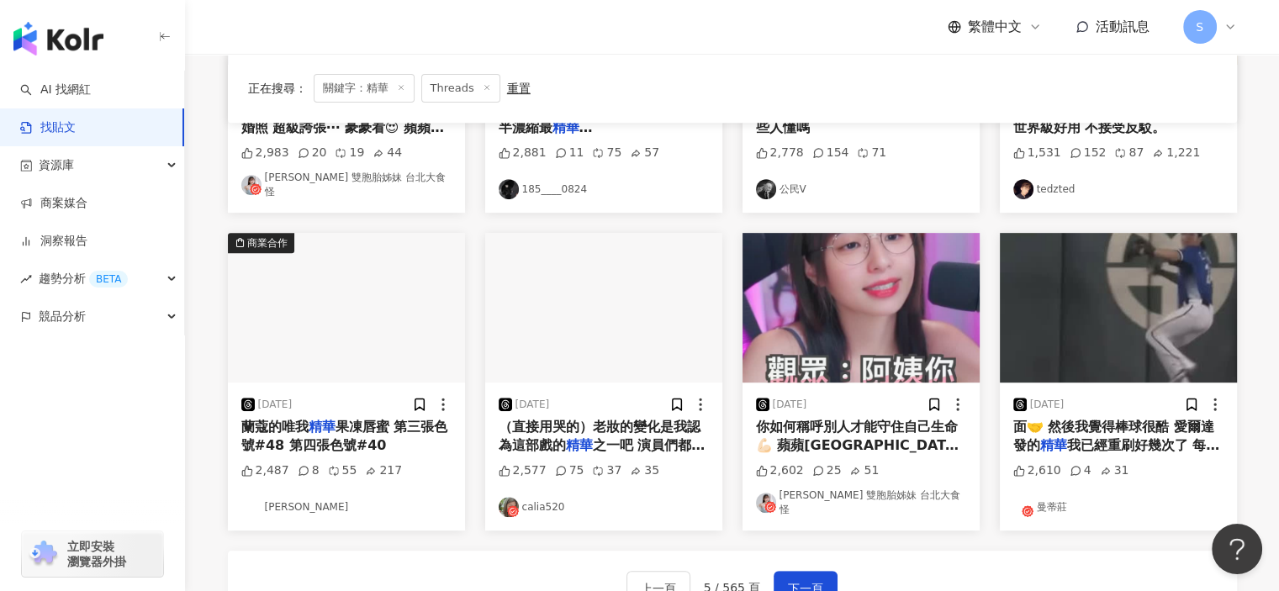
scroll to position [841, 0]
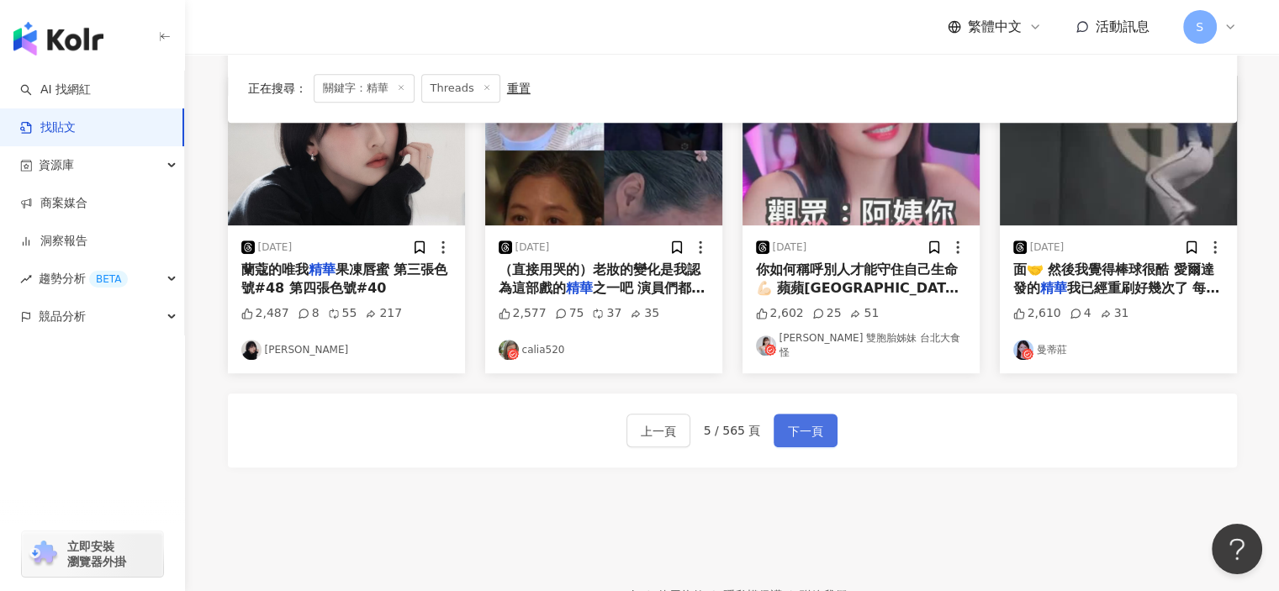
click at [797, 421] on span "下一頁" at bounding box center [805, 431] width 35 height 20
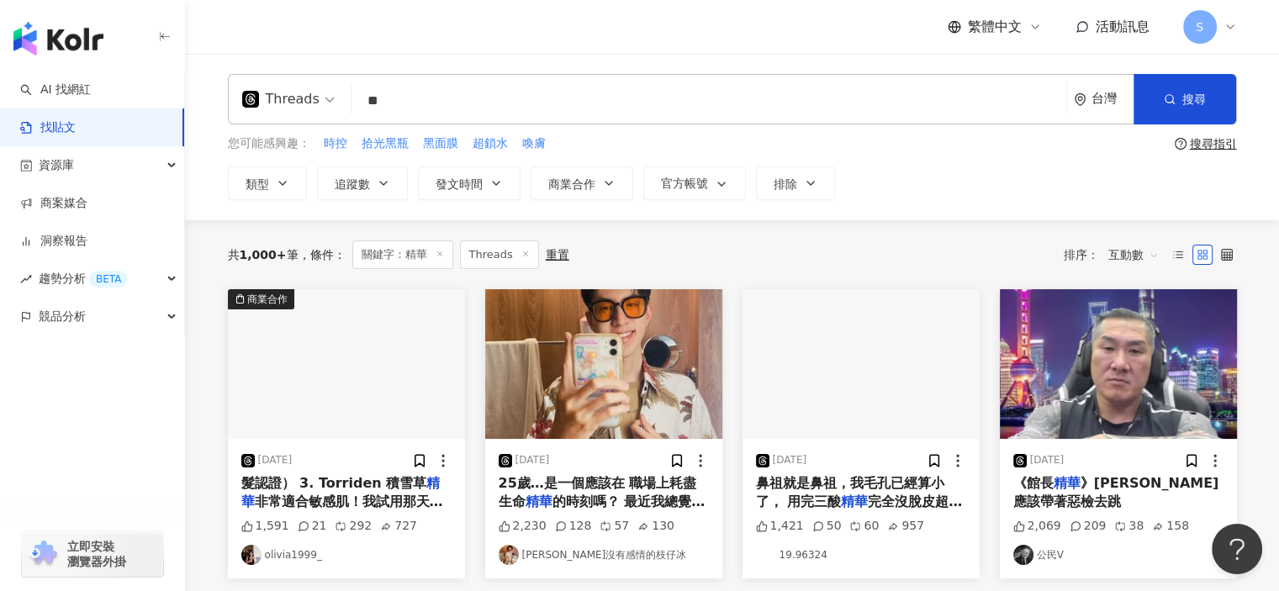
scroll to position [0, 0]
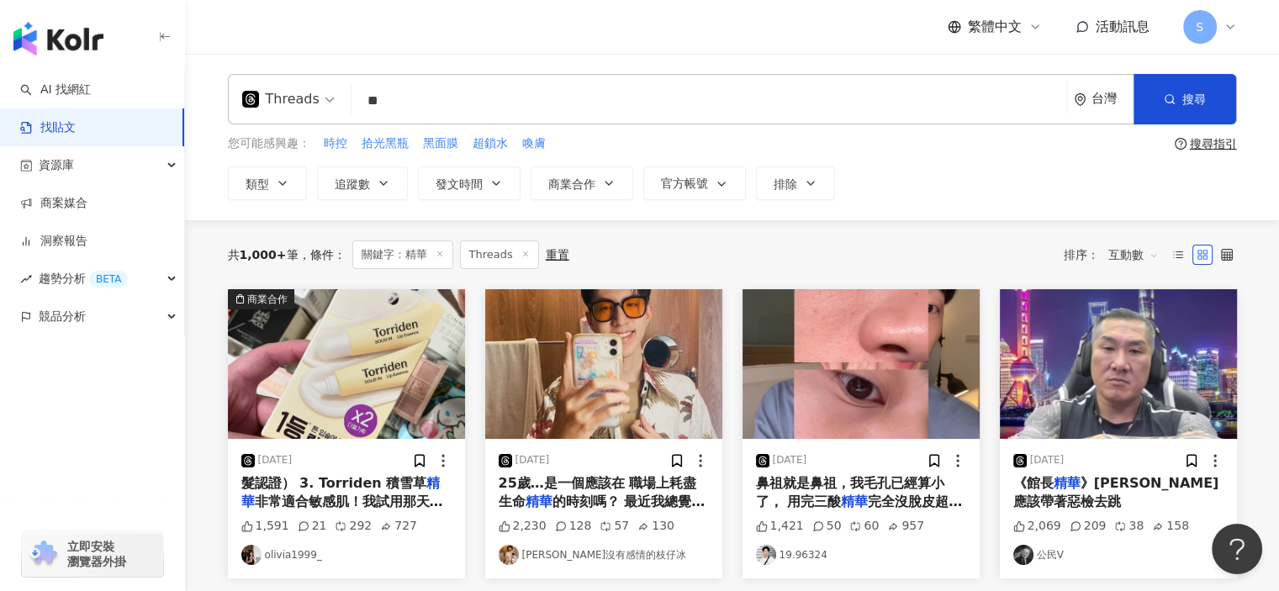
click at [384, 399] on img "button" at bounding box center [346, 364] width 237 height 150
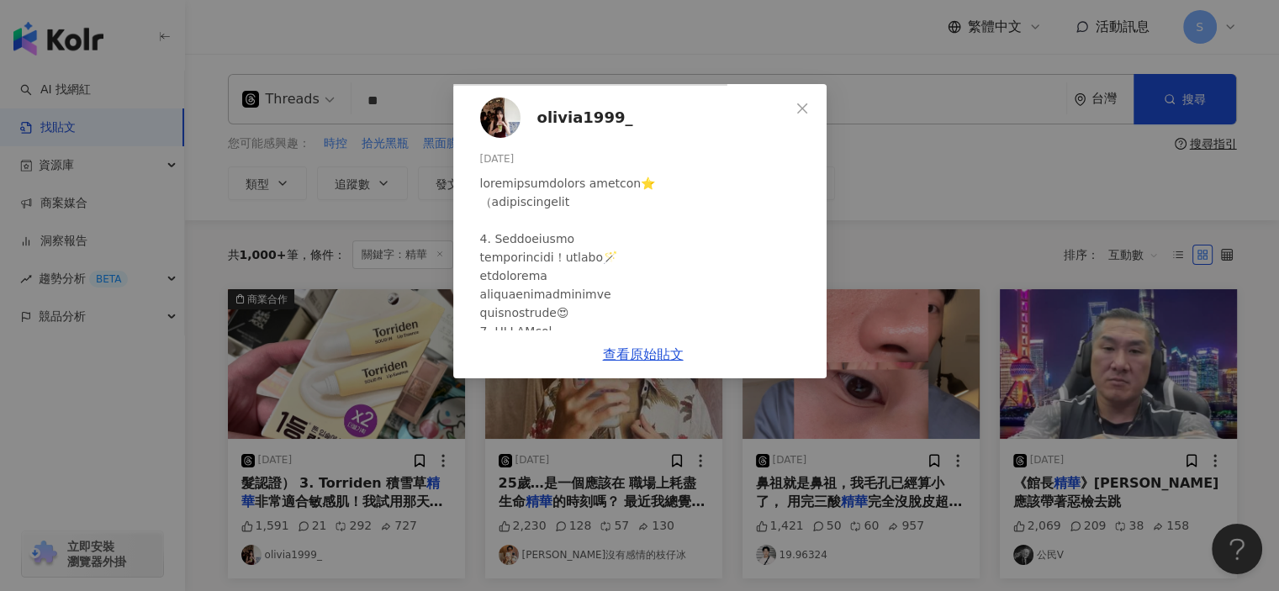
scroll to position [462, 0]
click at [684, 363] on link "查看原始貼文" at bounding box center [643, 355] width 81 height 16
click at [1075, 184] on div "olivia1999_ 2024/7/14 1,591 21 292 727 查看原始貼文" at bounding box center [639, 295] width 1279 height 591
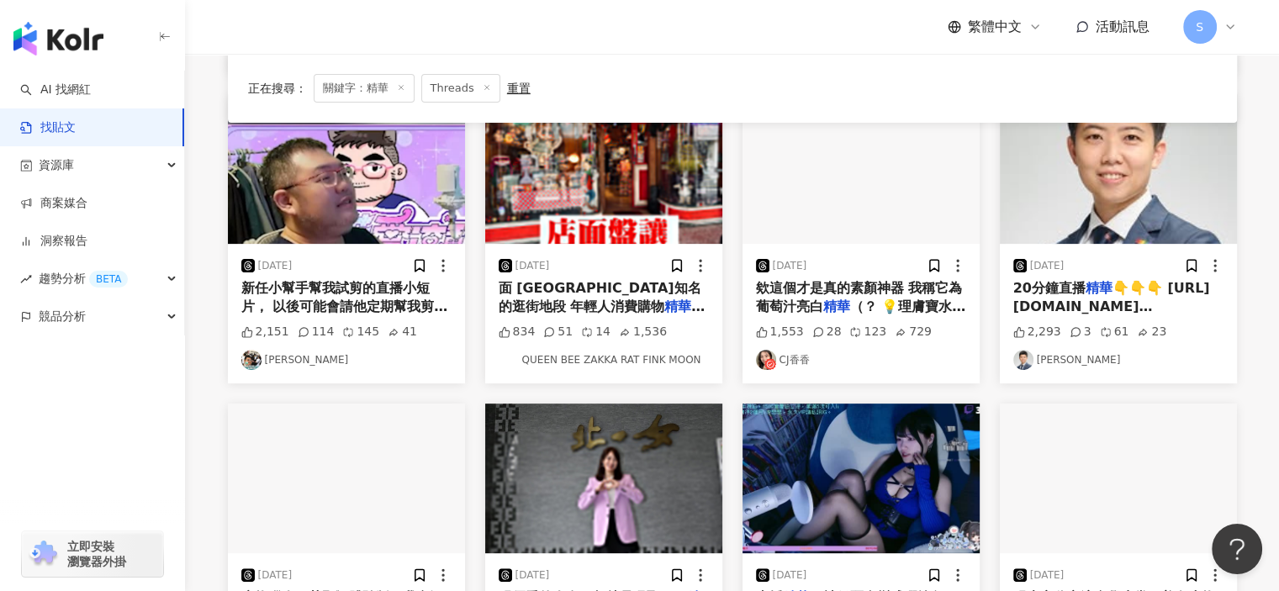
scroll to position [929, 0]
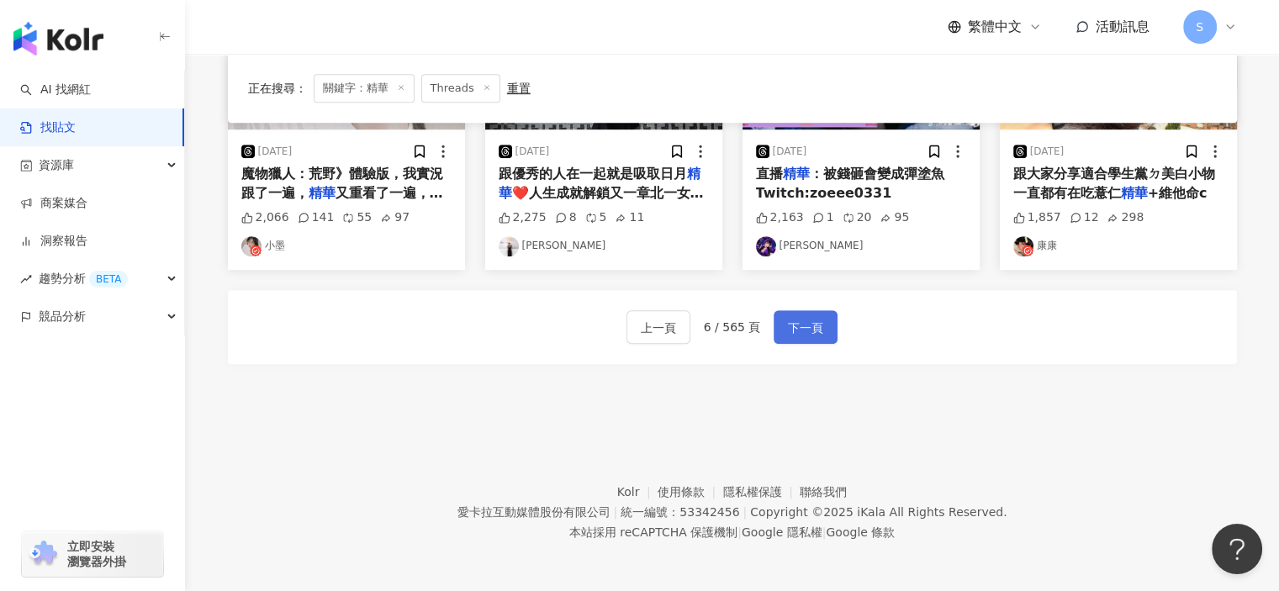
click at [796, 329] on span "下一頁" at bounding box center [805, 328] width 35 height 20
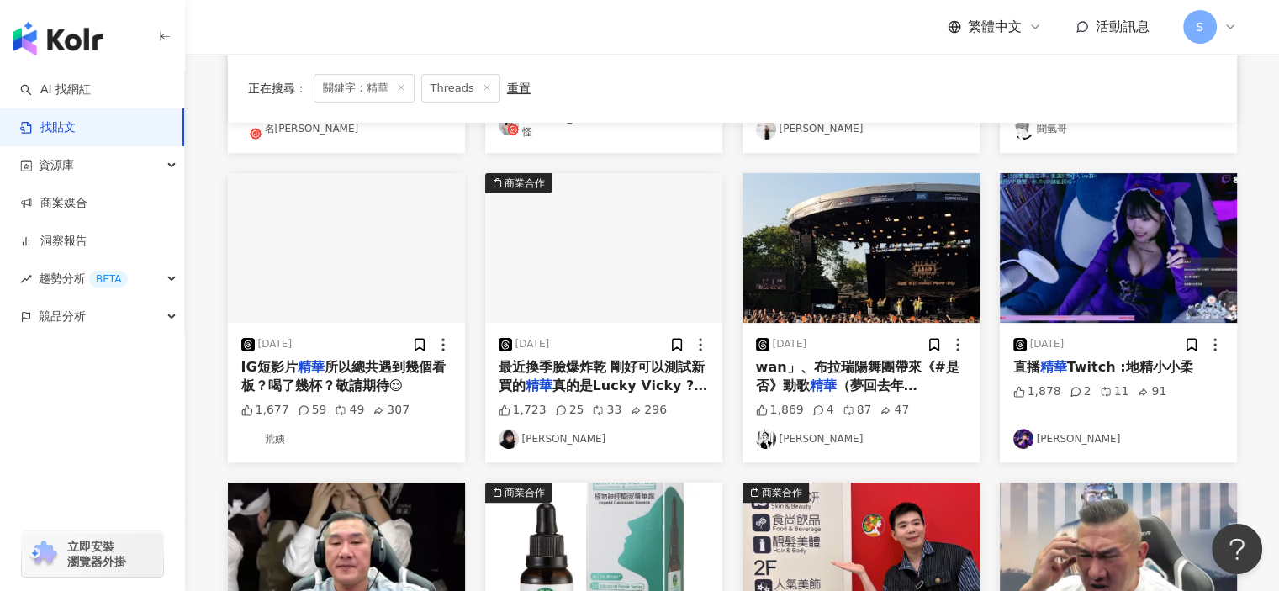
scroll to position [424, 0]
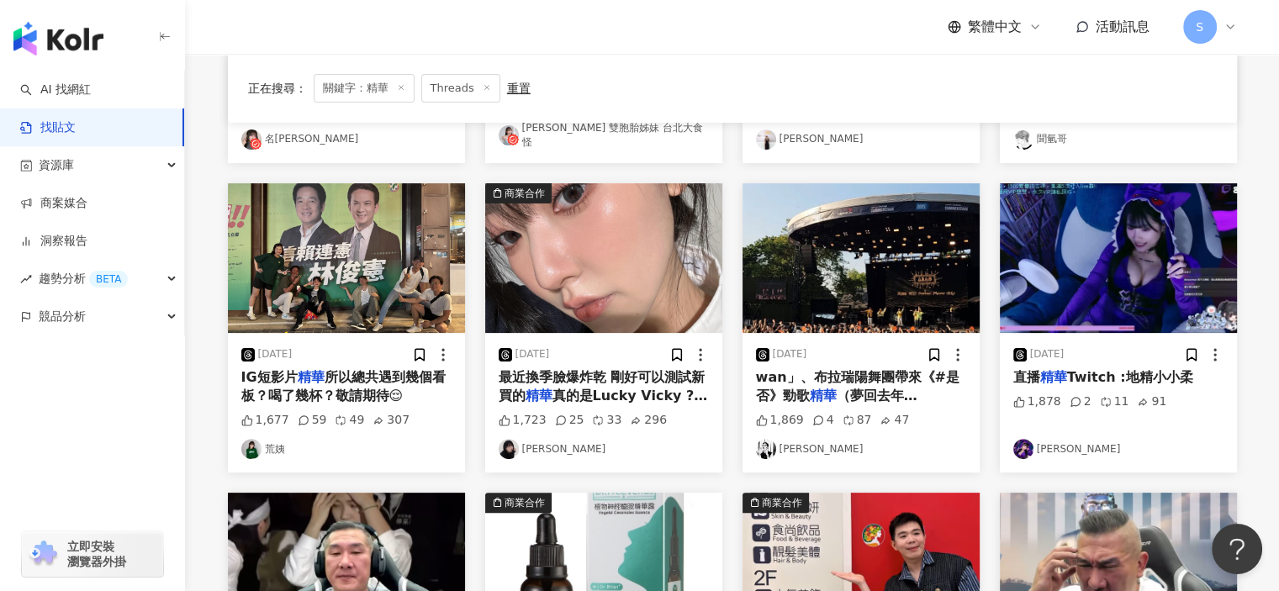
click at [587, 266] on img "button" at bounding box center [603, 258] width 237 height 150
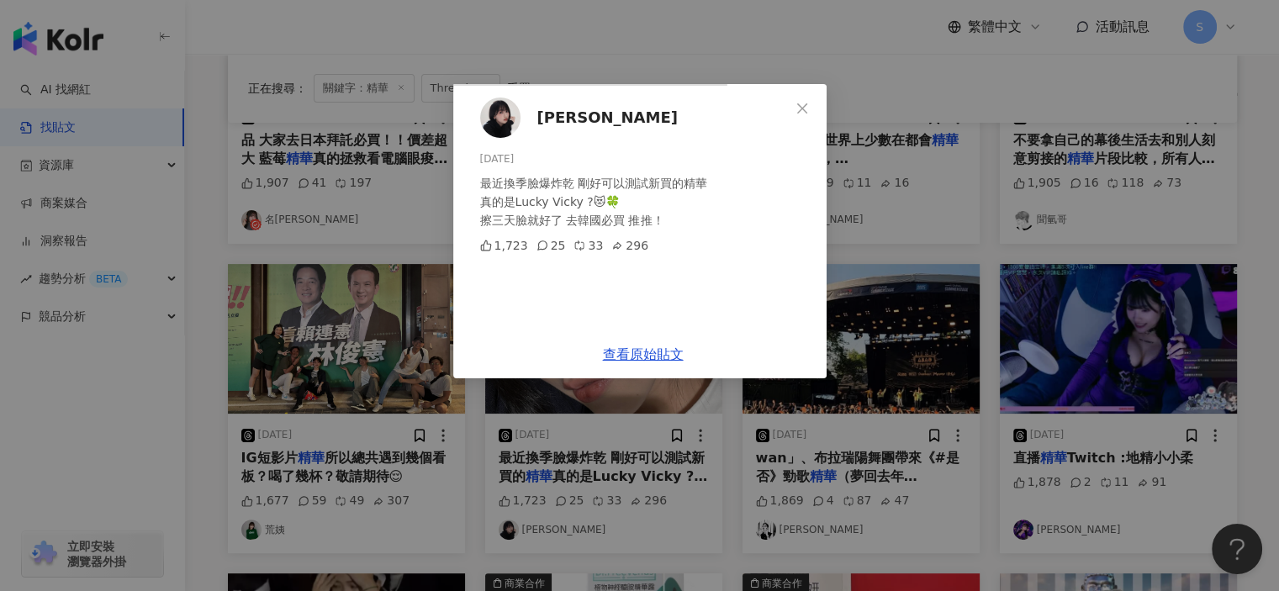
scroll to position [340, 0]
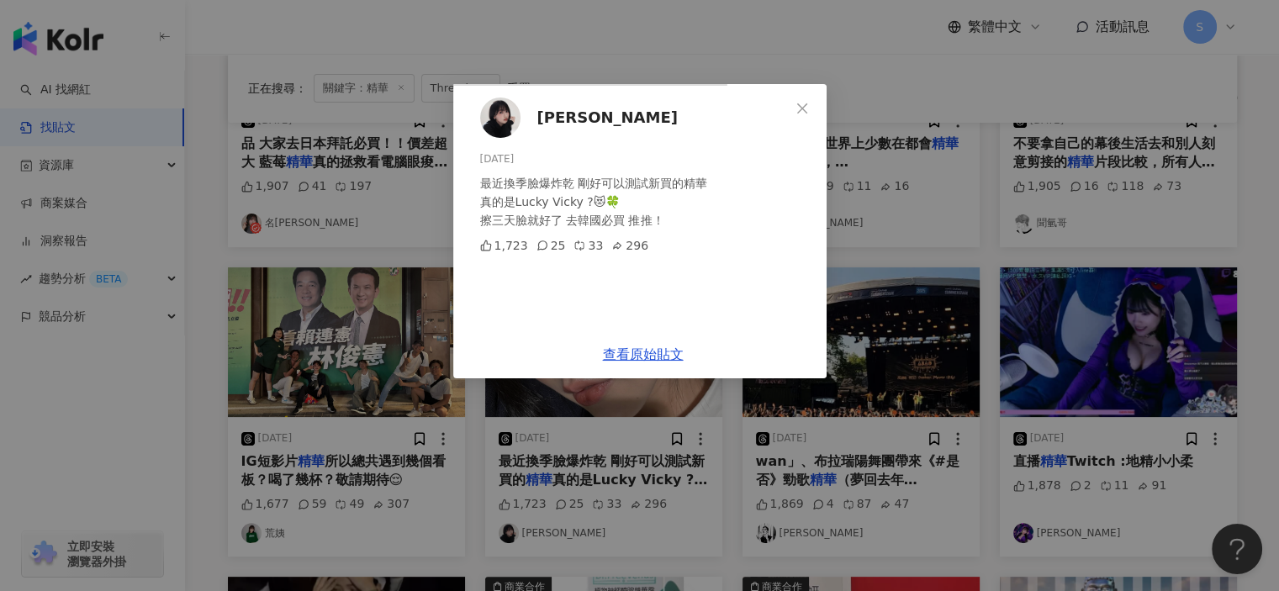
click at [1117, 257] on div "吳芳 2025/3/6 最近換季臉爆炸乾 剛好可以測試新買的精華 真的是Lucky Vicky ?😻🍀 擦三天臉就好了 去韓國必買 推推！ 1,723 25 …" at bounding box center [639, 295] width 1279 height 591
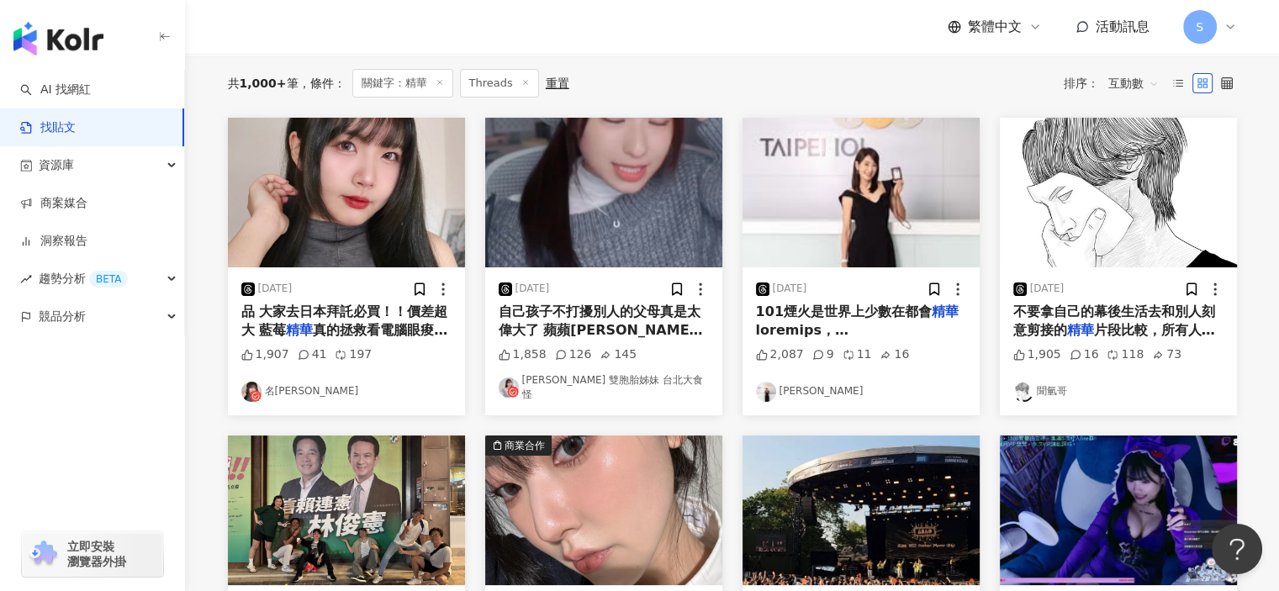
scroll to position [0, 0]
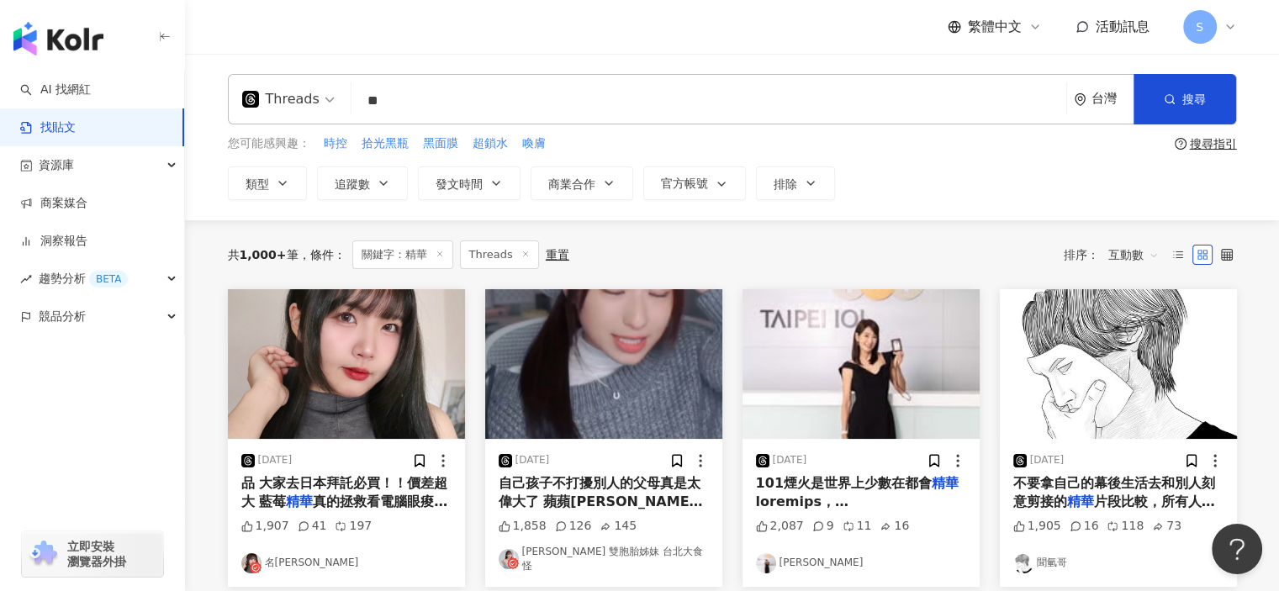
click at [303, 91] on div "Threads ** 台灣 搜尋" at bounding box center [732, 99] width 1009 height 50
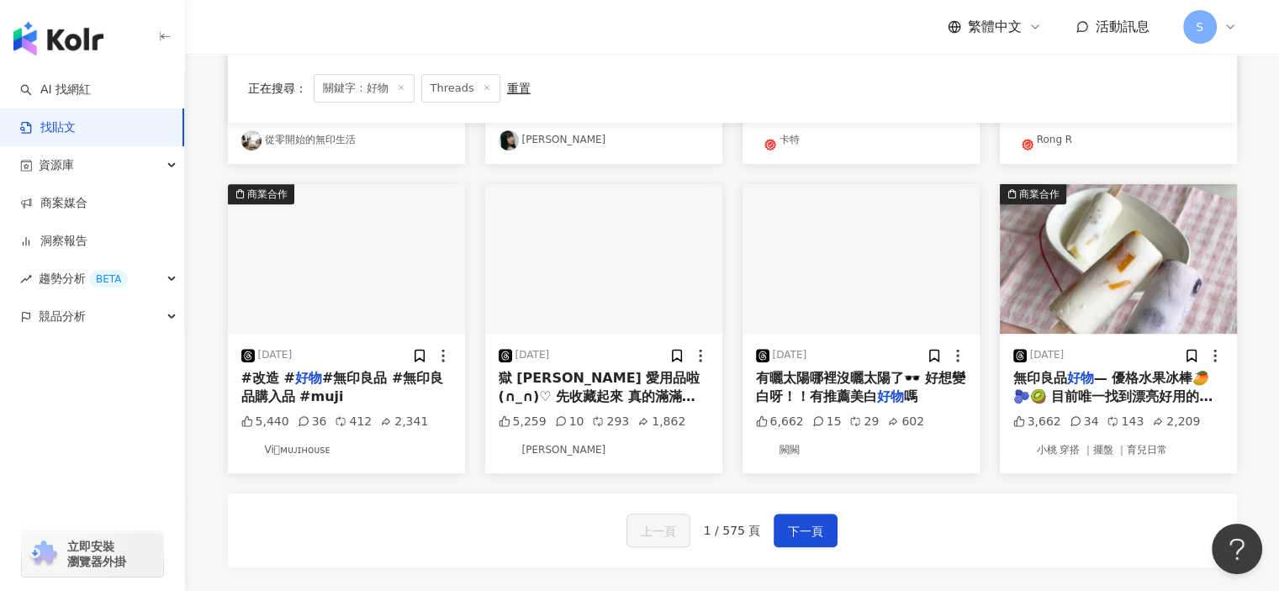
scroll to position [757, 0]
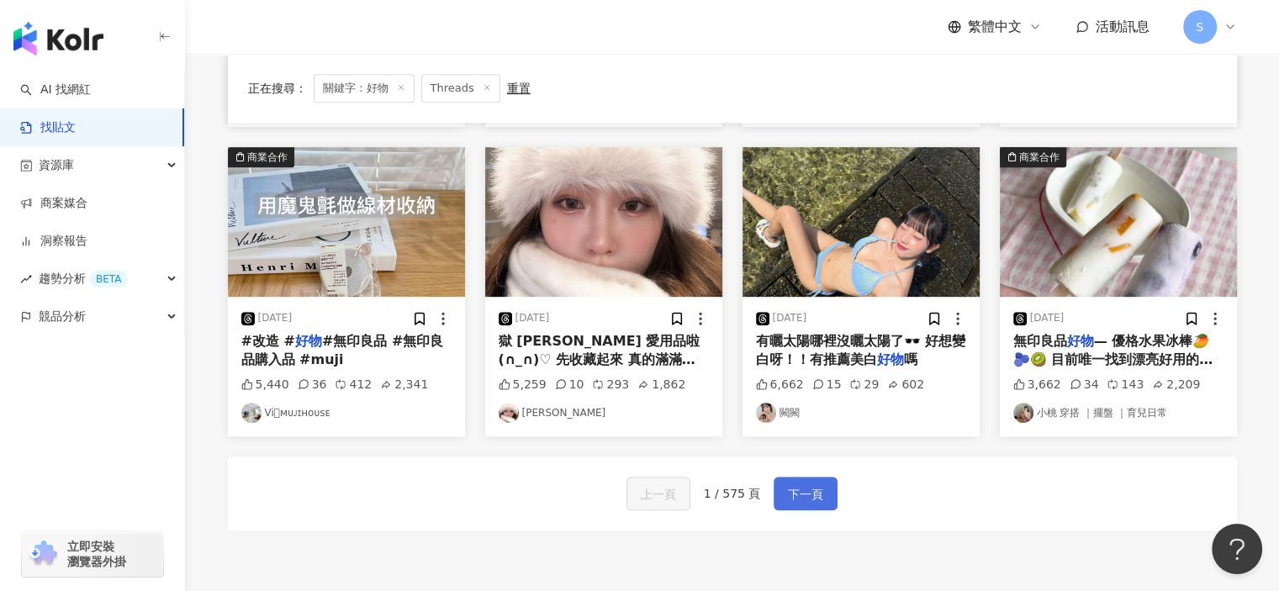
click at [818, 490] on span "下一頁" at bounding box center [805, 495] width 35 height 20
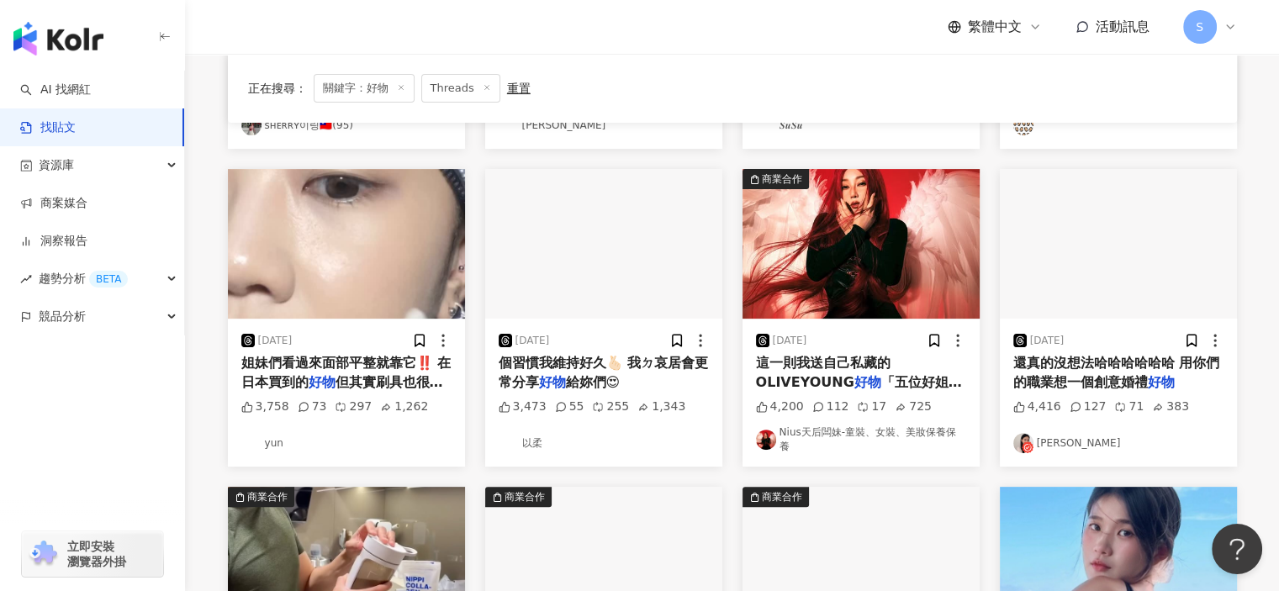
scroll to position [421, 0]
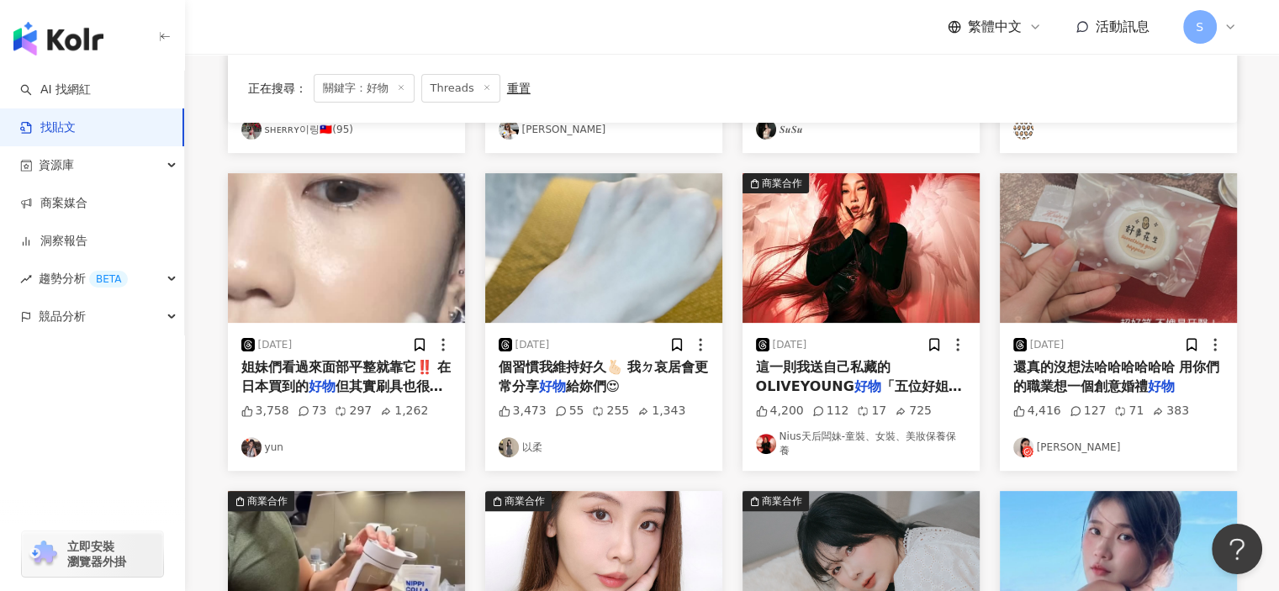
click at [421, 437] on link "yun" at bounding box center [346, 447] width 210 height 20
click at [382, 225] on img "button" at bounding box center [346, 248] width 237 height 150
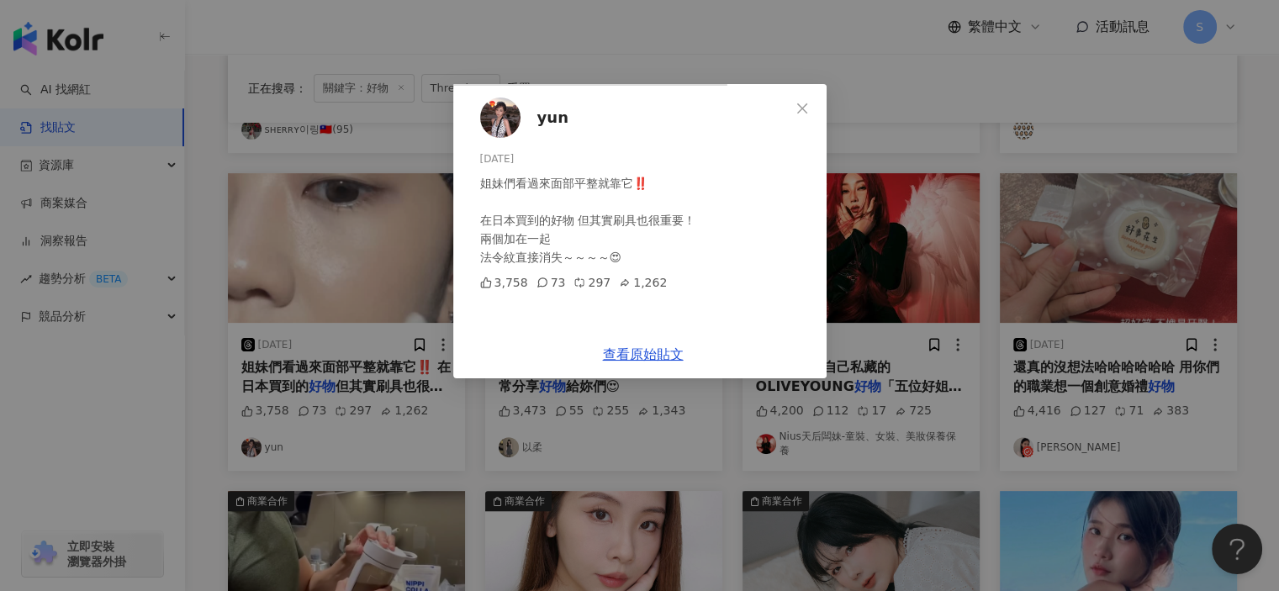
scroll to position [124, 0]
click at [684, 363] on link "查看原始貼文" at bounding box center [643, 355] width 81 height 16
click at [1156, 105] on div "yun 2024/10/27 姐妹們看過來面部平整就靠它‼️ 在日本買到的好物 但其實刷具也很重要！ 兩個加在一起 法令紋直接消失～～～～😍 3,758 73…" at bounding box center [639, 295] width 1279 height 591
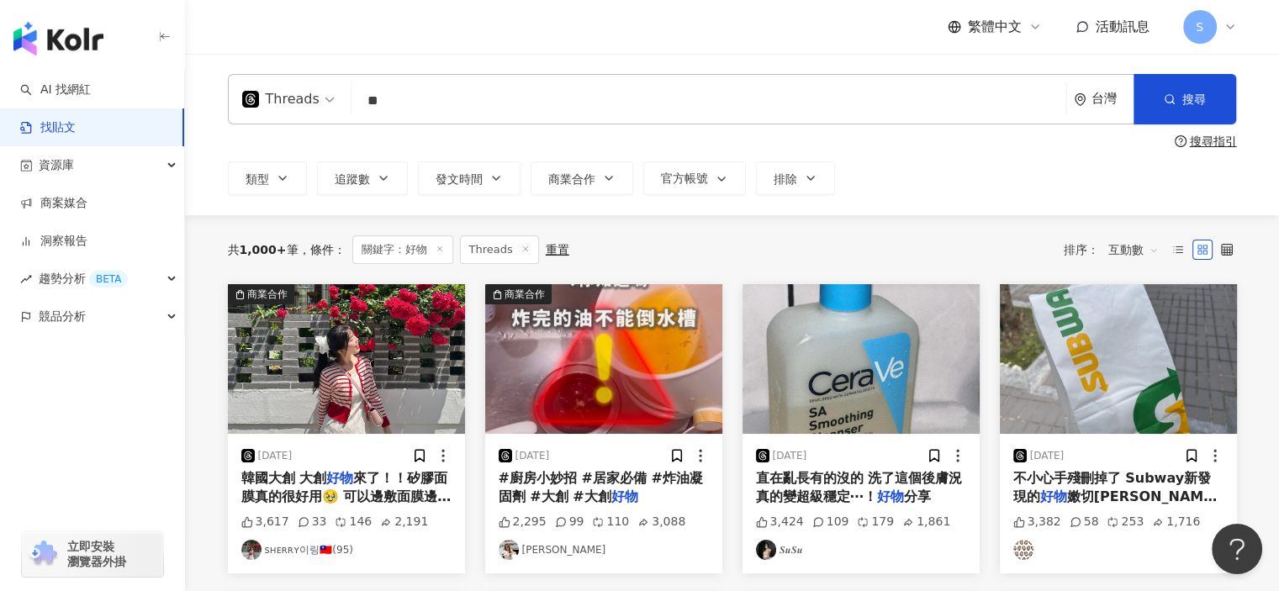
scroll to position [84, 0]
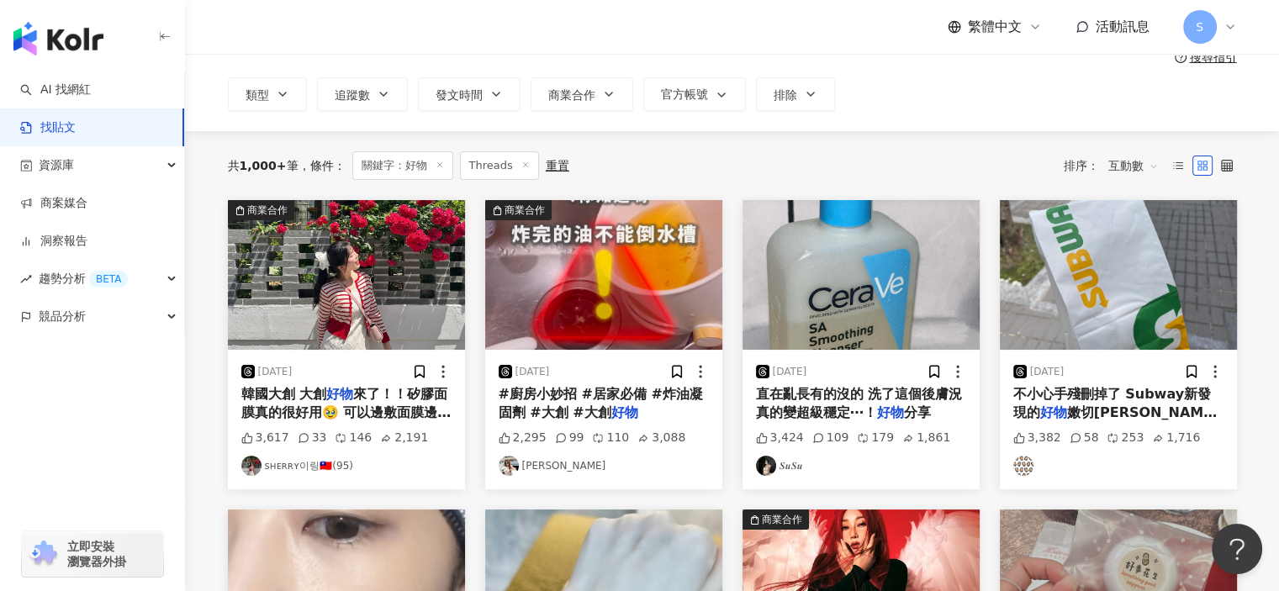
click at [885, 468] on link "𝑺𝒖𝑺𝒖" at bounding box center [861, 466] width 210 height 20
click at [922, 330] on img "button" at bounding box center [861, 275] width 237 height 150
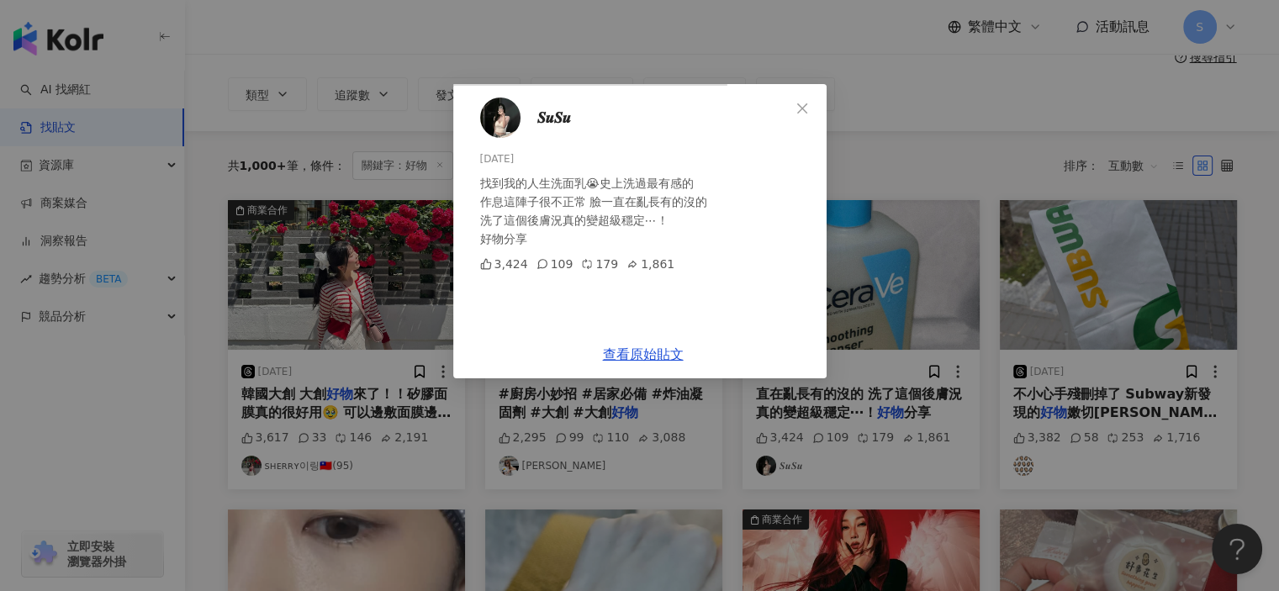
scroll to position [104, 0]
click at [684, 363] on link "查看原始貼文" at bounding box center [643, 355] width 81 height 16
click at [809, 102] on icon "close" at bounding box center [802, 108] width 13 height 13
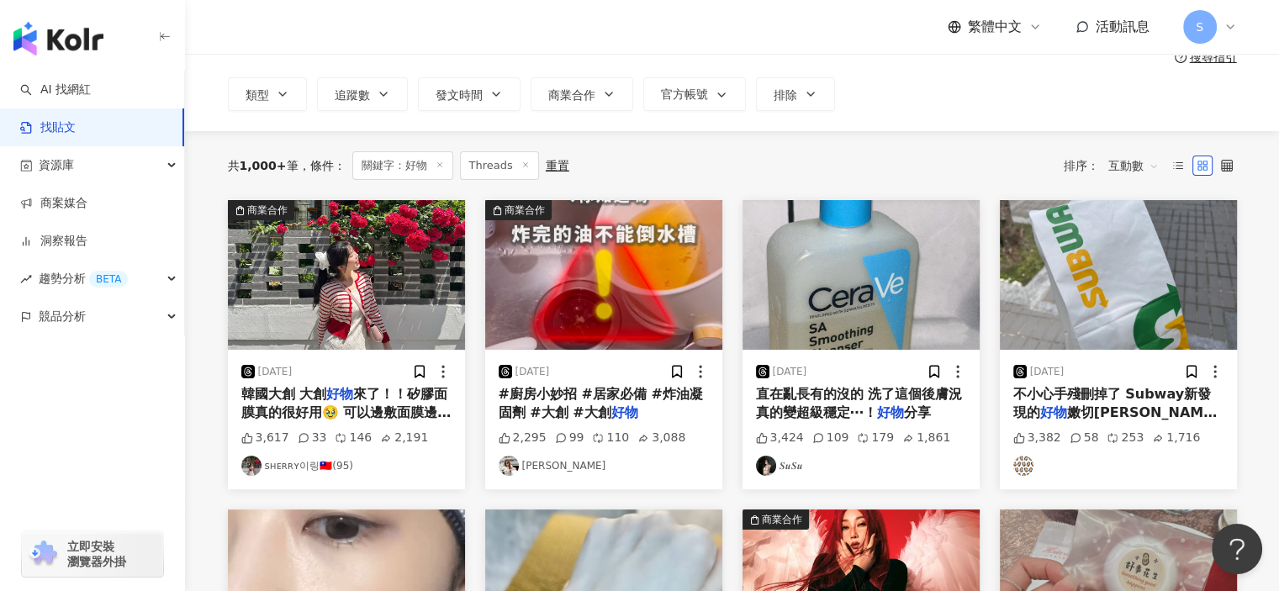
click at [1138, 159] on span "互動數" at bounding box center [1134, 165] width 50 height 27
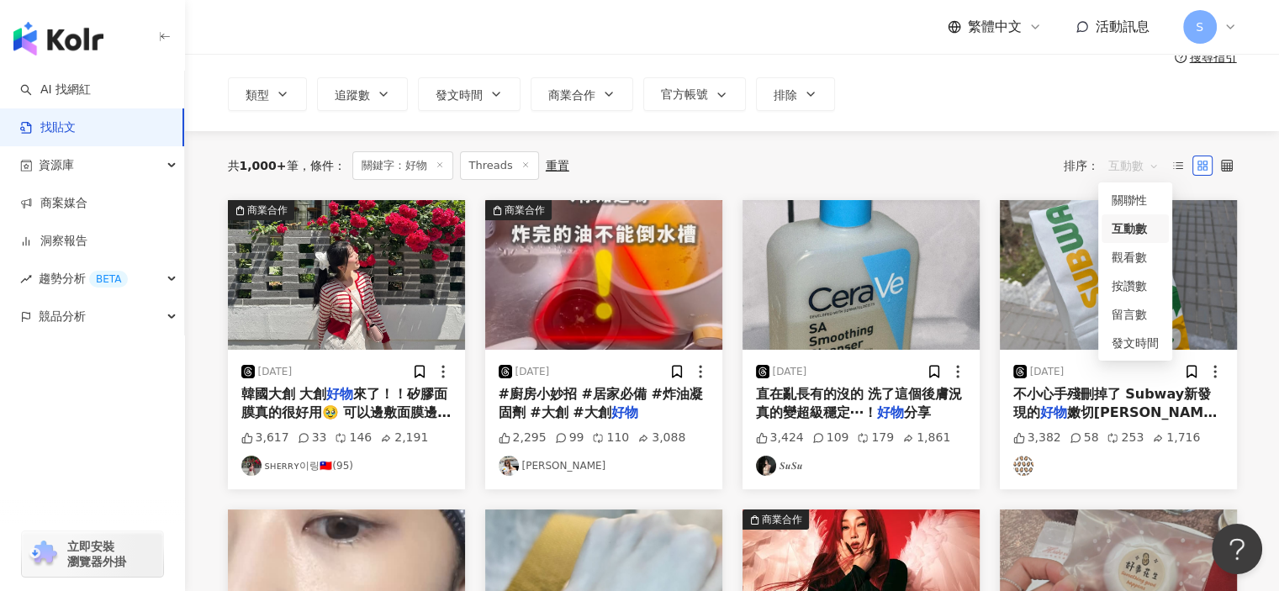
click at [1036, 172] on div "共 1,000+ 筆 條件 ： 關鍵字：好物 Threads 重置 排序： 互動數" at bounding box center [732, 165] width 1009 height 29
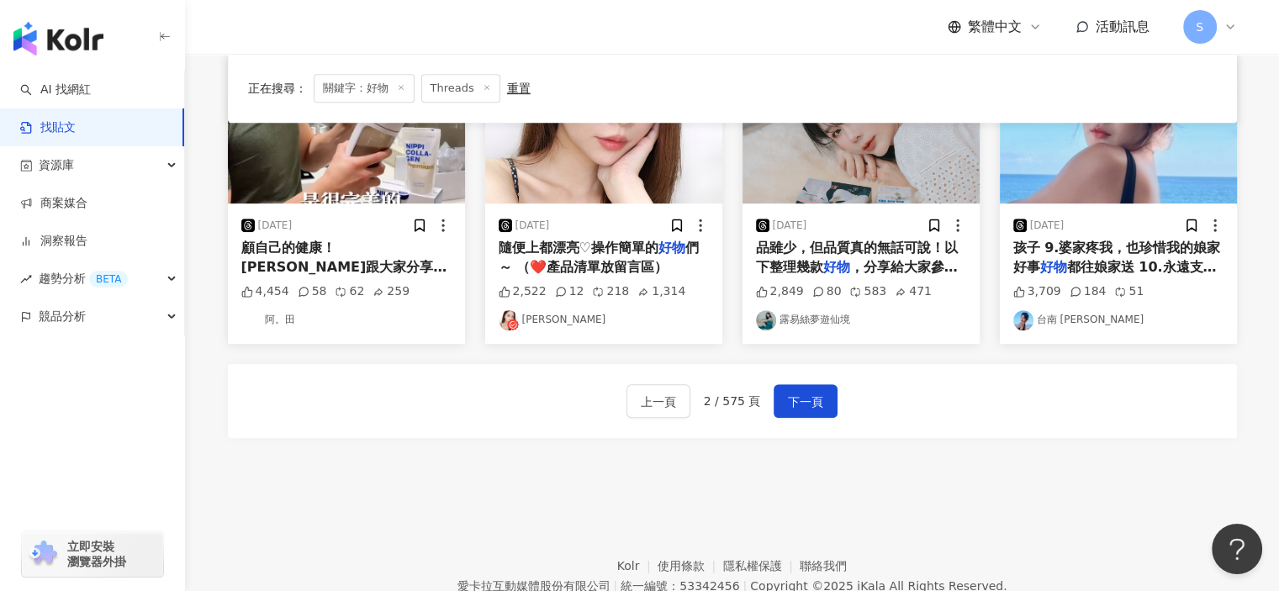
scroll to position [925, 0]
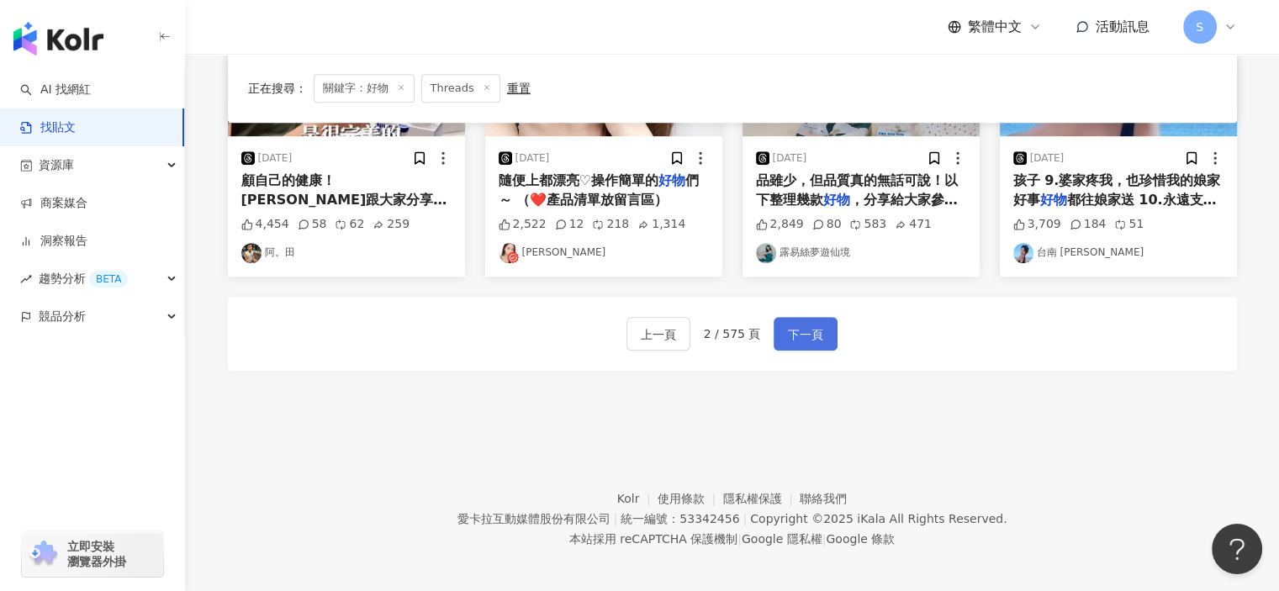
click at [804, 336] on span "下一頁" at bounding box center [805, 335] width 35 height 20
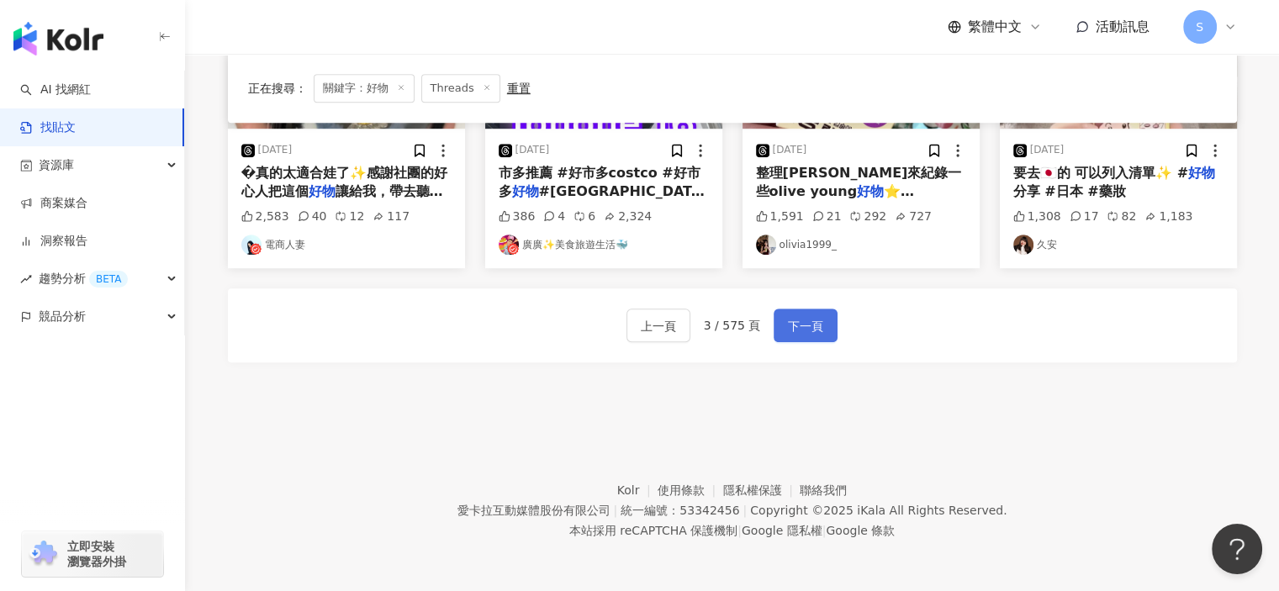
click at [801, 324] on span "下一頁" at bounding box center [805, 326] width 35 height 20
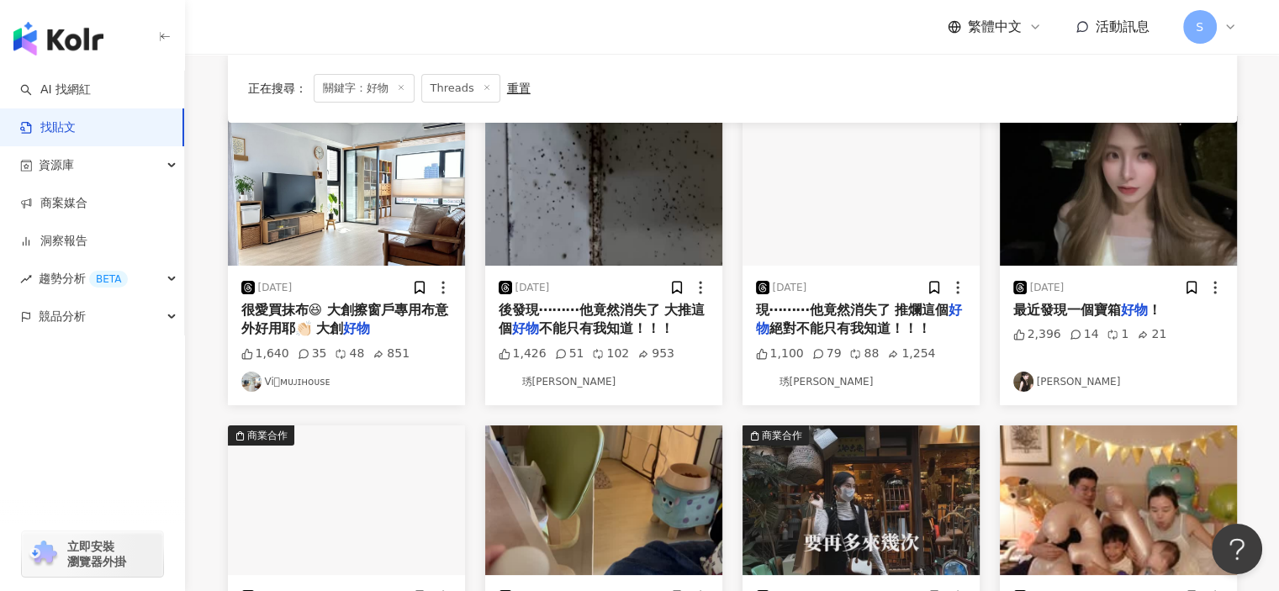
scroll to position [0, 0]
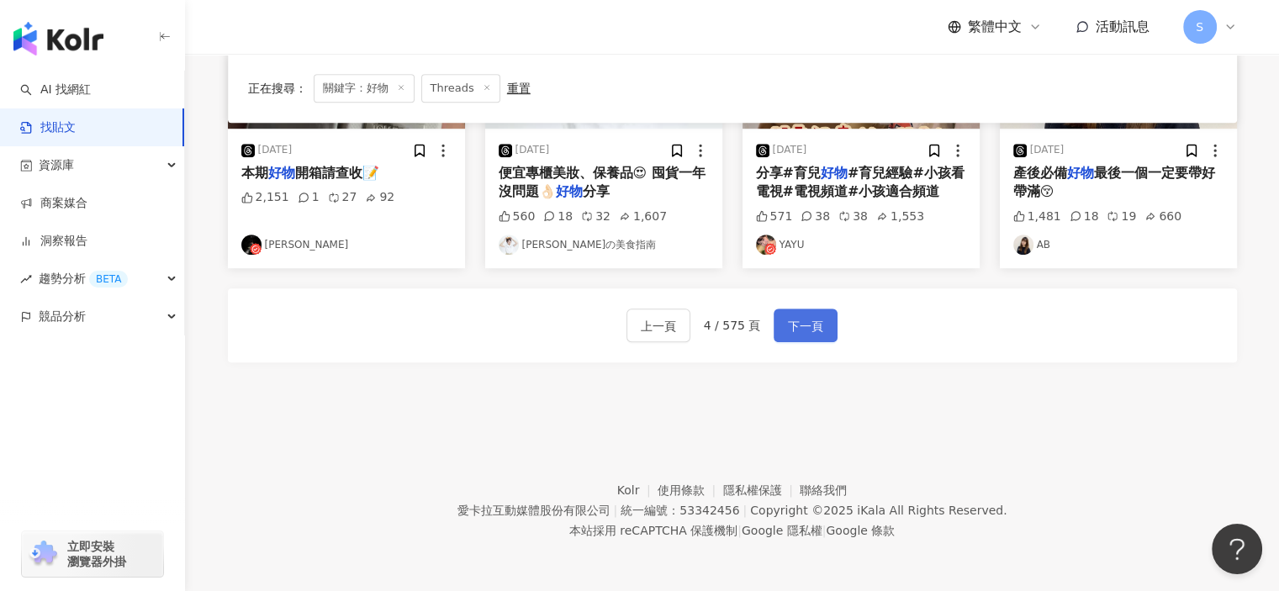
click at [794, 323] on span "下一頁" at bounding box center [805, 326] width 35 height 20
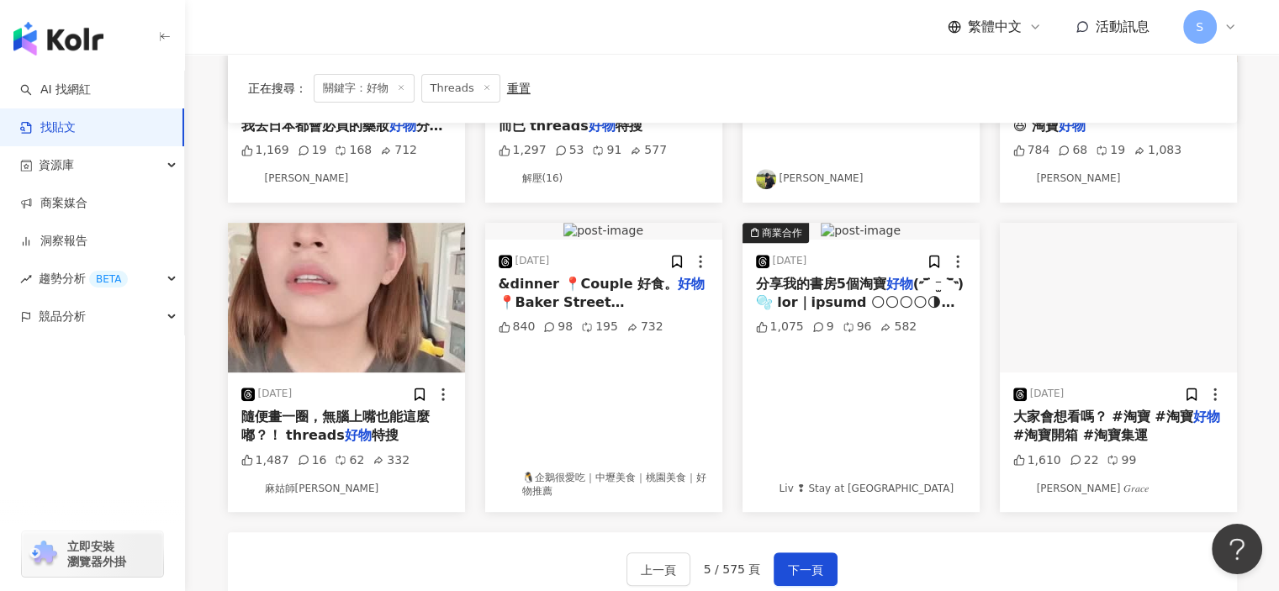
scroll to position [681, 0]
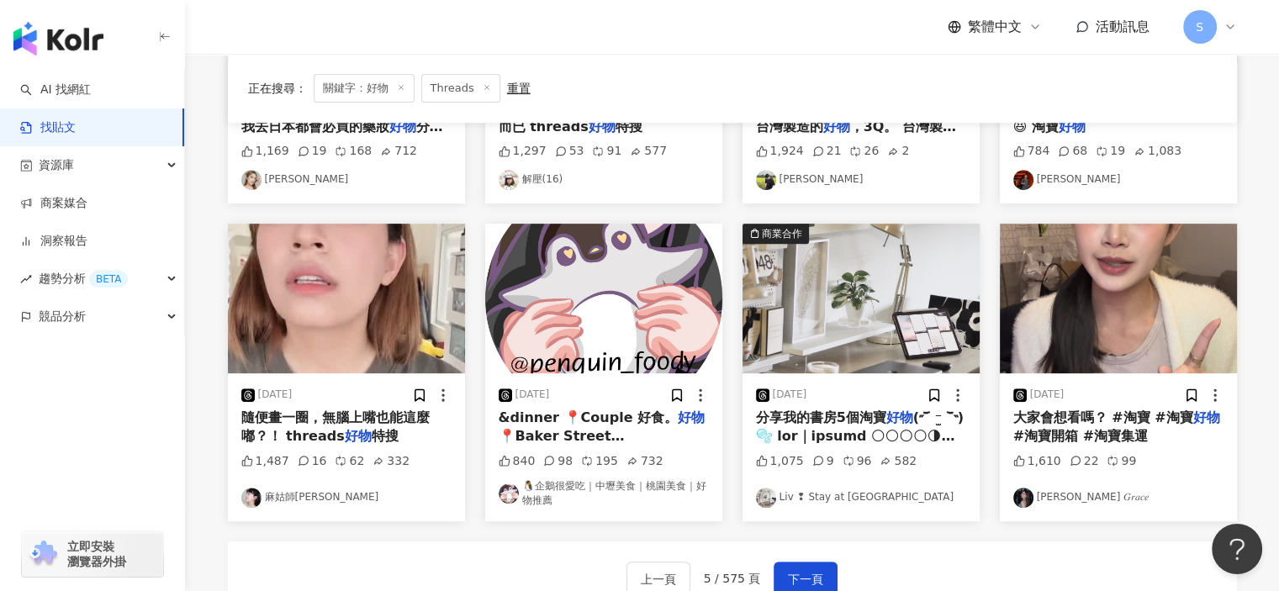
click at [1141, 353] on img "button" at bounding box center [1118, 299] width 237 height 150
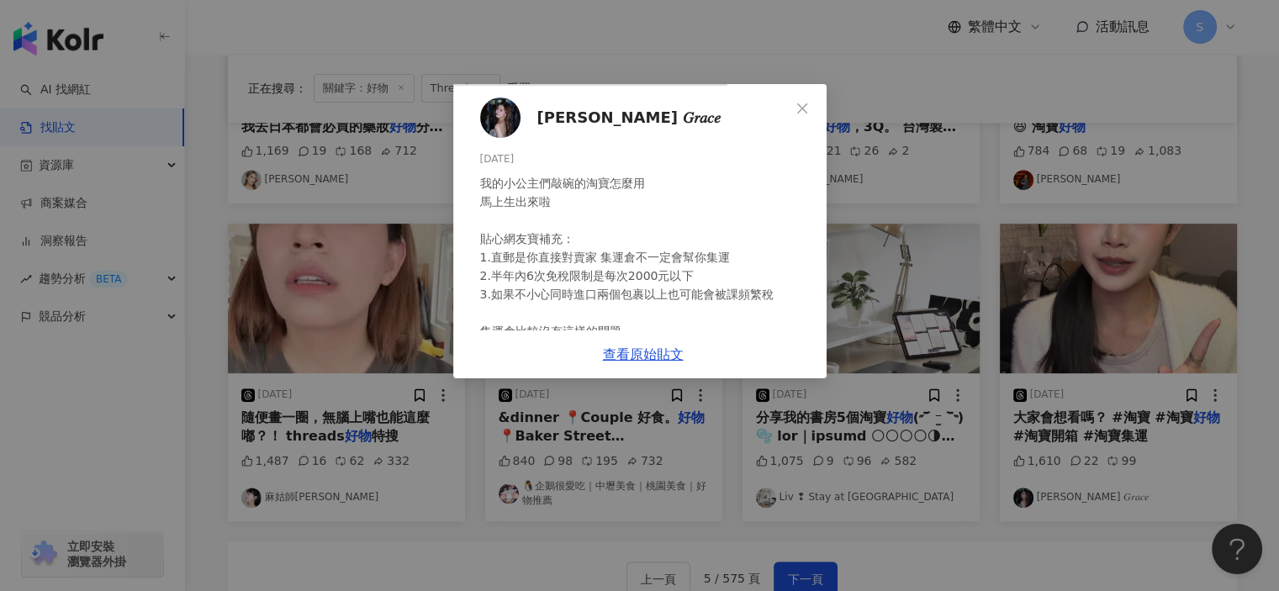
scroll to position [168, 0]
click at [1132, 342] on div "洪婷 𝐺𝑟𝑎𝑐𝑒 2025/3/7 我的小公主們敲碗的淘寶怎麼用 馬上生出來啦 貼心網友寶補充： 1.直郵是你直接對賣家 集運倉不一定會幫你集運 2.半年內6…" at bounding box center [639, 295] width 1279 height 591
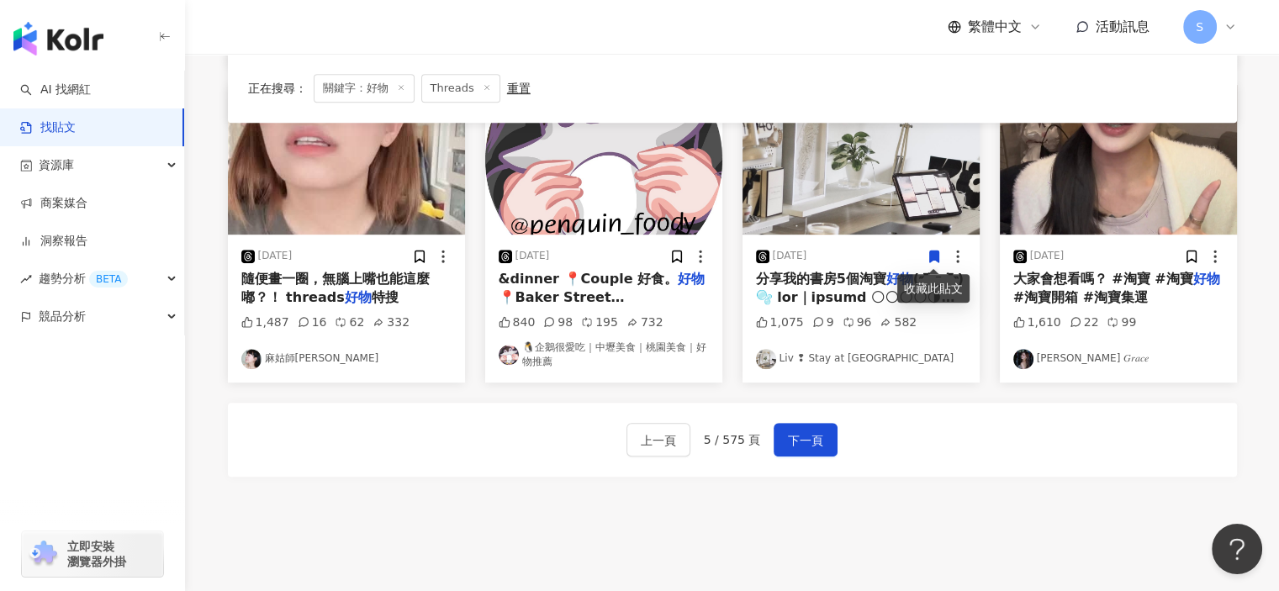
scroll to position [849, 0]
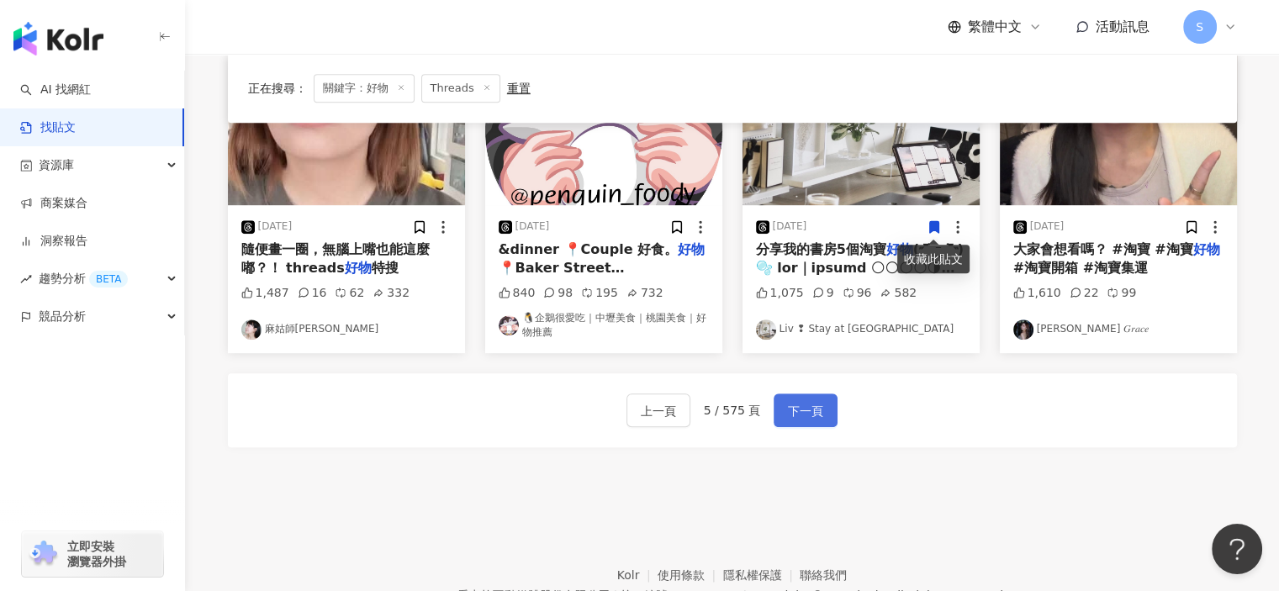
click at [793, 397] on button "下一頁" at bounding box center [806, 411] width 64 height 34
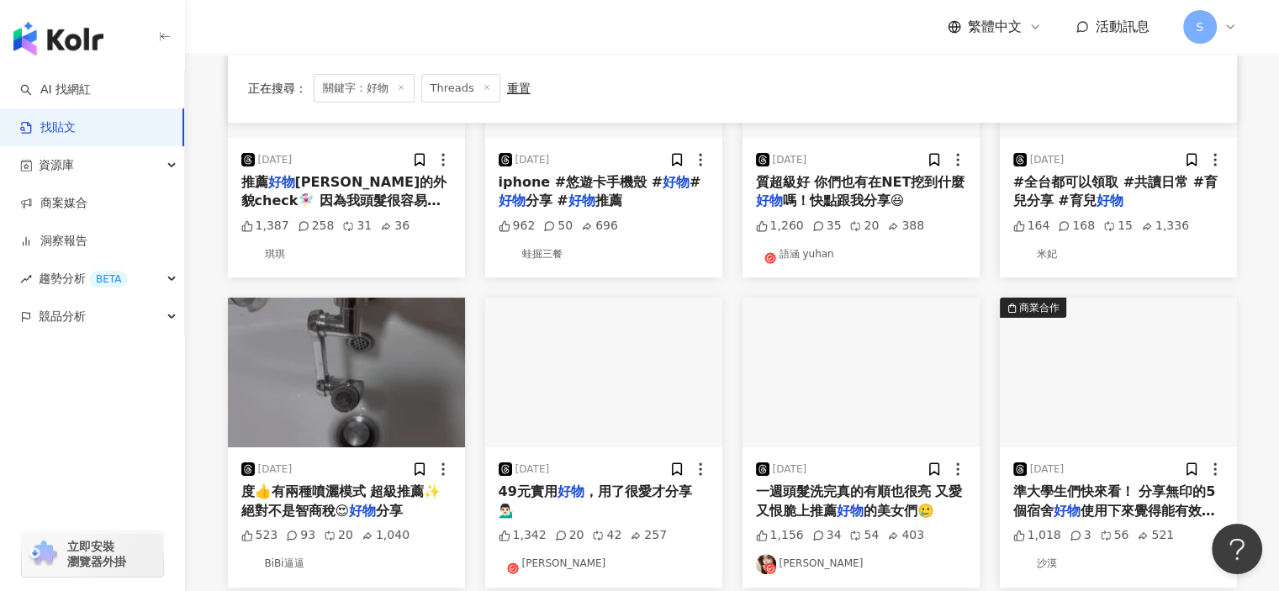
scroll to position [336, 0]
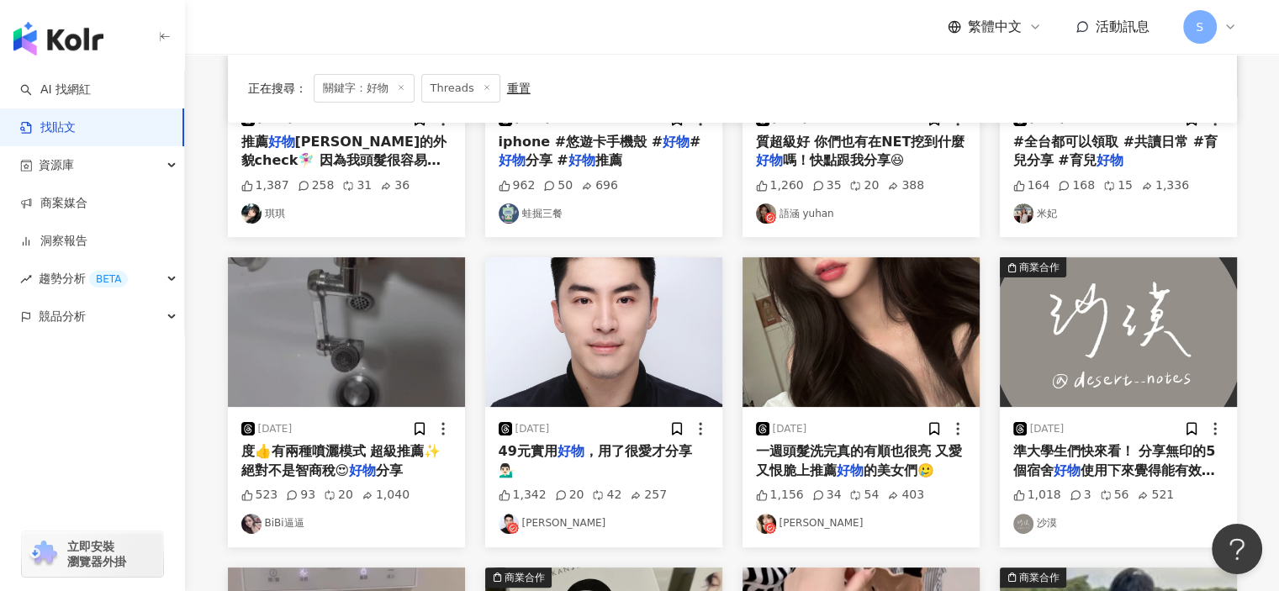
click at [882, 334] on img "button" at bounding box center [861, 332] width 237 height 150
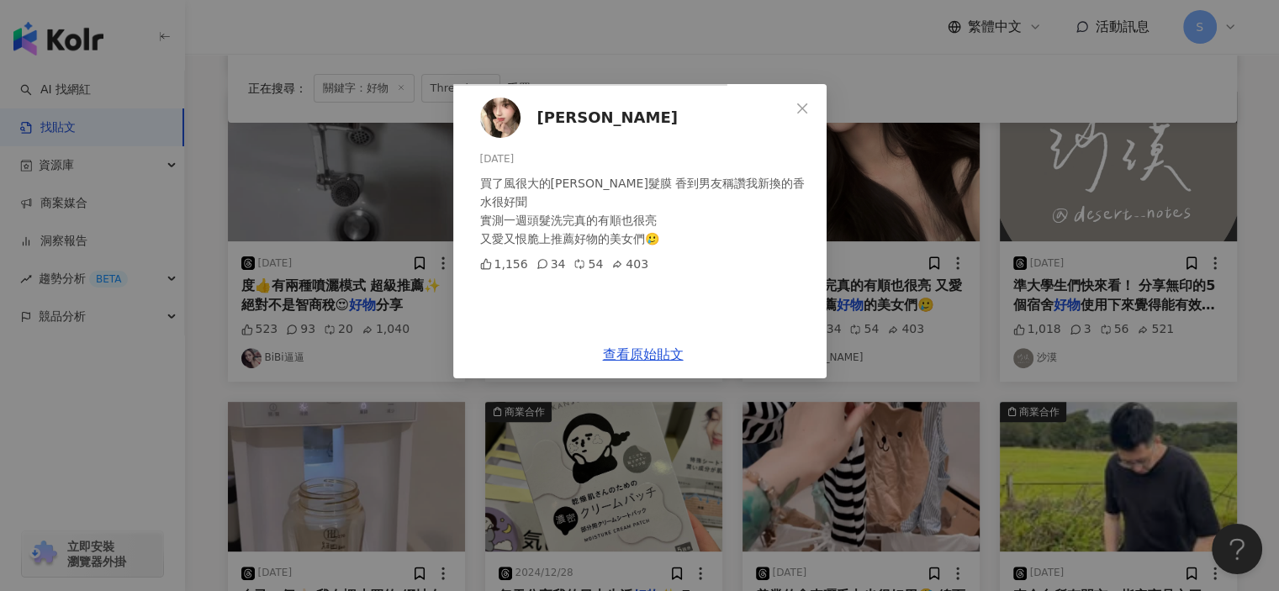
scroll to position [505, 0]
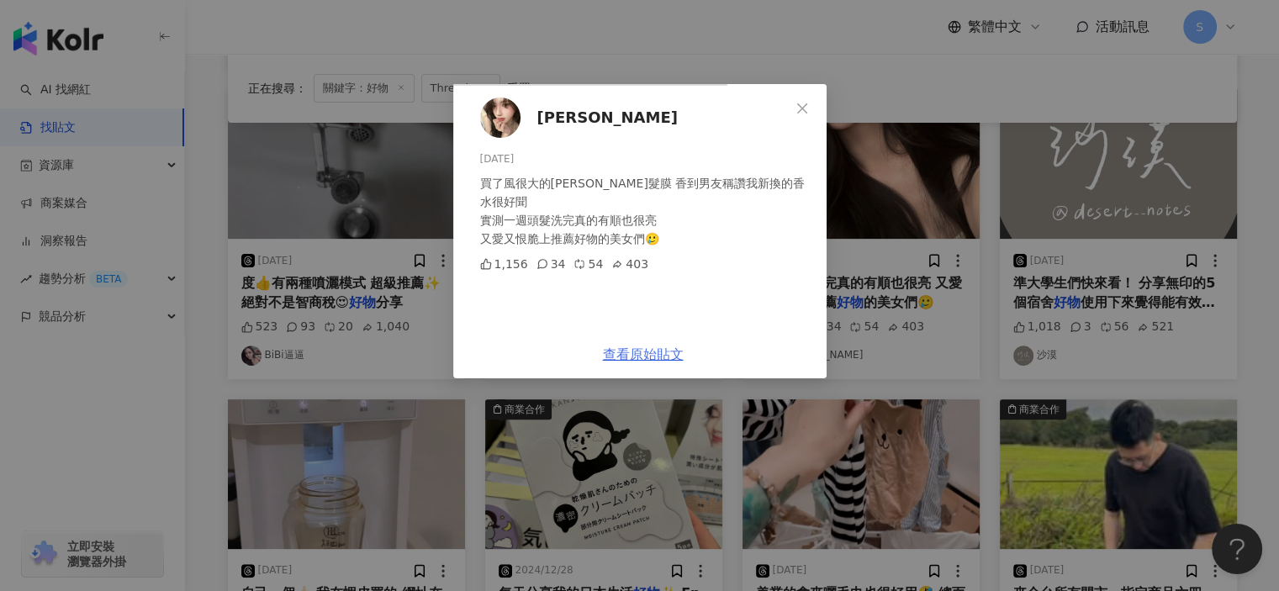
click at [684, 363] on link "查看原始貼文" at bounding box center [643, 355] width 81 height 16
click at [1174, 162] on div "Heidi 2025/5/12 買了風很大的瑟路菲髮膜 香到男友稱讚我新換的香水很好聞 實測一週頭髮洗完真的有順也很亮 又愛又恨脆上推薦好物的美女們🥲 1,1…" at bounding box center [639, 295] width 1279 height 591
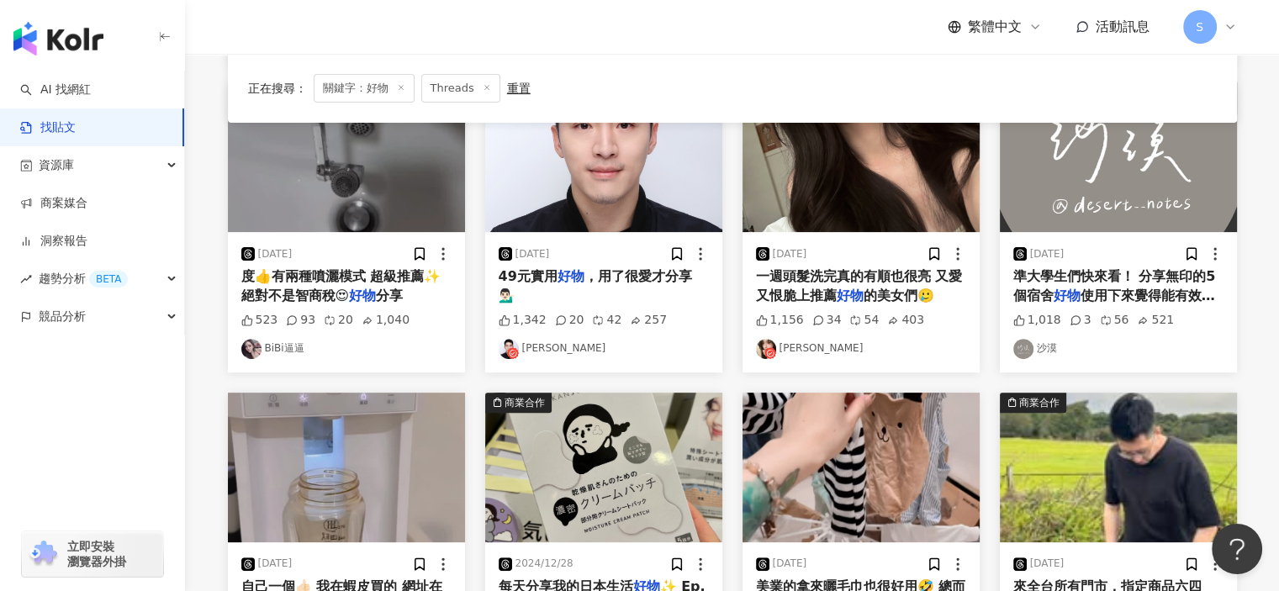
scroll to position [925, 0]
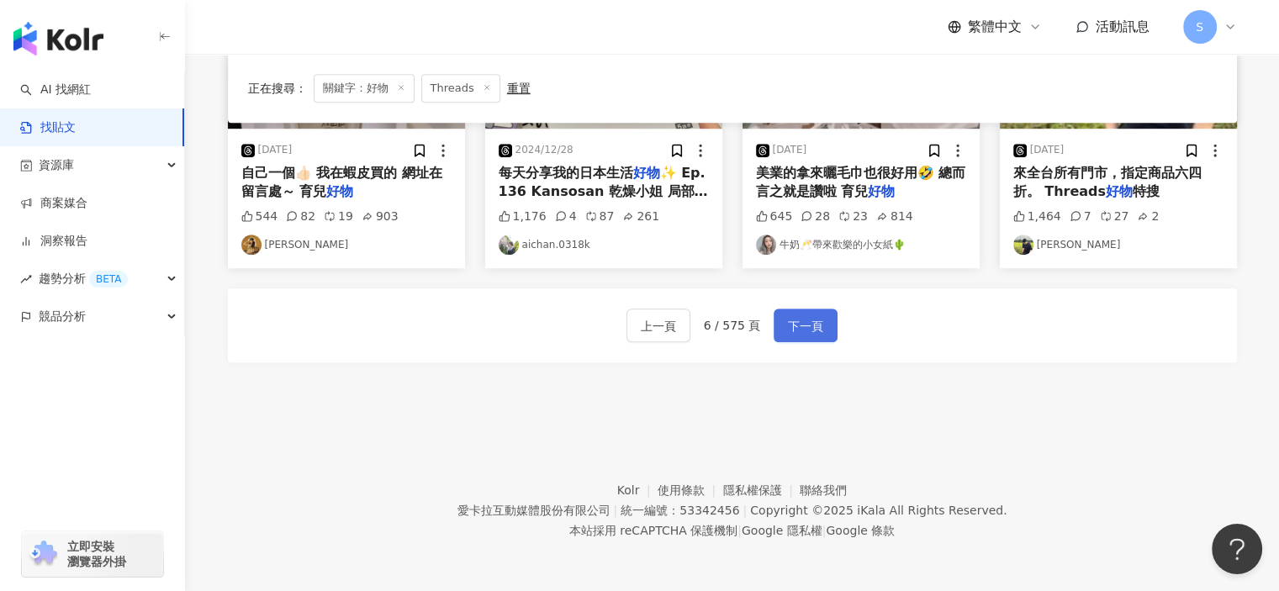
click at [788, 326] on span "下一頁" at bounding box center [805, 326] width 35 height 20
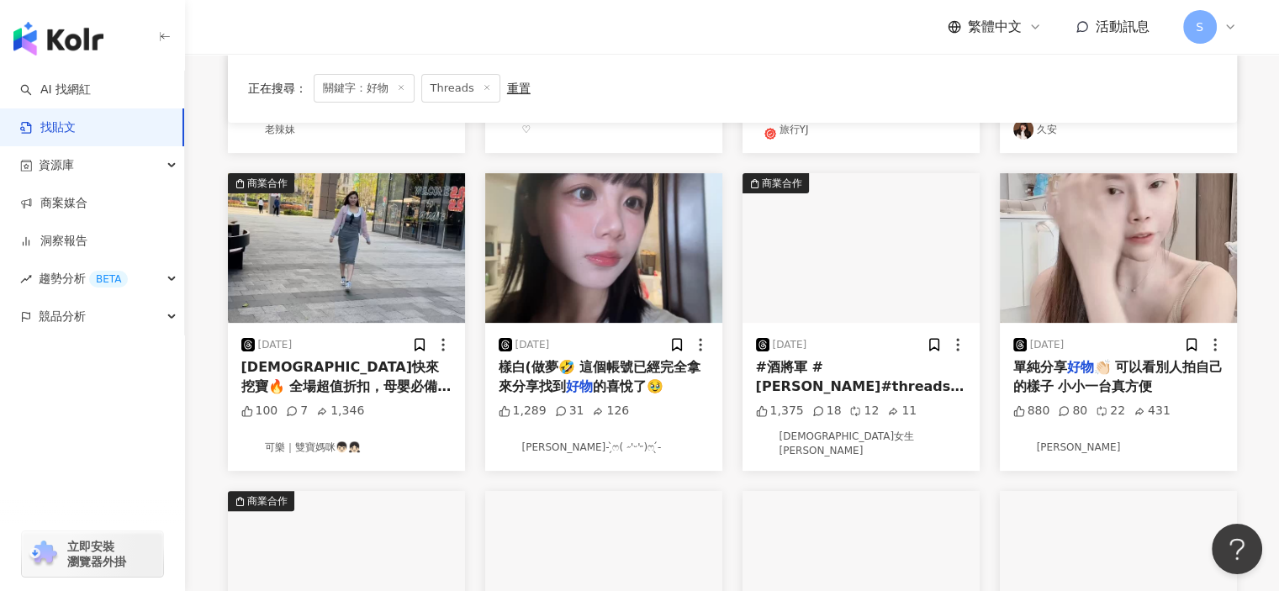
scroll to position [421, 0]
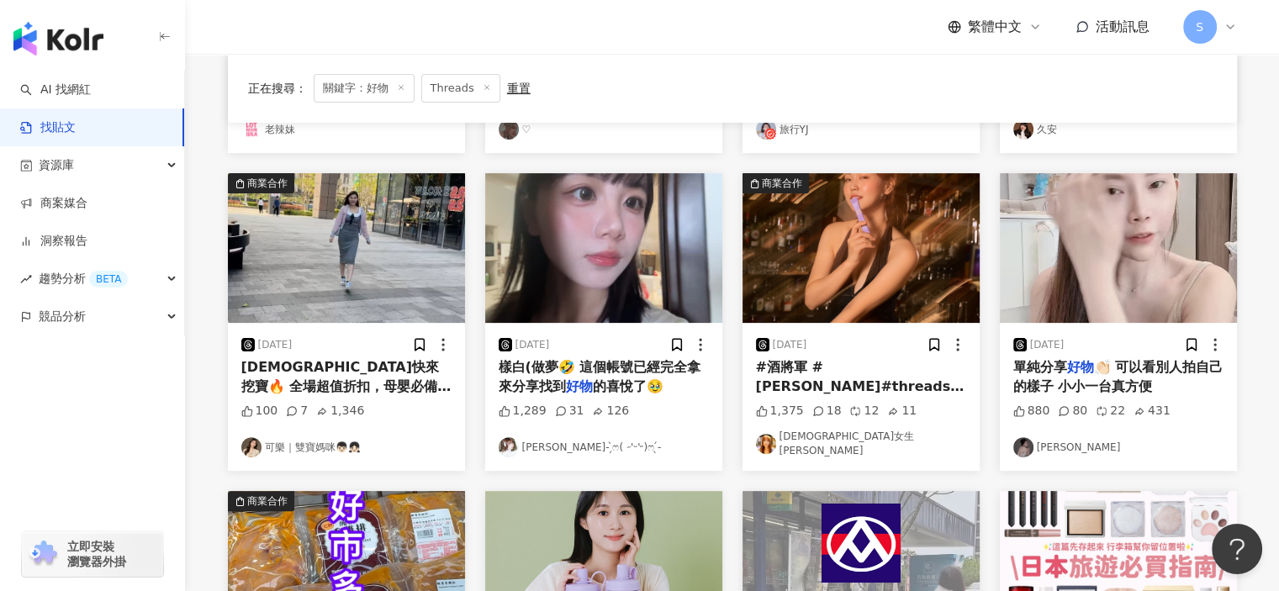
click at [633, 311] on img "button" at bounding box center [603, 248] width 237 height 150
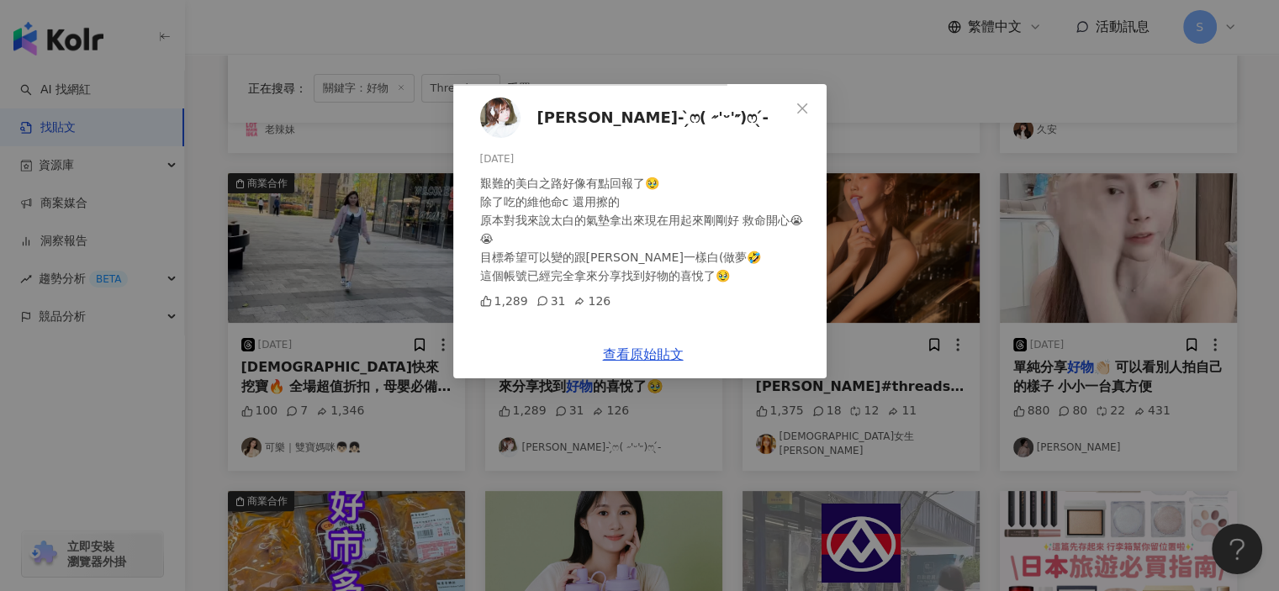
scroll to position [10, 0]
click at [684, 363] on link "查看原始貼文" at bounding box center [643, 355] width 81 height 16
click at [1176, 225] on div "晏亭- ̗̀ෆ( ˶'ᵕ'˶)ෆ ̖́- 2025/3/10 艱難的美白之路好像有點回報了🥹 除了吃的維他命c 還用擦的 原本對我來說太白的氣墊拿出來現在用起…" at bounding box center [639, 295] width 1279 height 591
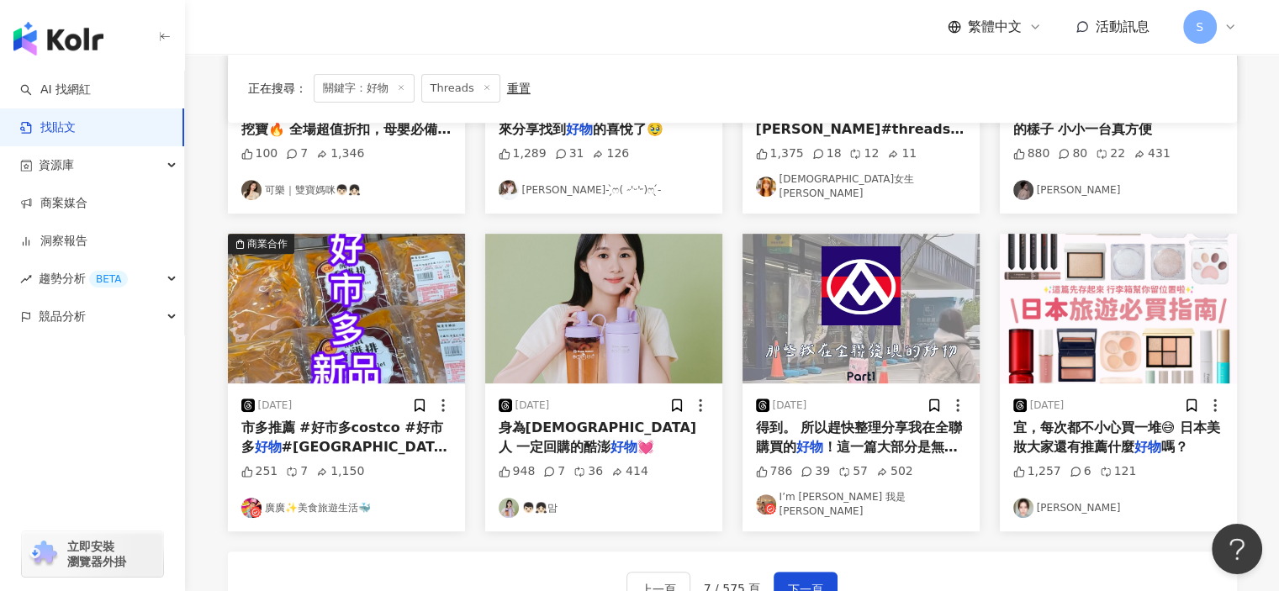
scroll to position [841, 0]
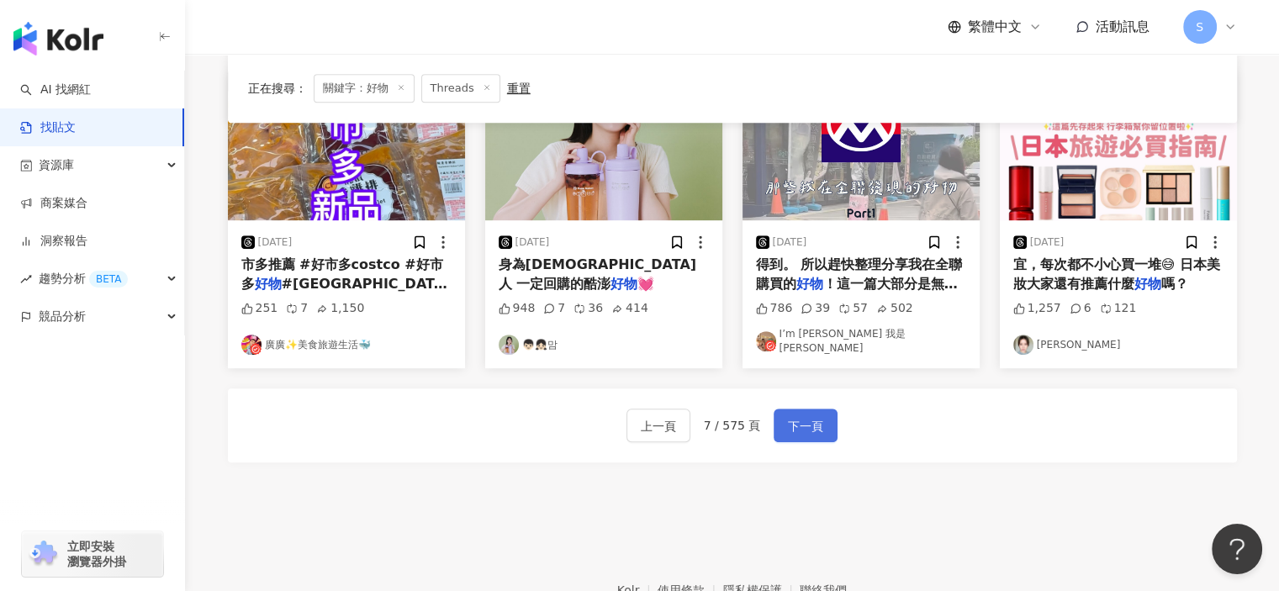
click at [803, 418] on span "下一頁" at bounding box center [805, 426] width 35 height 20
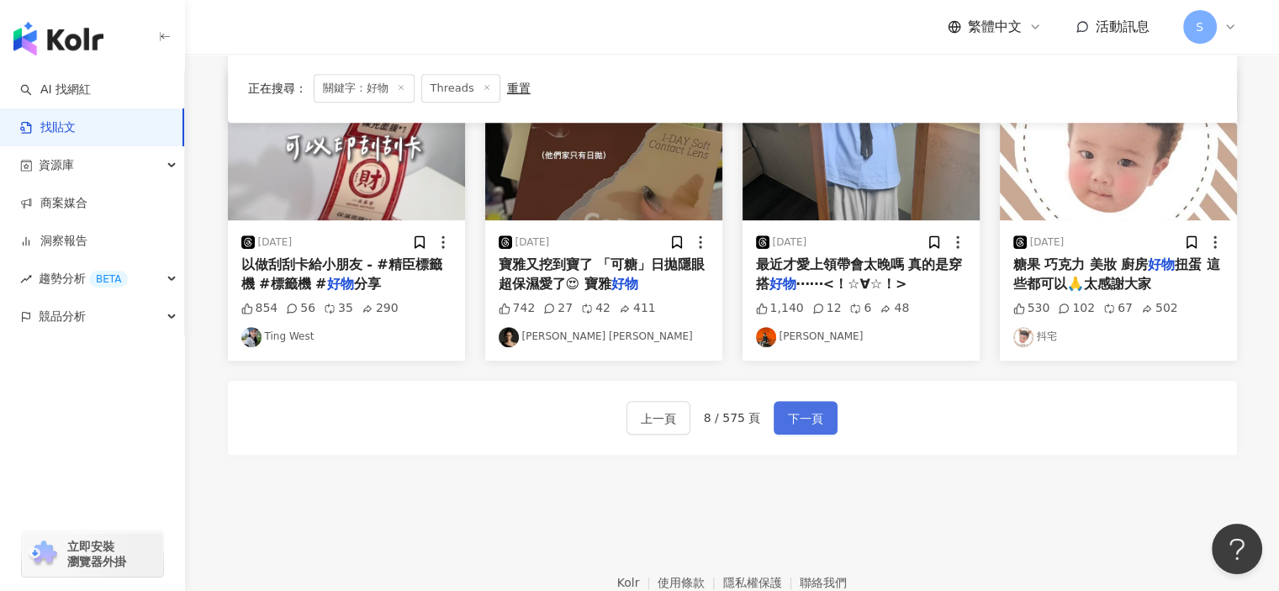
click at [818, 409] on span "下一頁" at bounding box center [805, 419] width 35 height 20
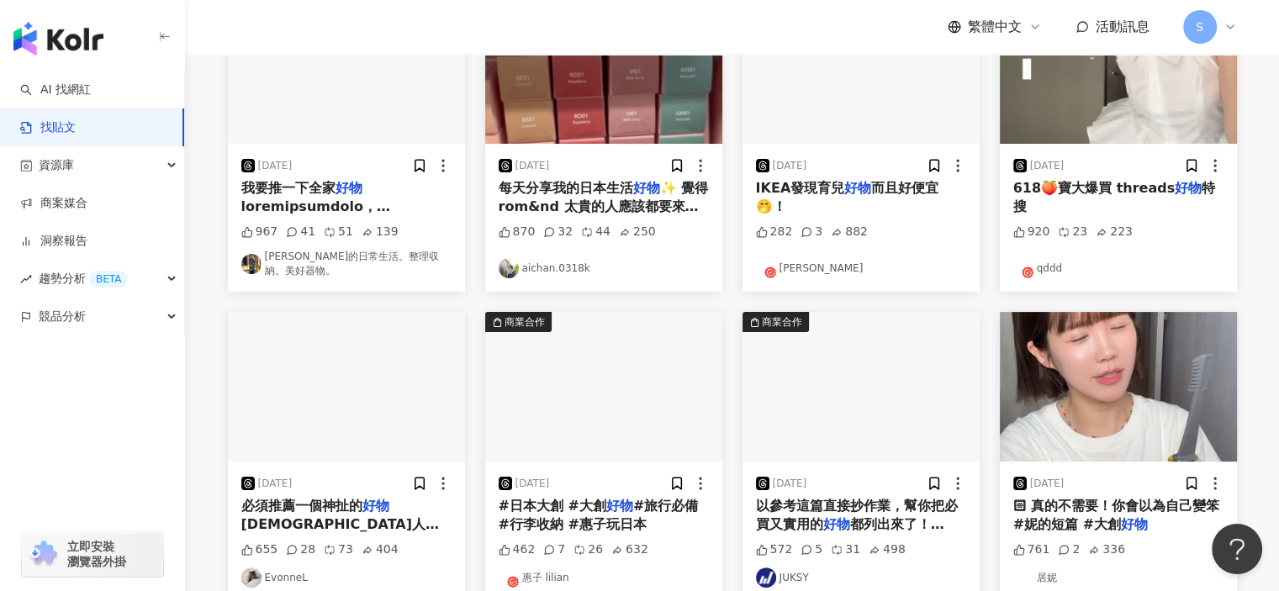
scroll to position [22, 0]
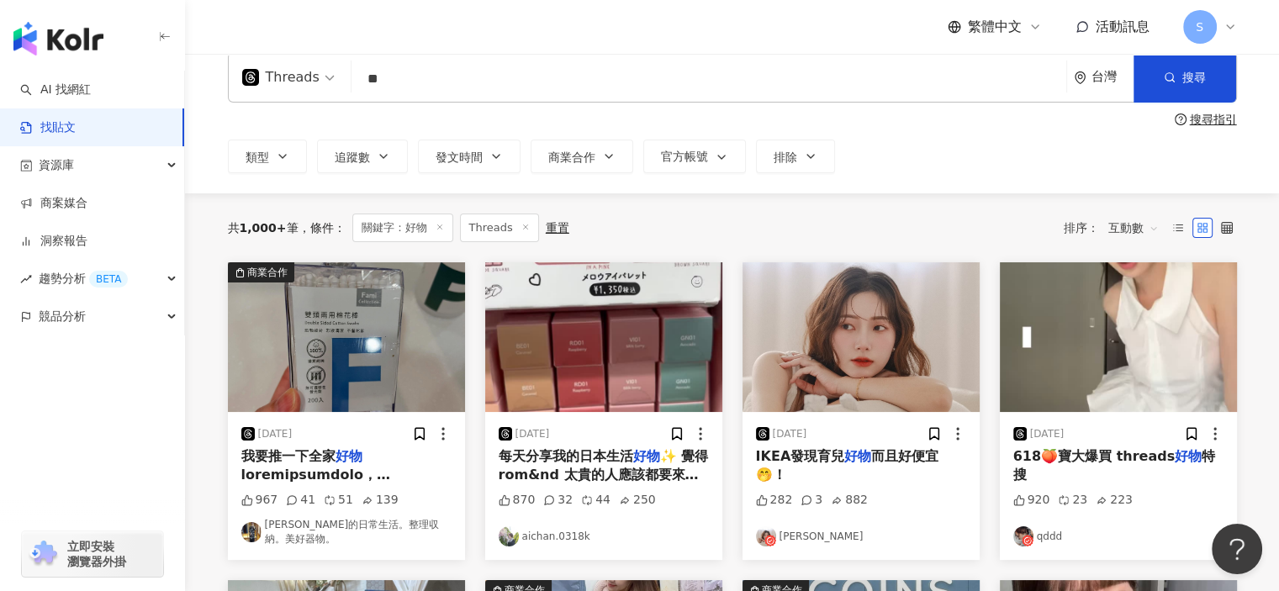
click at [891, 384] on img "button" at bounding box center [861, 337] width 237 height 150
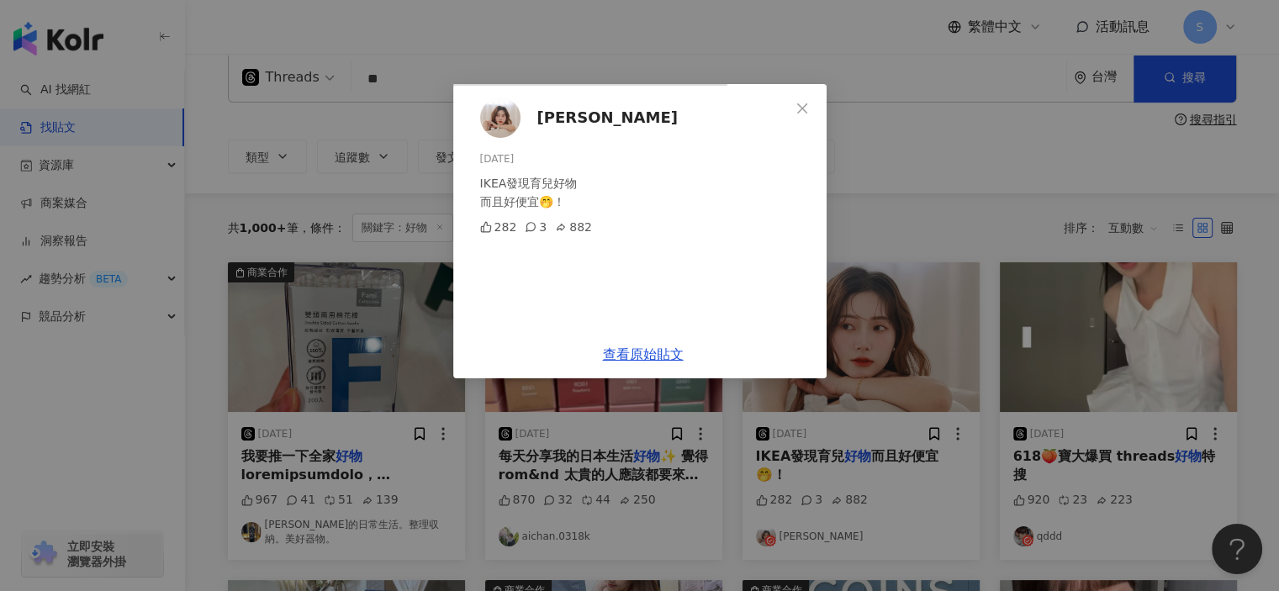
click at [1060, 289] on div "媛媛 2025/7/27 IKEA發現育兒好物 而且好便宜🤭！ 282 3 882 查看原始貼文" at bounding box center [639, 295] width 1279 height 591
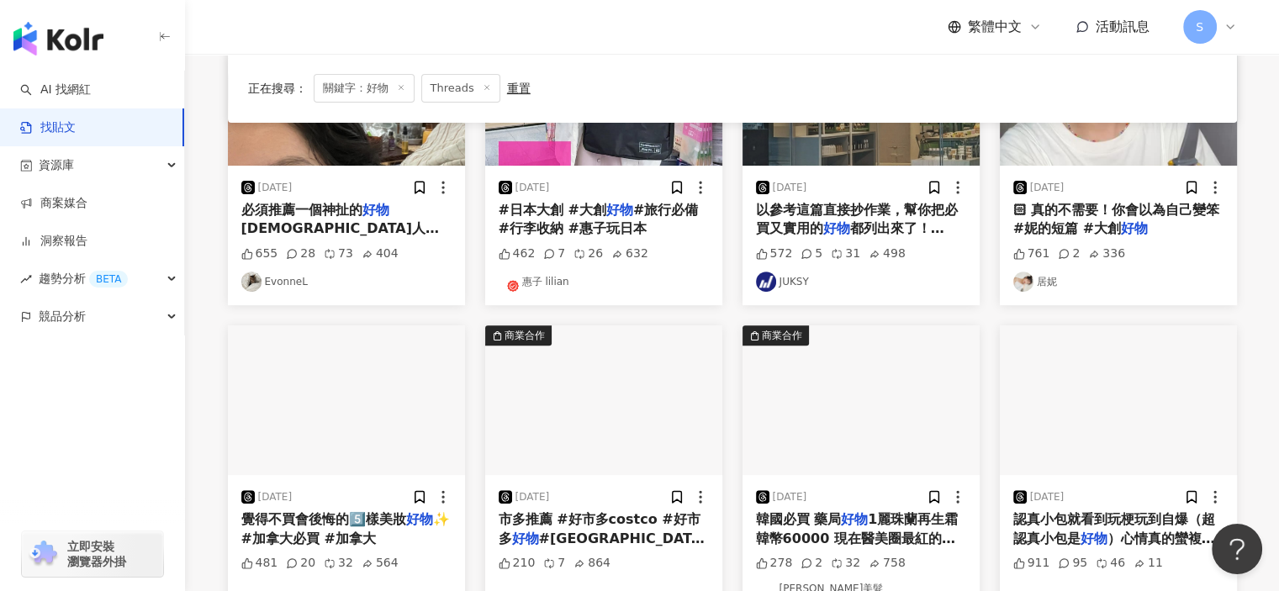
scroll to position [863, 0]
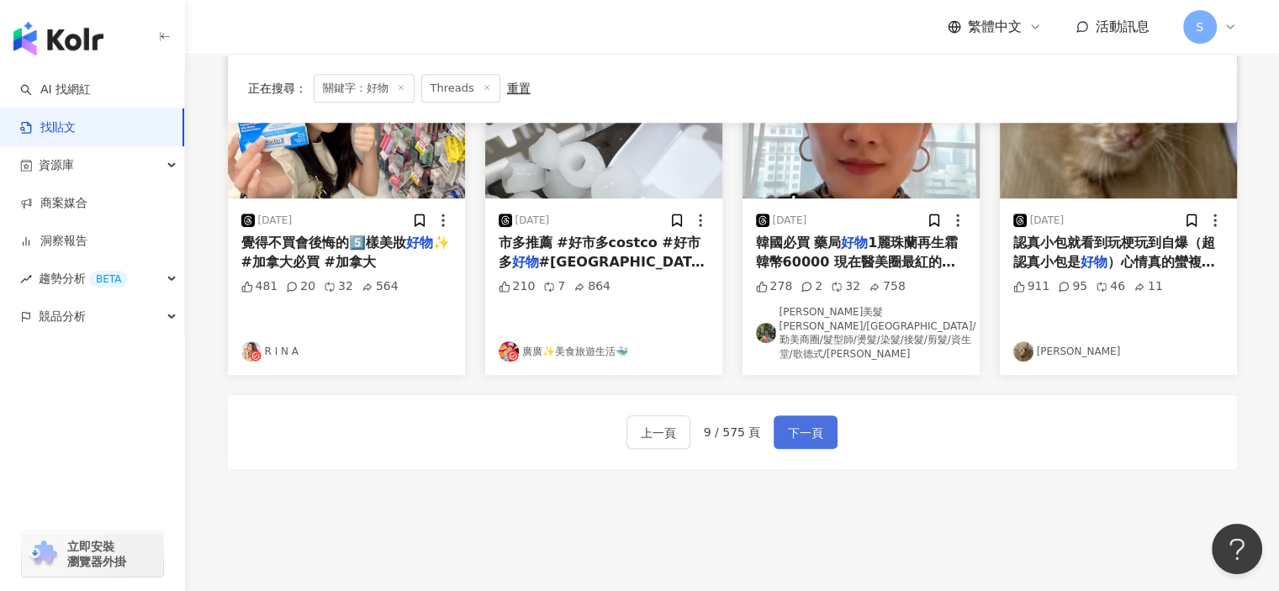
click at [792, 423] on span "下一頁" at bounding box center [805, 433] width 35 height 20
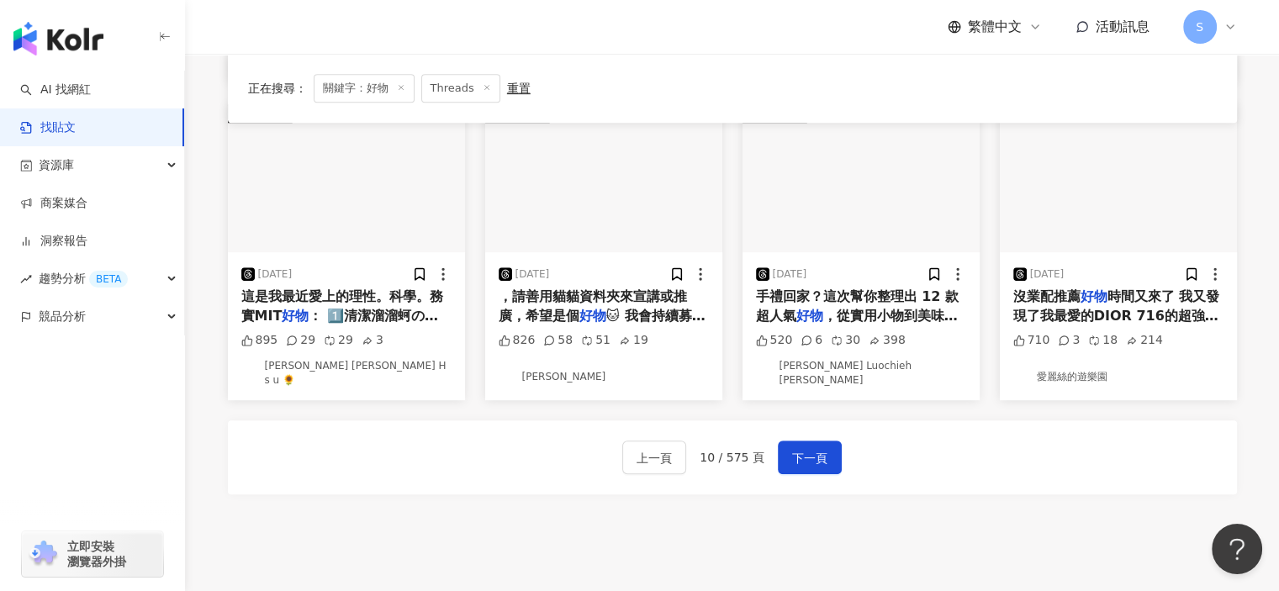
scroll to position [925, 0]
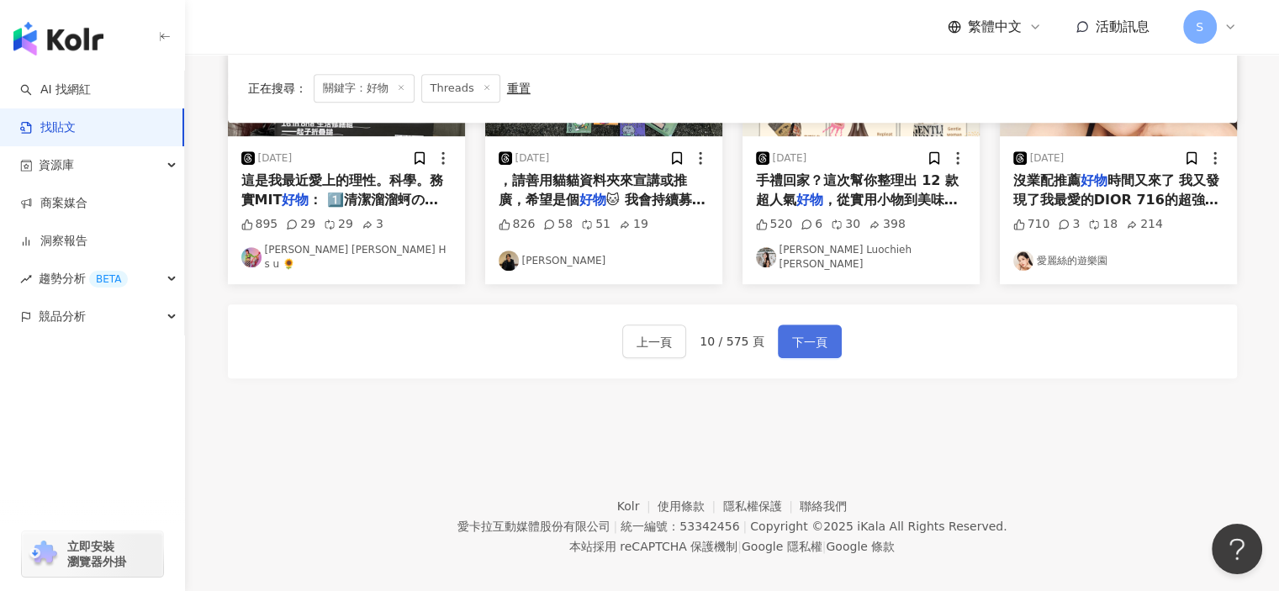
click at [808, 332] on span "下一頁" at bounding box center [809, 342] width 35 height 20
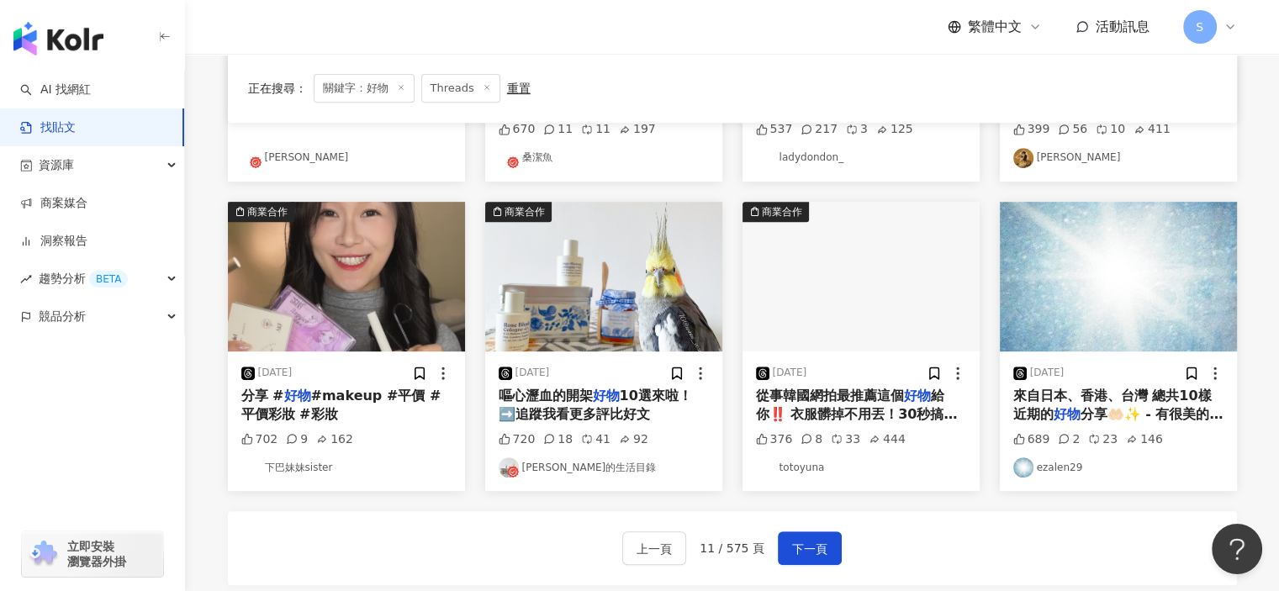
scroll to position [673, 0]
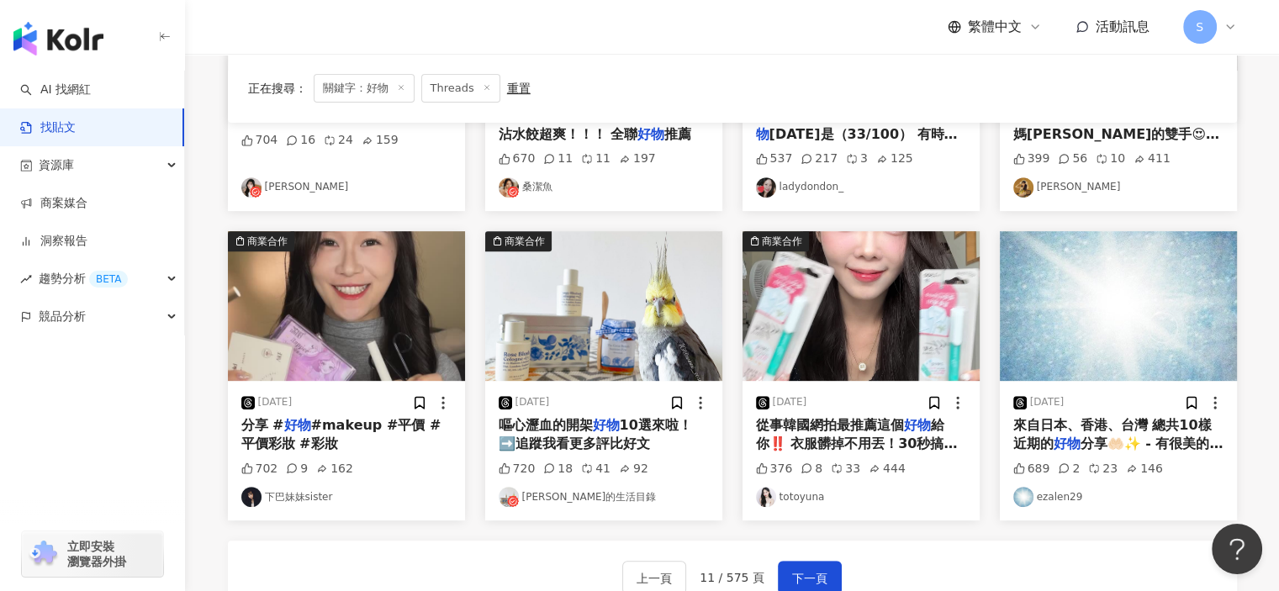
click at [857, 357] on img "button" at bounding box center [861, 306] width 237 height 150
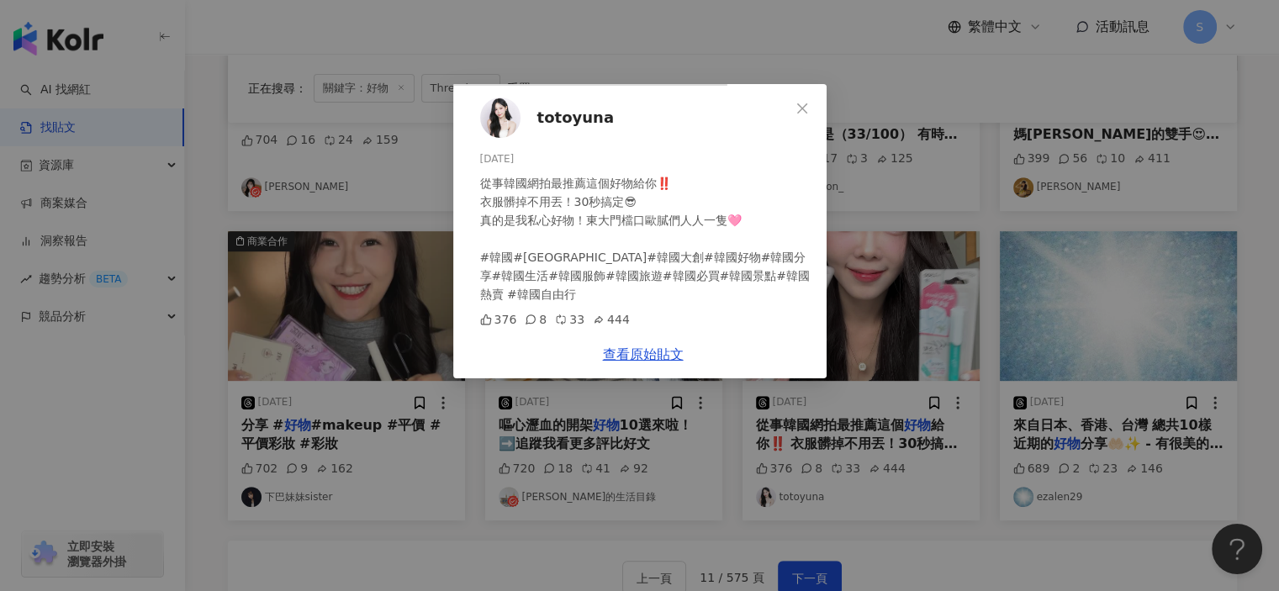
scroll to position [0, 0]
click at [1062, 295] on div "totoyuna 2025/6/9 從事韓國網拍最推薦這個好物給你‼️ 衣服髒掉不用丟！30秒搞定😎 真的是我私心好物！東大門檔口歐膩們人人一隻🩷 #韓國#首…" at bounding box center [639, 295] width 1279 height 591
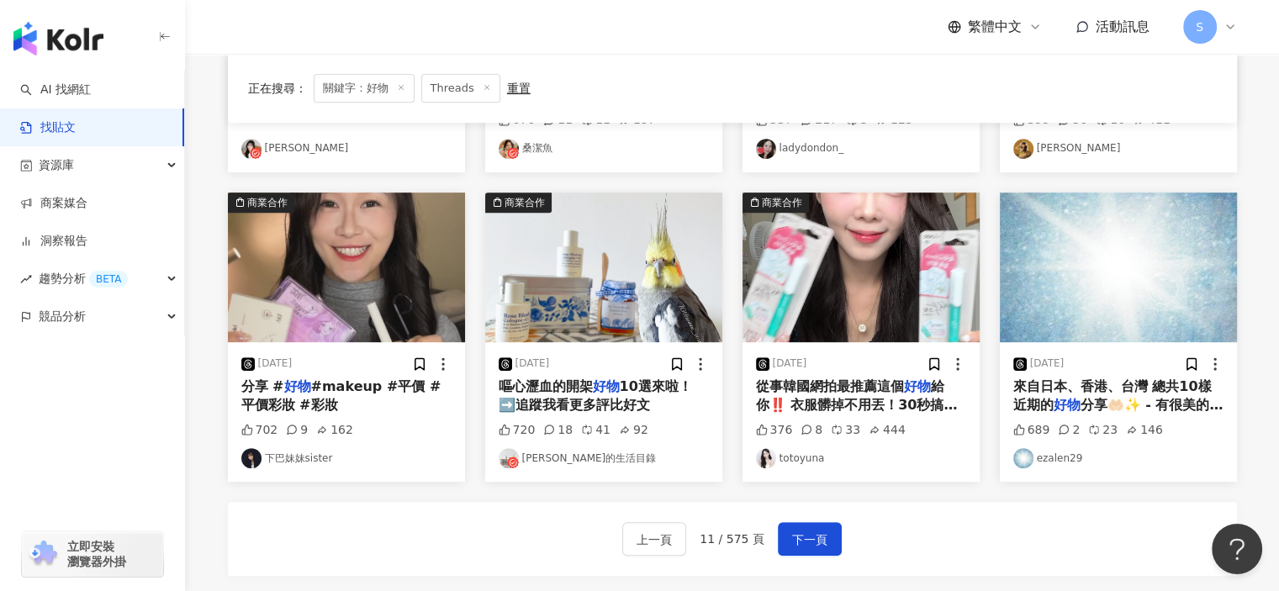
scroll to position [925, 0]
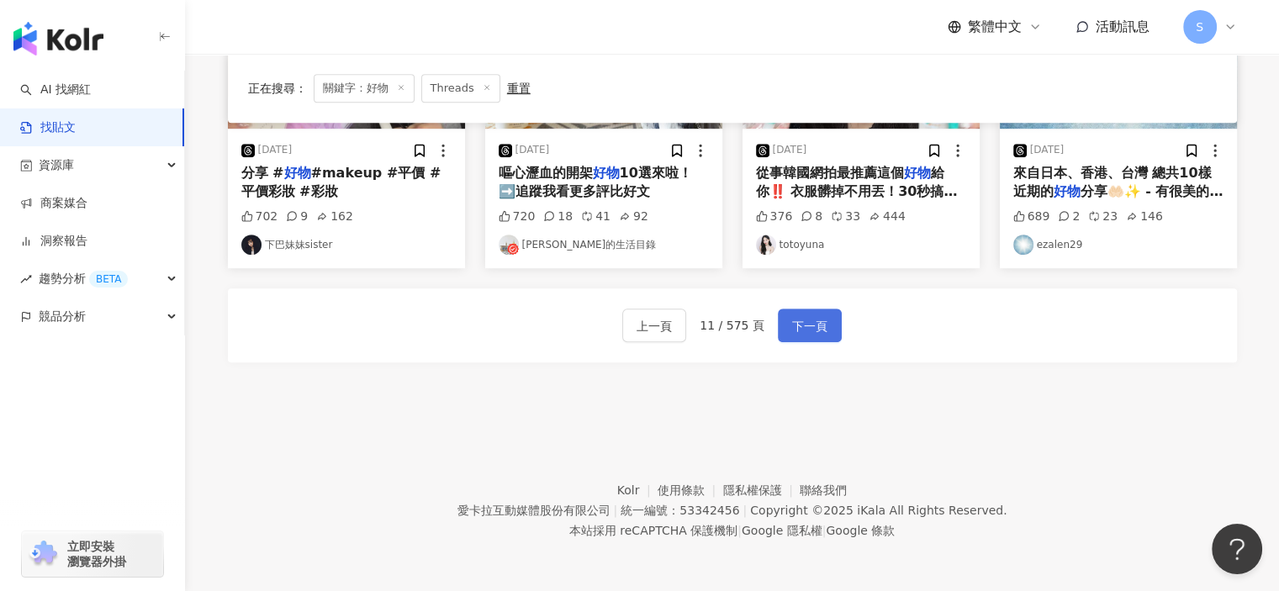
click at [817, 330] on span "下一頁" at bounding box center [809, 326] width 35 height 20
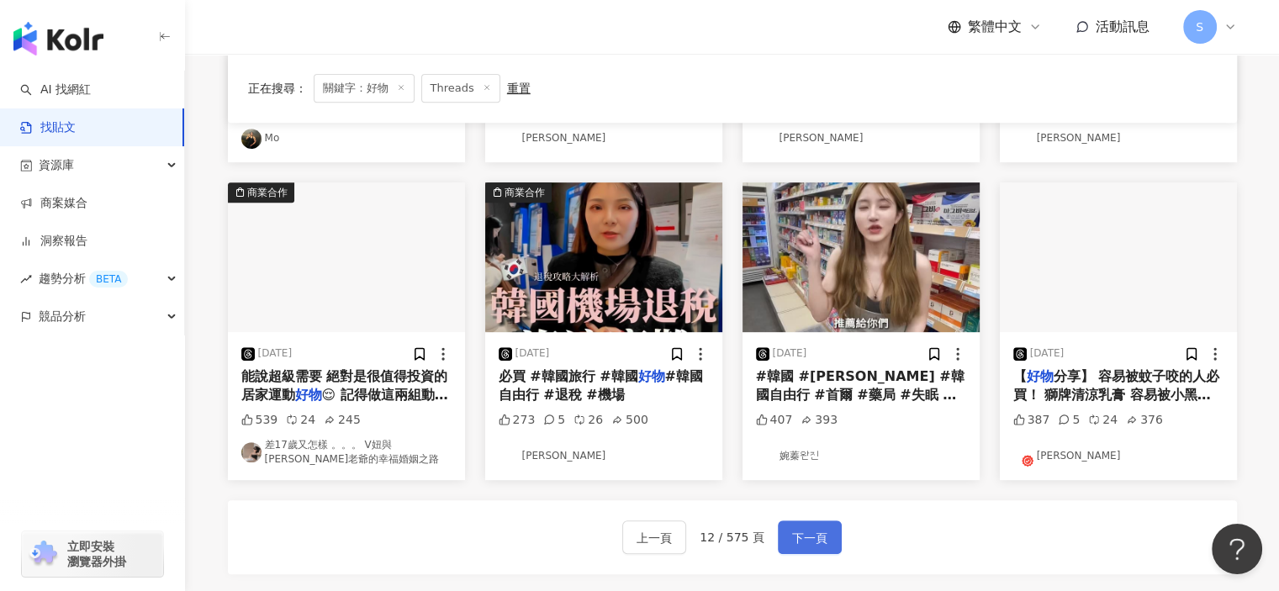
scroll to position [933, 0]
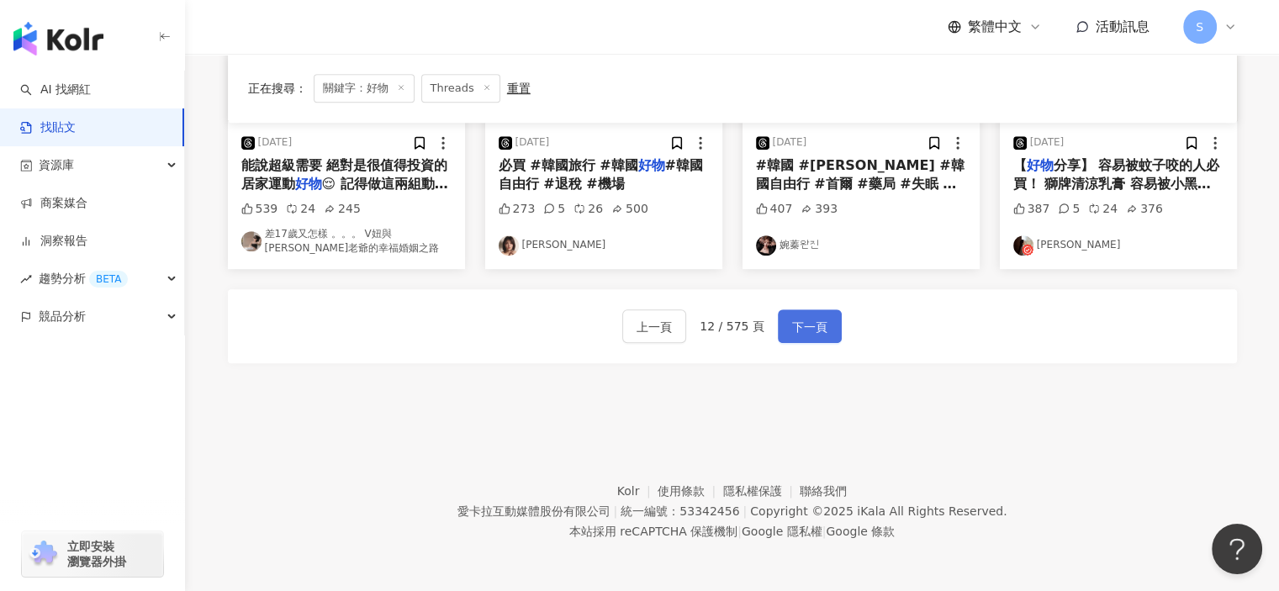
click at [808, 335] on span "下一頁" at bounding box center [809, 327] width 35 height 20
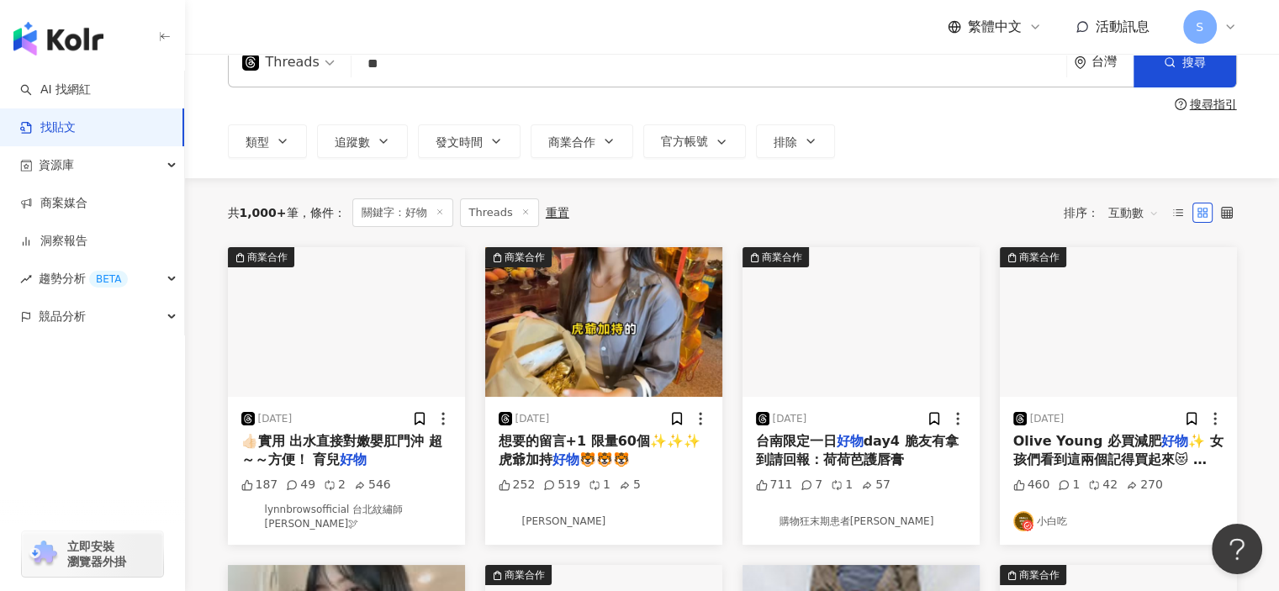
scroll to position [0, 0]
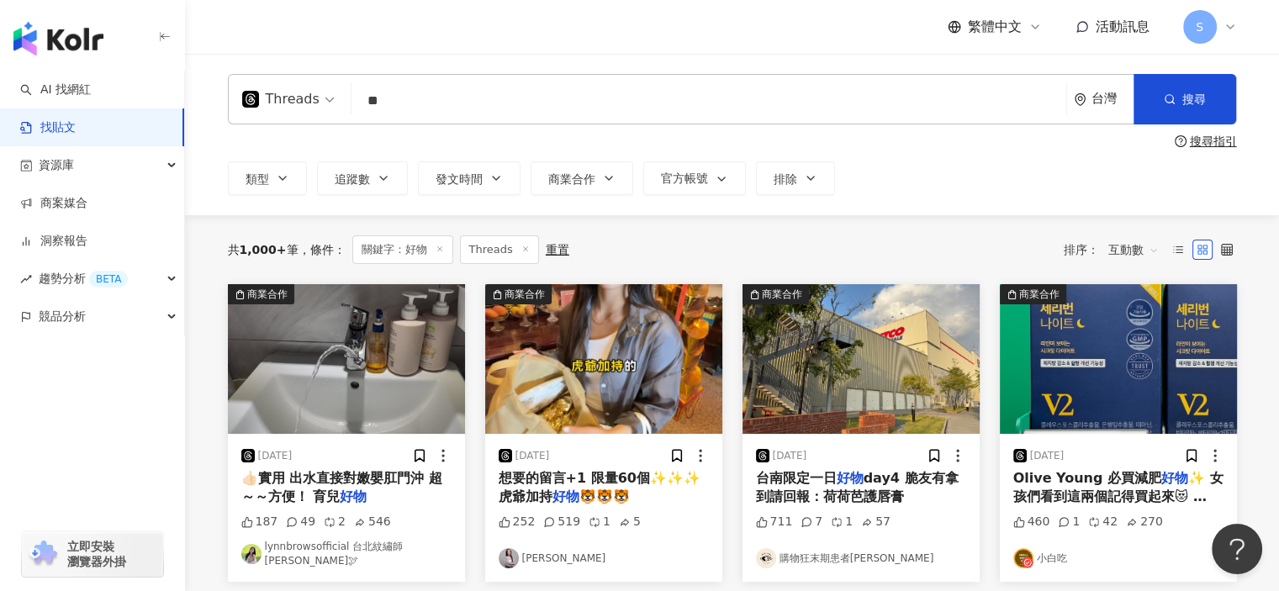
drag, startPoint x: 441, startPoint y: 103, endPoint x: 302, endPoint y: 101, distance: 138.8
click at [303, 101] on div "Threads 好物 ** 台灣 搜尋" at bounding box center [732, 99] width 1009 height 50
type input "**"
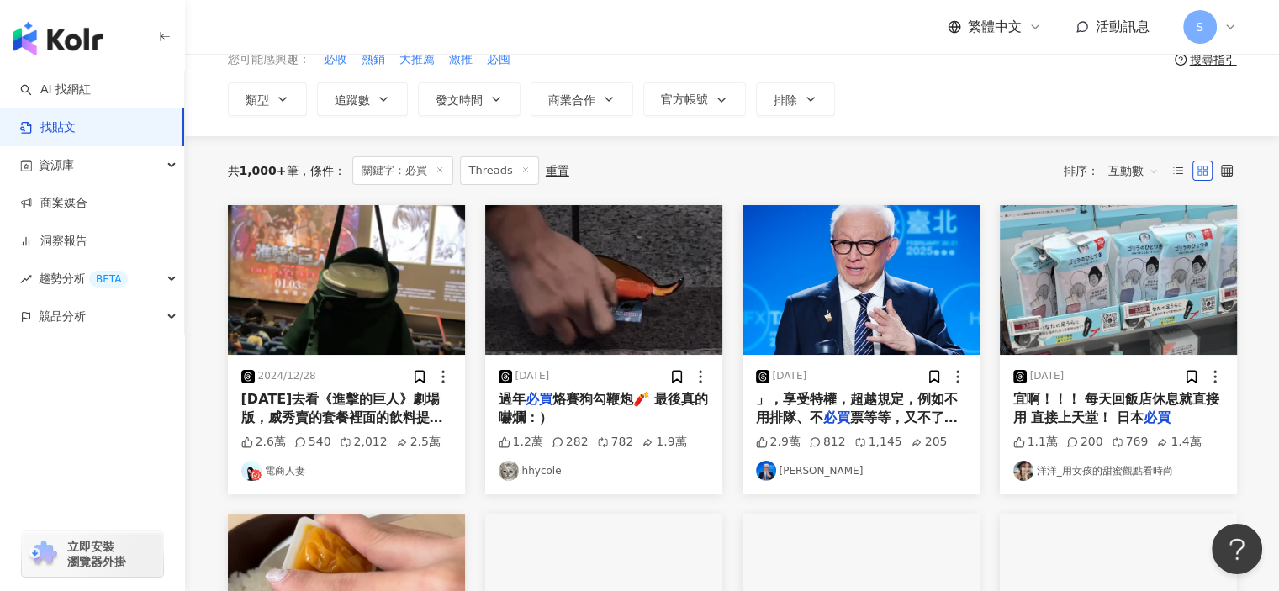
scroll to position [168, 0]
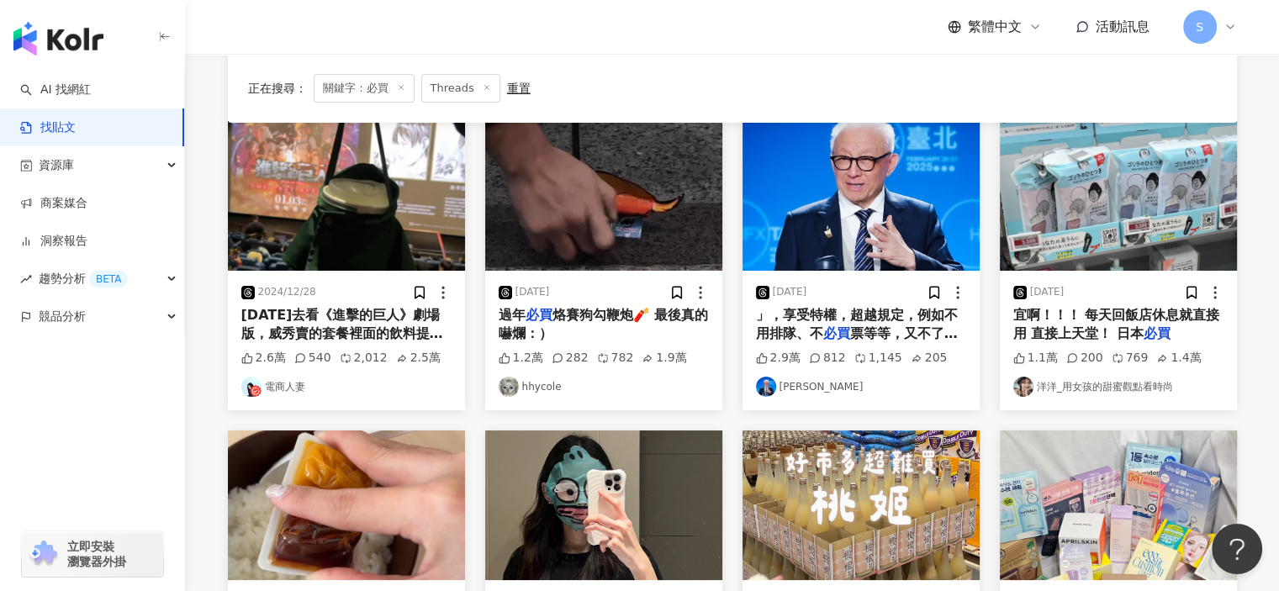
click at [1134, 291] on div "2024/11/9" at bounding box center [1119, 292] width 210 height 17
click at [1135, 268] on img "button" at bounding box center [1118, 196] width 237 height 150
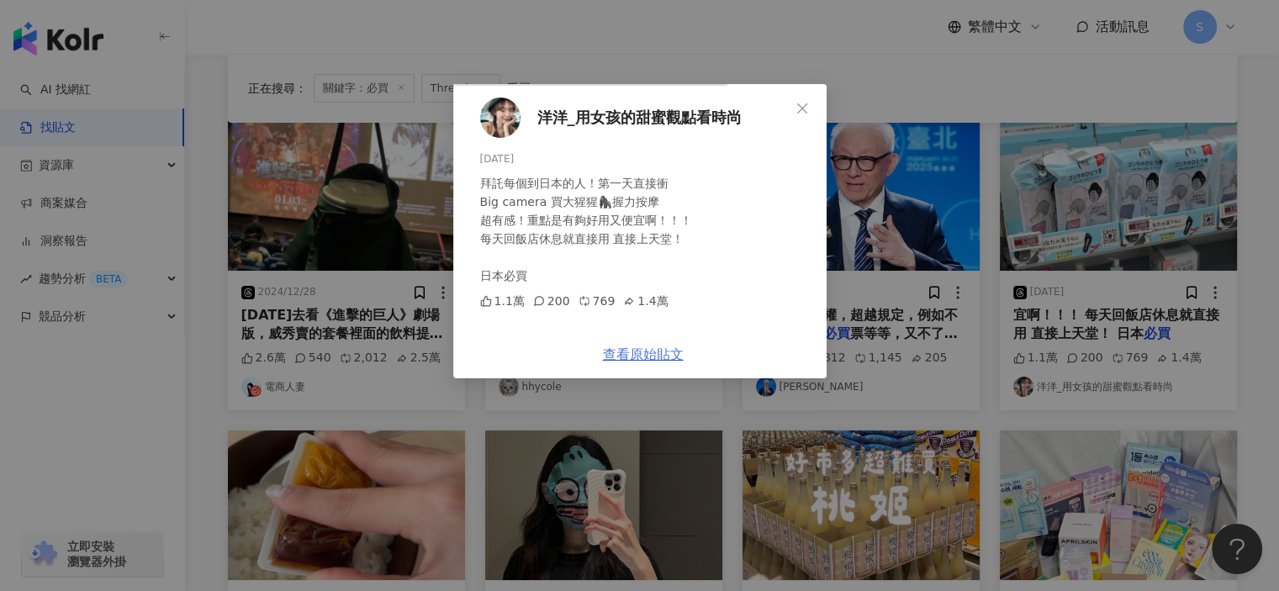
click at [684, 363] on link "查看原始貼文" at bounding box center [643, 355] width 81 height 16
click at [1077, 151] on div "洋洋_用女孩的甜蜜觀點看時尚 2024/11/9 拜託每個到日本的人！第一天直接衝 Big camera 買大猩猩🦍握力按摩 超有感！重點是有夠好用又便宜啊！…" at bounding box center [639, 295] width 1279 height 591
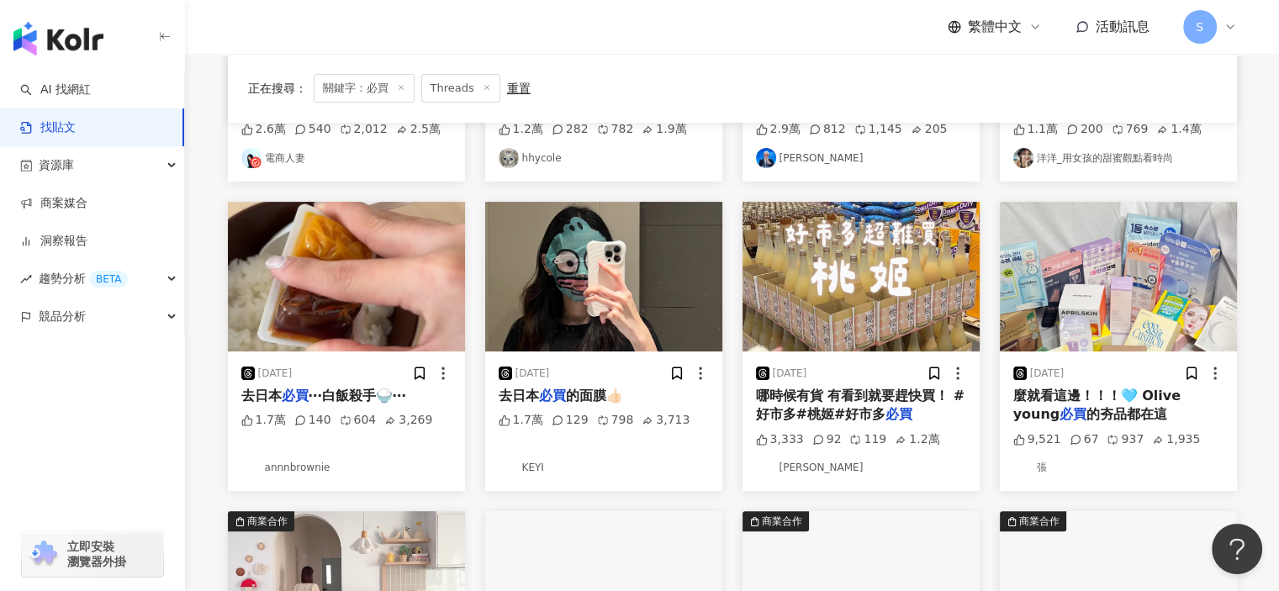
scroll to position [505, 0]
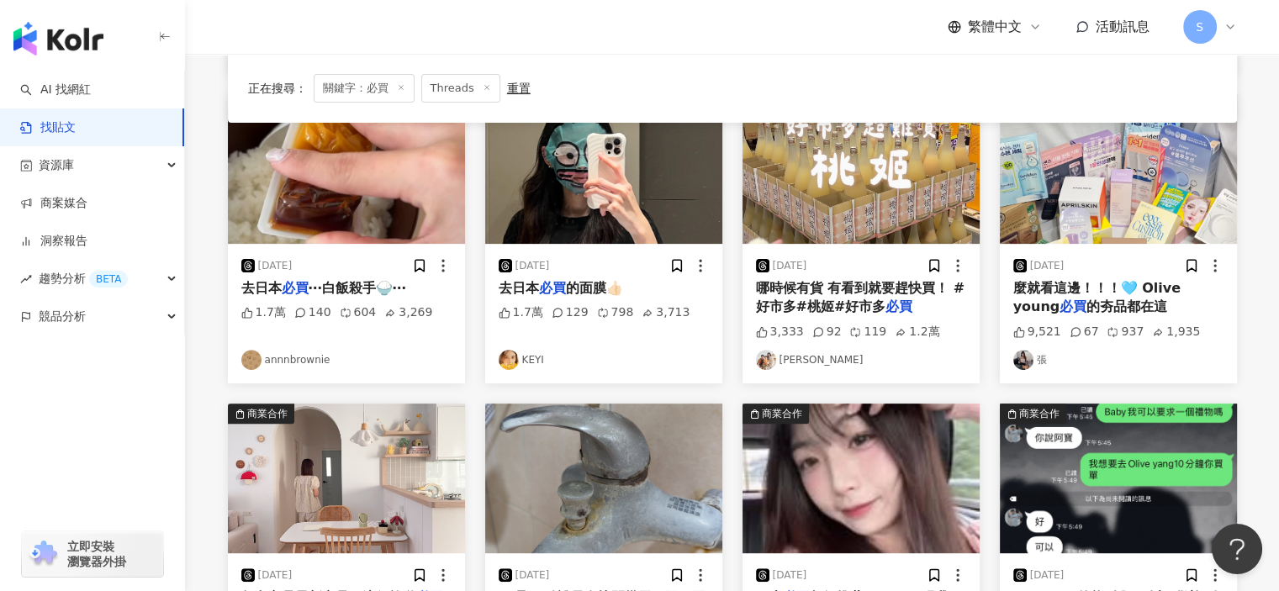
click at [630, 344] on div "2025/3/8 去日本 必買 的面膜👍🏻 1.7萬 129 798 3,713 KEYI" at bounding box center [603, 314] width 237 height 140
click at [633, 279] on div "去日本 必買 的面膜👍🏻" at bounding box center [604, 288] width 210 height 19
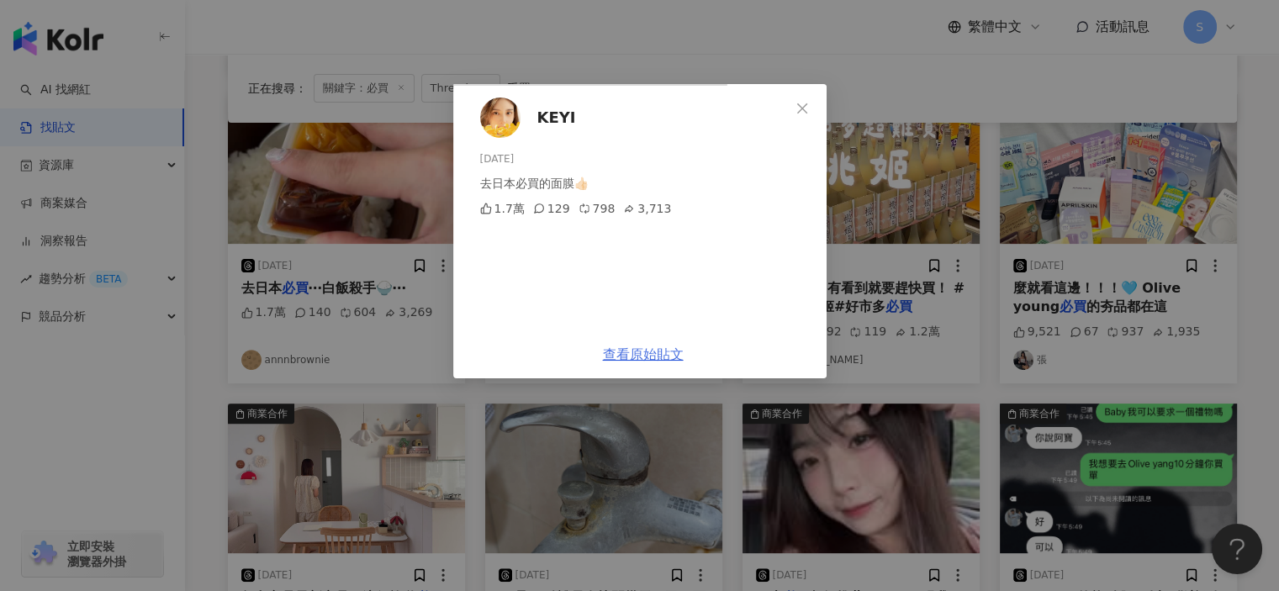
click at [684, 363] on link "查看原始貼文" at bounding box center [643, 355] width 81 height 16
click at [1074, 93] on div "KEYI 2025/3/8 去日本必買的面膜👍🏻 1.7萬 129 798 3,713 查看原始貼文" at bounding box center [639, 295] width 1279 height 591
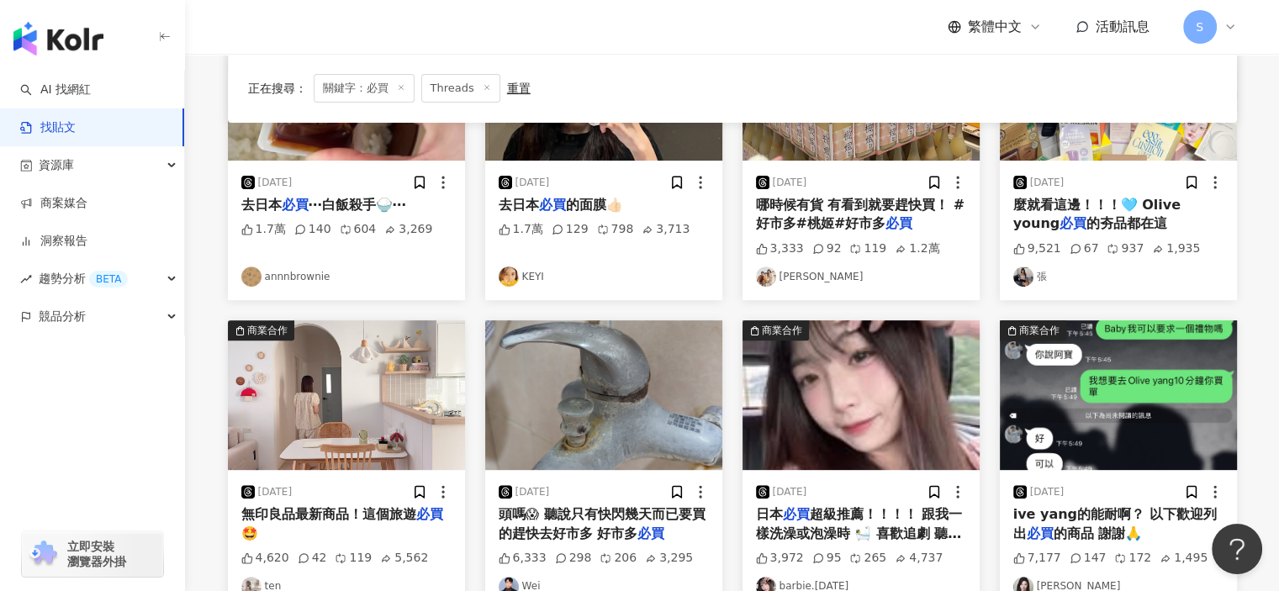
scroll to position [589, 0]
click at [1134, 278] on link "張" at bounding box center [1119, 276] width 210 height 20
click at [1087, 225] on span "的夯品都在這" at bounding box center [1127, 222] width 81 height 16
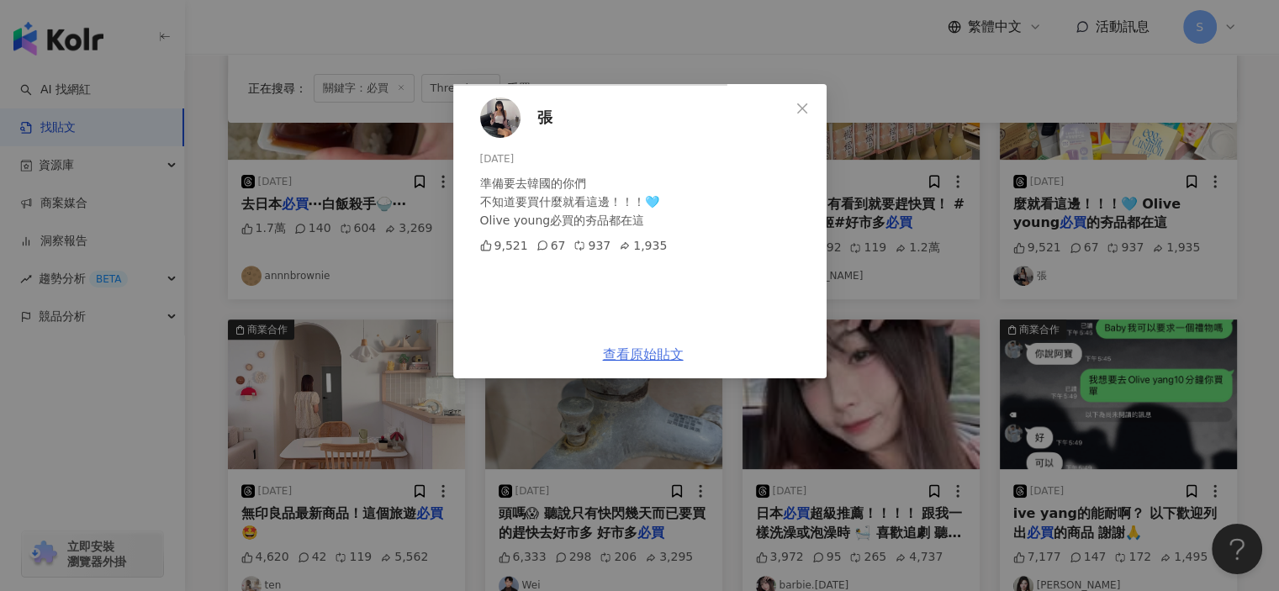
click at [684, 363] on link "查看原始貼文" at bounding box center [643, 355] width 81 height 16
click at [875, 51] on div "張 2024/7/29 準備要去韓國的你們 不知道要買什麼就看這邊！！！🩵 Olive young必買的夯品都在這 9,521 67 937 1,935 查看…" at bounding box center [639, 295] width 1279 height 591
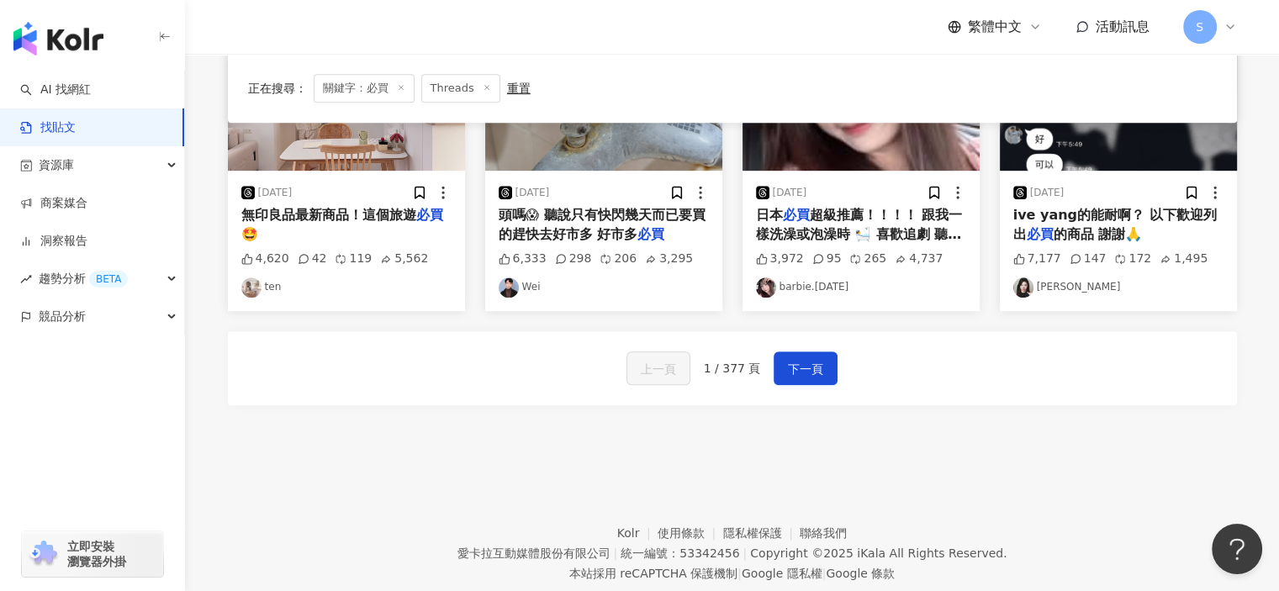
scroll to position [925, 0]
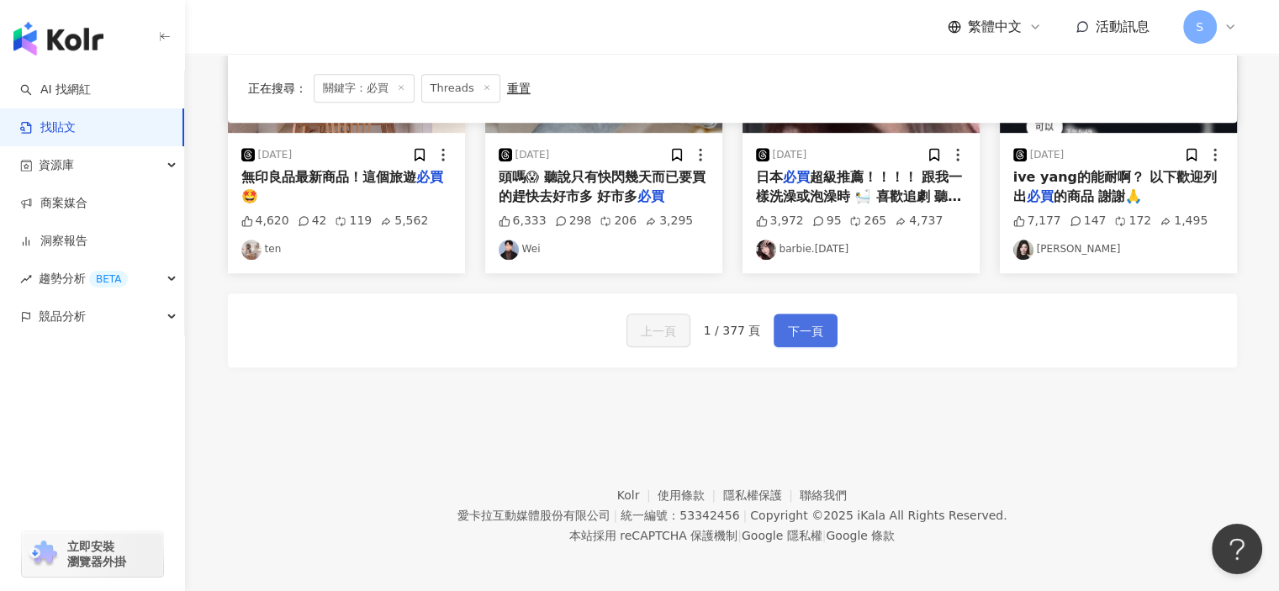
click at [809, 339] on span "下一頁" at bounding box center [805, 331] width 35 height 20
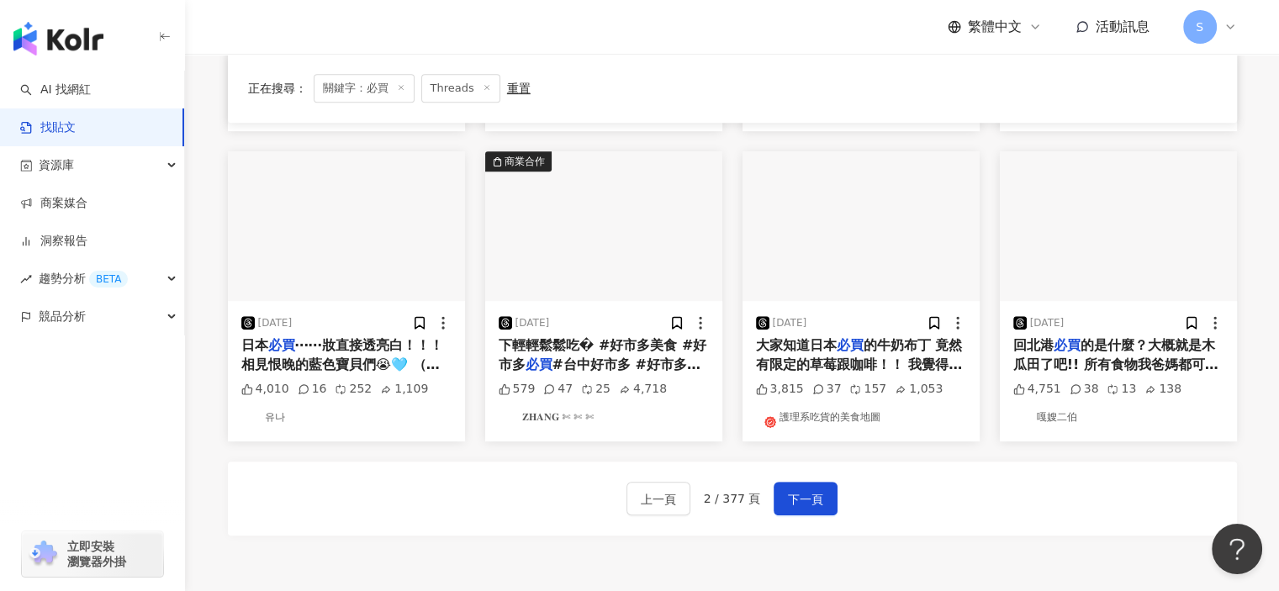
scroll to position [841, 0]
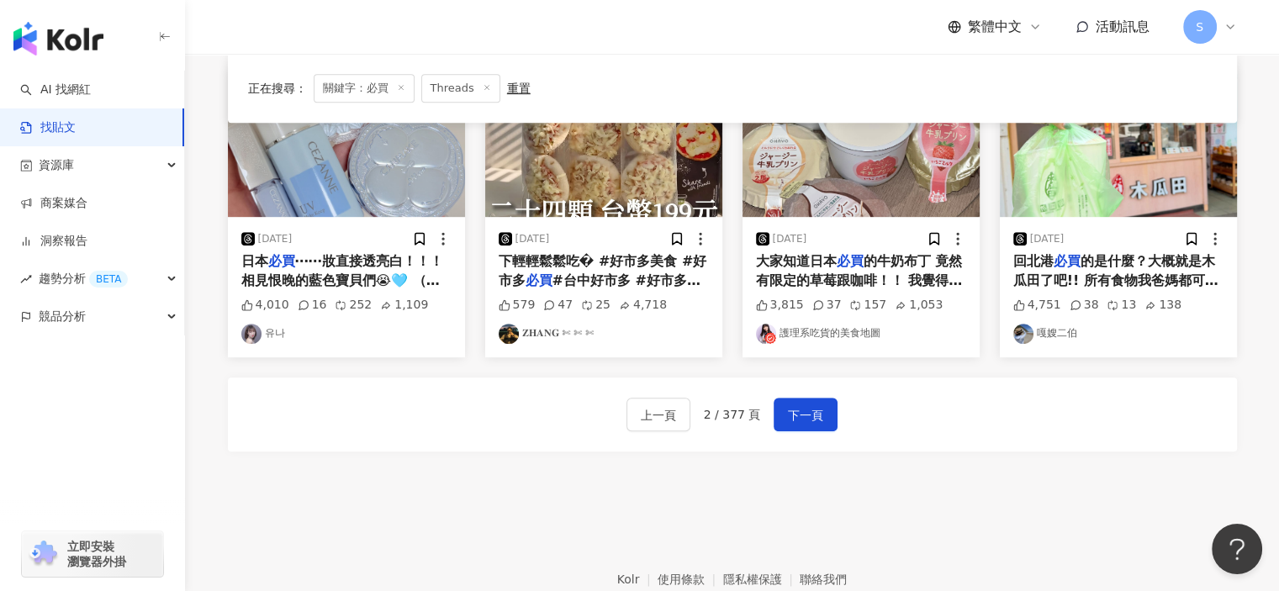
click at [374, 334] on link "유나" at bounding box center [346, 334] width 210 height 20
click at [387, 187] on img "button" at bounding box center [346, 142] width 237 height 150
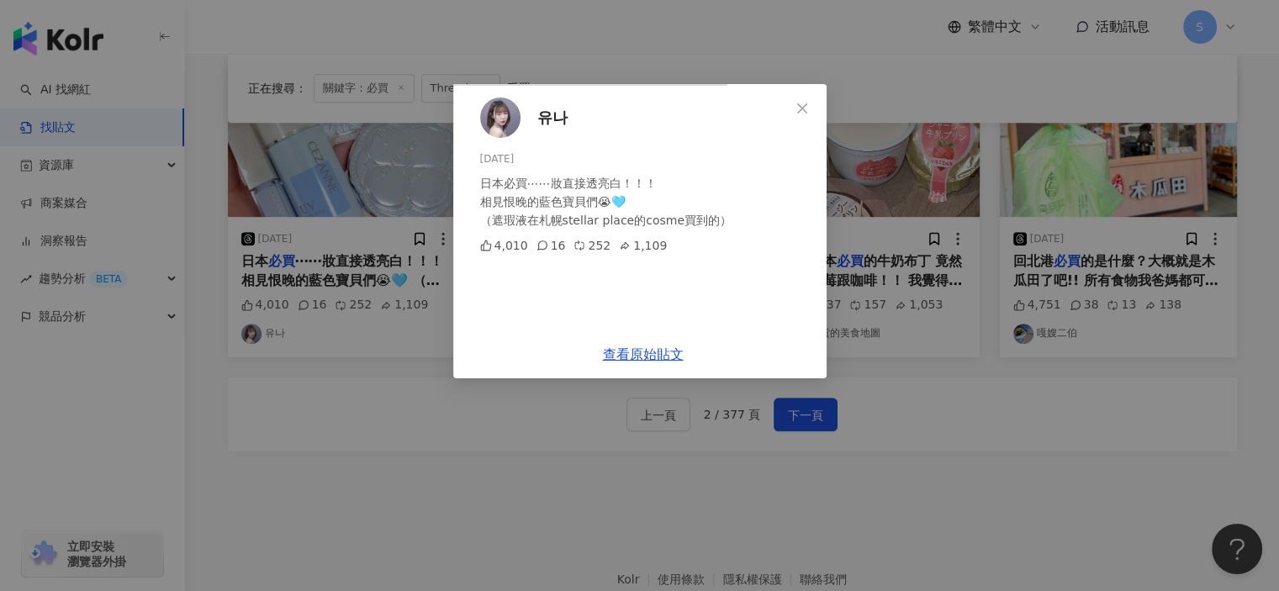
click at [568, 118] on span "유나" at bounding box center [553, 118] width 30 height 24
click at [684, 363] on link "查看原始貼文" at bounding box center [643, 355] width 81 height 16
click at [1137, 371] on div "유나 2025/4/6 日本必買⋯⋯妝直接透亮白！！！ 相見恨晚的藍色寶貝們😭🩵 （遮瑕液在札幌stellar place的cosme買到的） 4,010 1…" at bounding box center [639, 295] width 1279 height 591
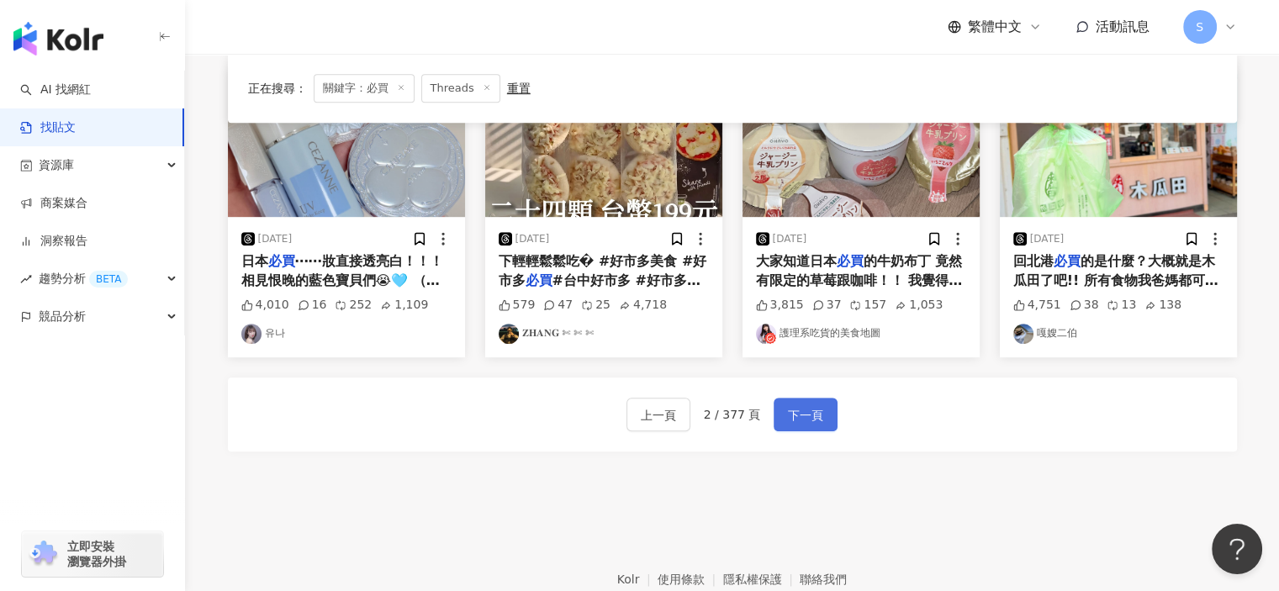
click at [795, 426] on button "下一頁" at bounding box center [806, 415] width 64 height 34
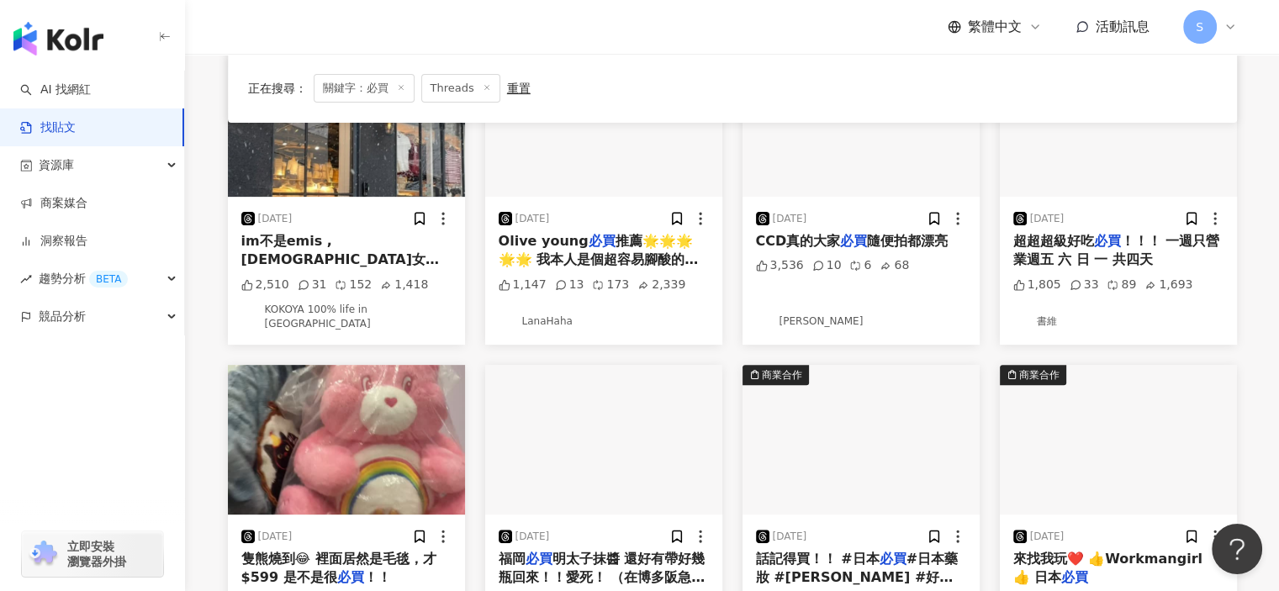
scroll to position [336, 0]
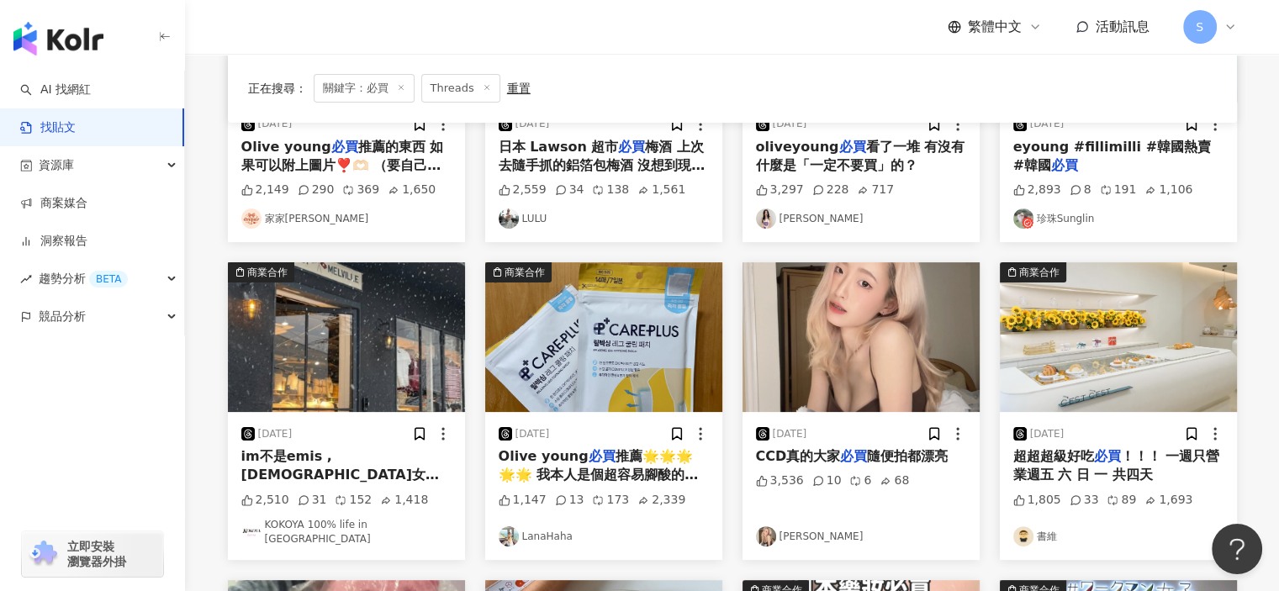
click at [619, 365] on img "button" at bounding box center [603, 337] width 237 height 150
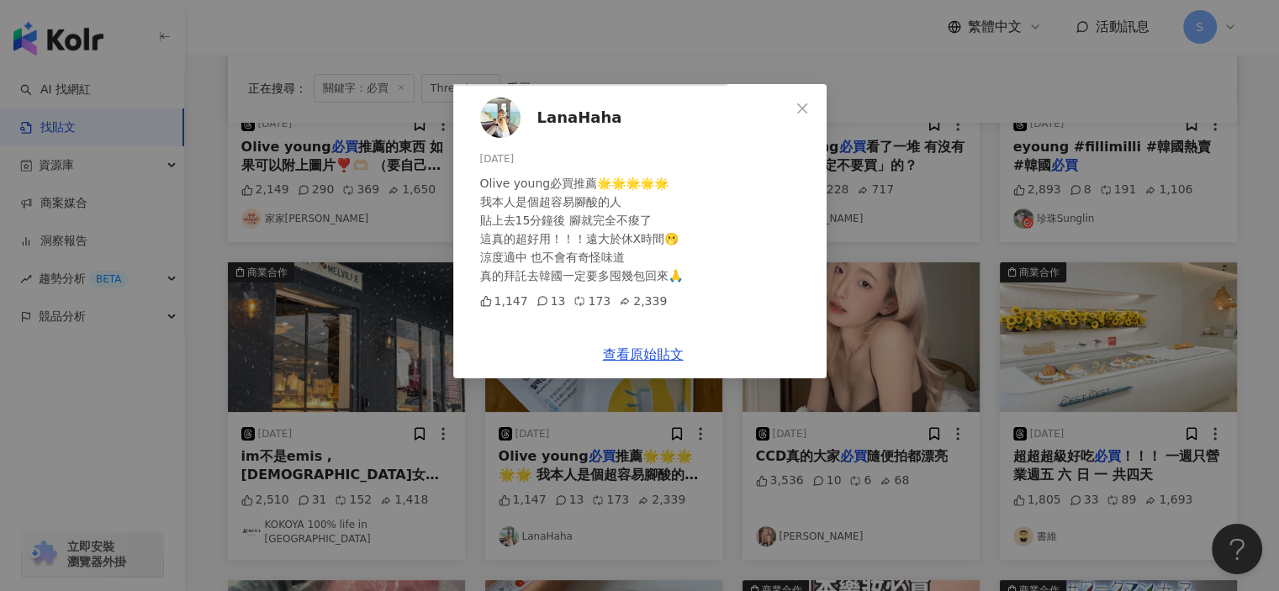
scroll to position [142, 0]
click at [684, 363] on link "查看原始貼文" at bounding box center [643, 355] width 81 height 16
click at [1073, 134] on div "LanaHaha 2025/8/11 Olive young必買推薦🌟🌟🌟🌟🌟 我本人是個超容易腳酸的人 貼上去15分鐘後 腳就完全不痠了 這真的超好用！！！…" at bounding box center [639, 295] width 1279 height 591
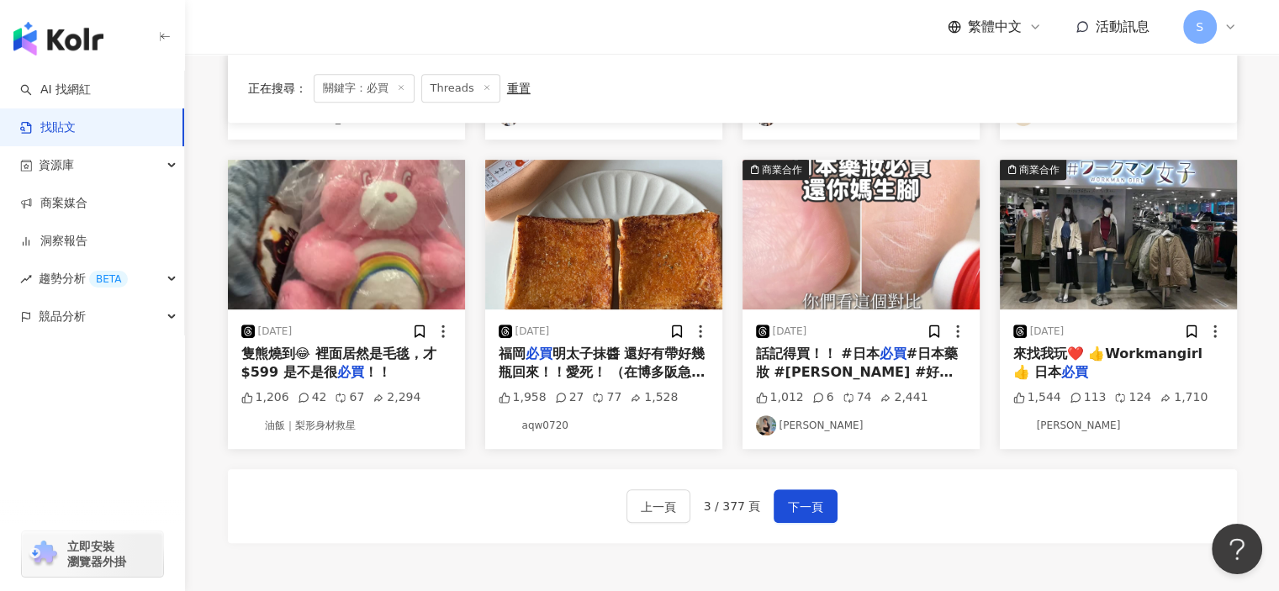
scroll to position [929, 0]
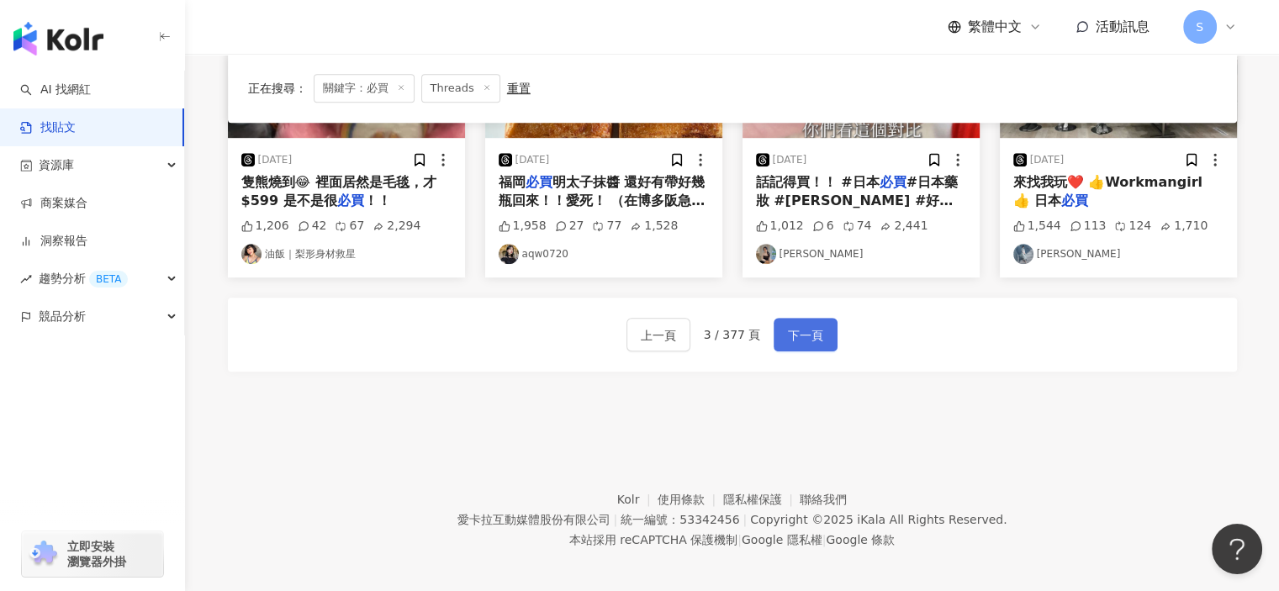
click at [807, 335] on span "下一頁" at bounding box center [805, 336] width 35 height 20
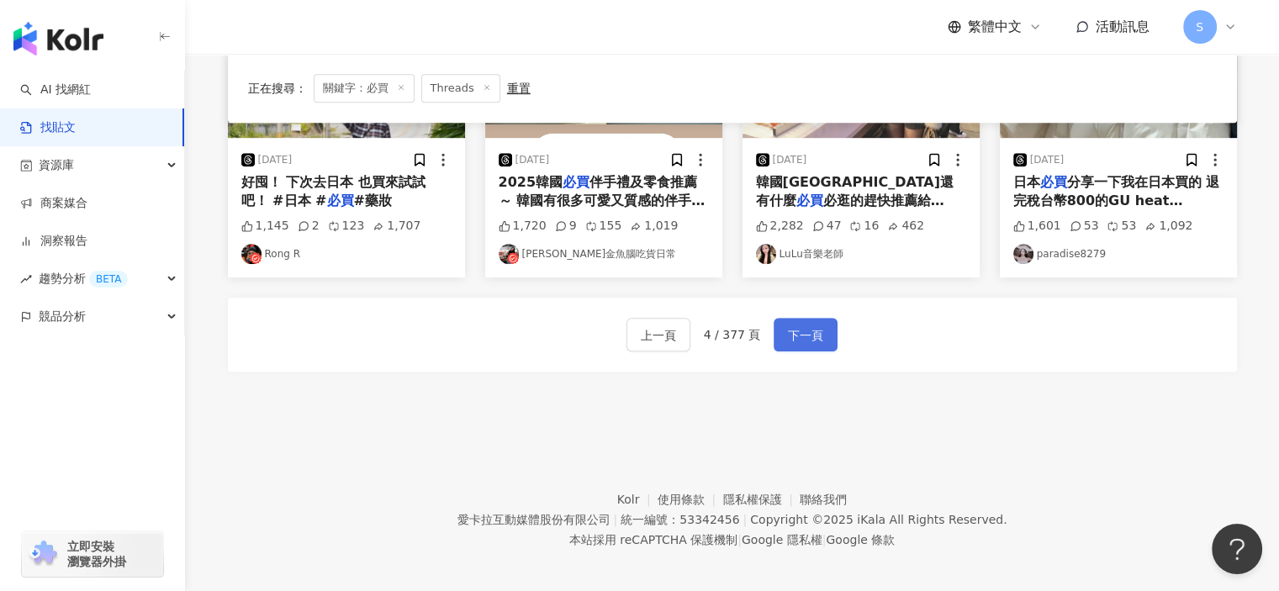
click at [808, 326] on span "下一頁" at bounding box center [805, 336] width 35 height 20
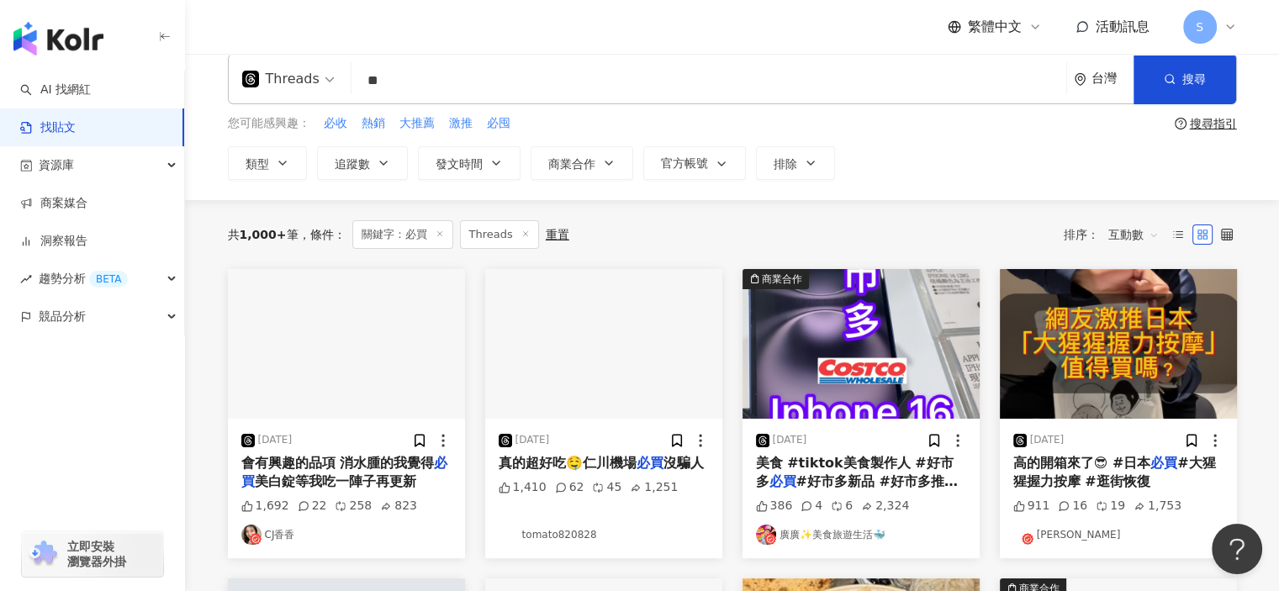
scroll to position [0, 0]
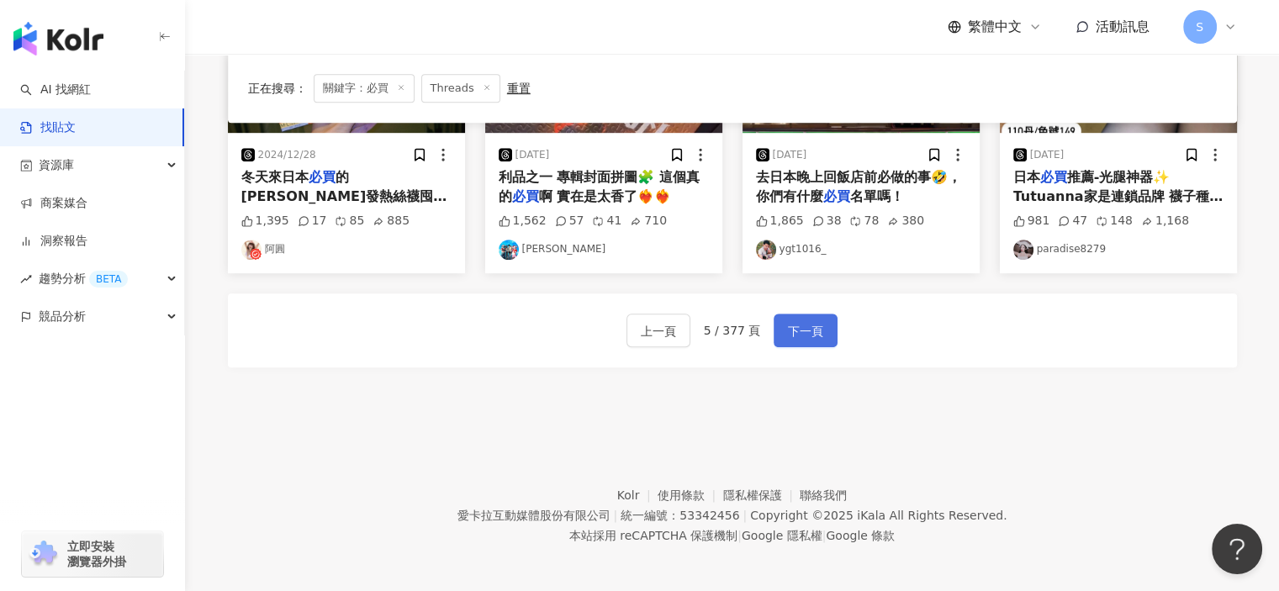
click at [811, 327] on span "下一頁" at bounding box center [805, 331] width 35 height 20
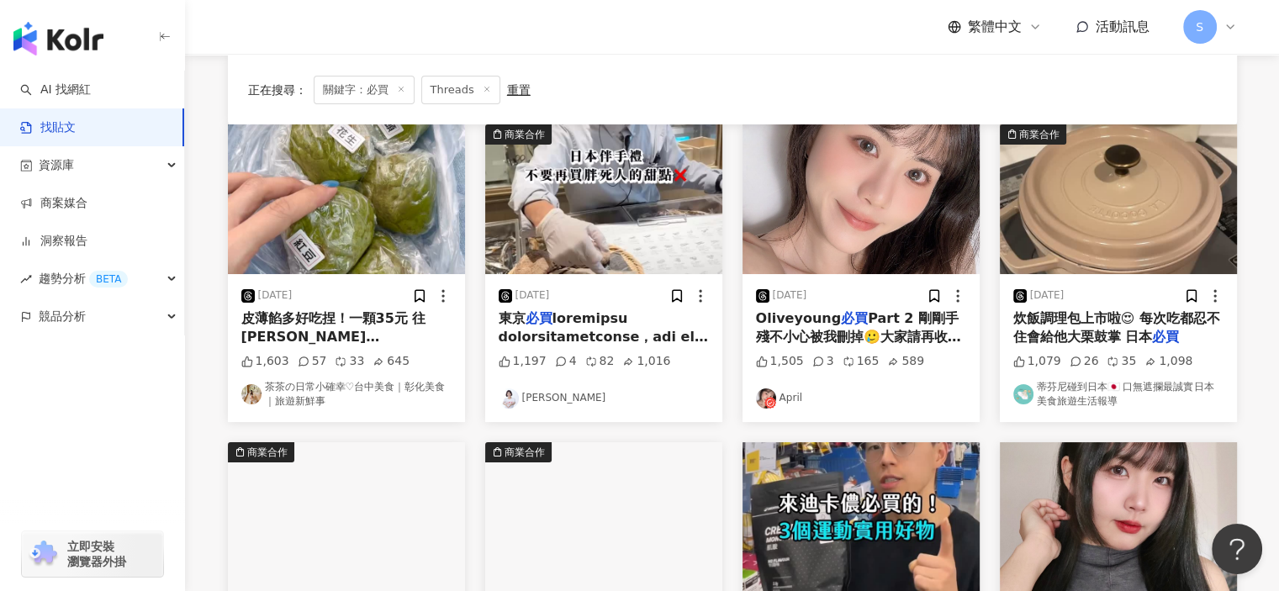
scroll to position [8, 0]
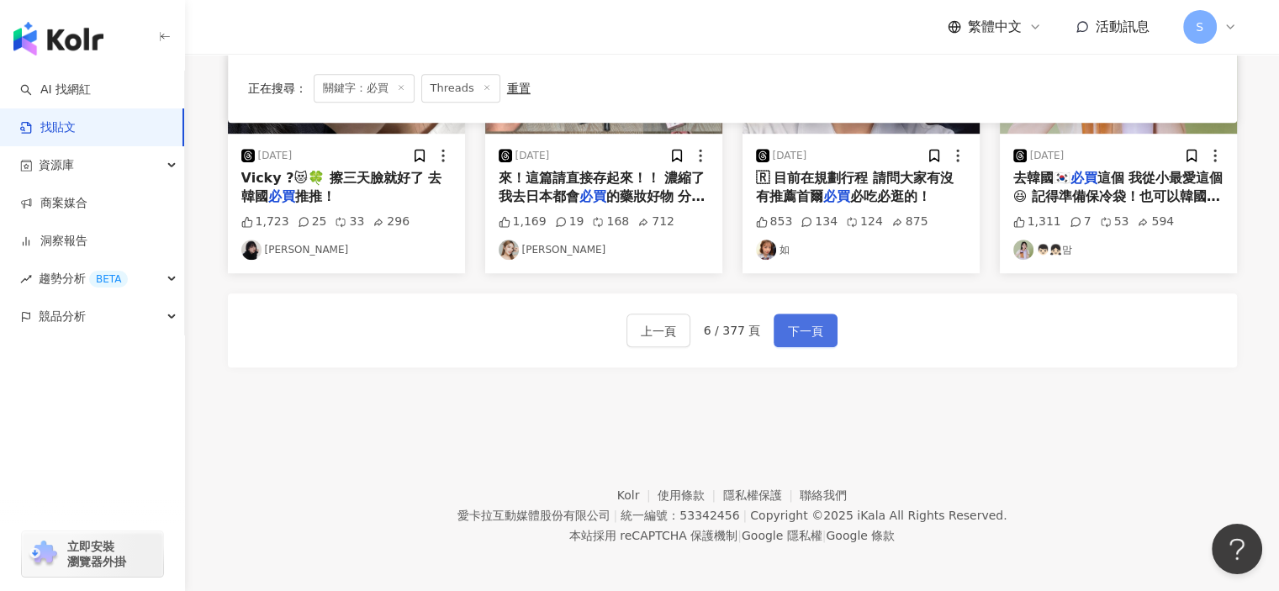
click at [818, 334] on span "下一頁" at bounding box center [805, 331] width 35 height 20
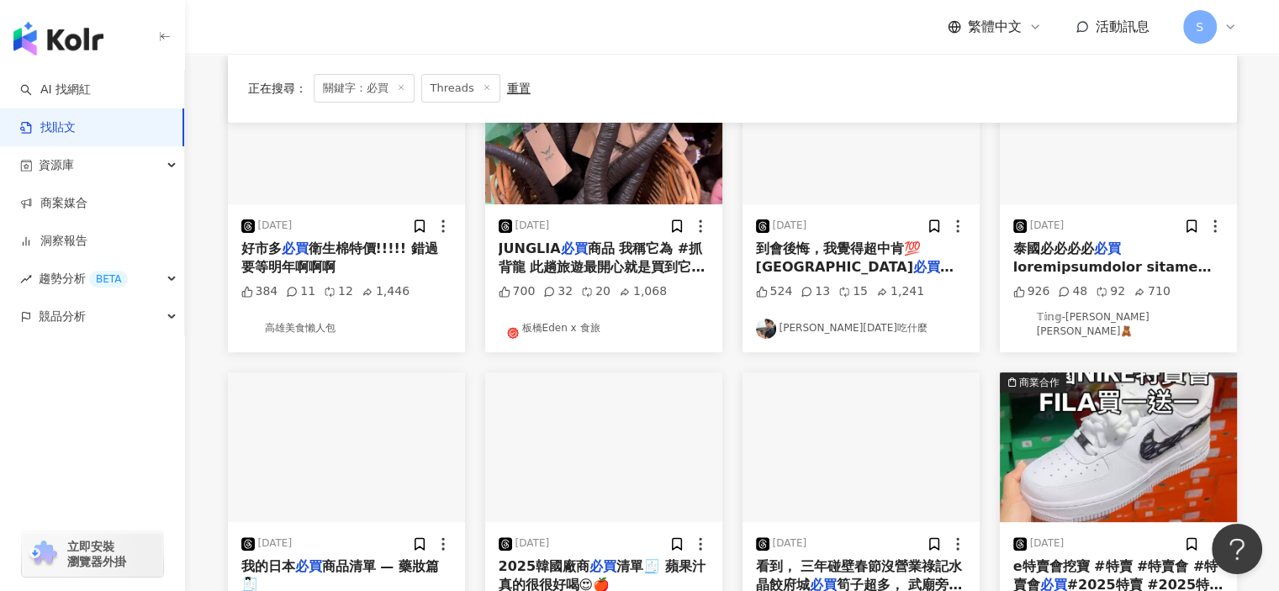
scroll to position [336, 0]
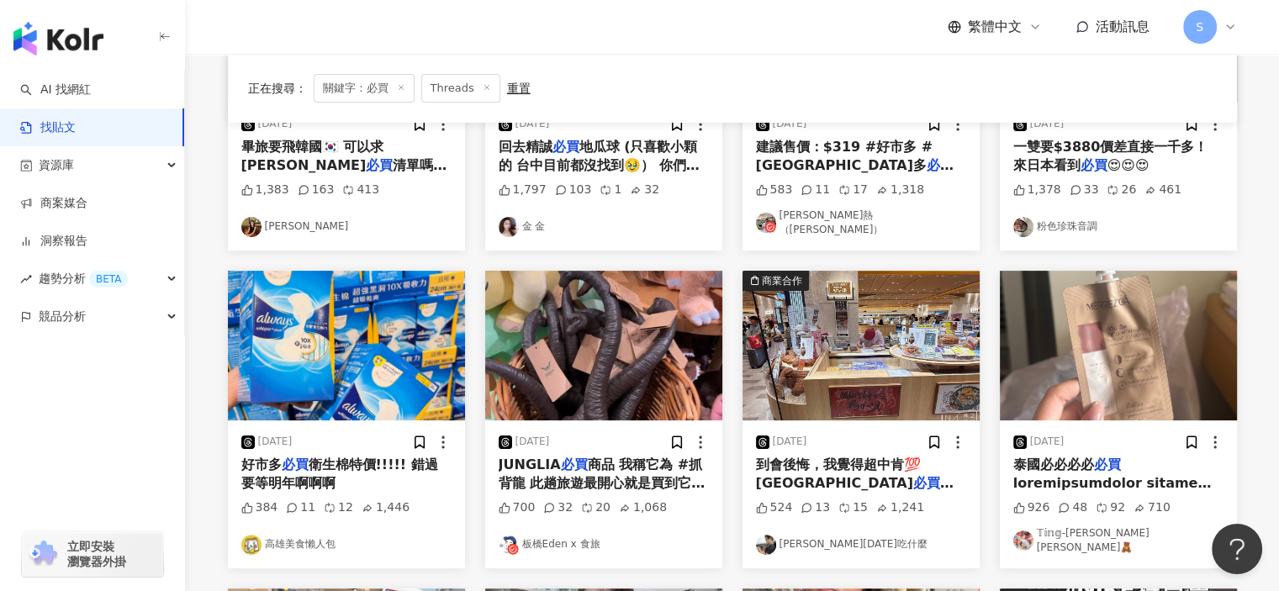
click at [1121, 358] on img "button" at bounding box center [1118, 346] width 237 height 150
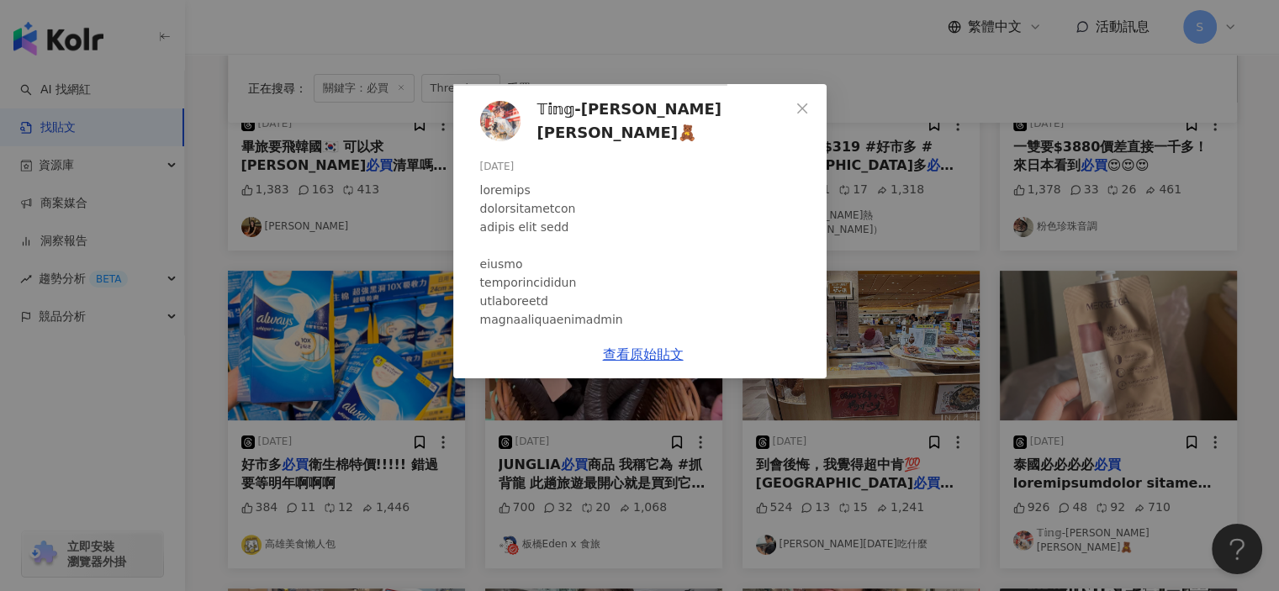
scroll to position [462, 0]
click at [1126, 394] on div "𝕋𝕚𝕟𝕘-𝕪𝕦庭羽🧸 2025/4/13 926 48 92 710 查看原始貼文" at bounding box center [639, 295] width 1279 height 591
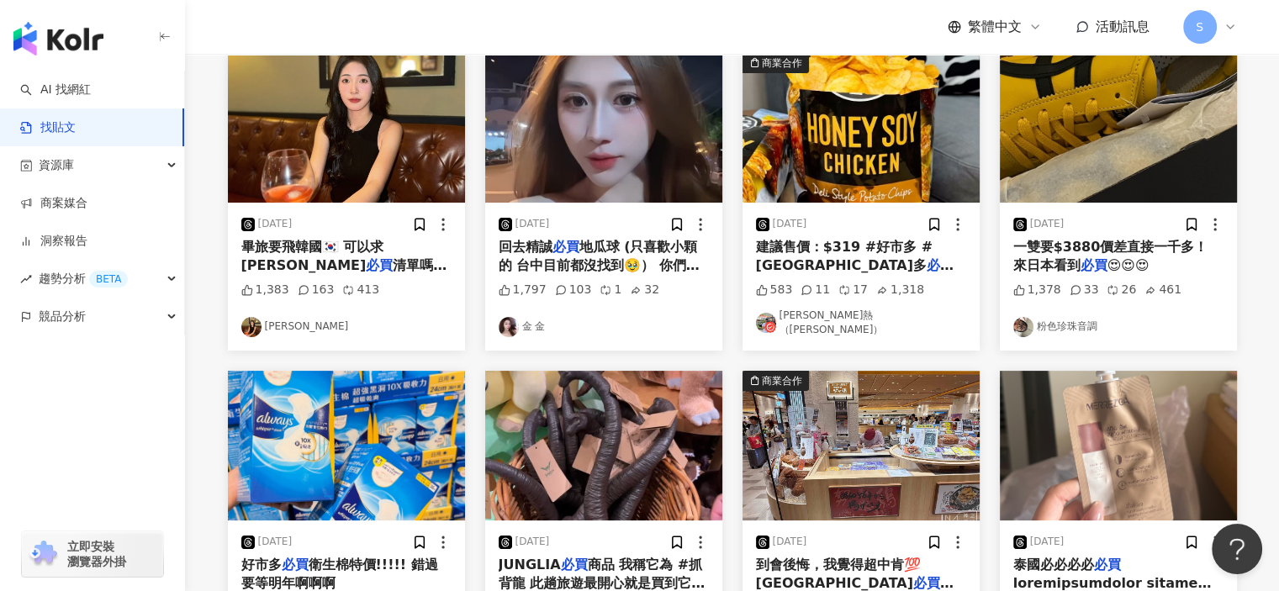
scroll to position [0, 0]
